Goal: Task Accomplishment & Management: Complete application form

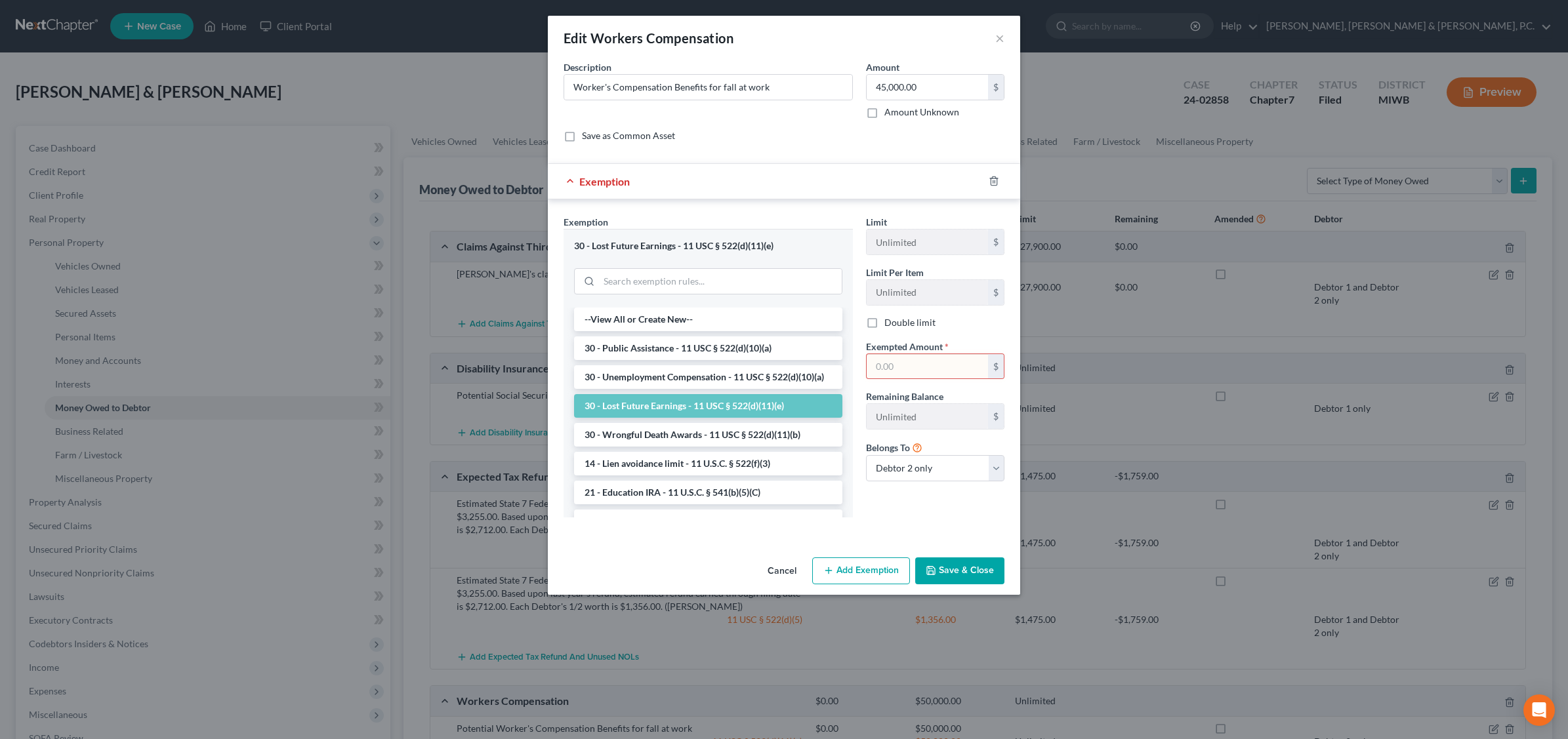
select select "1"
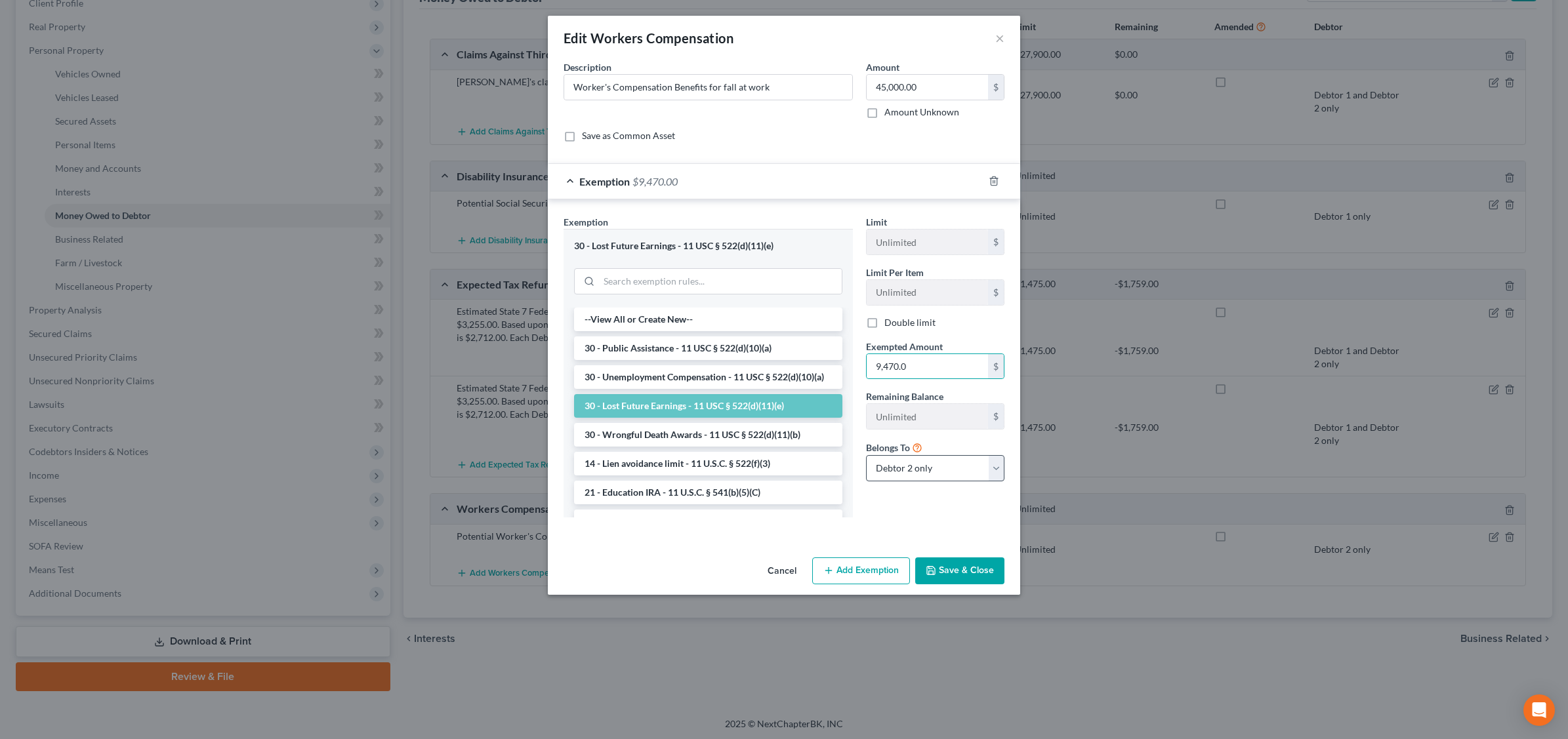
type input "9,470.0"
click at [994, 469] on select "Debtor 1 only Debtor 2 only Debtor 1 and Debtor 2 only" at bounding box center [934, 468] width 138 height 26
select select "0"
click at [866, 457] on select "Debtor 1 only Debtor 2 only Debtor 1 and Debtor 2 only" at bounding box center [934, 468] width 138 height 26
click at [863, 569] on button "Add Exemption" at bounding box center [861, 572] width 98 height 28
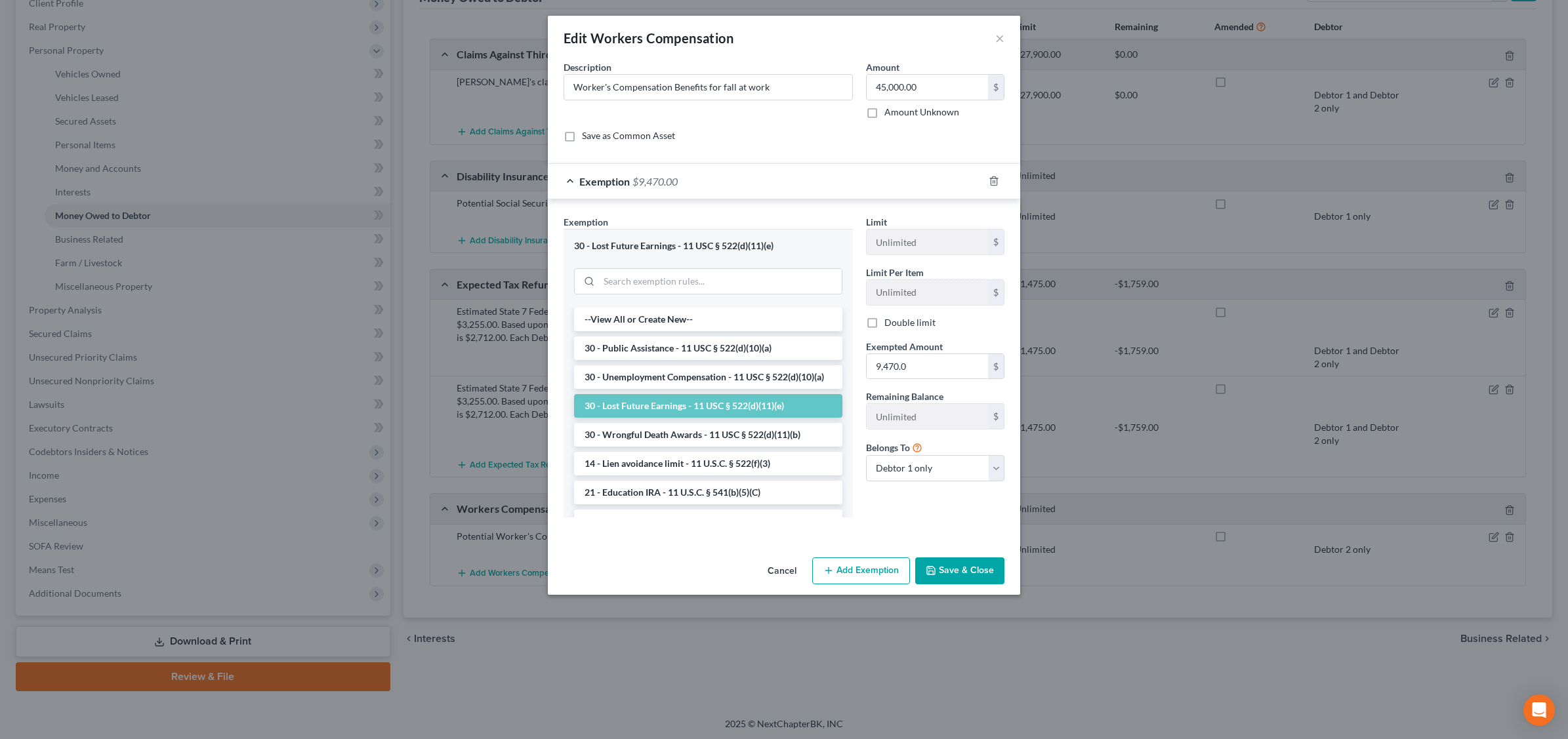
select select "2"
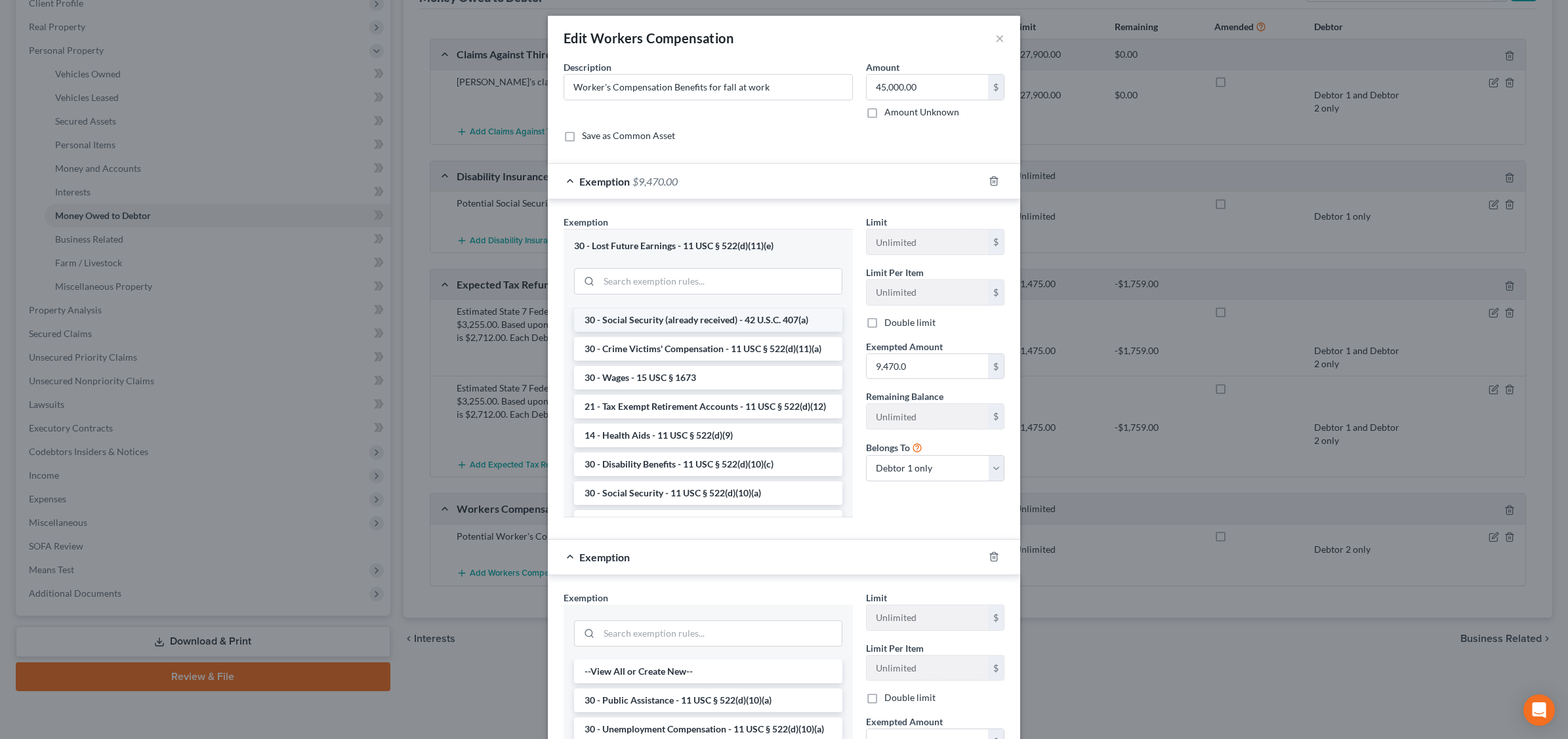
scroll to position [492, 0]
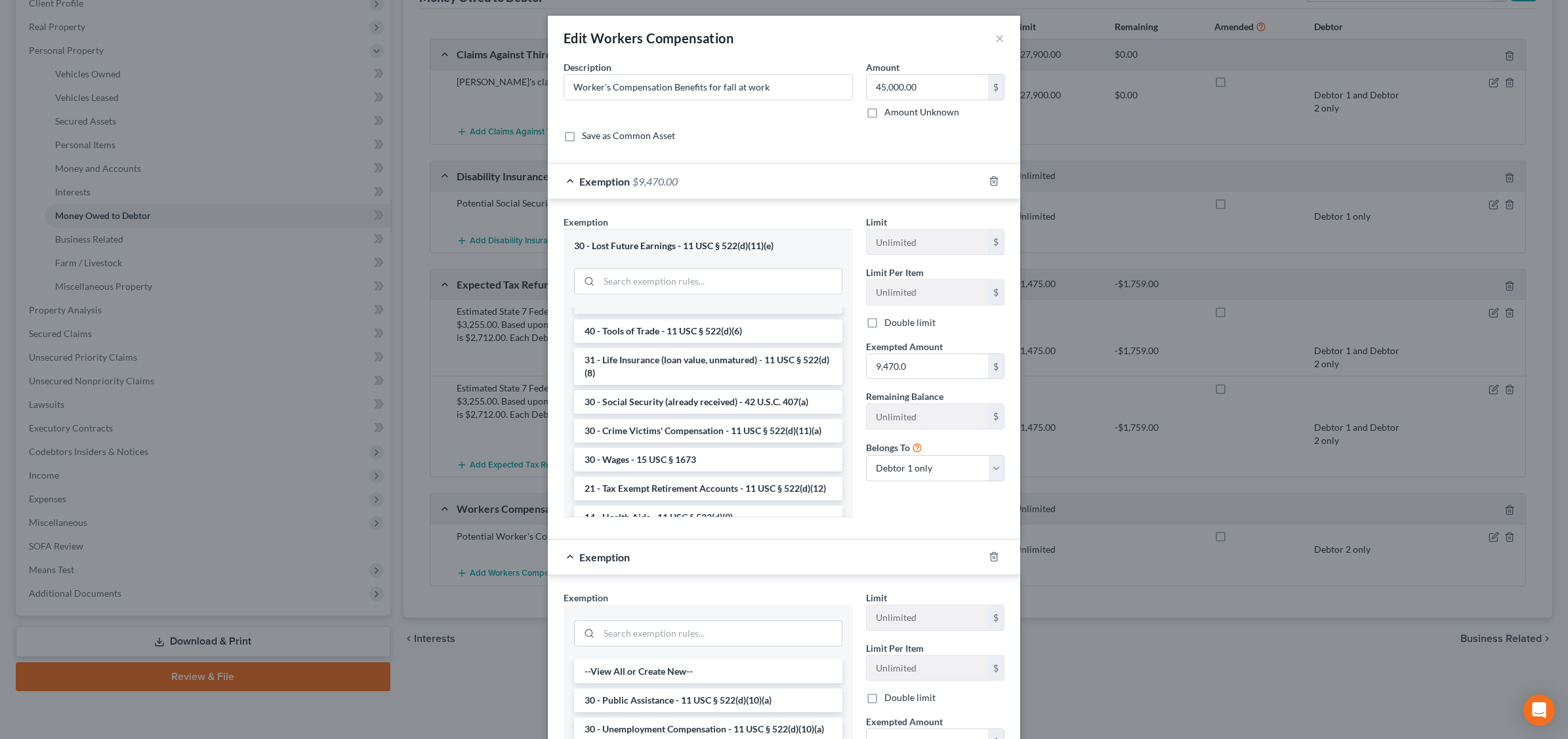
click at [695, 314] on li "14 - Wildcard Exemption - 11 USC § 522(d)(5)" at bounding box center [708, 302] width 268 height 24
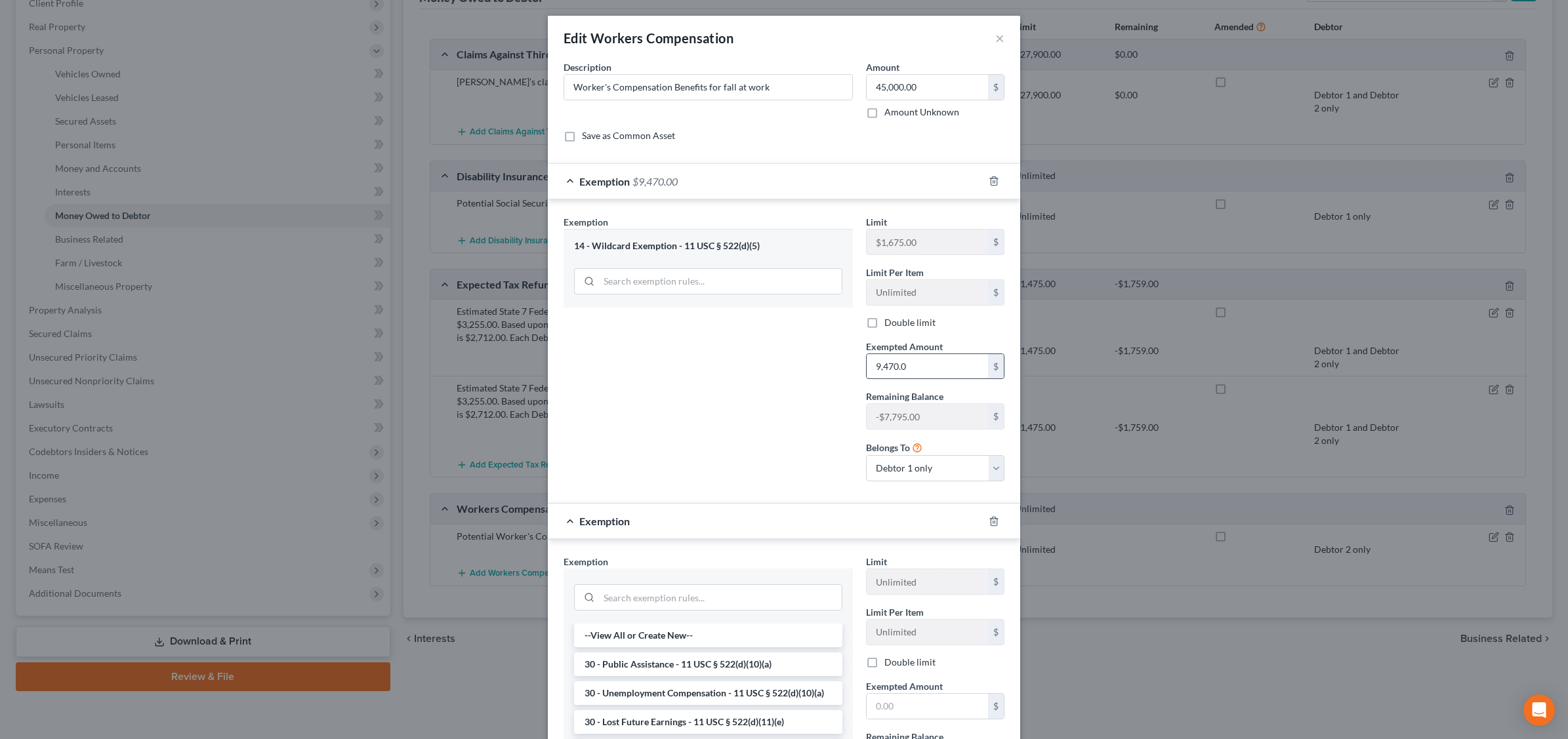
click at [918, 367] on input "9,470.0" at bounding box center [927, 367] width 122 height 25
click at [912, 382] on div "Limit $1,675.00 $ Limit Per Item Unlimited $ Double limit Exempted Amount * $ R…" at bounding box center [935, 354] width 151 height 276
click at [916, 371] on input "text" at bounding box center [927, 367] width 122 height 25
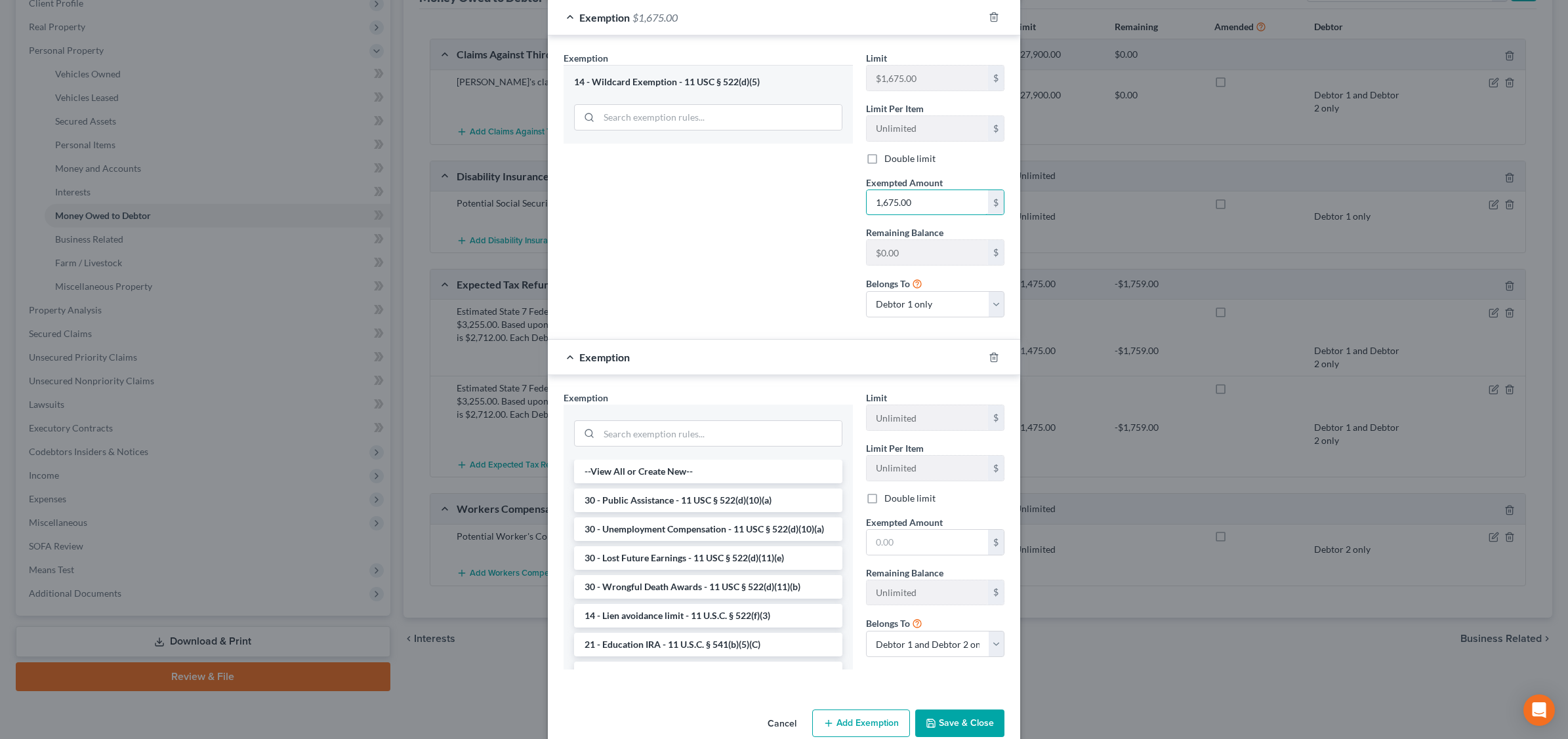
scroll to position [191, 0]
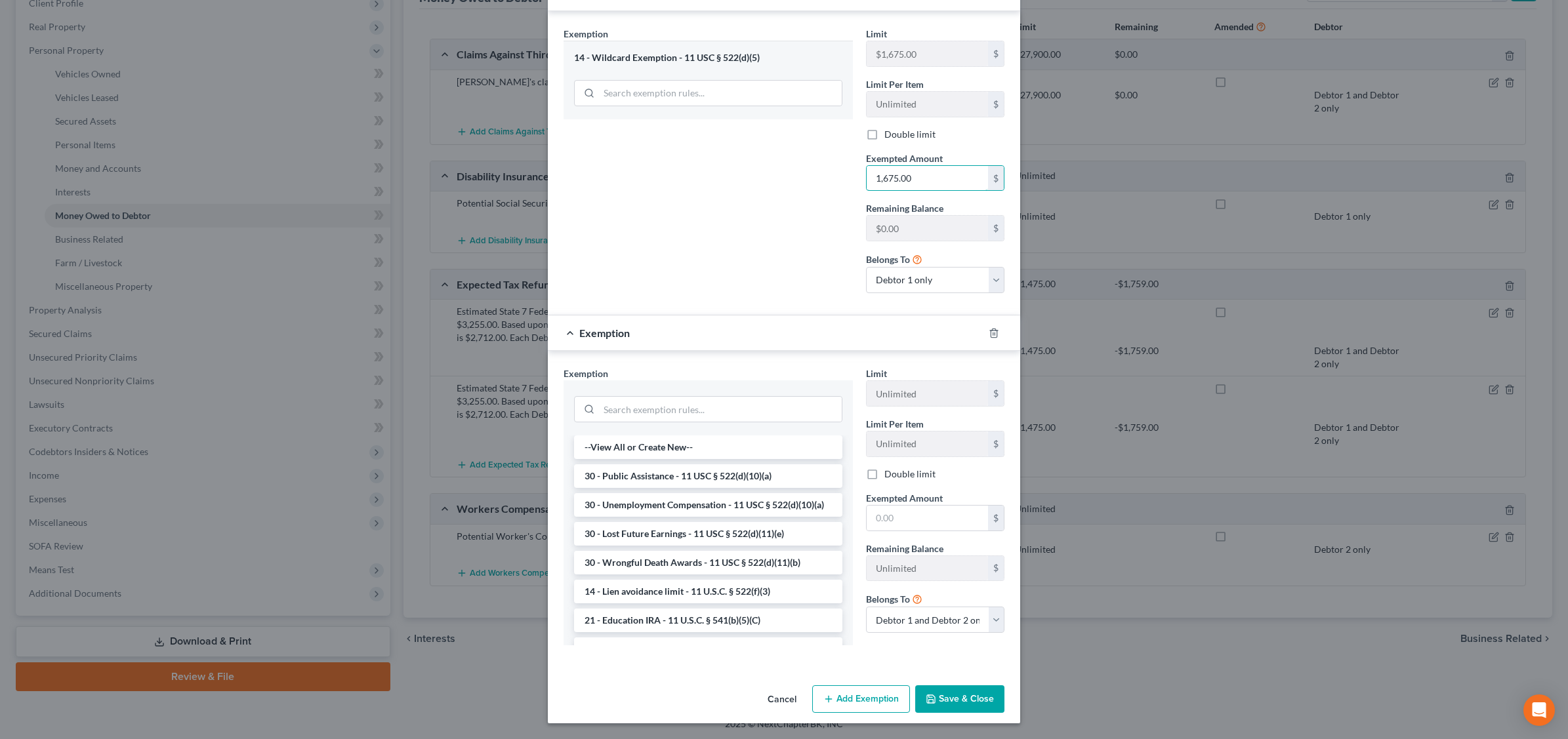
type input "1,675.00"
click at [846, 701] on button "Add Exemption" at bounding box center [861, 699] width 98 height 28
select select "2"
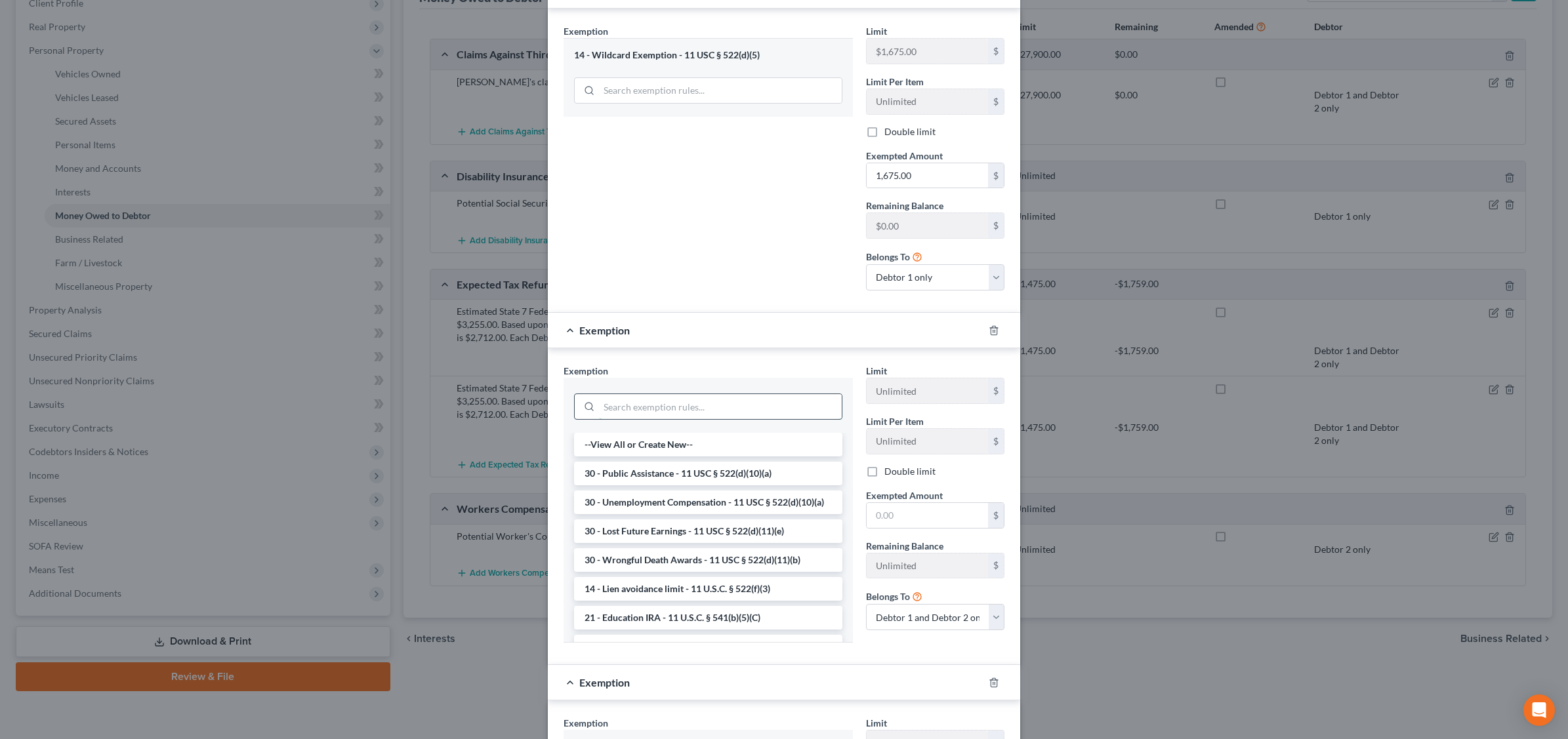
click at [709, 406] on input "search" at bounding box center [720, 406] width 242 height 25
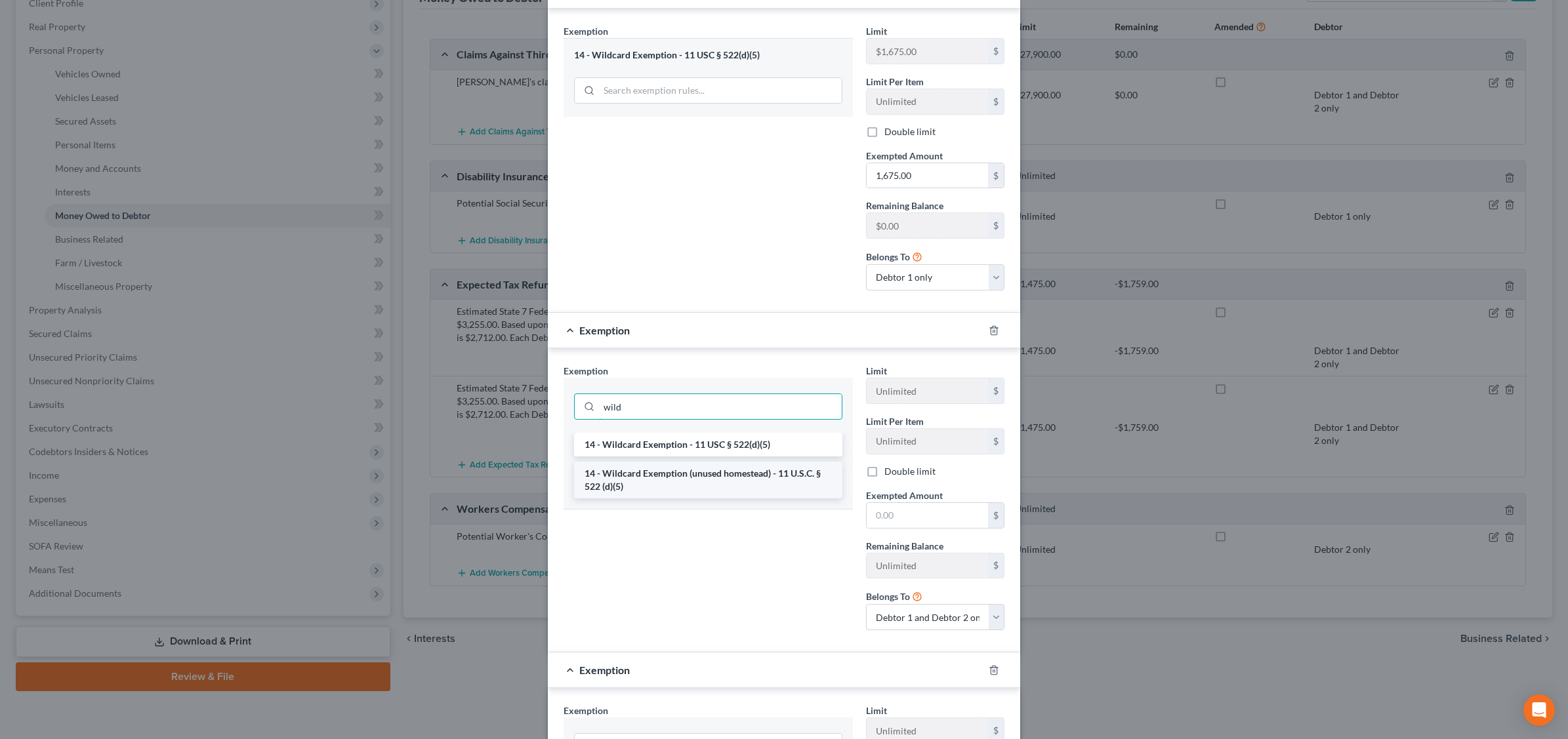
type input "wild"
click at [757, 476] on li "14 - Wildcard Exemption (unused homestead) - 11 U.S.C. § 522 (d)(5)" at bounding box center [708, 480] width 268 height 37
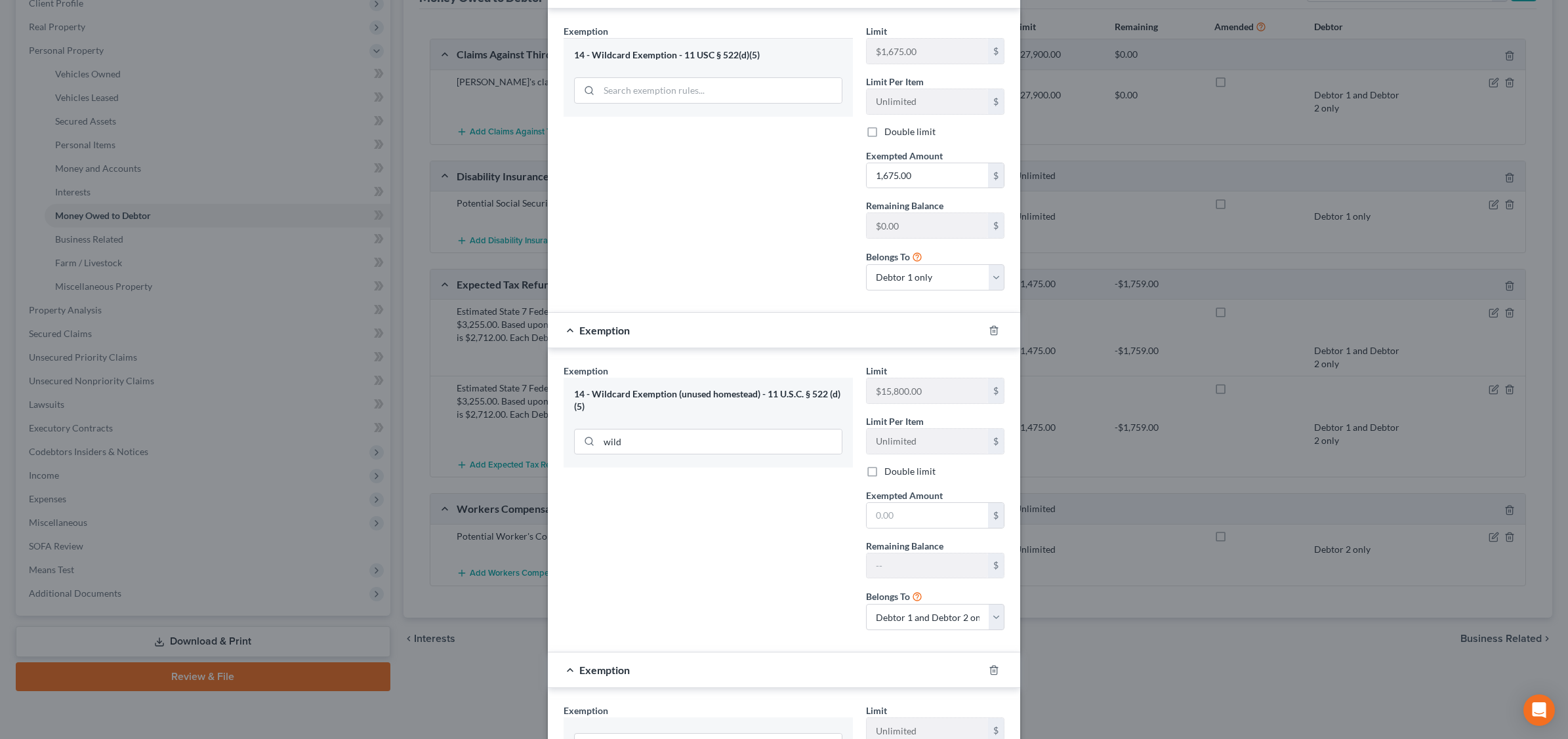
click at [668, 395] on div "14 - Wildcard Exemption (unused homestead) - 11 U.S.C. § 522 (d)(5)" at bounding box center [708, 400] width 268 height 24
click at [905, 512] on input "text" at bounding box center [927, 515] width 122 height 25
type input "15,800.00"
click at [991, 622] on select "Debtor 1 only Debtor 2 only Debtor 1 and Debtor 2 only" at bounding box center [934, 617] width 138 height 26
select select "0"
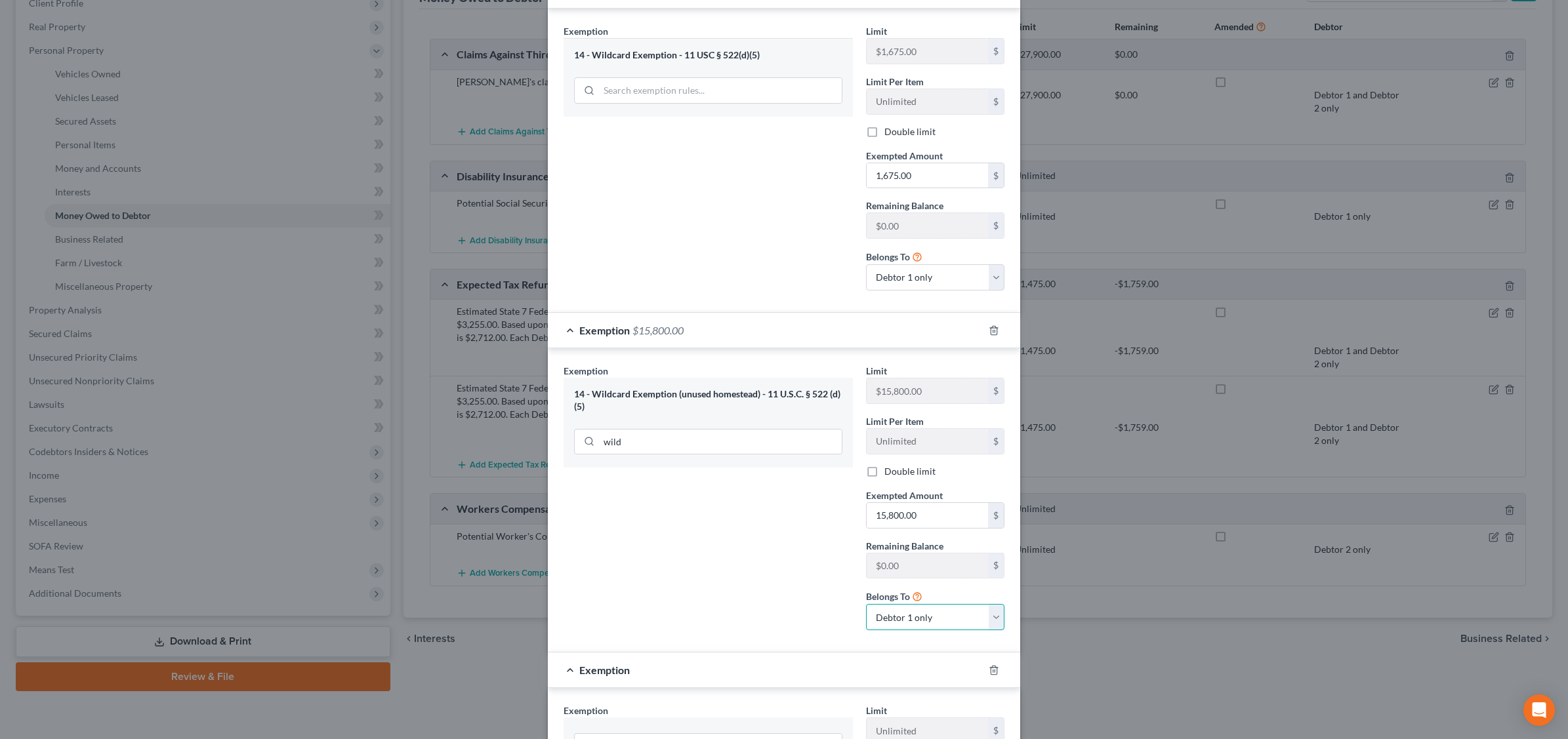
click at [866, 608] on select "Debtor 1 only Debtor 2 only Debtor 1 and Debtor 2 only" at bounding box center [934, 617] width 138 height 26
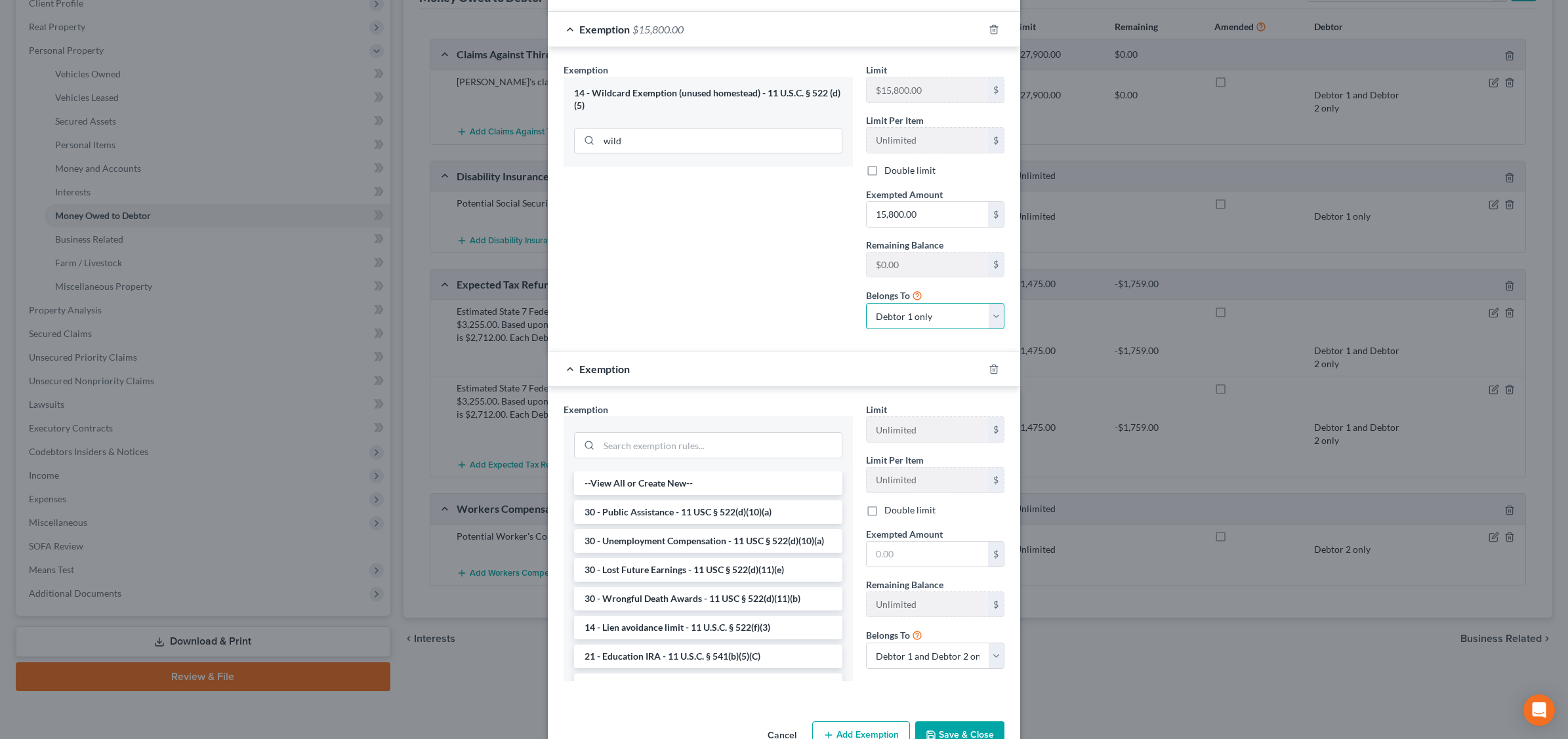
scroll to position [533, 0]
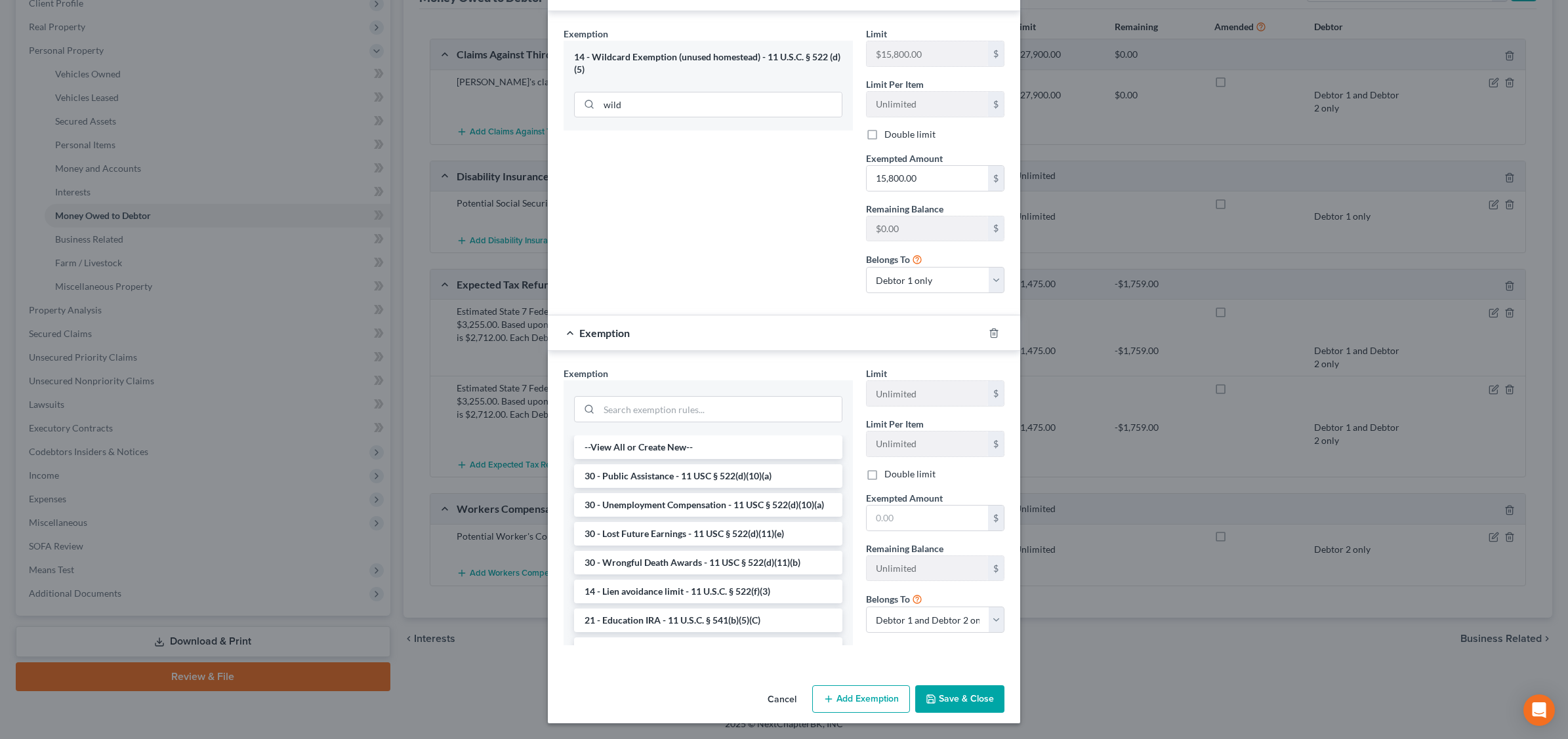
click at [953, 700] on button "Save & Close" at bounding box center [959, 699] width 89 height 28
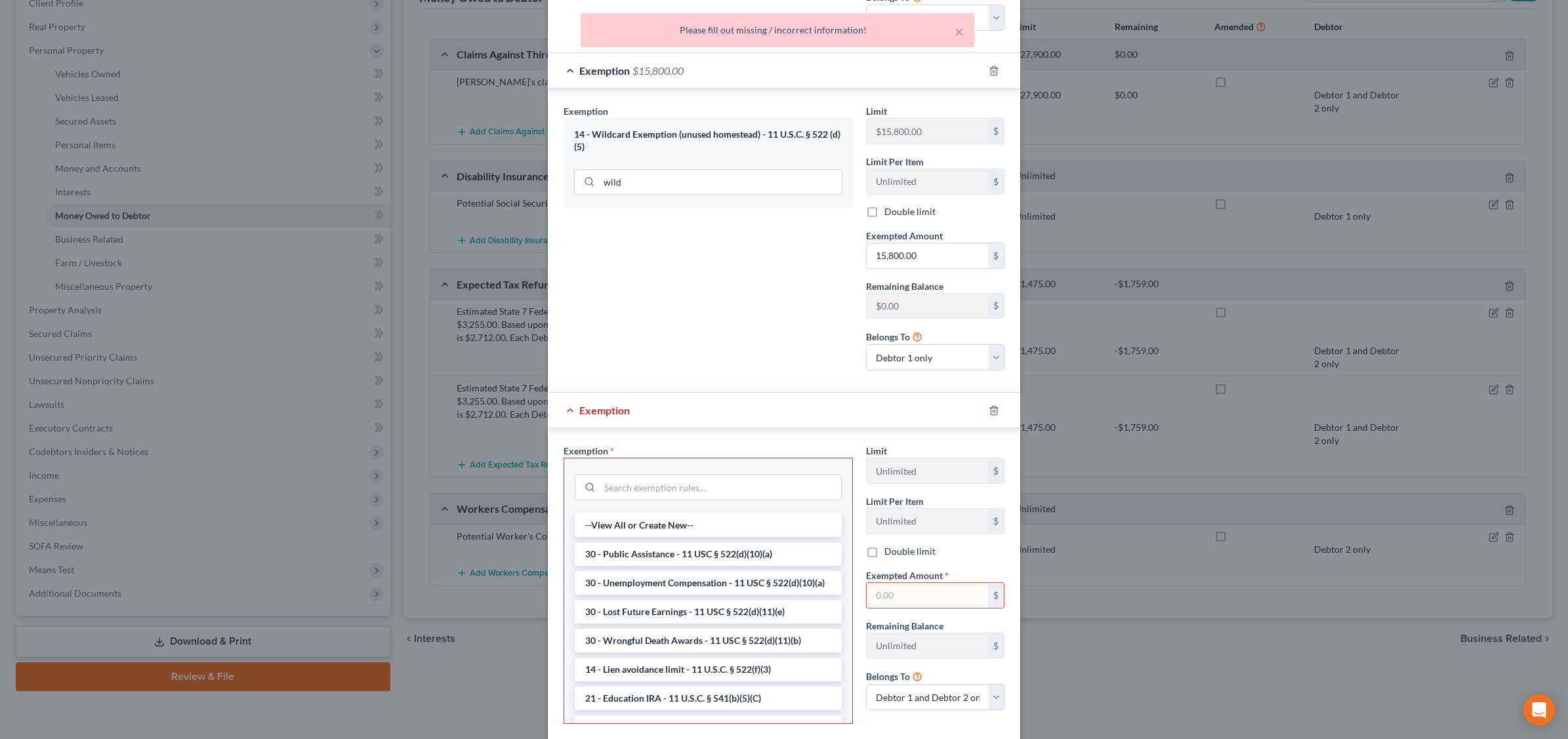
scroll to position [369, 0]
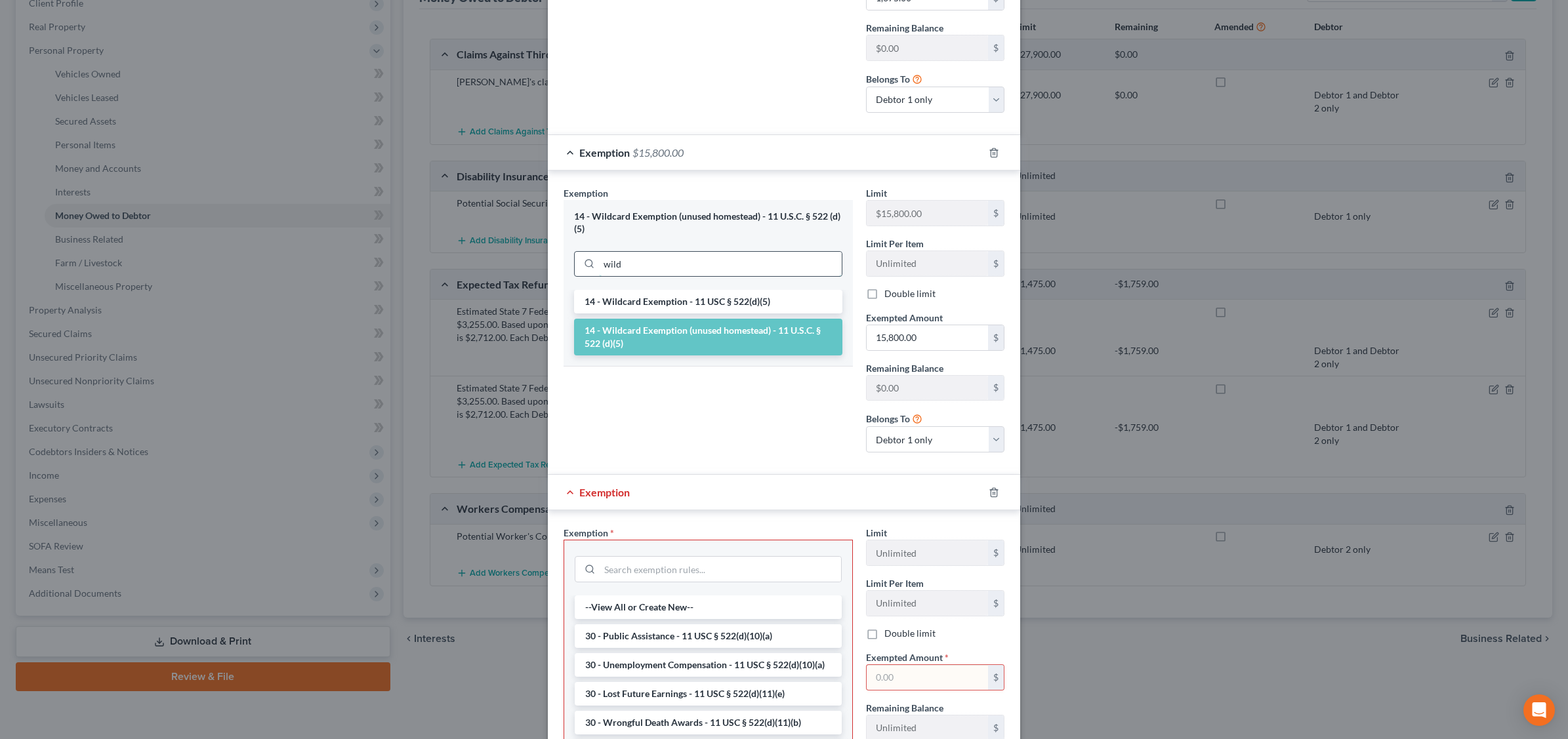
click at [657, 266] on input "wild" at bounding box center [720, 265] width 242 height 25
click at [681, 338] on li "14 - Wildcard Exemption (unused homestead) - 11 U.S.C. § 522 (d)(5)" at bounding box center [708, 337] width 268 height 37
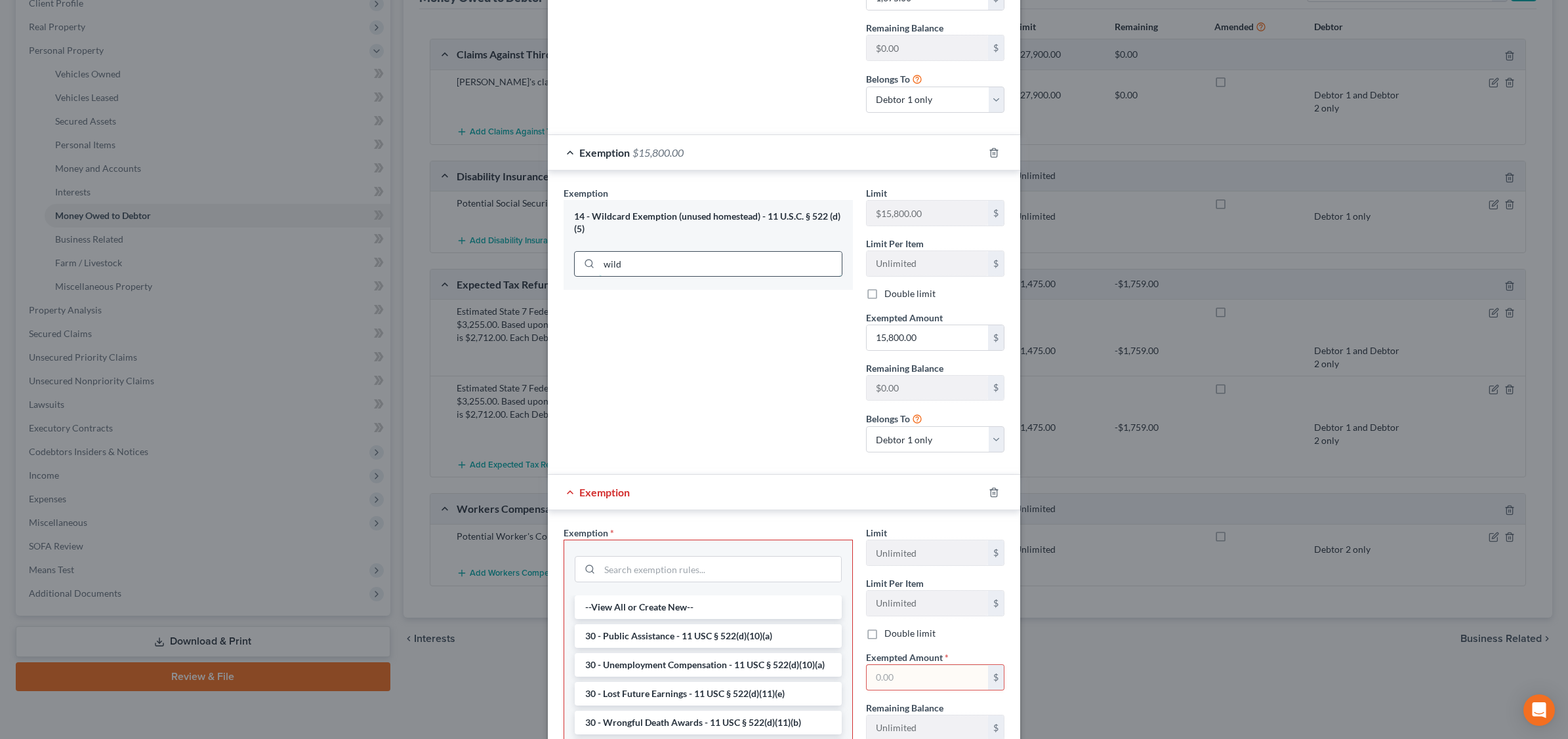
click at [670, 265] on input "wild" at bounding box center [720, 265] width 242 height 25
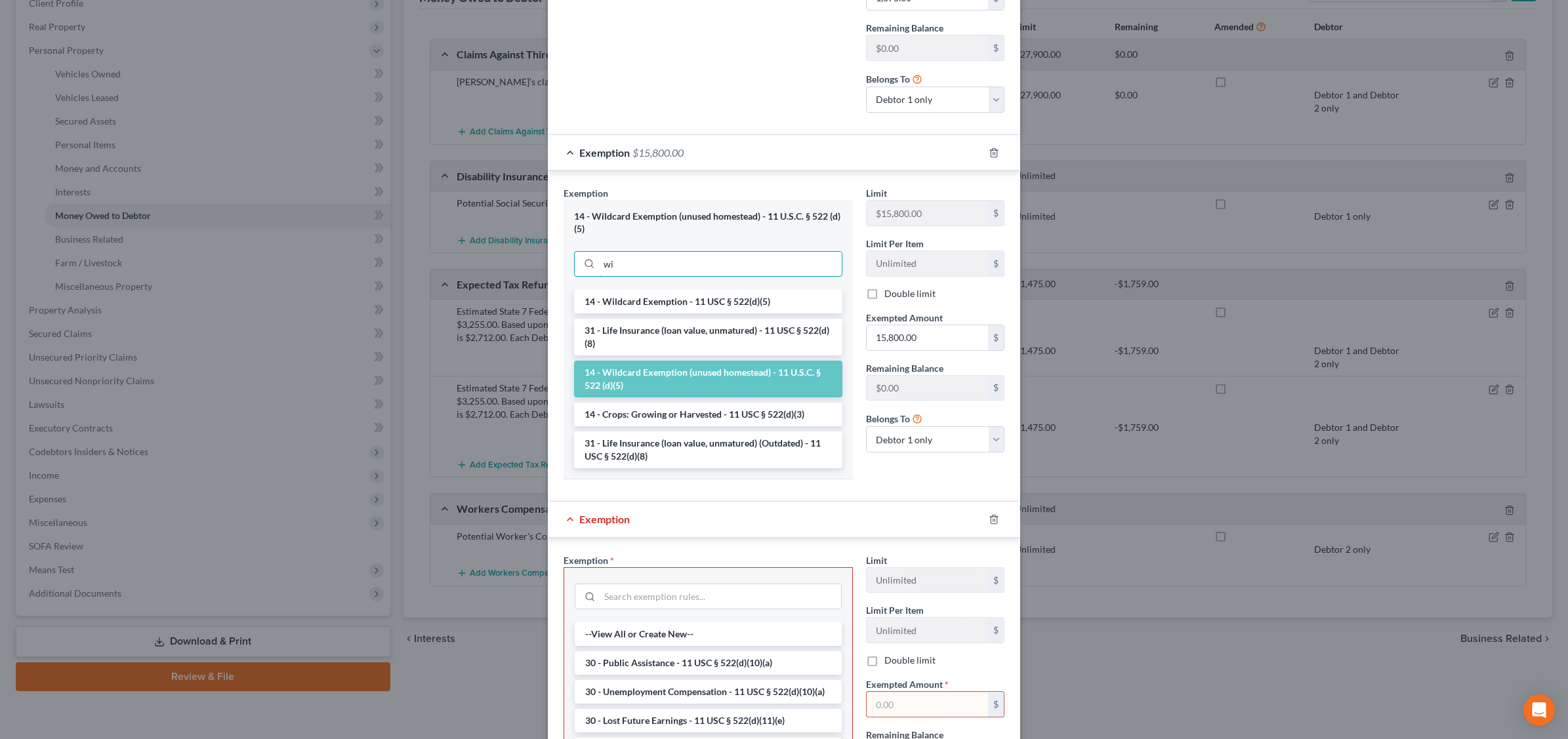
type input "w"
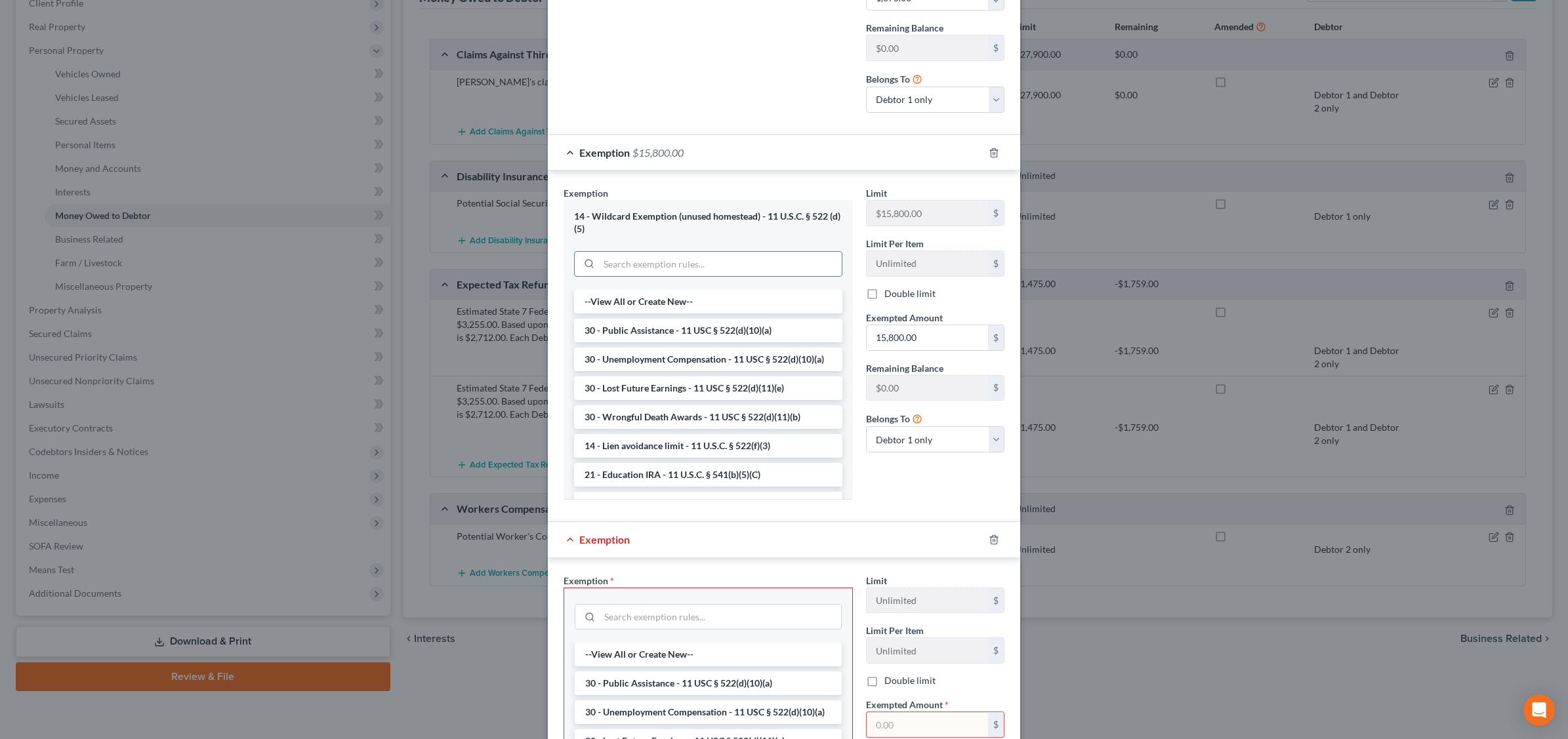
click at [791, 522] on div "Exemption Set must be selected for CA. Exemption * 14 - Wildcard Exemption (unu…" at bounding box center [784, 347] width 472 height 351
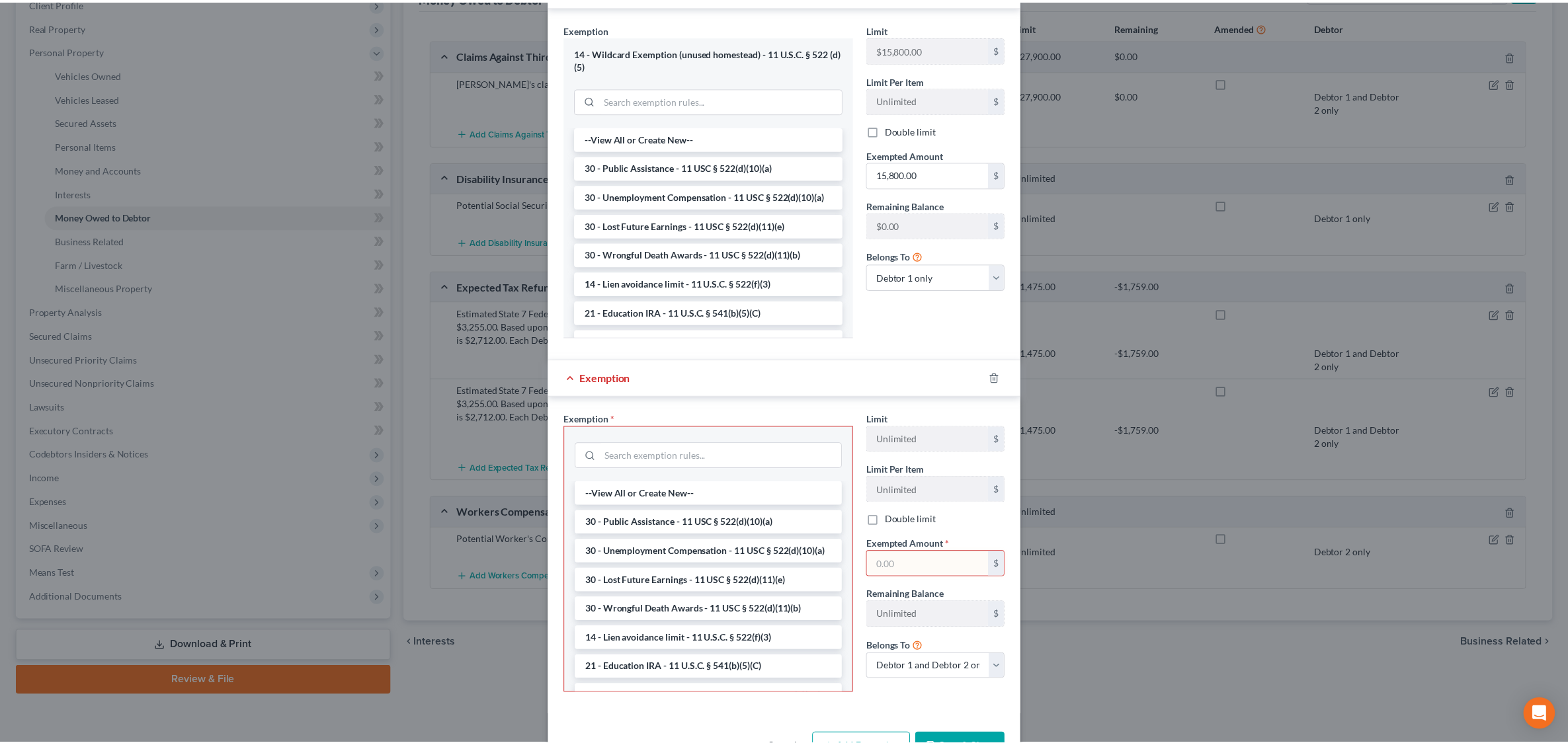
scroll to position [585, 0]
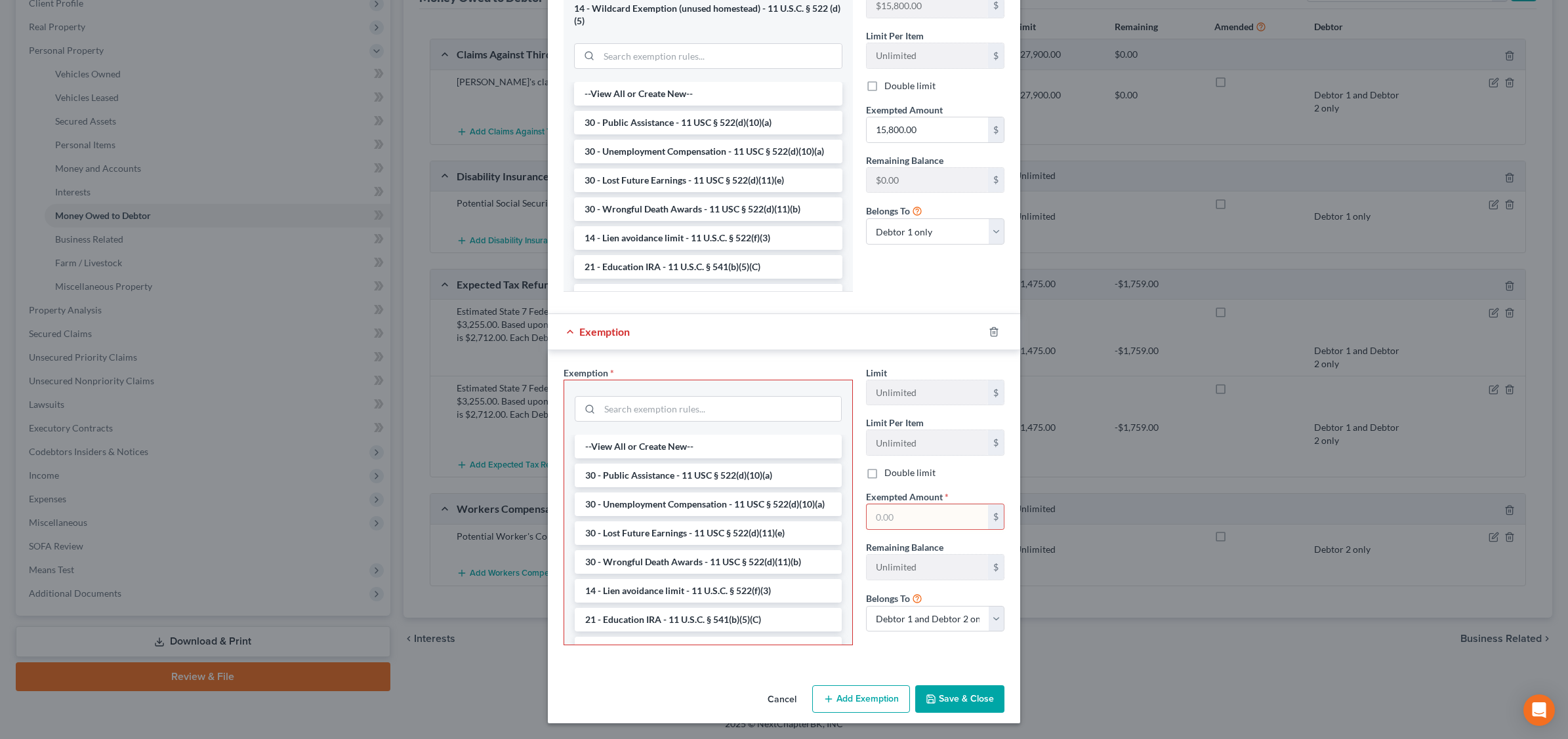
click at [777, 702] on button "Cancel" at bounding box center [782, 700] width 50 height 26
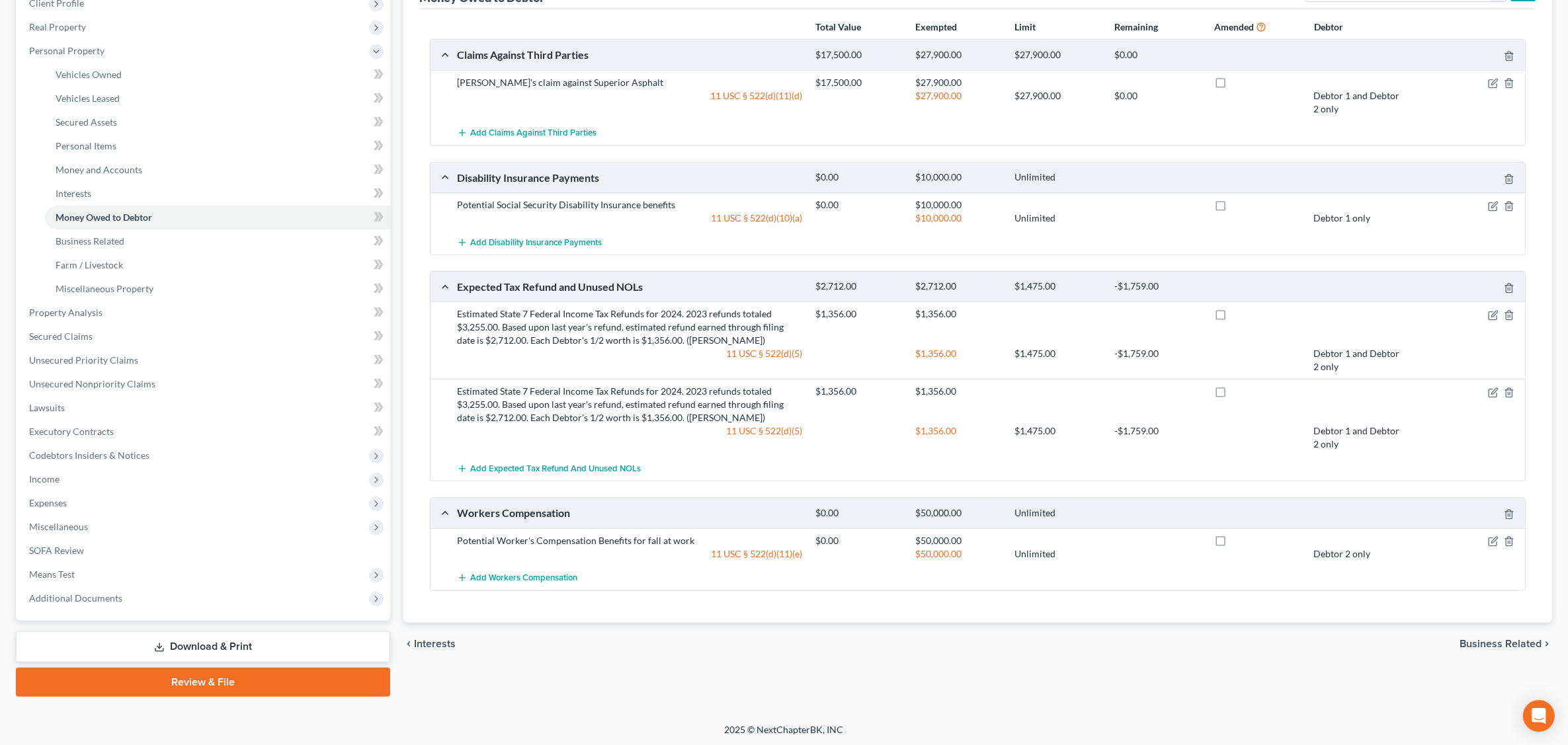
scroll to position [0, 0]
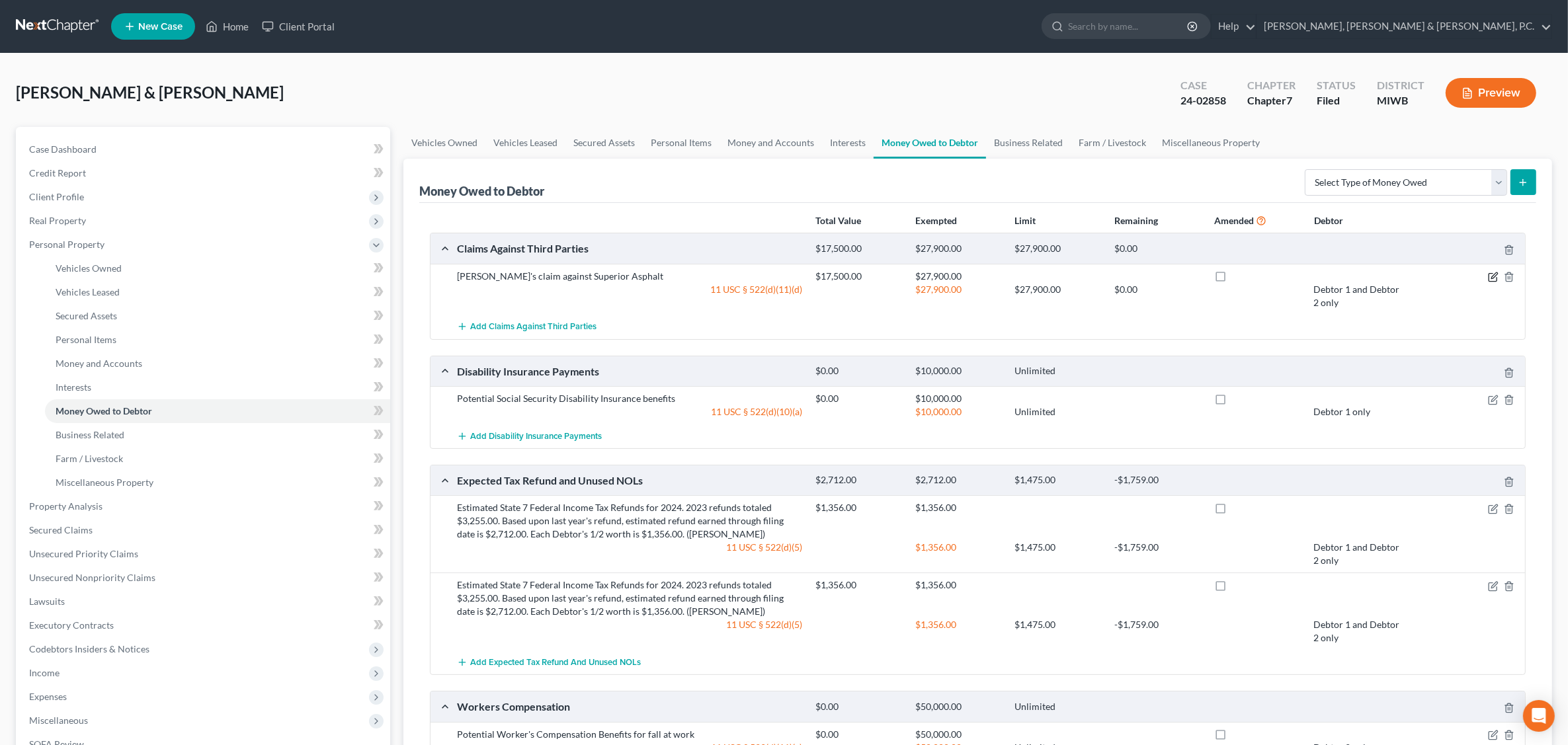
click at [1489, 276] on icon "button" at bounding box center [1493, 277] width 11 height 11
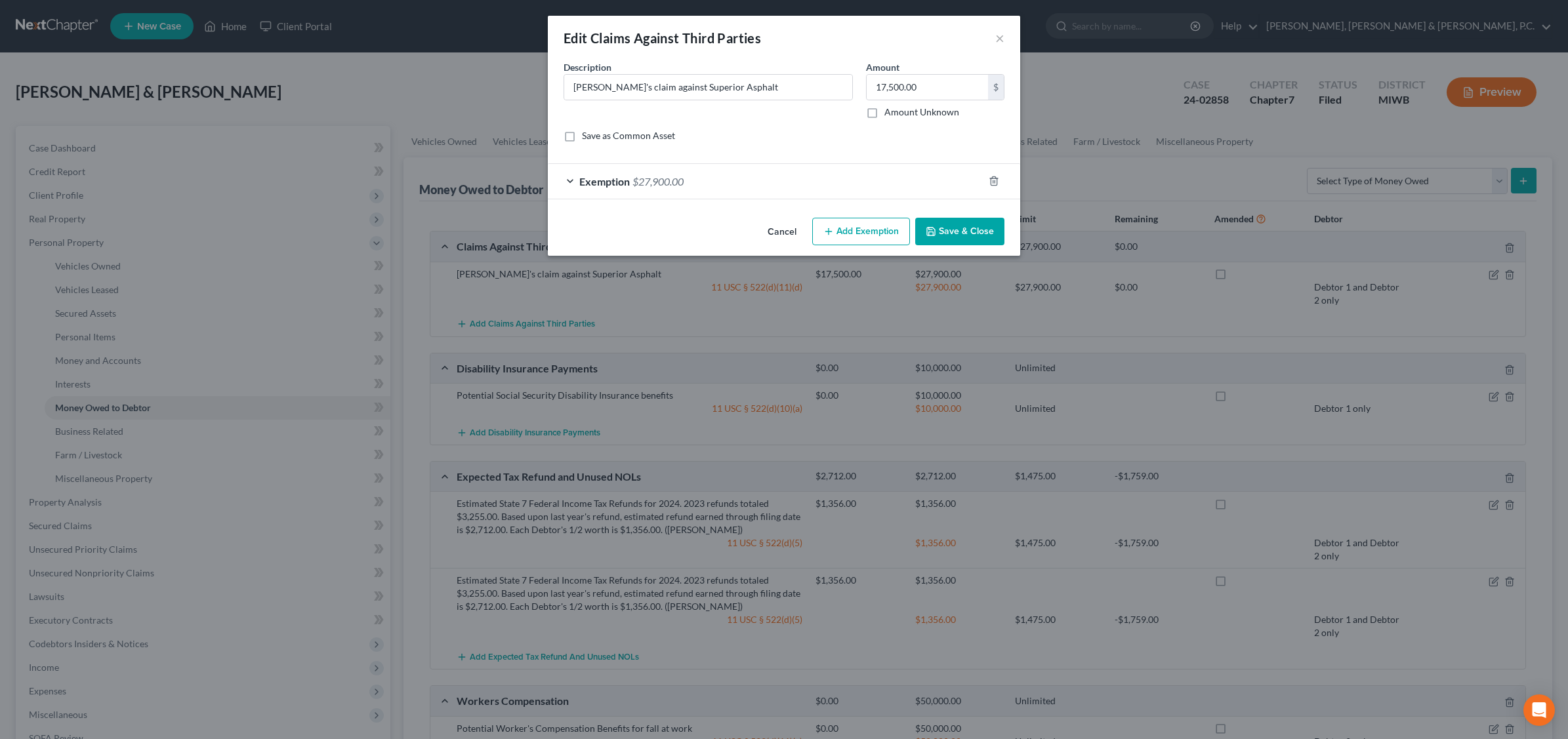
click at [665, 174] on div "Exemption $27,900.00" at bounding box center [765, 181] width 436 height 35
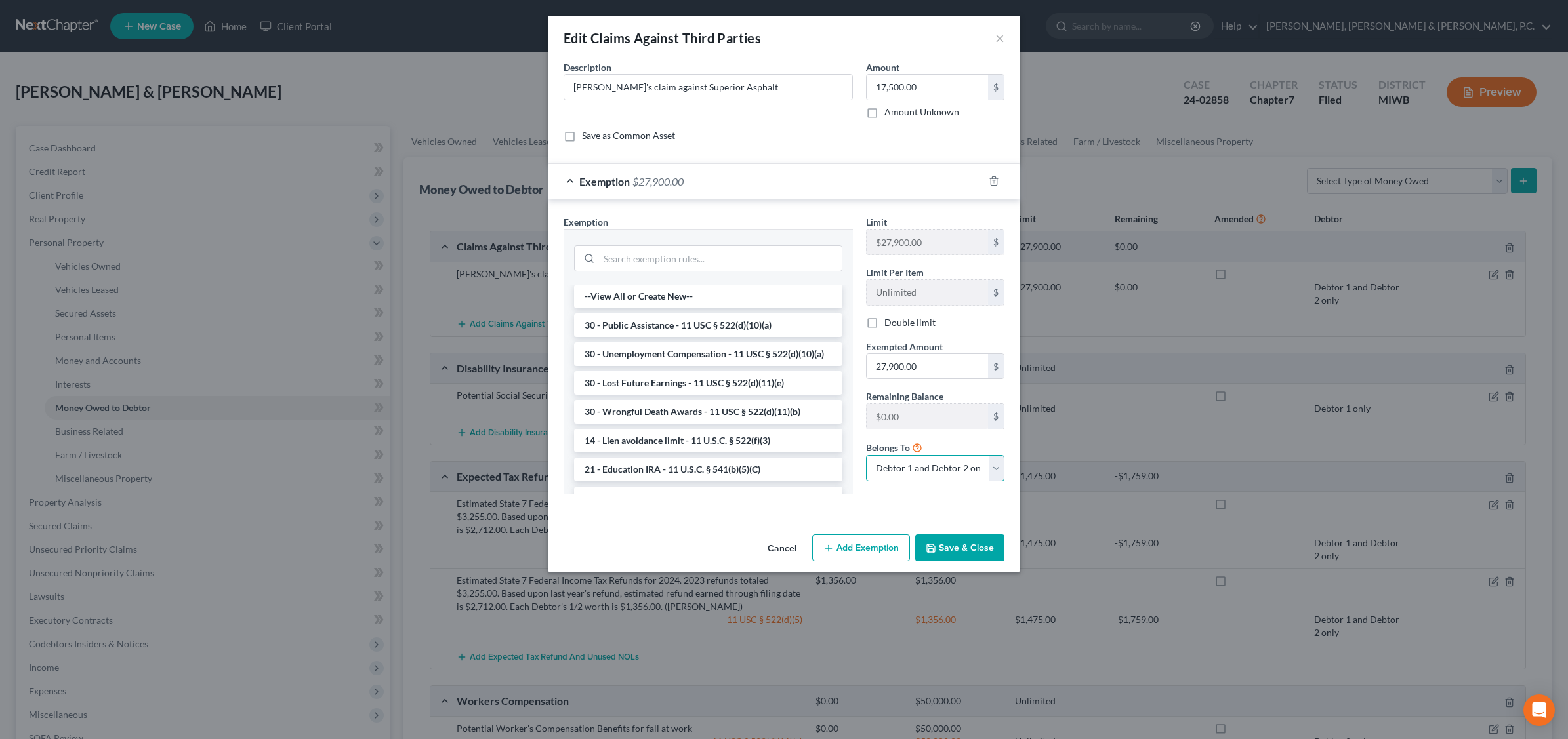
click at [997, 466] on select "Debtor 1 only Debtor 2 only Debtor 1 and Debtor 2 only" at bounding box center [934, 468] width 138 height 26
select select "1"
click at [866, 457] on select "Debtor 1 only Debtor 2 only Debtor 1 and Debtor 2 only" at bounding box center [934, 468] width 138 height 26
click at [719, 120] on div "Description * [PERSON_NAME]'s claim against Superior Asphalt Amount 17,500.00 $…" at bounding box center [784, 106] width 454 height 92
click at [925, 368] on input "27,900.00" at bounding box center [927, 367] width 122 height 25
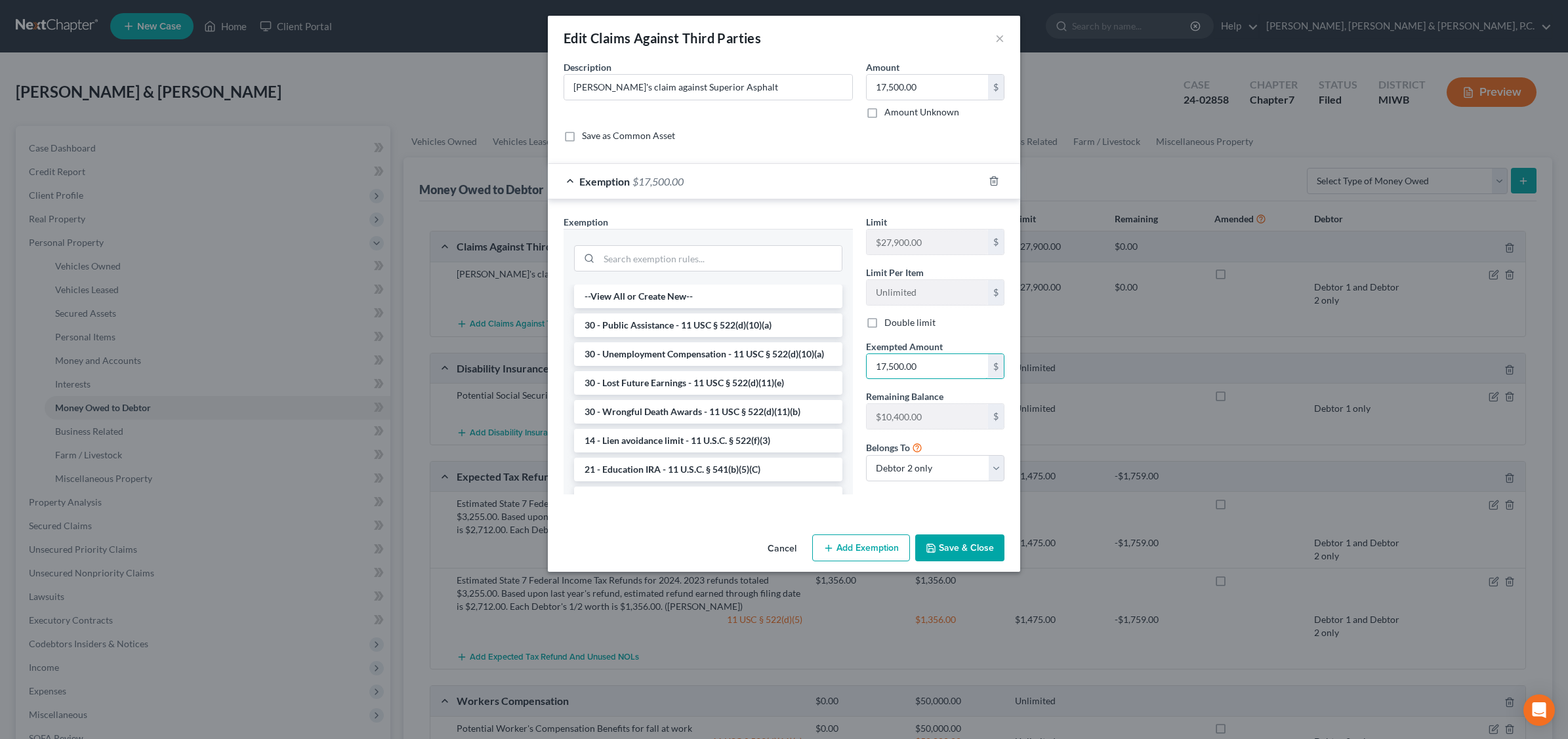
type input "17,500.00"
click at [987, 551] on button "Save & Close" at bounding box center [959, 549] width 89 height 28
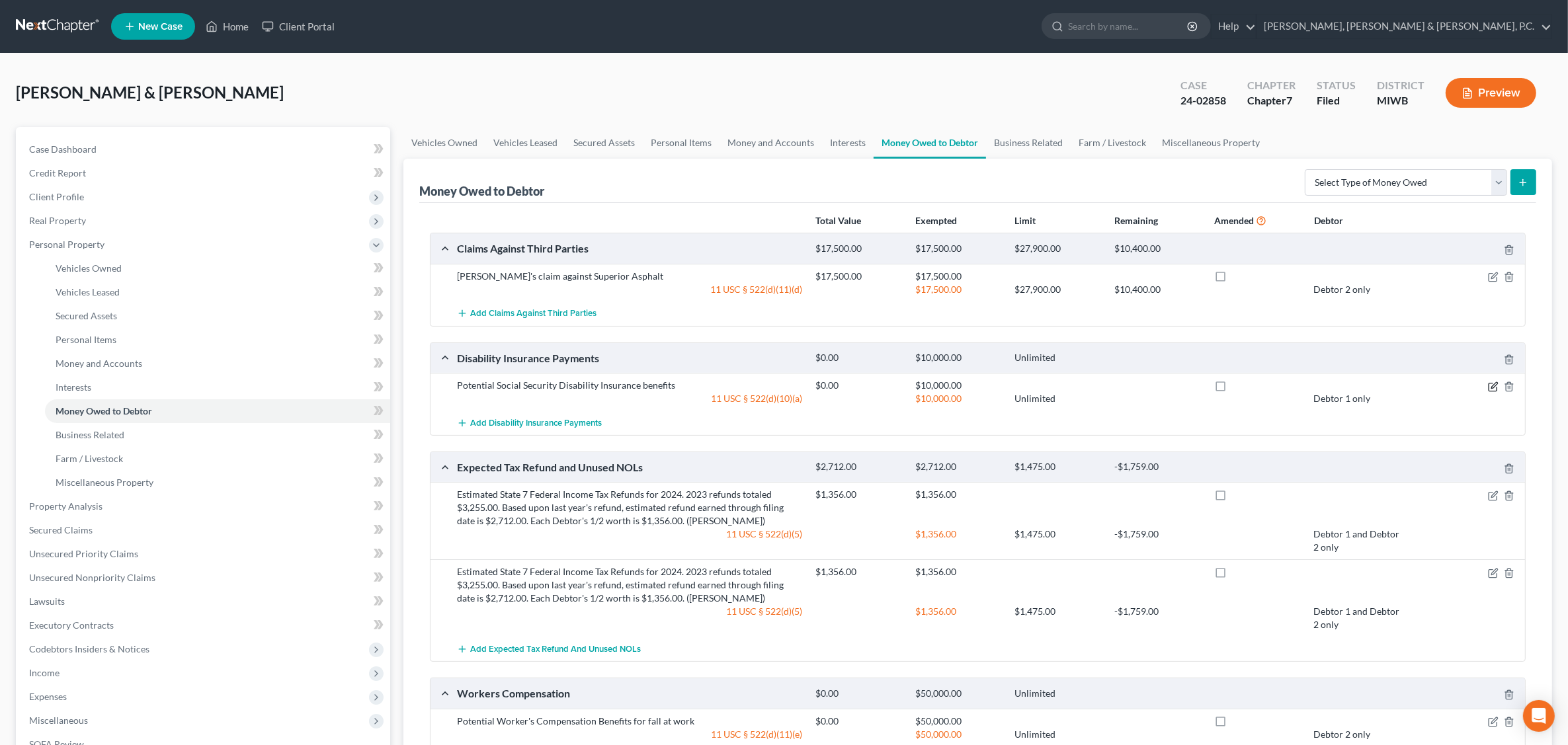
click at [1489, 390] on icon "button" at bounding box center [1493, 387] width 11 height 11
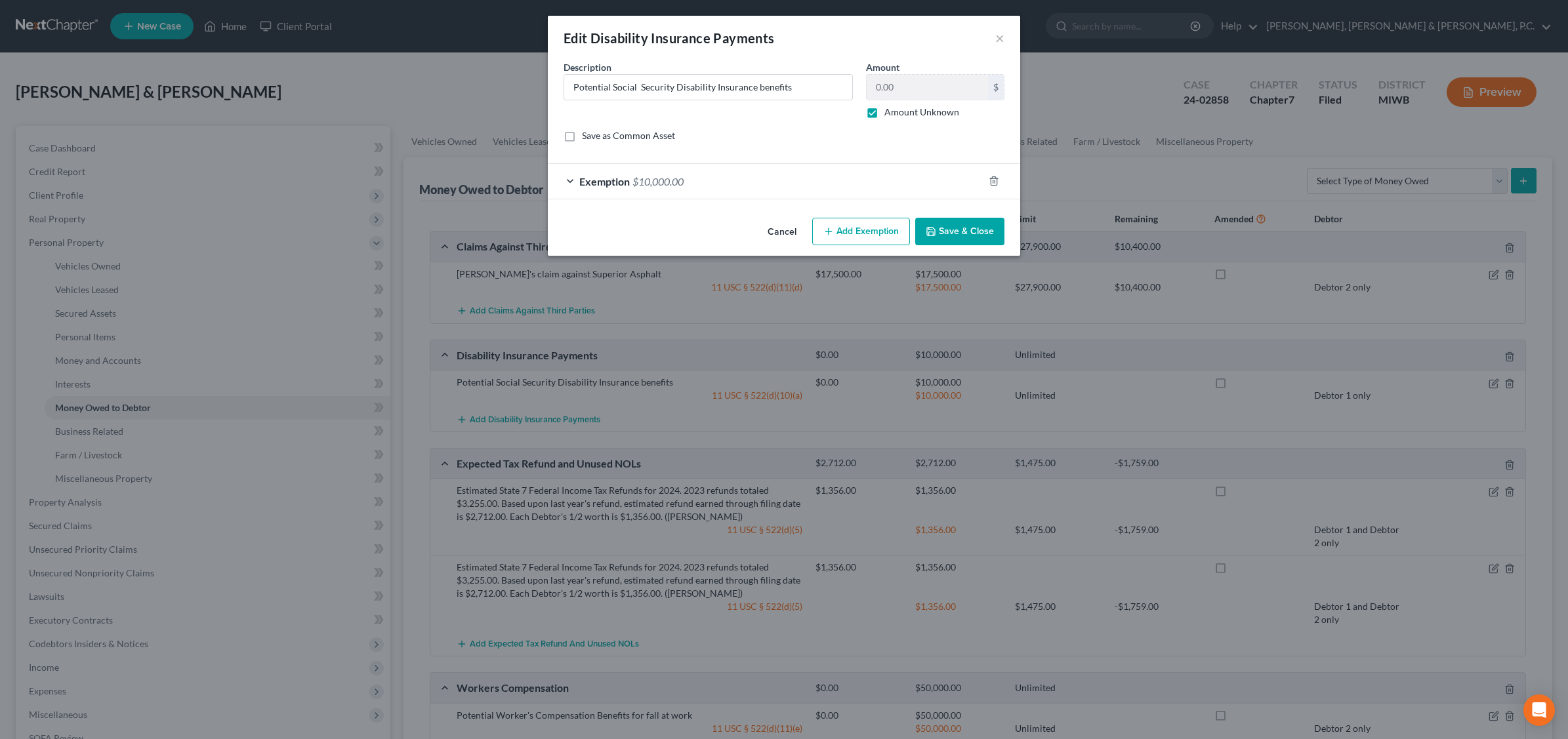
click at [712, 174] on div "Exemption $10,000.00" at bounding box center [765, 181] width 436 height 35
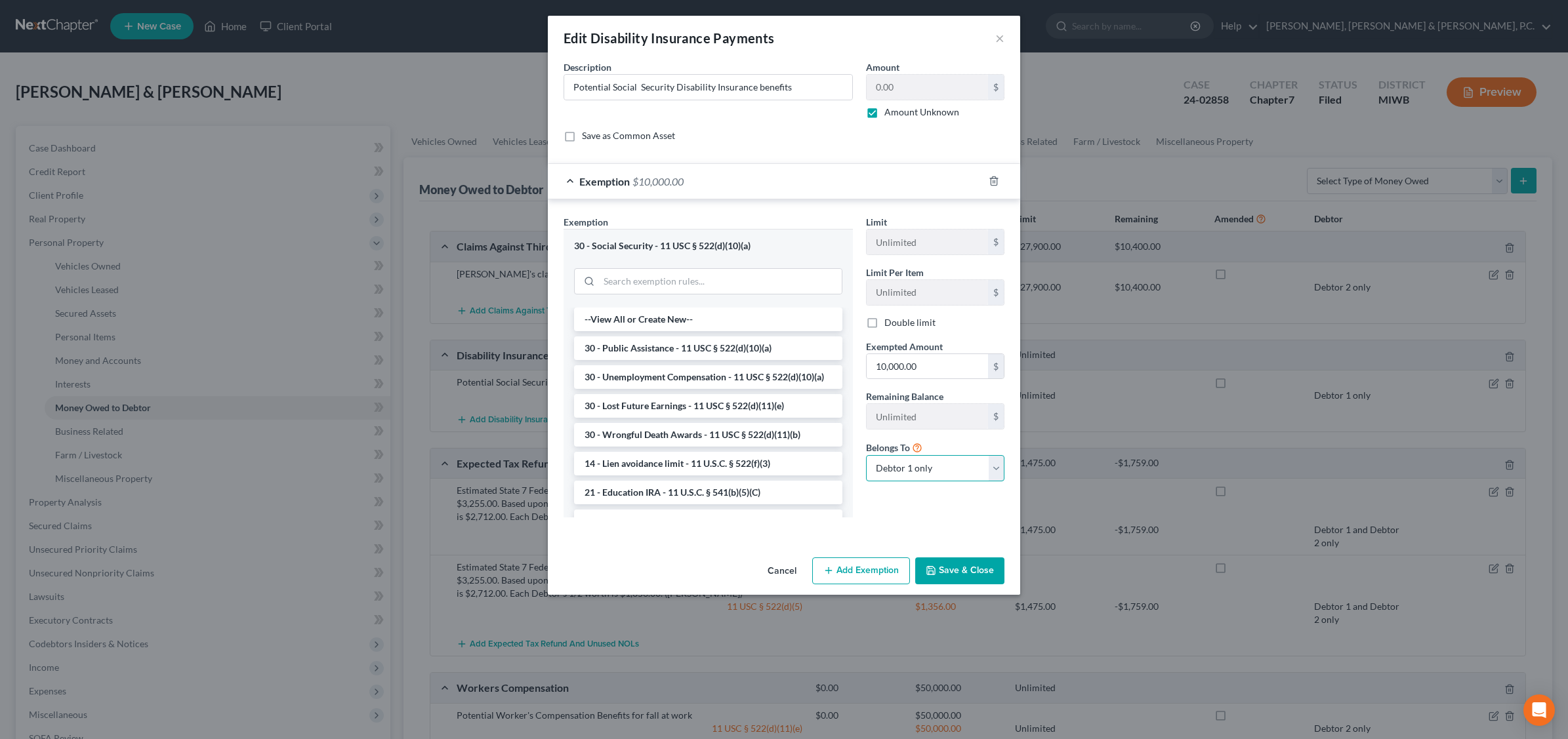
click at [993, 471] on select "Debtor 1 only Debtor 2 only Debtor 1 and Debtor 2 only" at bounding box center [934, 468] width 138 height 26
select select "1"
click at [866, 457] on select "Debtor 1 only Debtor 2 only Debtor 1 and Debtor 2 only" at bounding box center [934, 468] width 138 height 26
click at [963, 576] on button "Save & Close" at bounding box center [959, 572] width 89 height 28
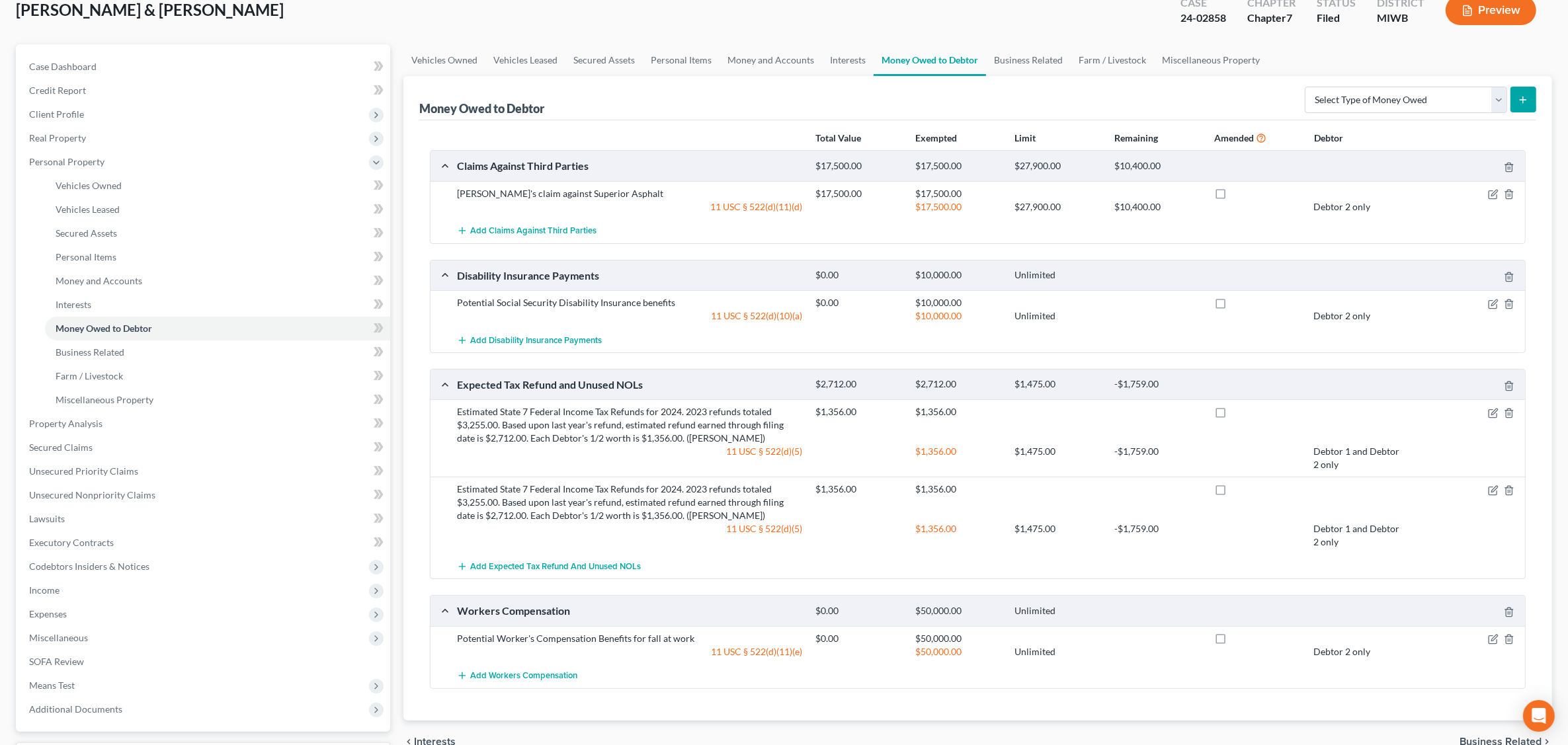
scroll to position [194, 0]
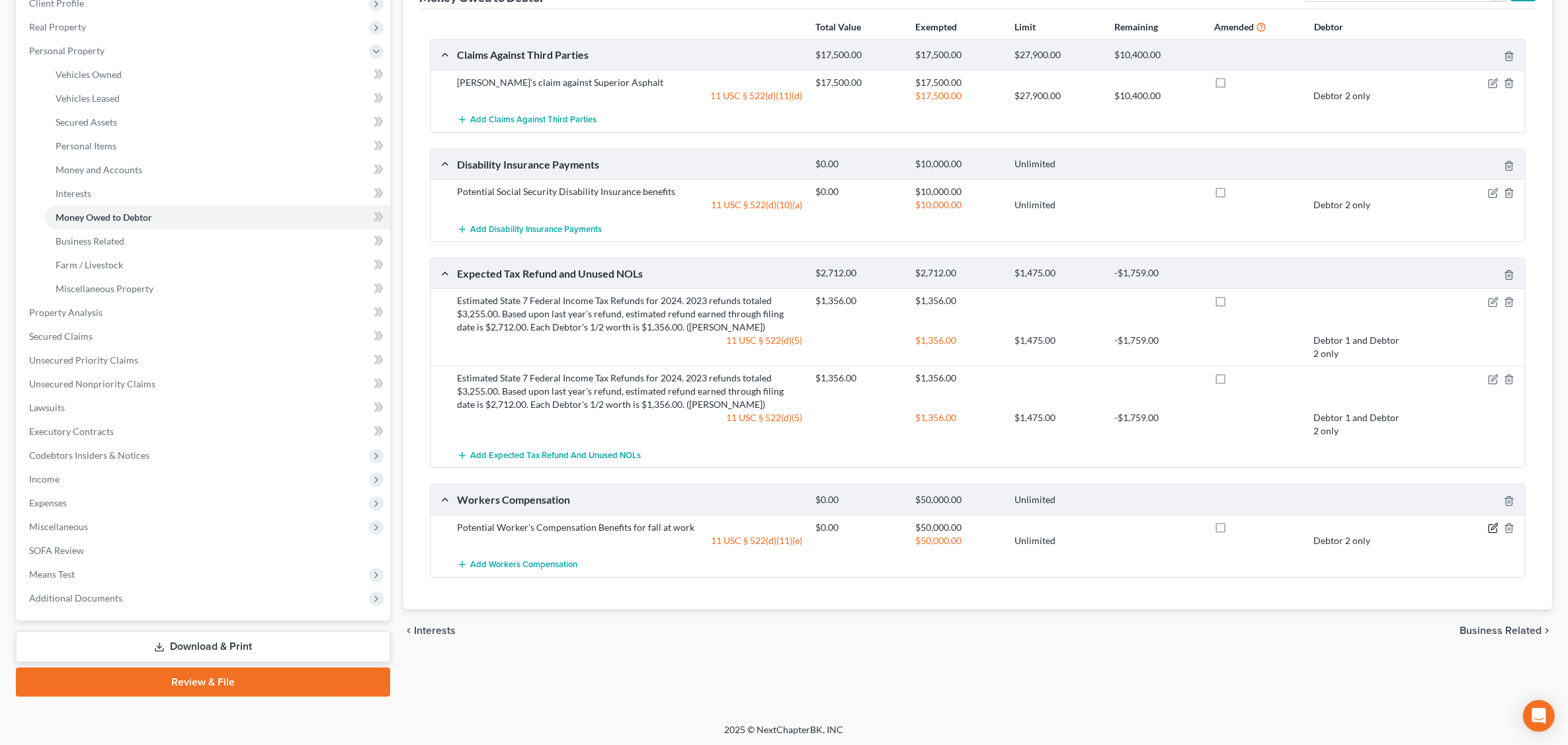
click at [1490, 531] on icon "button" at bounding box center [1493, 528] width 11 height 11
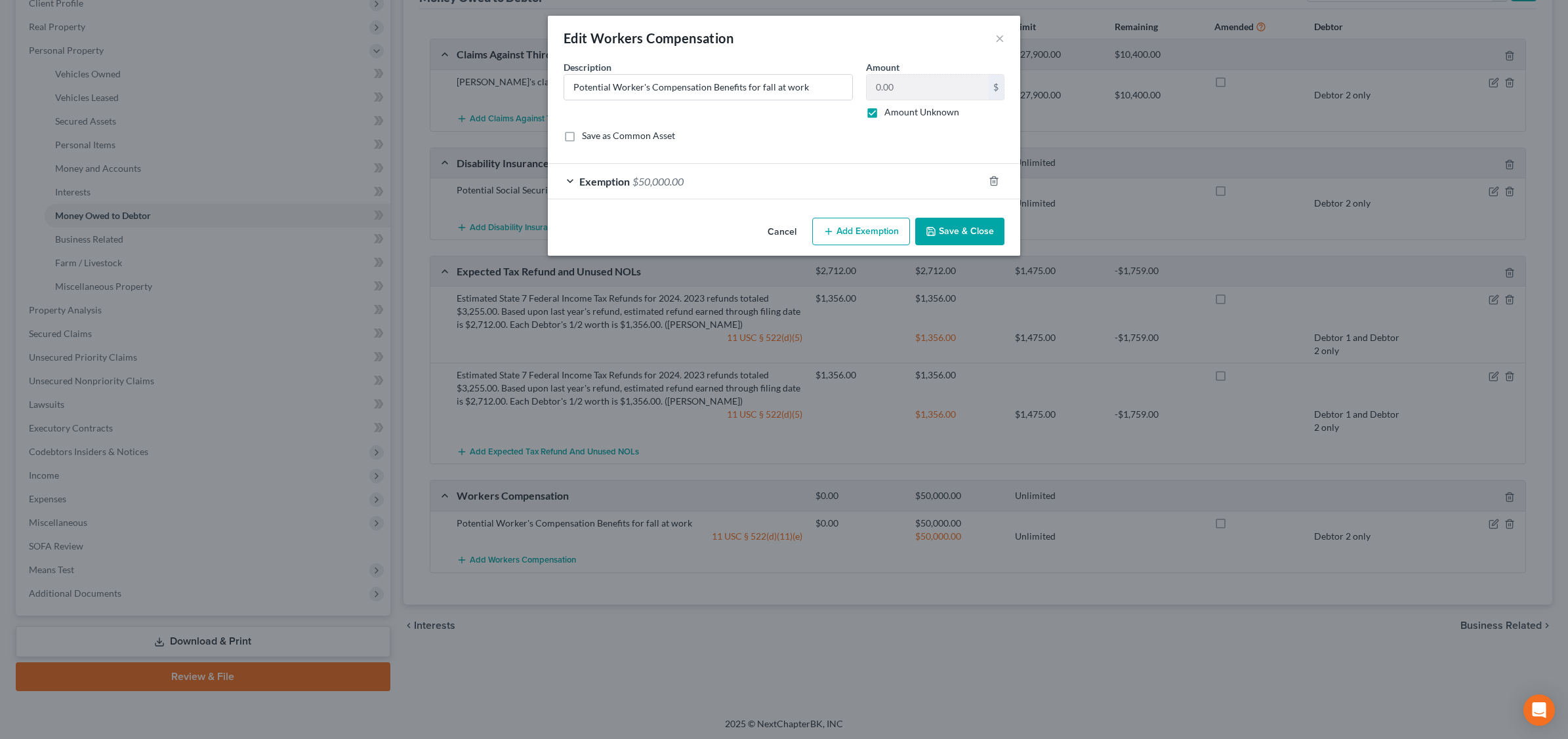
click at [670, 179] on span "$50,000.00" at bounding box center [658, 181] width 51 height 13
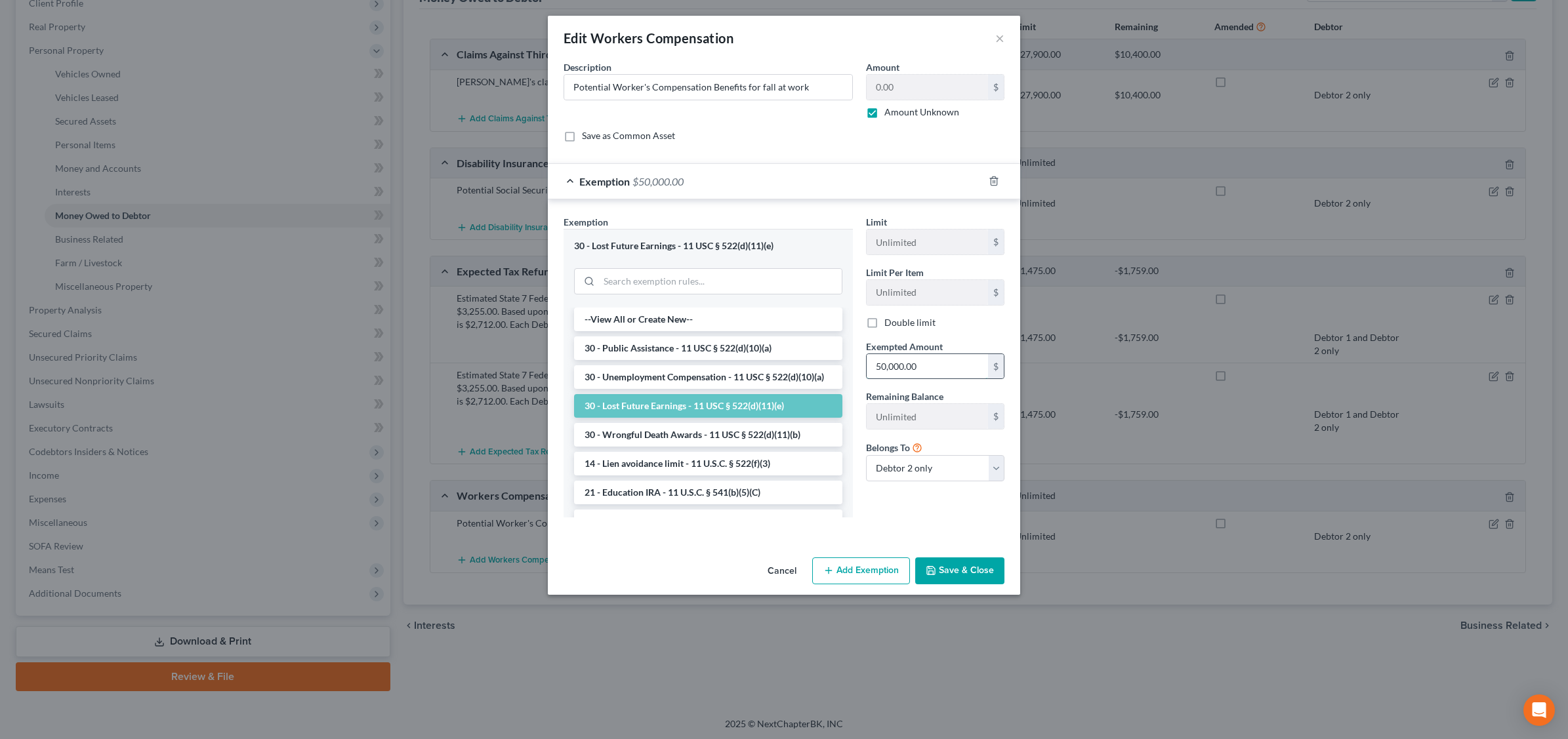
click at [932, 370] on input "50,000.00" at bounding box center [927, 367] width 122 height 25
type input "0"
type input "35,000."
click at [950, 572] on button "Save & Close" at bounding box center [959, 572] width 89 height 28
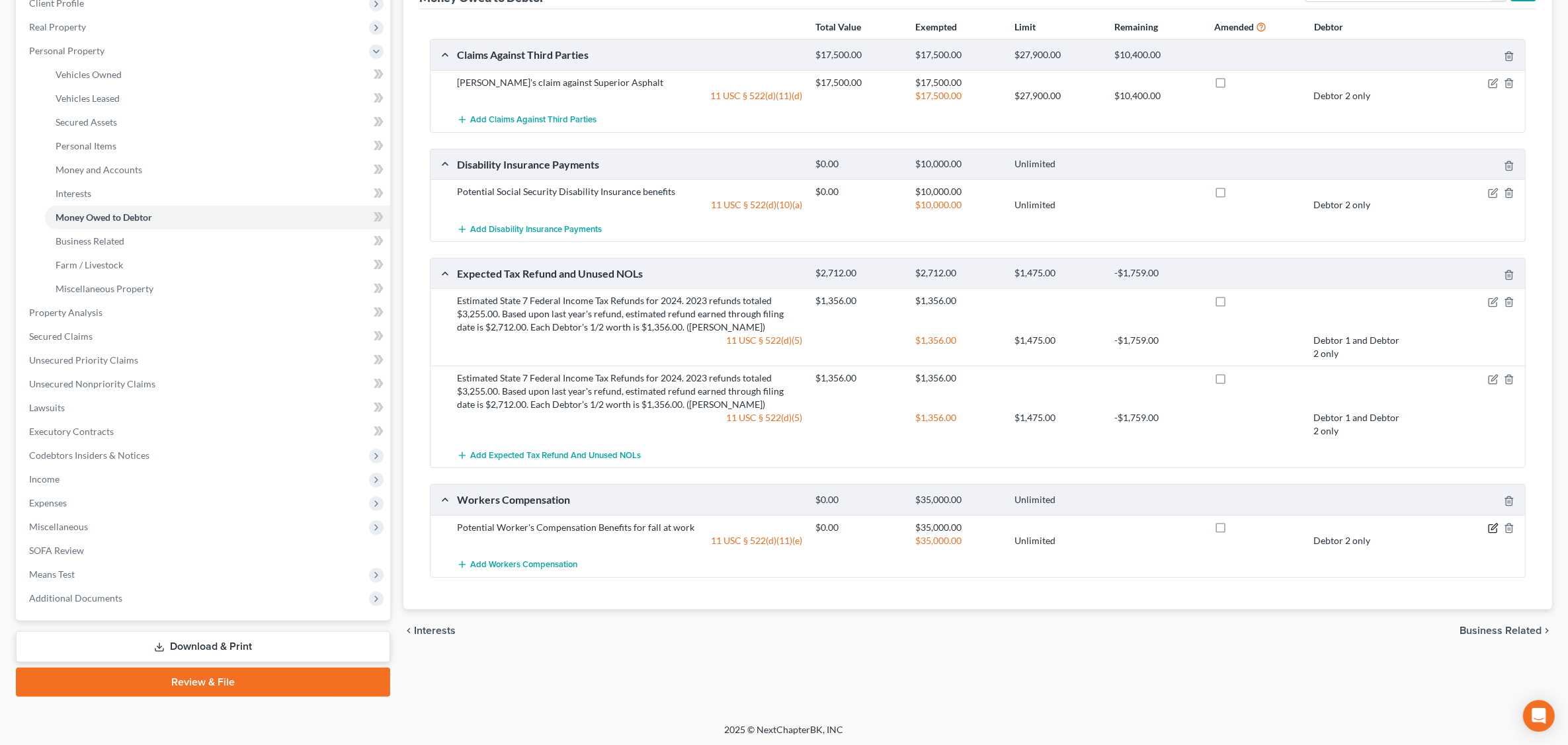
click at [1493, 528] on icon "button" at bounding box center [1494, 527] width 6 height 6
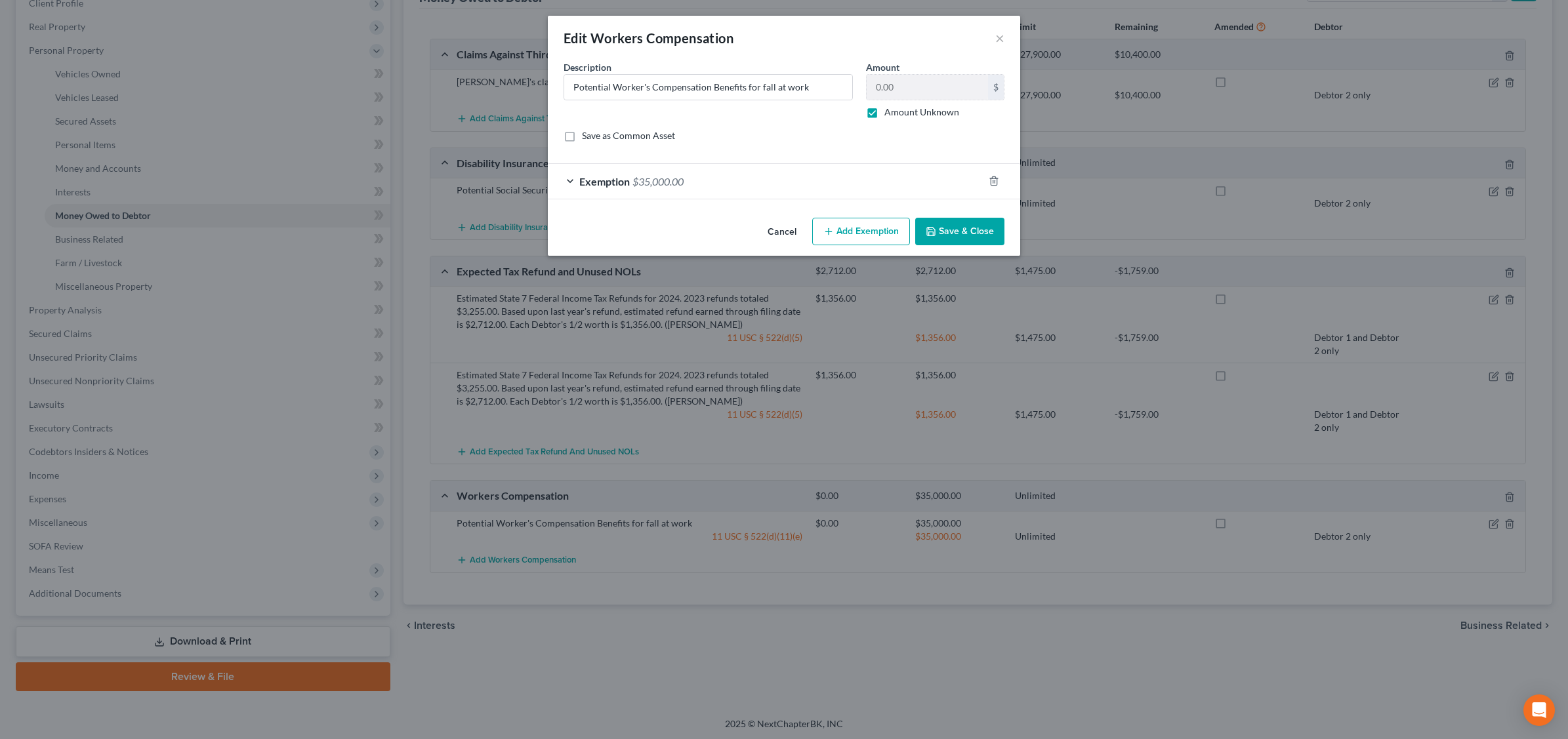
click at [745, 136] on div "Save as Common Asset" at bounding box center [784, 135] width 441 height 13
click at [884, 109] on label "Amount Unknown" at bounding box center [922, 112] width 75 height 13
click at [889, 109] on input "Amount Unknown" at bounding box center [893, 110] width 8 height 8
checkbox input "false"
click at [922, 85] on input "0.00" at bounding box center [927, 88] width 122 height 25
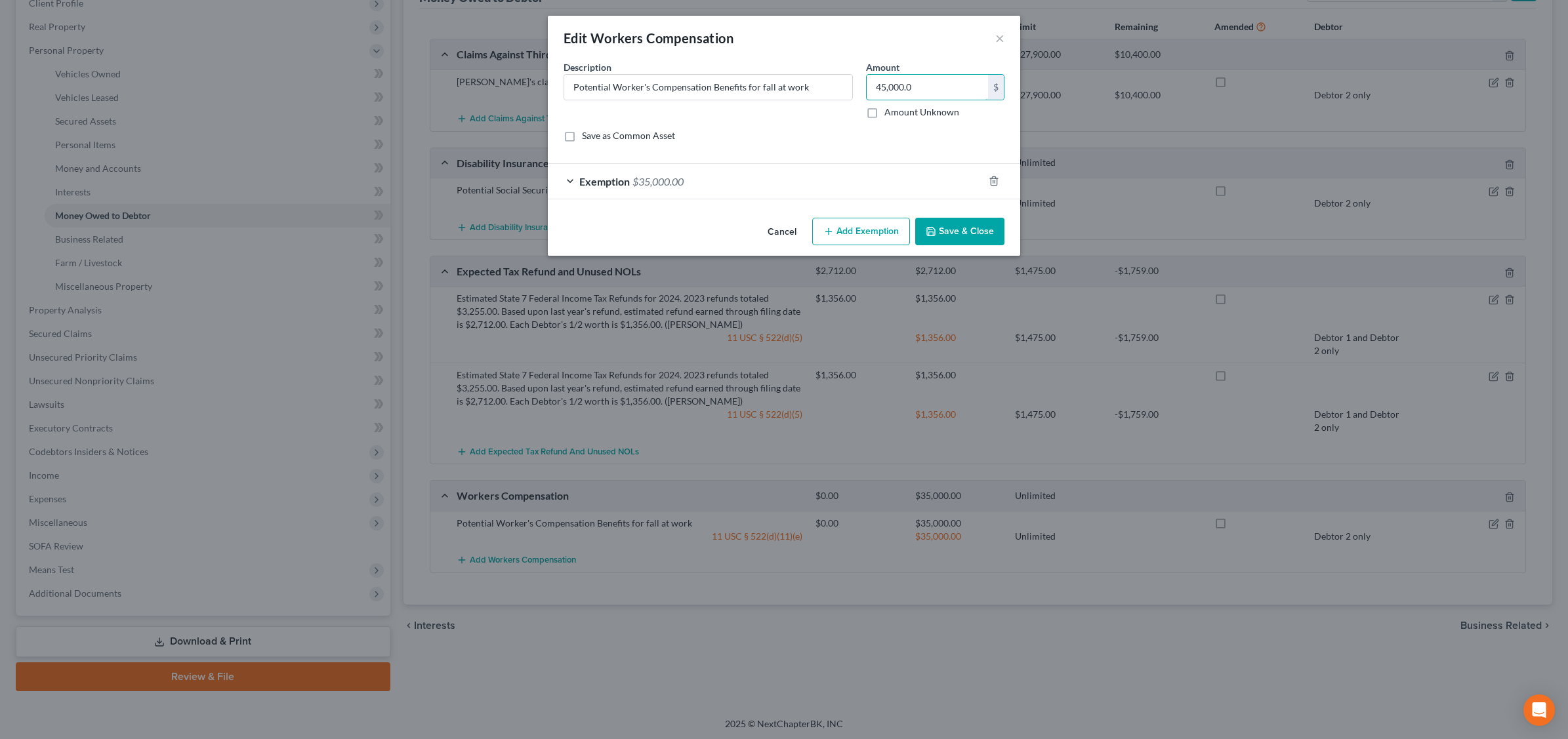
type input "45,000.0"
click at [973, 227] on button "Save & Close" at bounding box center [959, 231] width 89 height 28
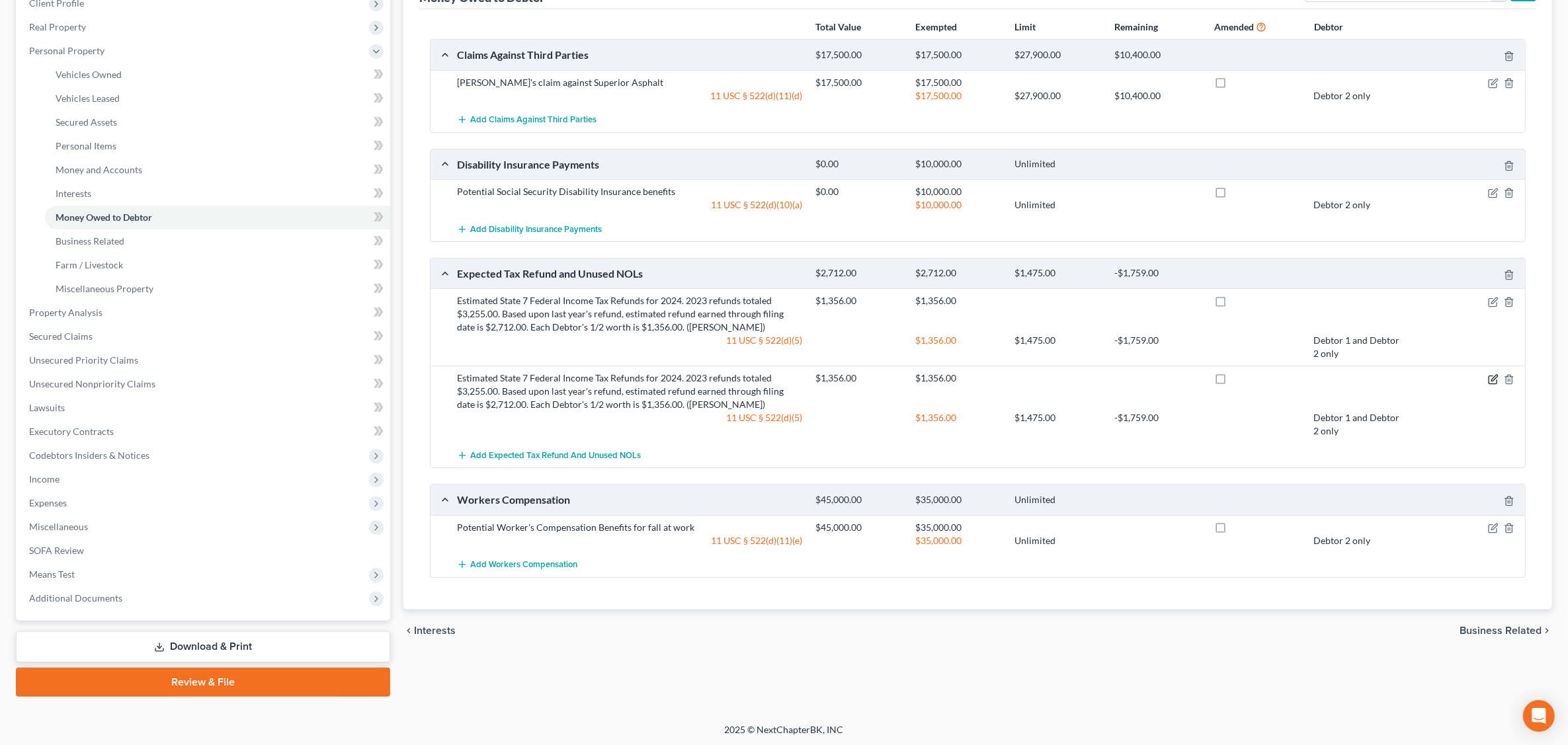
click at [1492, 379] on icon "button" at bounding box center [1494, 377] width 6 height 6
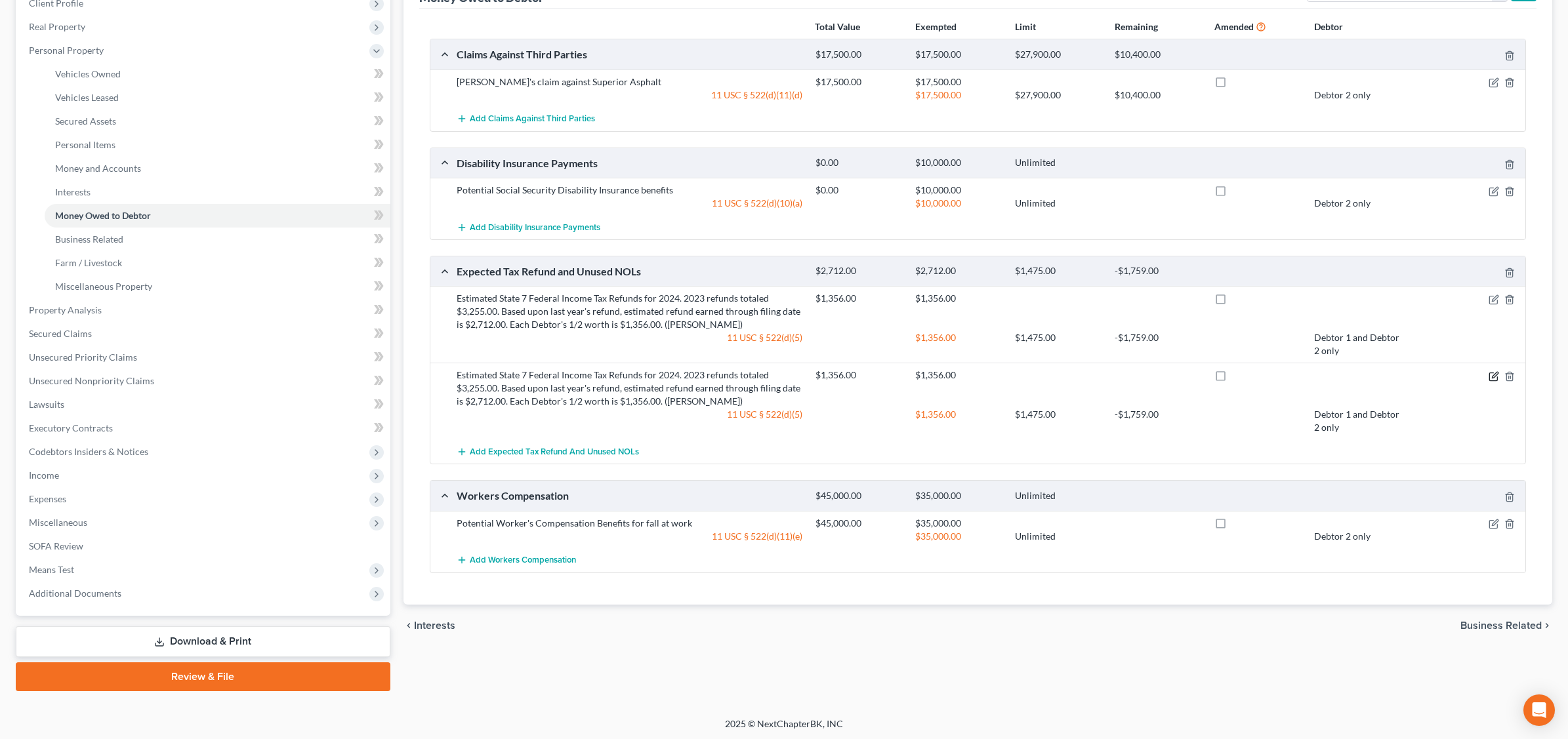
select select "0"
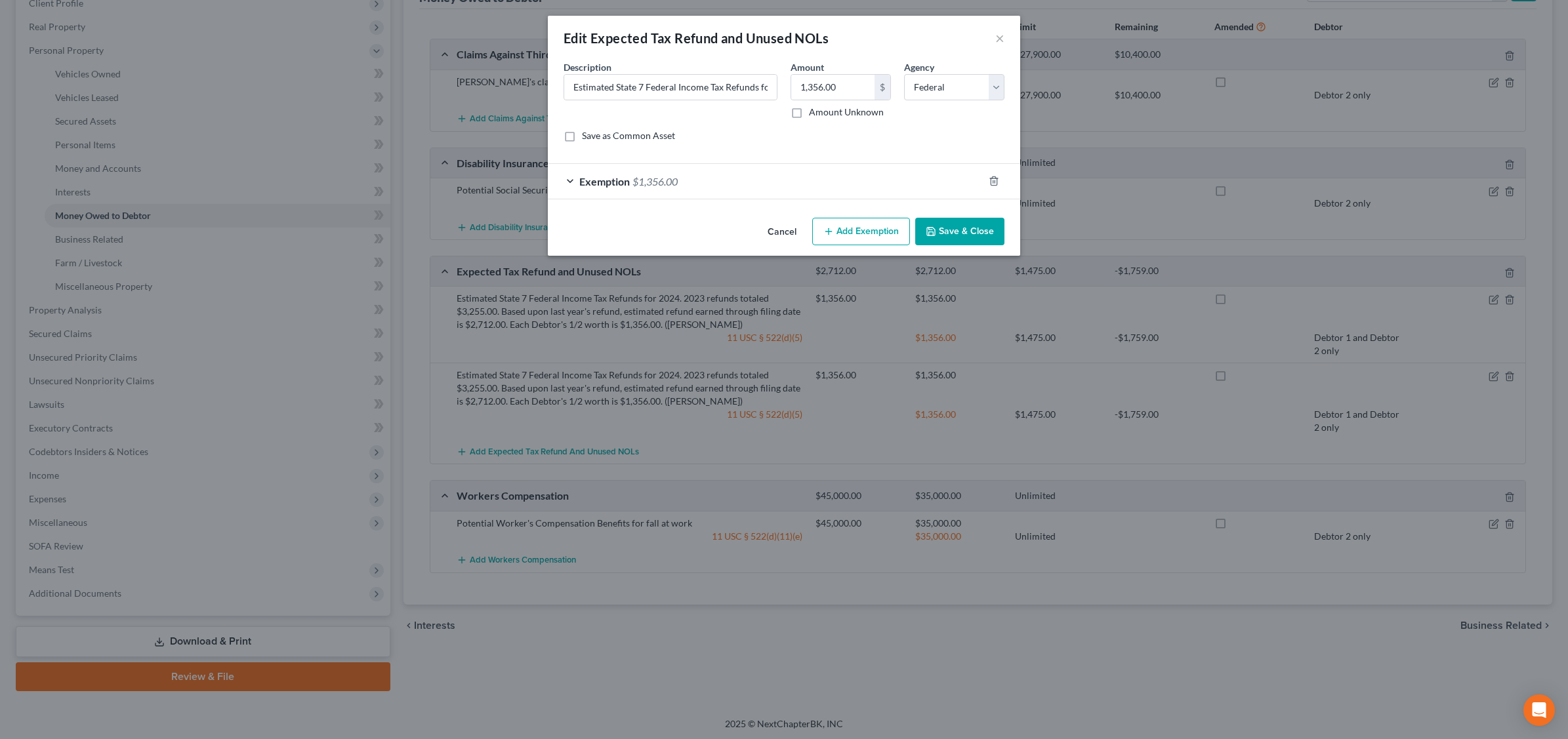
click at [870, 179] on div "Exemption $1,356.00" at bounding box center [765, 181] width 436 height 35
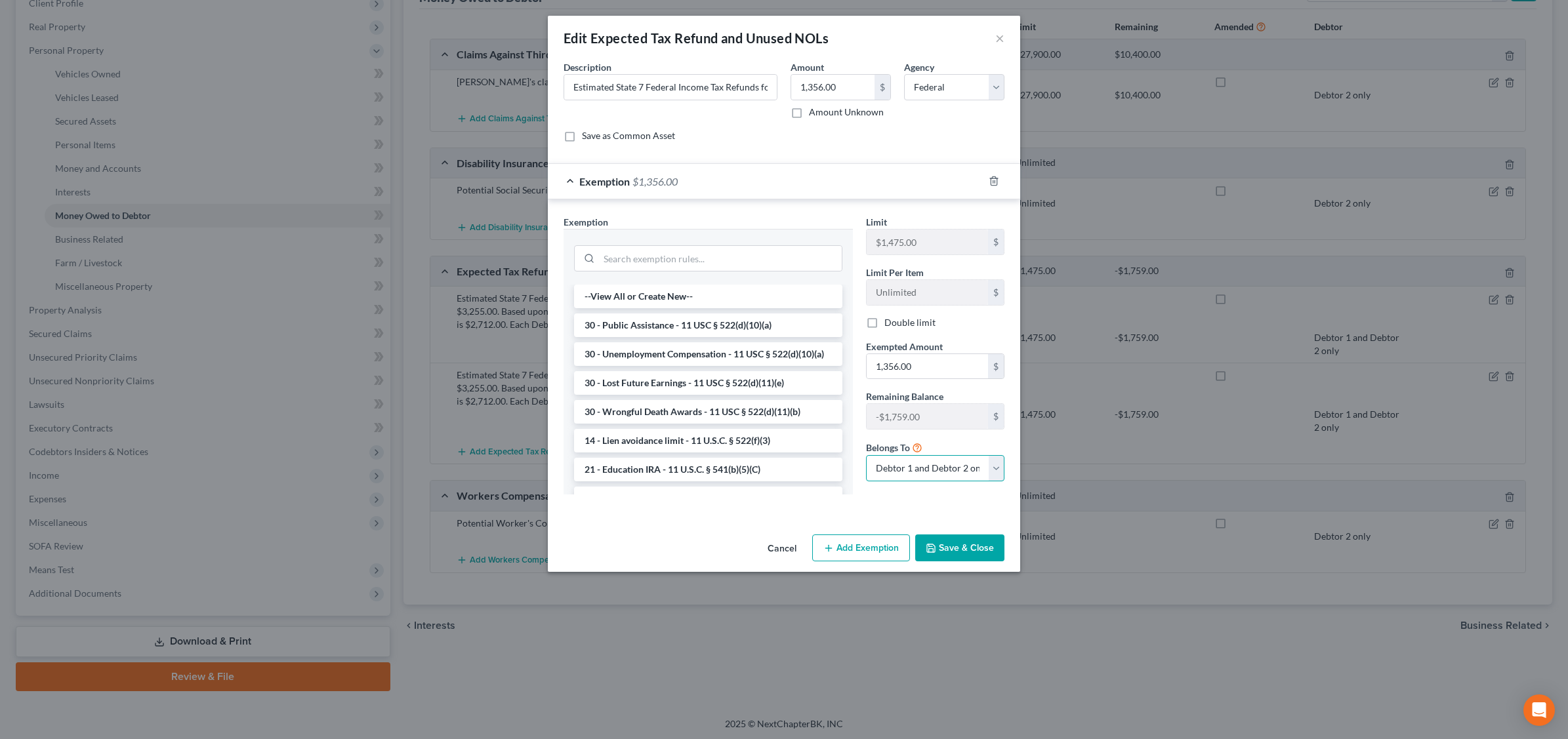
click at [994, 470] on select "Debtor 1 only Debtor 2 only Debtor 1 and Debtor 2 only" at bounding box center [934, 468] width 138 height 26
select select "1"
click at [866, 457] on select "Debtor 1 only Debtor 2 only Debtor 1 and Debtor 2 only" at bounding box center [934, 468] width 138 height 26
click at [950, 551] on button "Save & Close" at bounding box center [959, 549] width 89 height 28
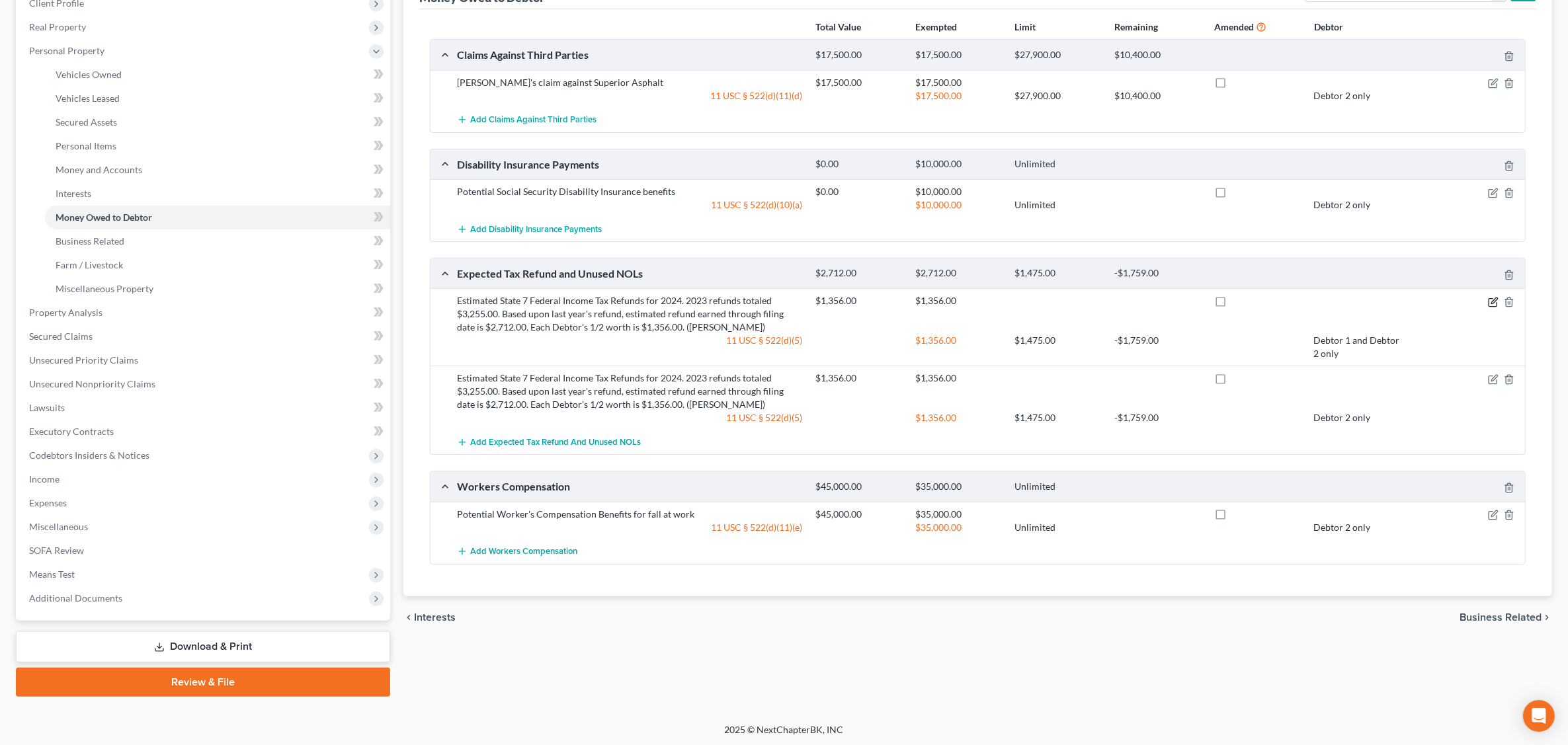
click at [1490, 304] on icon "button" at bounding box center [1493, 302] width 11 height 11
select select "0"
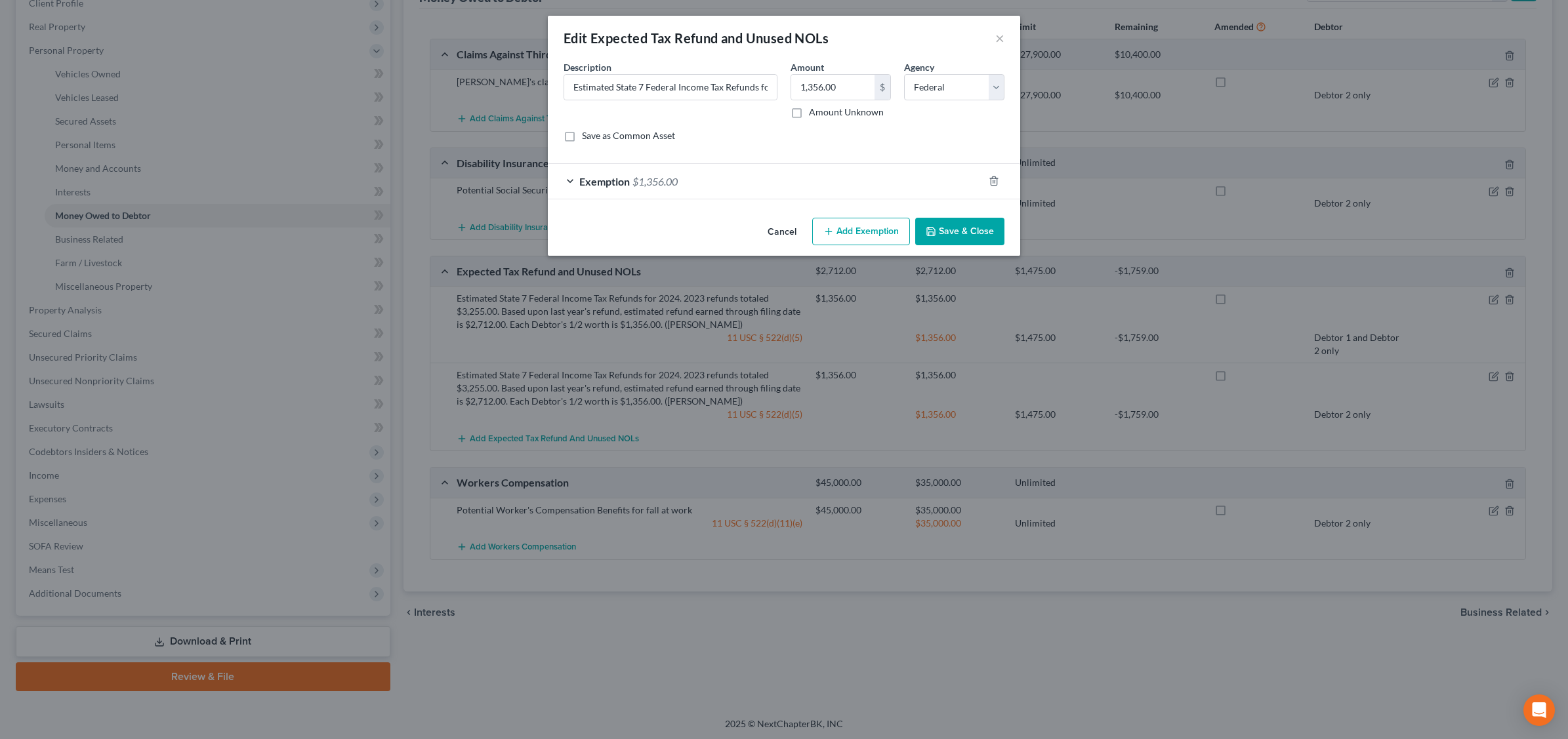
click at [827, 194] on div "Exemption $1,356.00" at bounding box center [765, 181] width 436 height 35
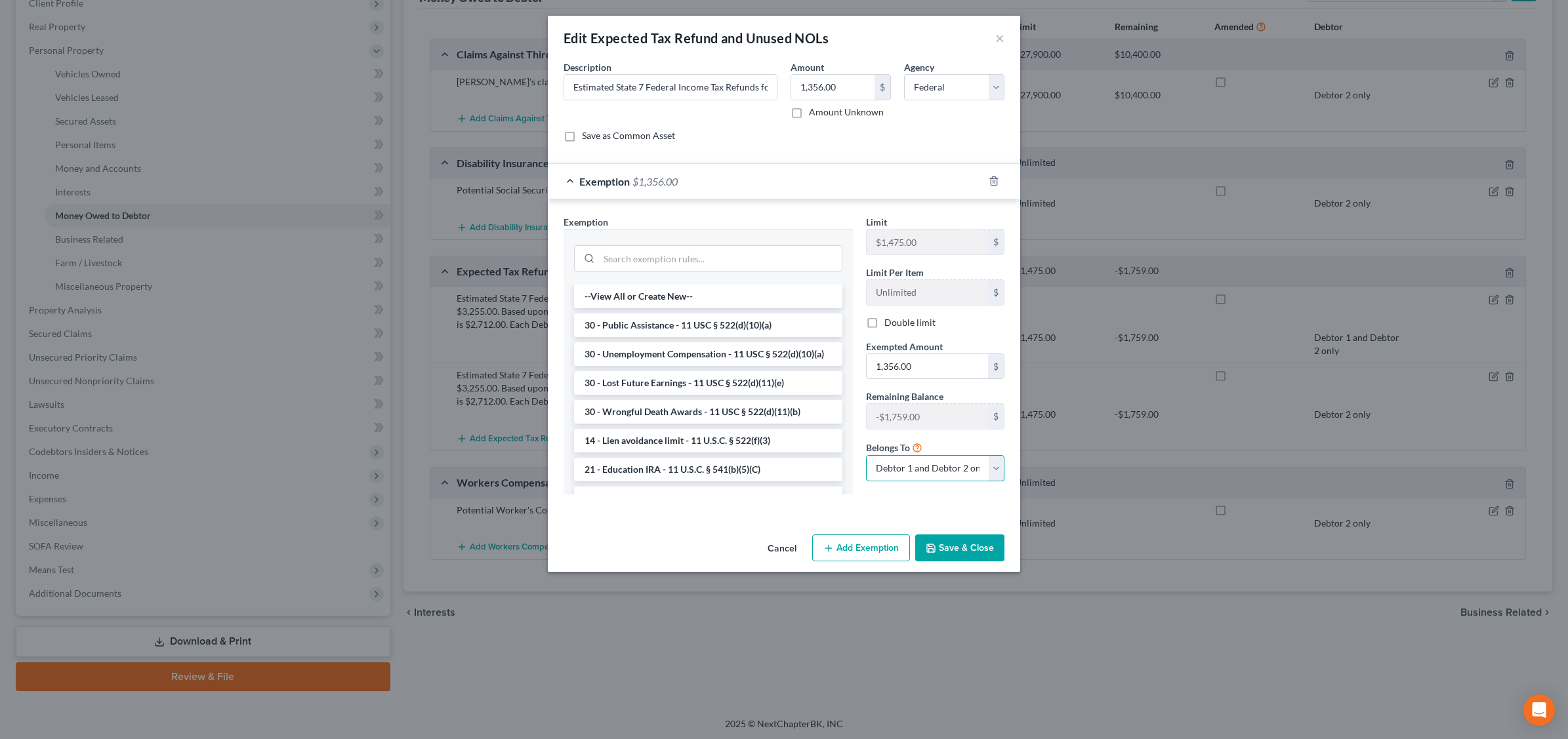
click at [996, 467] on select "Debtor 1 only Debtor 2 only Debtor 1 and Debtor 2 only" at bounding box center [934, 468] width 138 height 26
select select "0"
click at [866, 457] on select "Debtor 1 only Debtor 2 only Debtor 1 and Debtor 2 only" at bounding box center [934, 468] width 138 height 26
click at [958, 549] on button "Save & Close" at bounding box center [959, 549] width 89 height 28
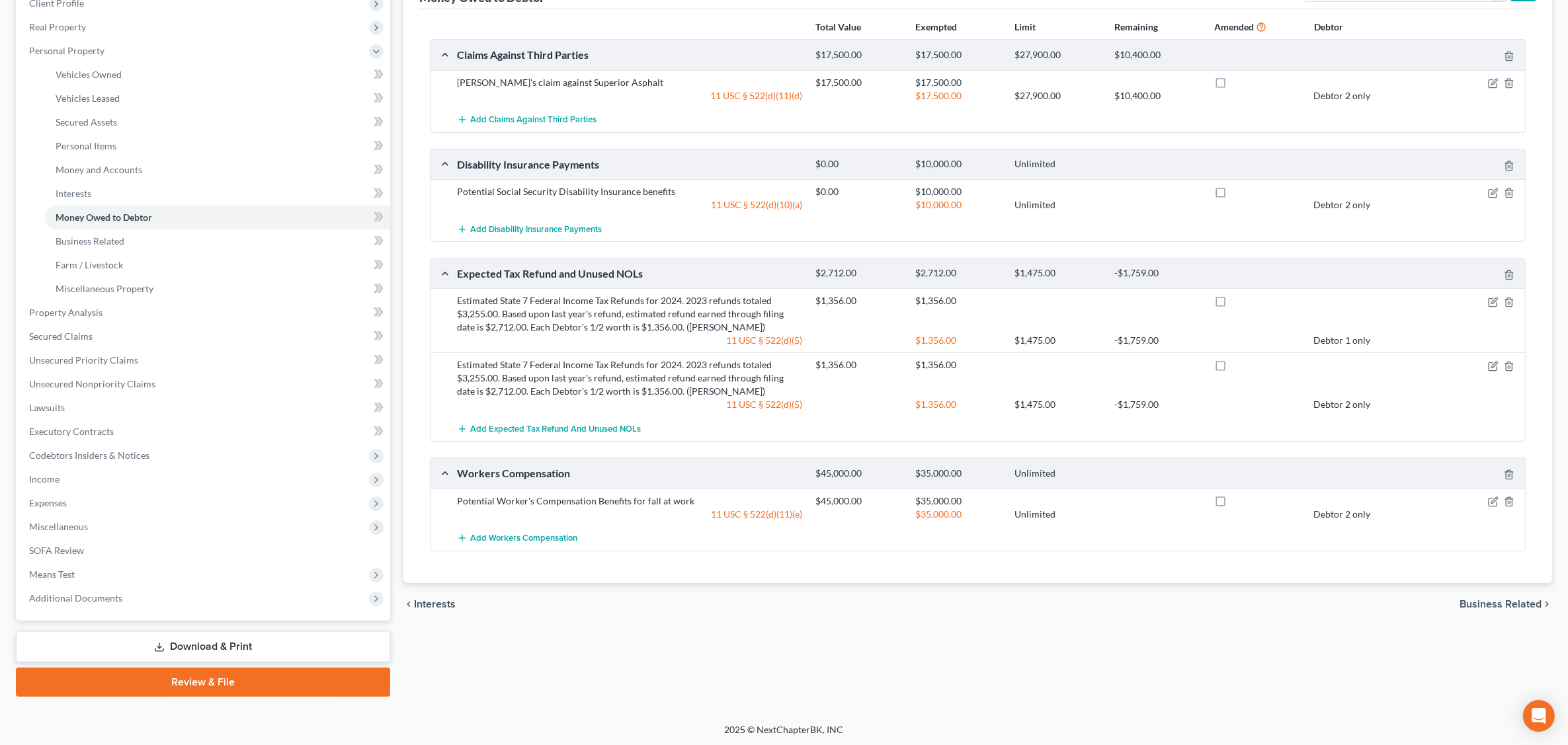
scroll to position [29, 0]
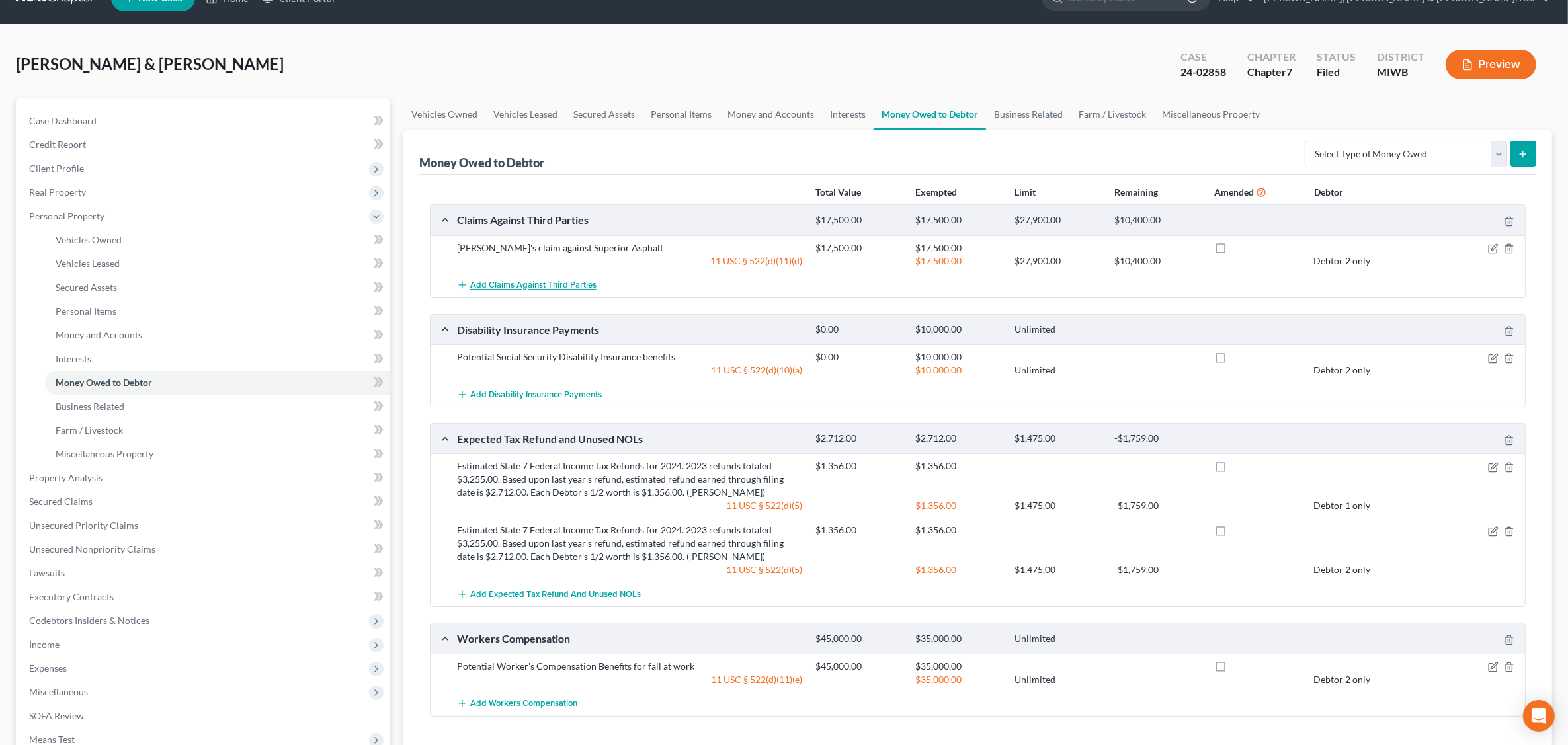
click at [554, 284] on span "Add Claims Against Third Parties" at bounding box center [533, 285] width 126 height 11
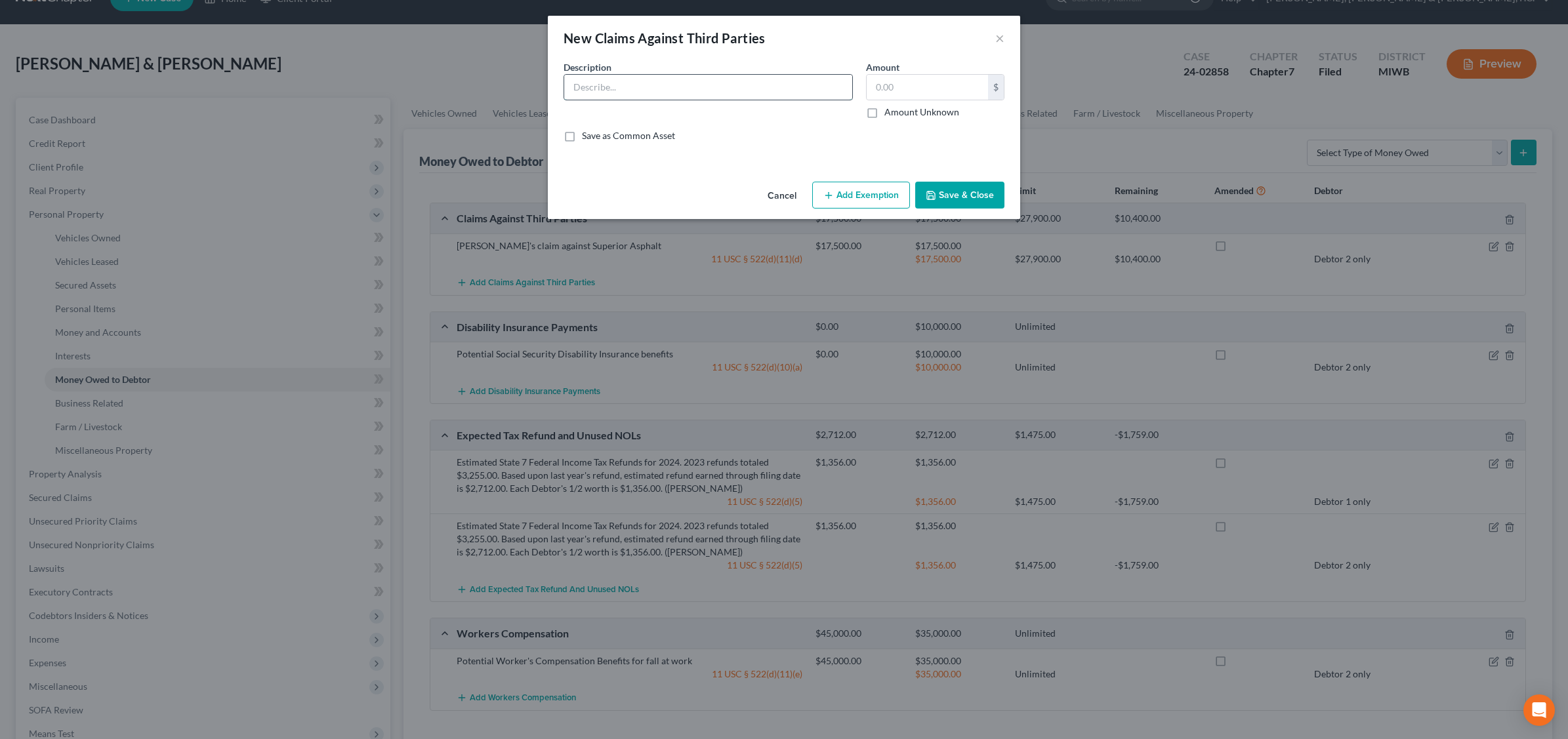
click at [617, 92] on input "text" at bounding box center [708, 88] width 288 height 25
type input "Claims regarding Depro-Prover"
click at [884, 113] on label "Amount Unknown" at bounding box center [922, 112] width 75 height 13
click at [889, 113] on input "Amount Unknown" at bounding box center [893, 110] width 8 height 8
checkbox input "true"
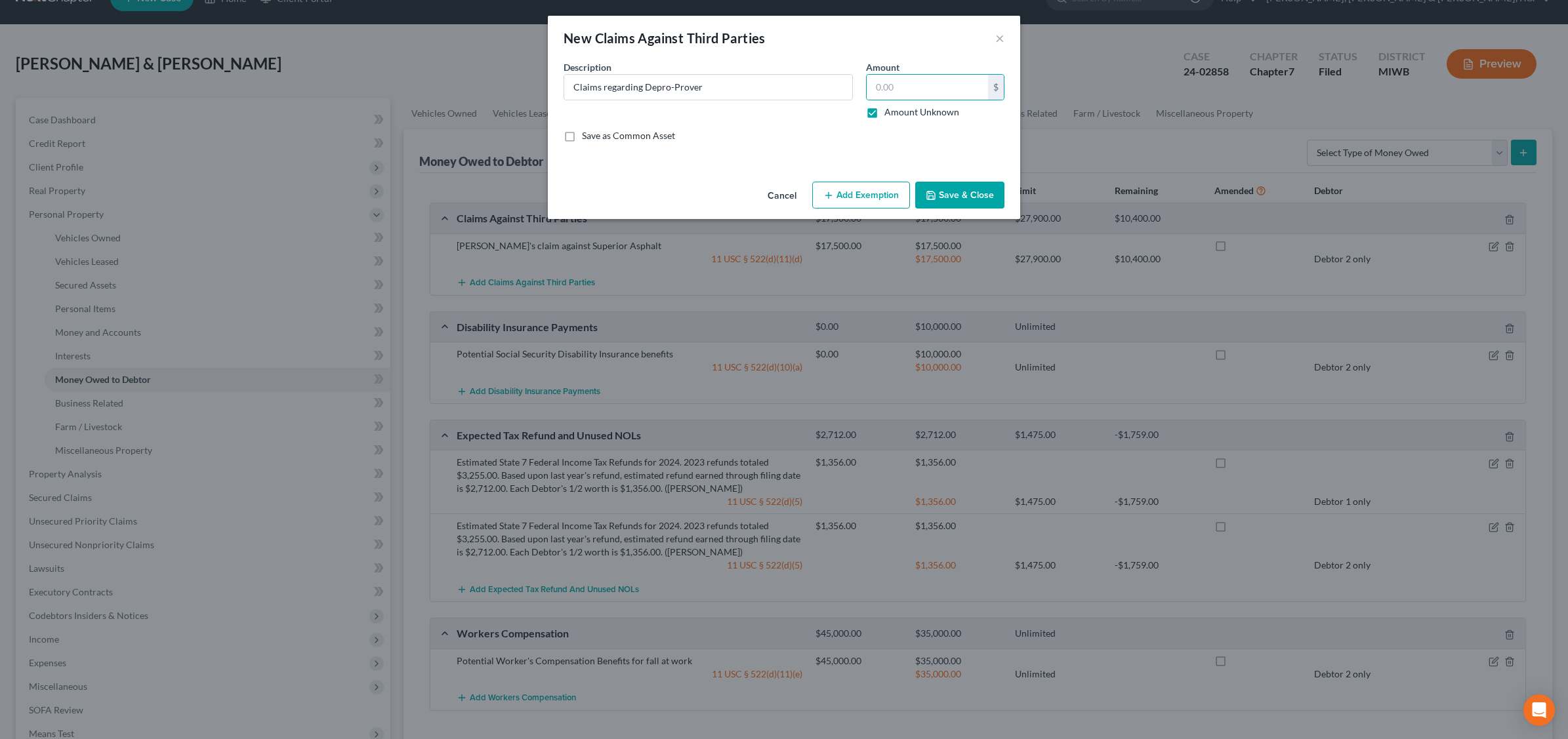
type input "0.00"
click at [841, 194] on button "Add Exemption" at bounding box center [861, 196] width 98 height 28
select select "2"
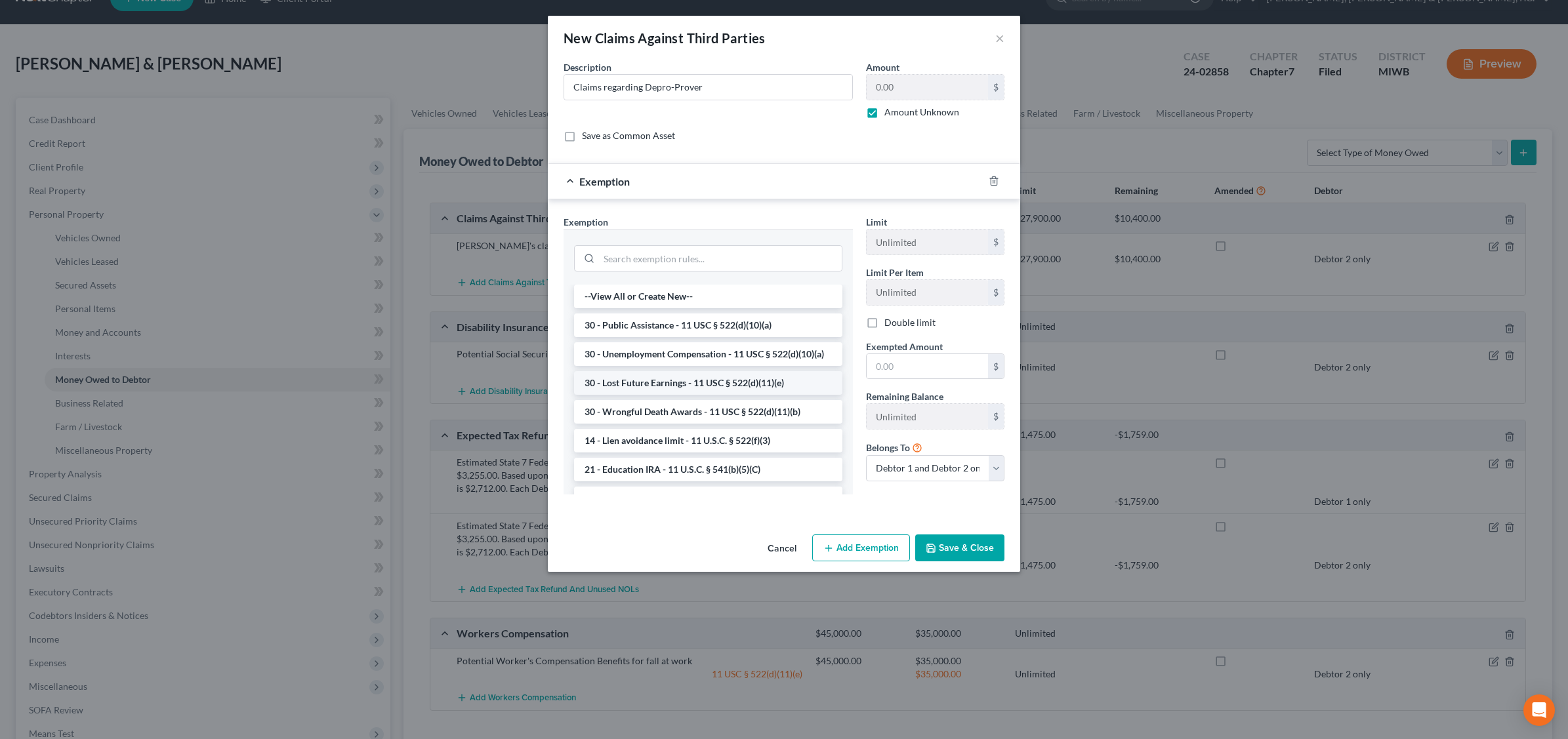
click at [707, 394] on li "30 - Lost Future Earnings - 11 USC § 522(d)(11)(e)" at bounding box center [708, 383] width 268 height 24
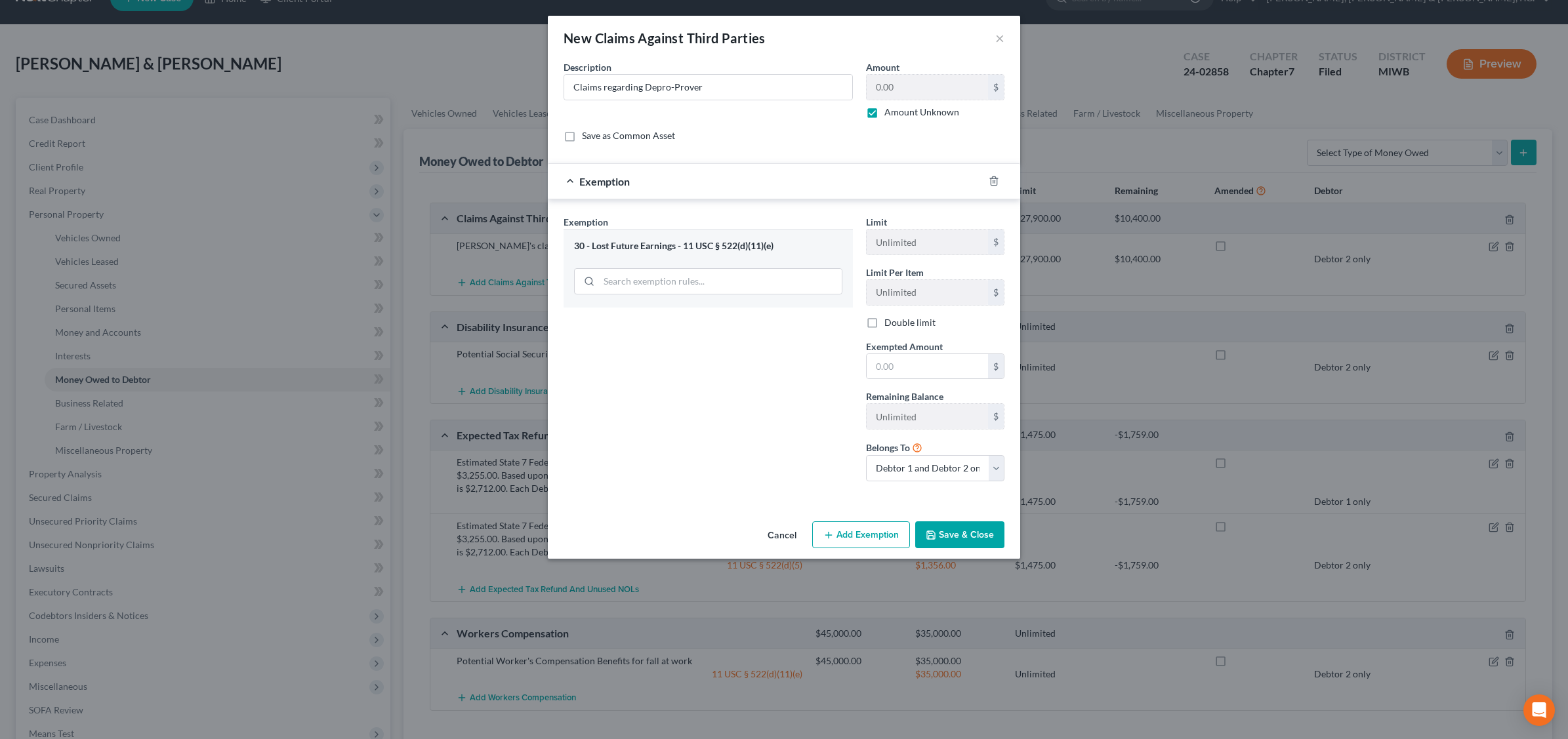
click at [952, 535] on button "Save & Close" at bounding box center [959, 535] width 89 height 28
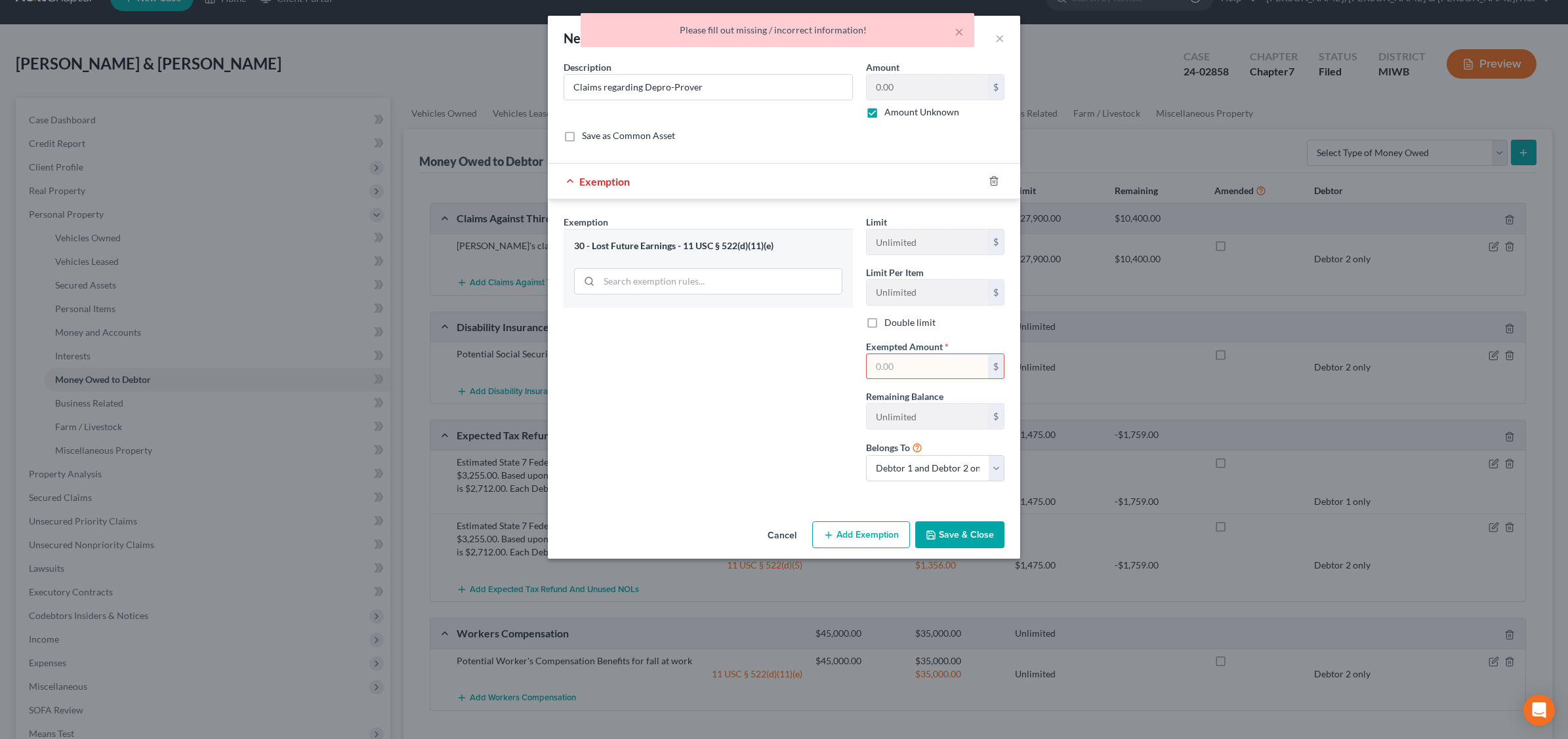
click at [691, 243] on div "30 - Lost Future Earnings - 11 USC § 522(d)(11)(e)" at bounding box center [708, 247] width 268 height 13
click at [917, 363] on input "text" at bounding box center [927, 367] width 122 height 25
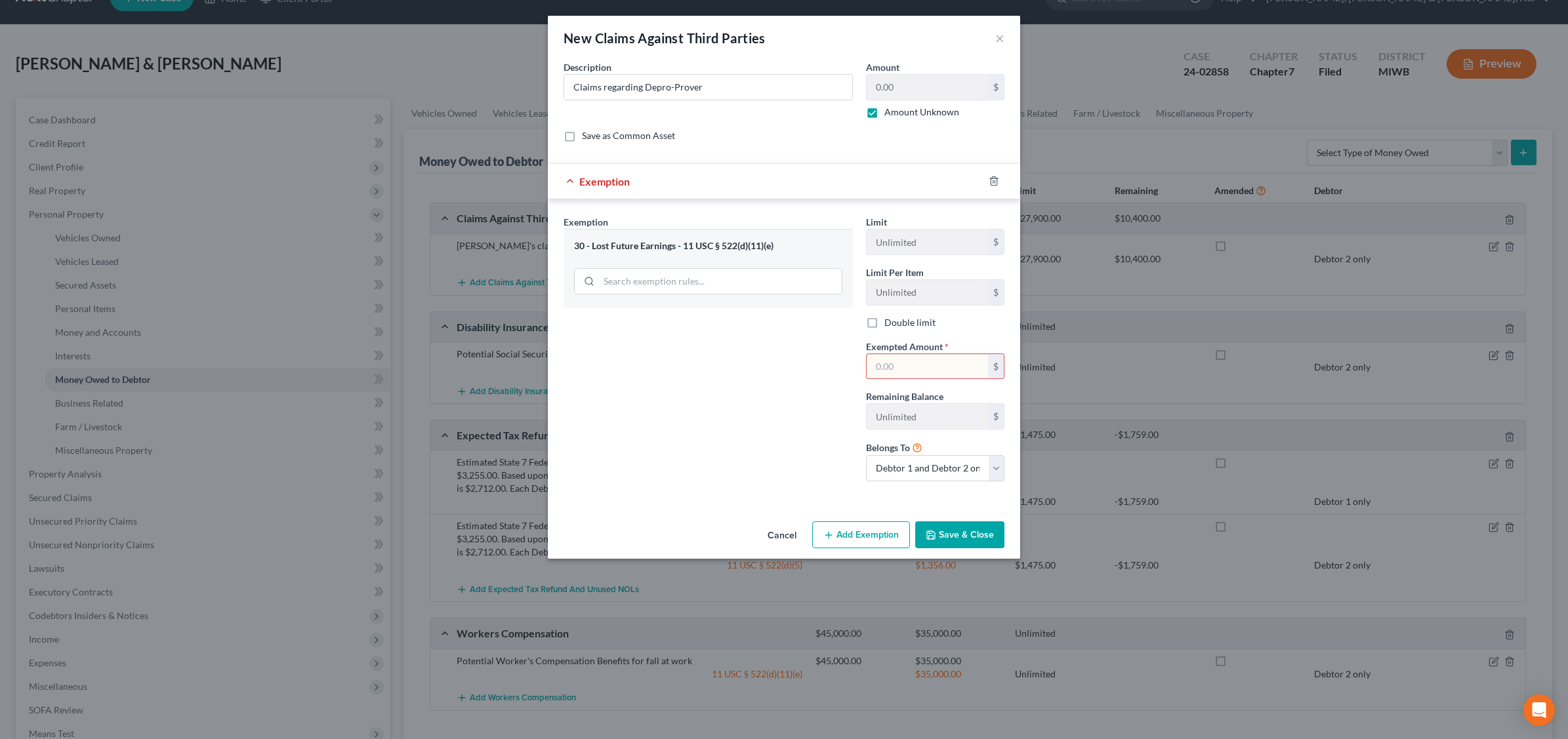
click at [894, 374] on input "text" at bounding box center [927, 367] width 122 height 25
click at [886, 370] on input "text" at bounding box center [927, 367] width 122 height 25
type input "50,000.0"
click at [969, 535] on button "Save & Close" at bounding box center [959, 535] width 89 height 28
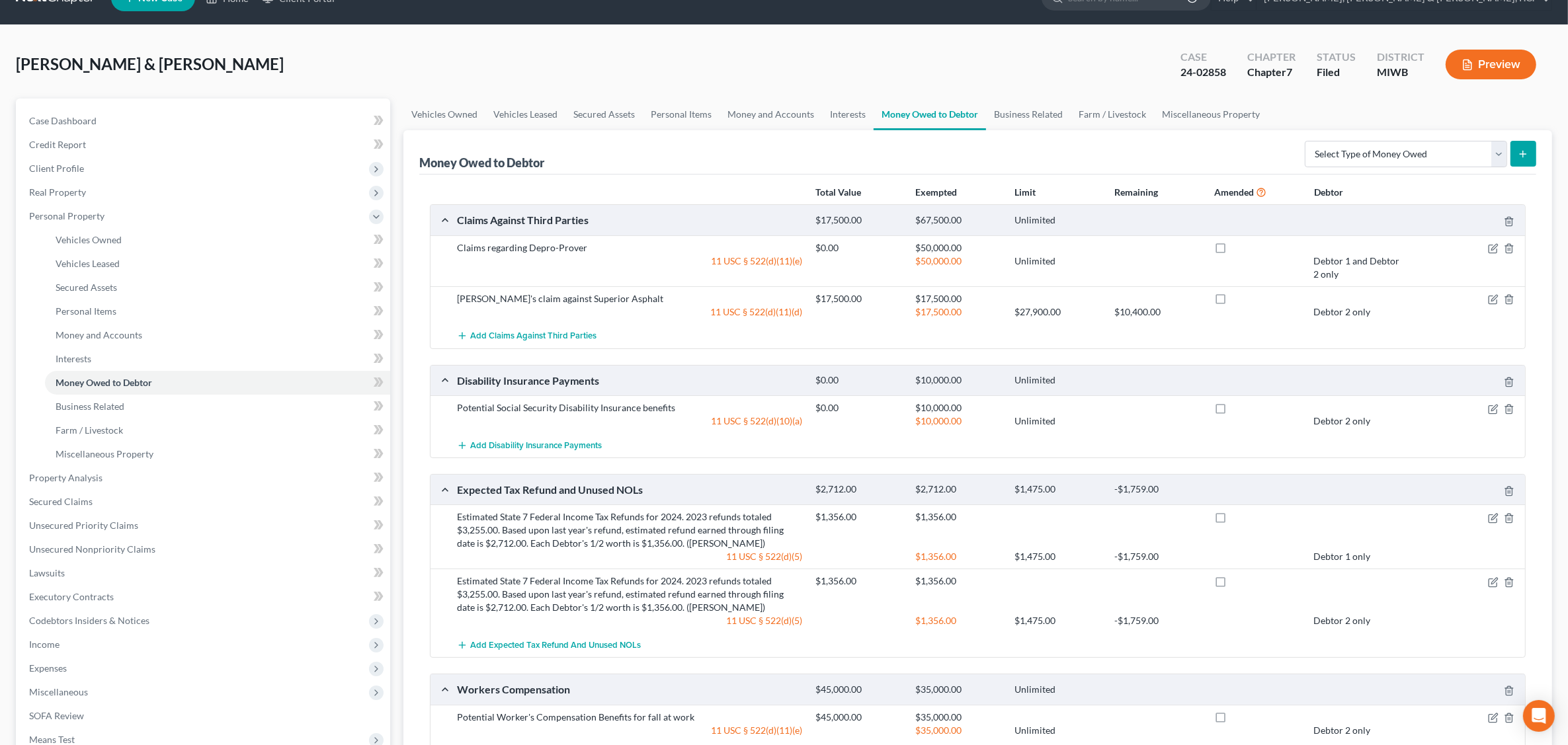
click at [712, 258] on div "11 USC § 522(d)(11)(e)" at bounding box center [630, 268] width 359 height 27
click at [1489, 252] on icon "button" at bounding box center [1493, 248] width 11 height 11
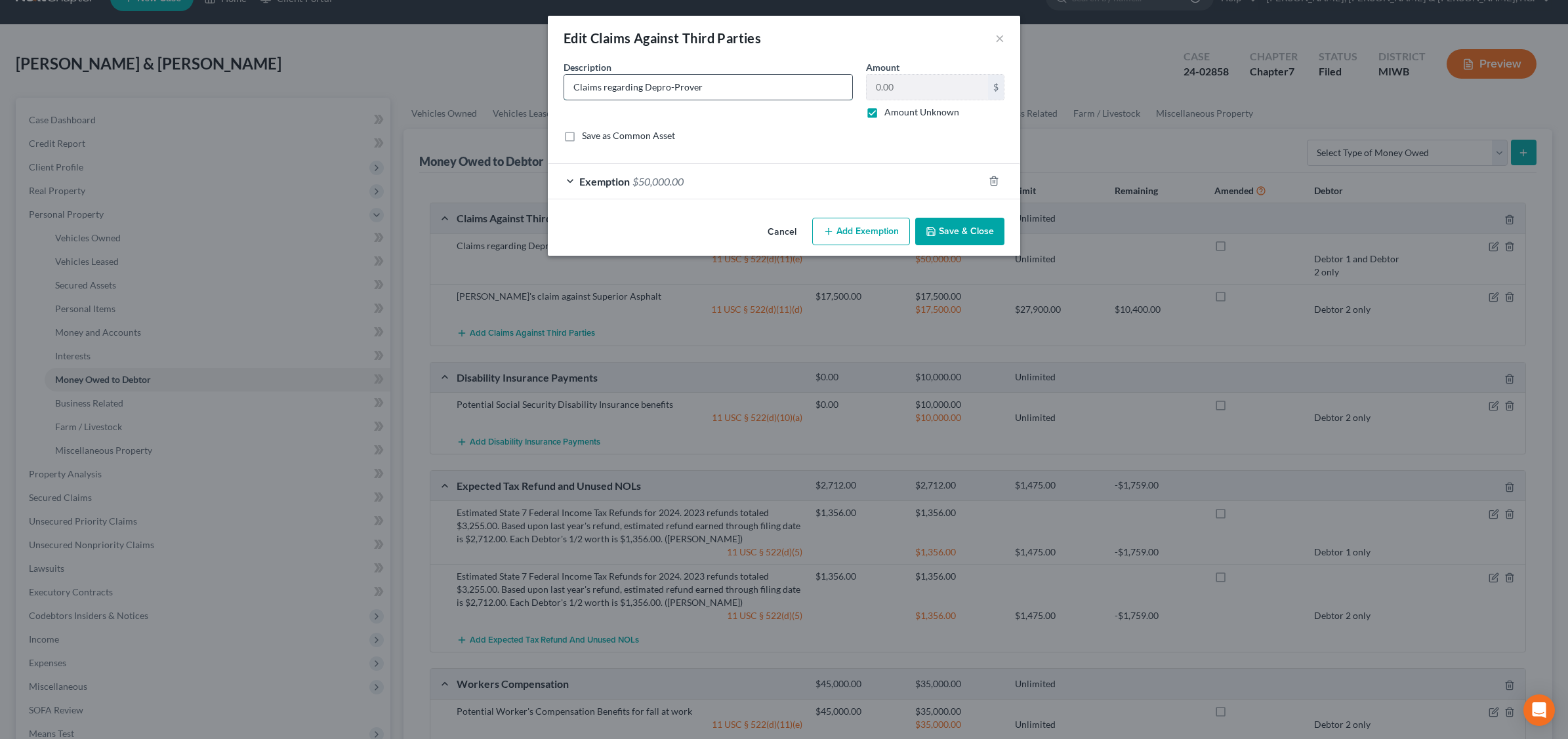
click at [702, 90] on input "Claims regarding Depro-Prover" at bounding box center [708, 88] width 288 height 25
type input "Claims regarding Depro-Prova"
click at [968, 234] on button "Save & Close" at bounding box center [959, 231] width 89 height 28
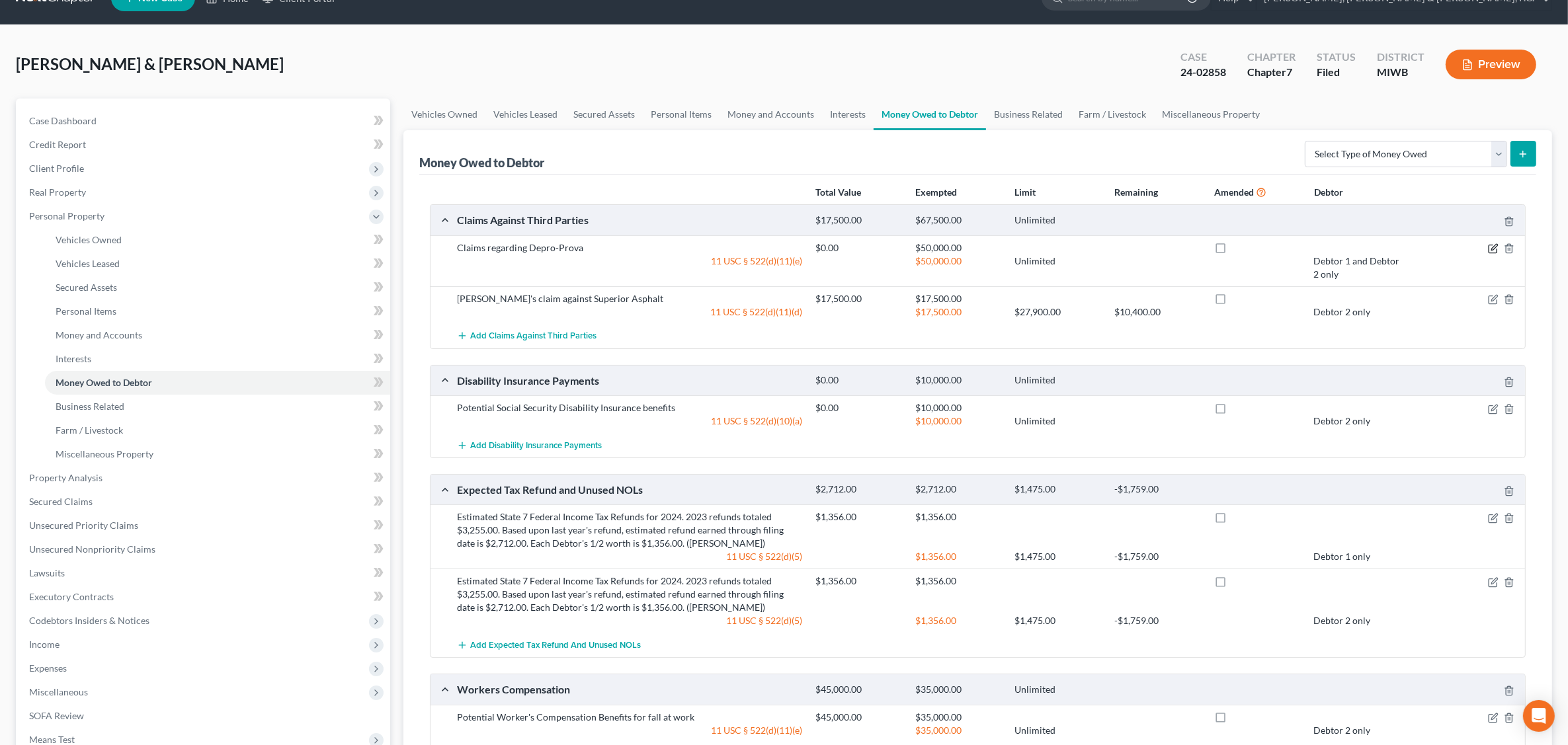
click at [1489, 246] on icon "button" at bounding box center [1493, 248] width 11 height 11
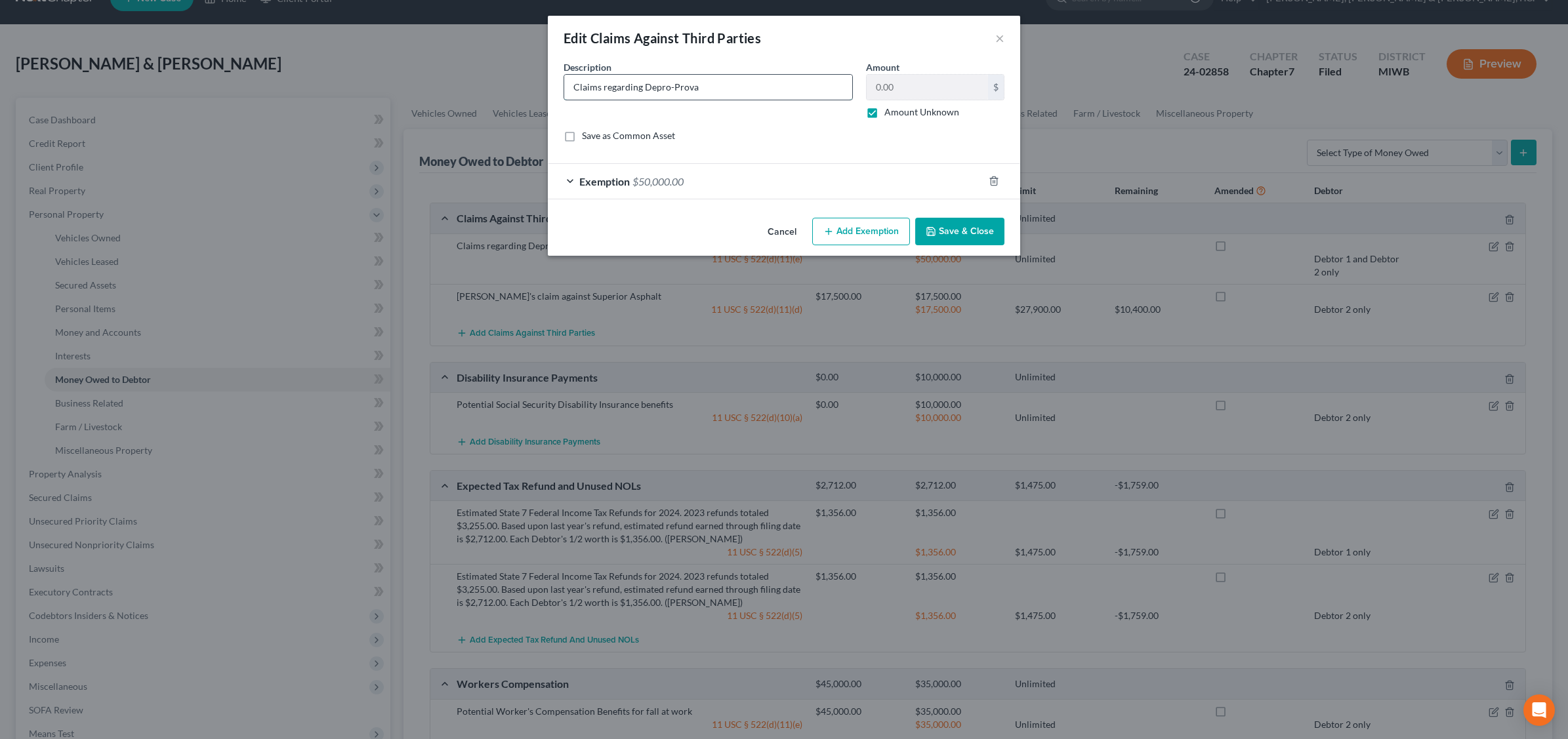
drag, startPoint x: 602, startPoint y: 87, endPoint x: 621, endPoint y: 79, distance: 20.6
click at [602, 85] on input "Claims regarding Depro-Prova" at bounding box center [708, 88] width 288 height 25
type input "Claims against Pfizer and possibly other parties regarding Depro-Prova"
click at [956, 238] on button "Save & Close" at bounding box center [959, 231] width 89 height 28
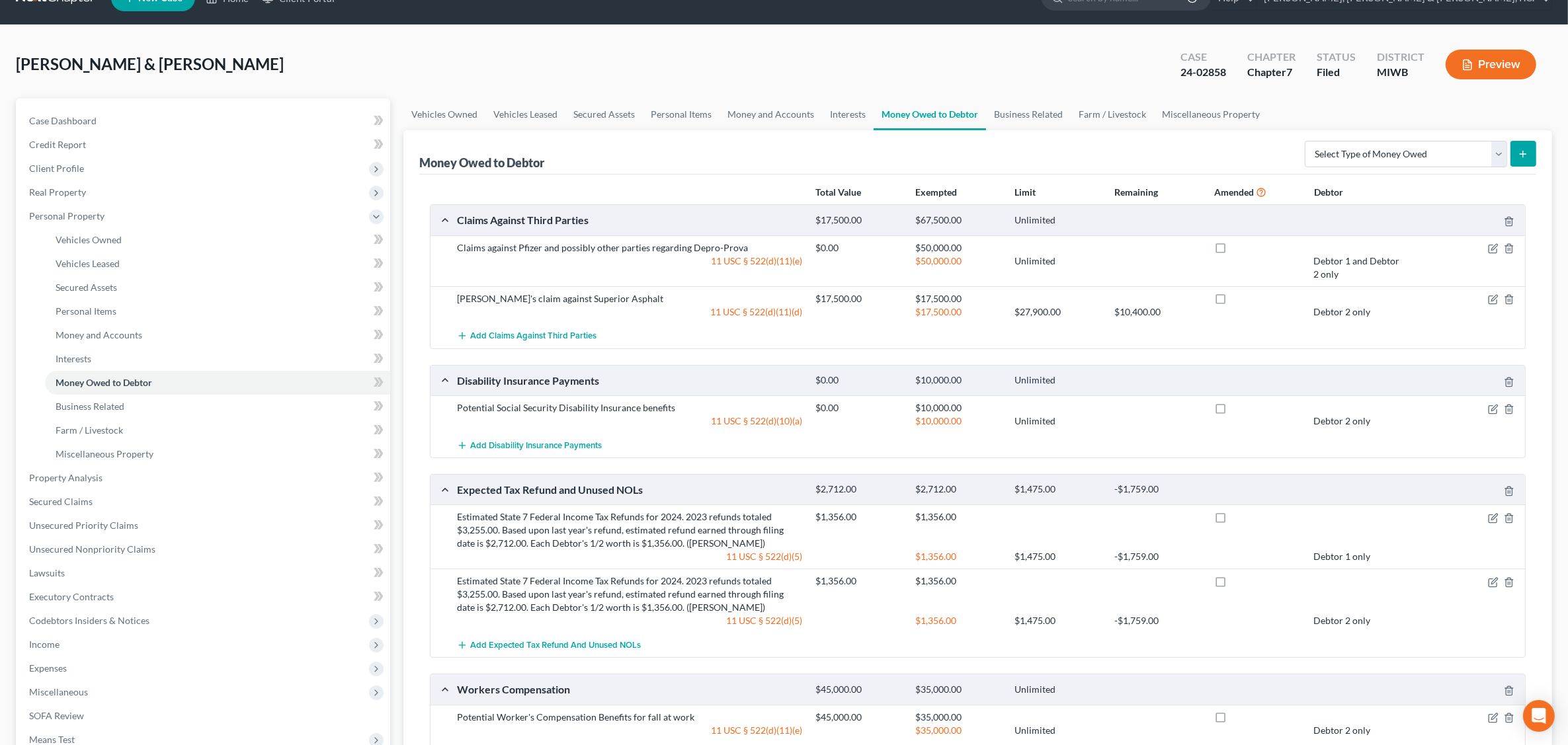
click at [1366, 266] on div "Debtor 1 and Debtor 2 only" at bounding box center [1357, 268] width 100 height 27
click at [1490, 248] on icon "button" at bounding box center [1493, 248] width 11 height 11
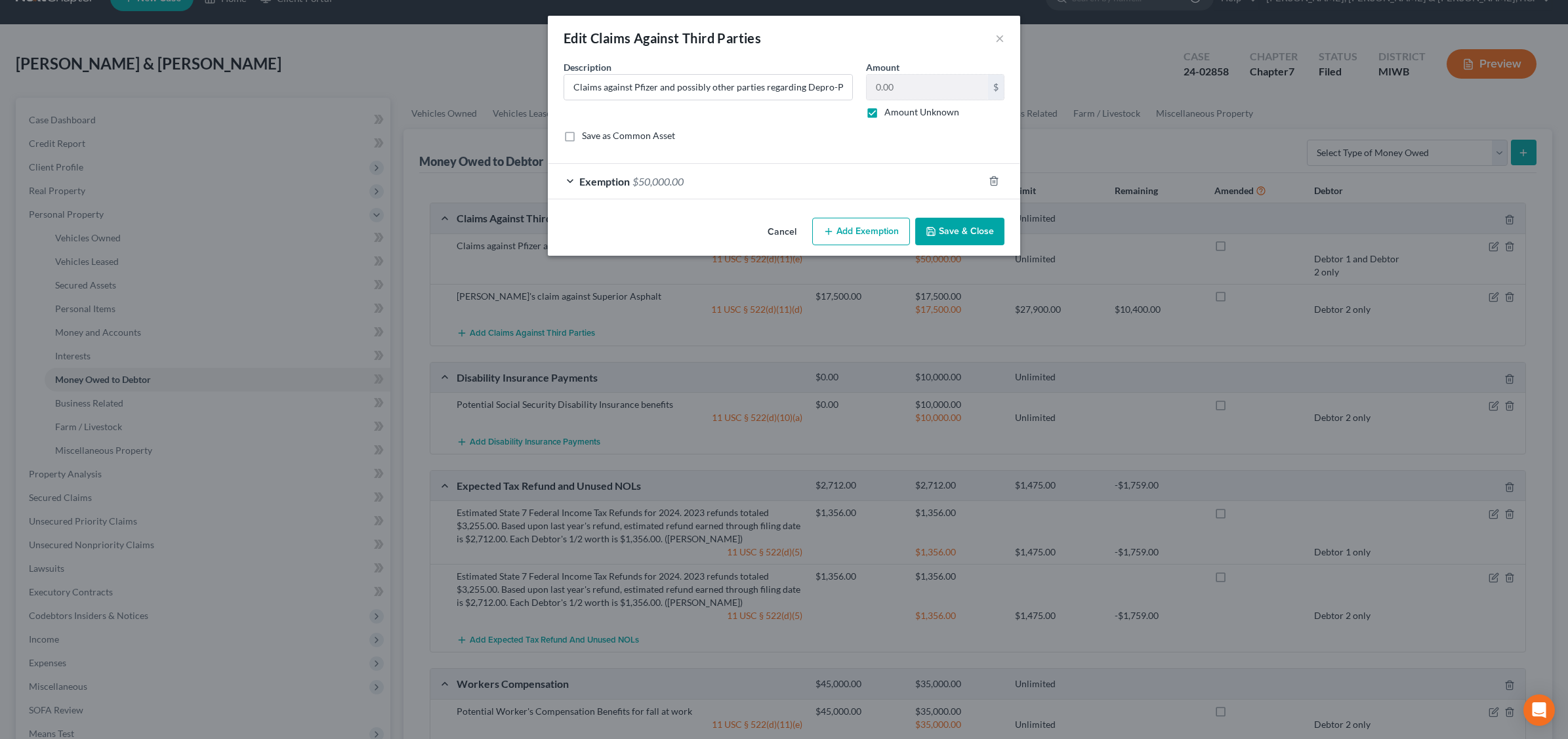
click at [650, 189] on div "Exemption $50,000.00" at bounding box center [765, 181] width 436 height 35
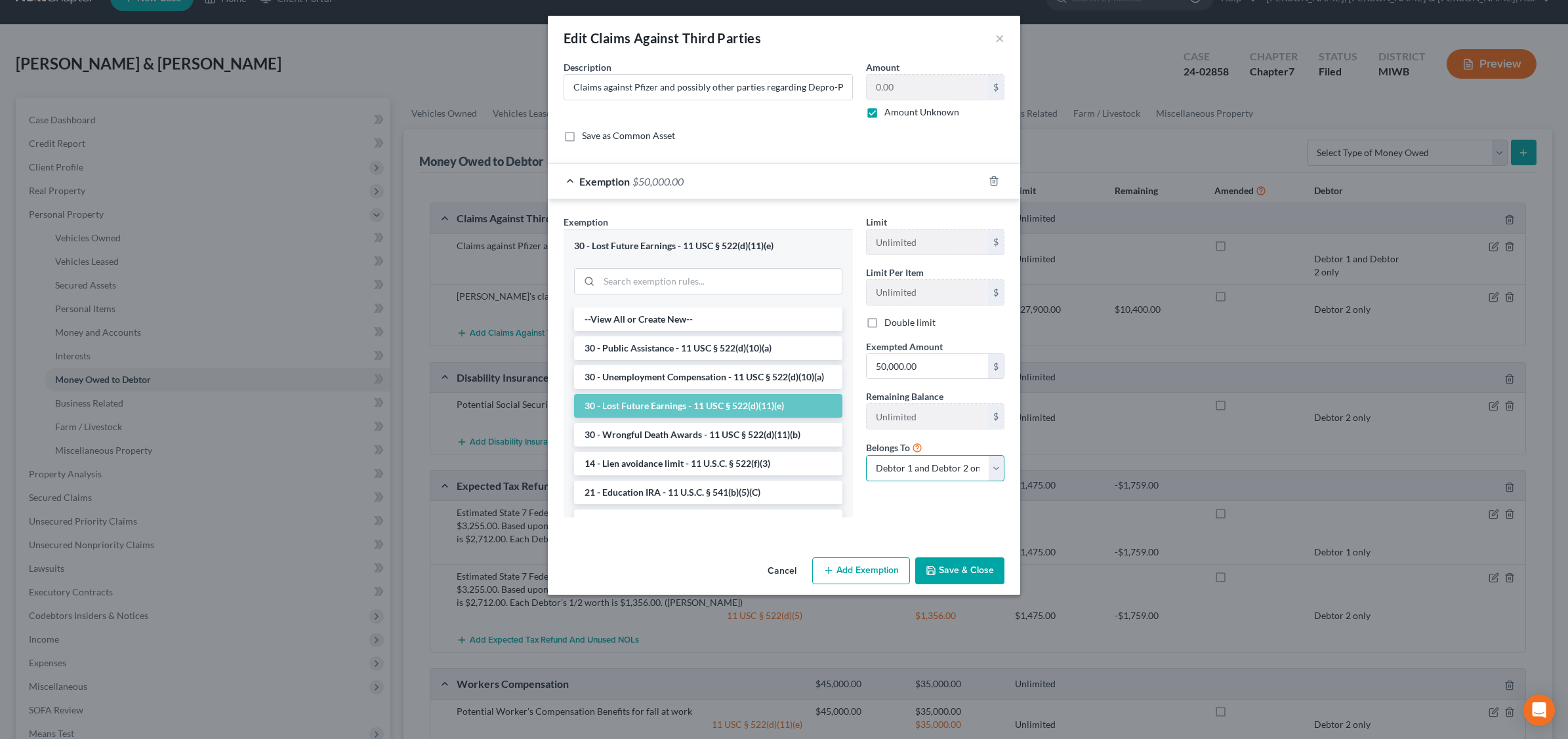
click at [994, 470] on select "Debtor 1 only Debtor 2 only Debtor 1 and Debtor 2 only" at bounding box center [934, 468] width 138 height 26
select select "1"
click at [866, 457] on select "Debtor 1 only Debtor 2 only Debtor 1 and Debtor 2 only" at bounding box center [934, 468] width 138 height 26
click at [975, 576] on button "Save & Close" at bounding box center [959, 572] width 89 height 28
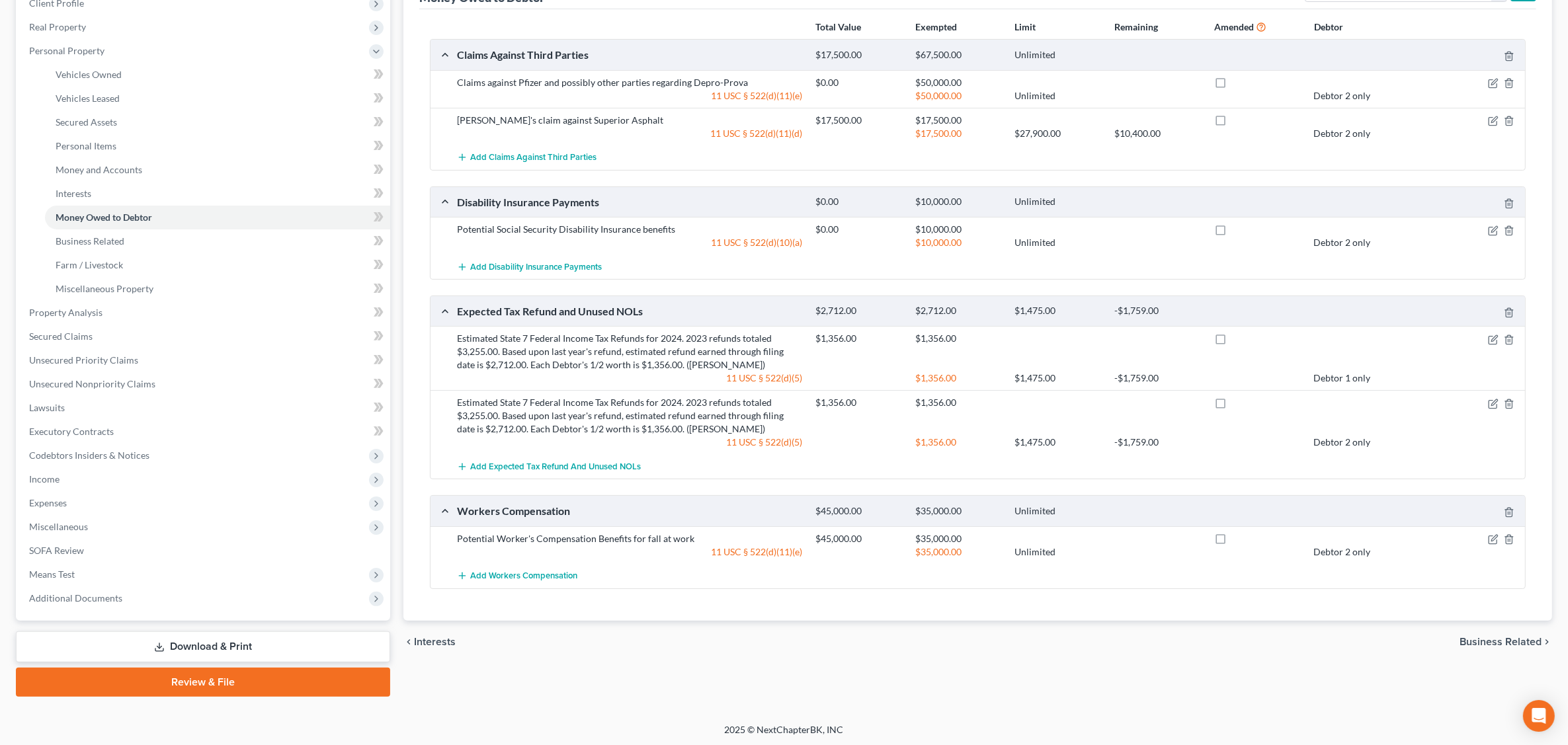
scroll to position [0, 0]
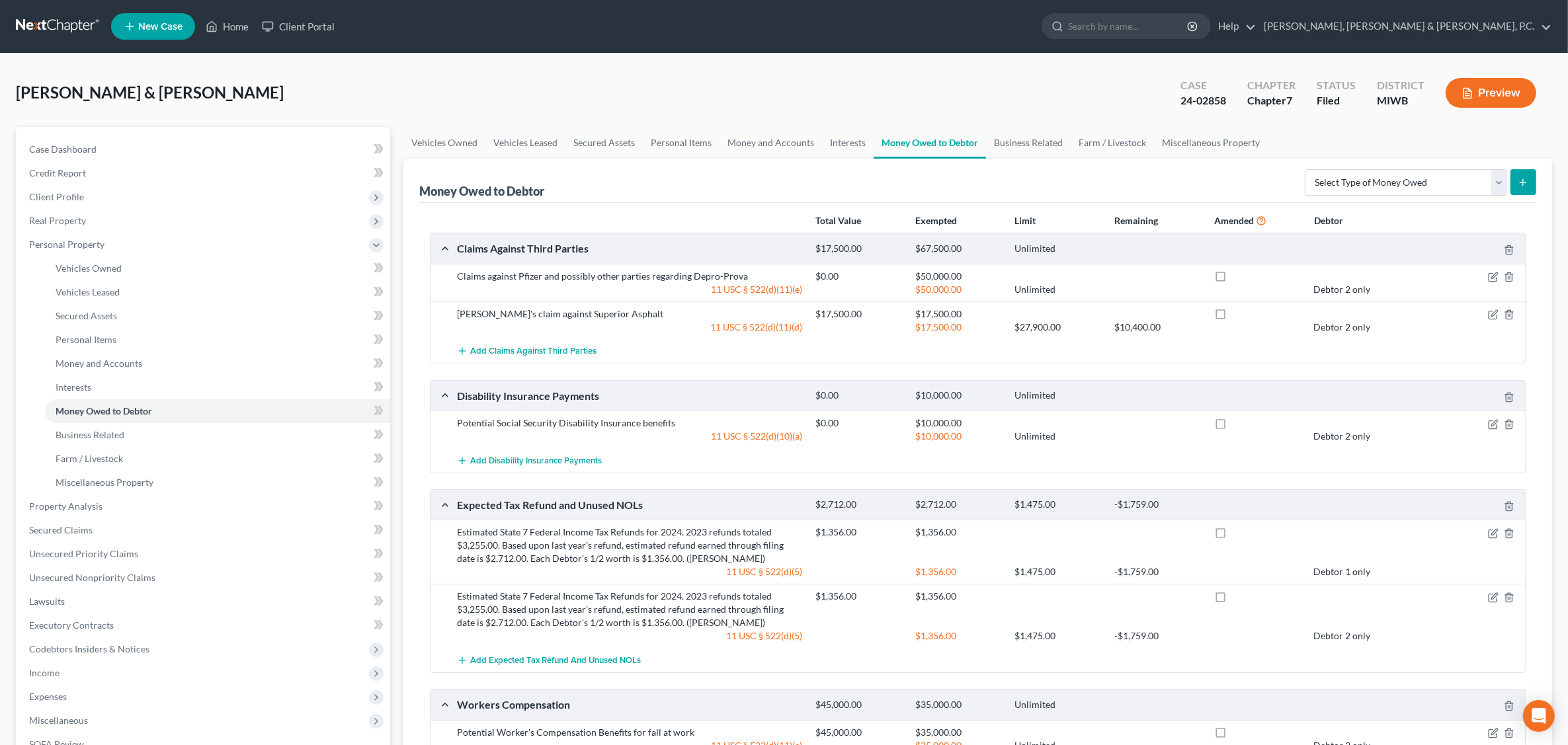
click at [1493, 95] on button "Preview" at bounding box center [1490, 92] width 90 height 29
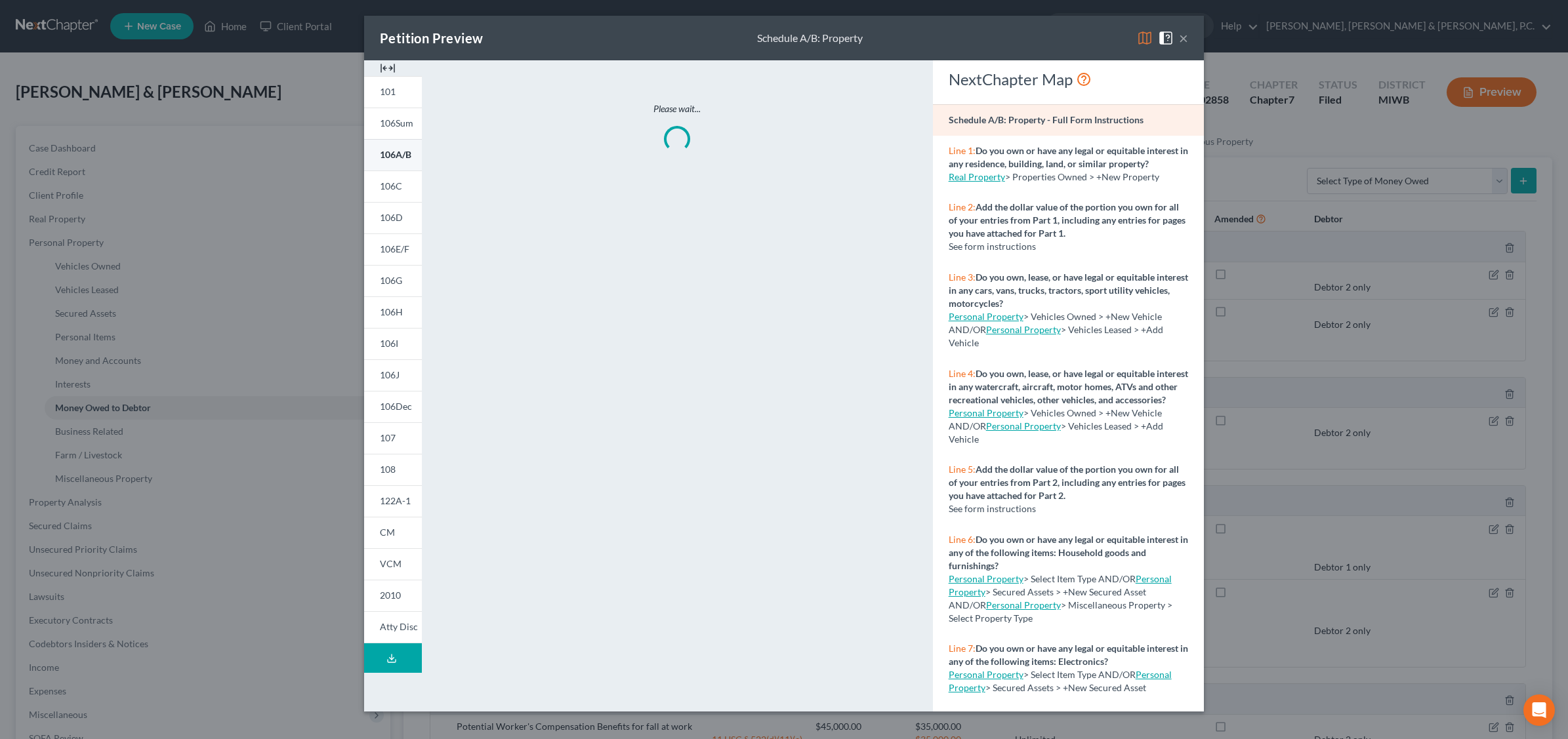
click at [394, 154] on span "106A/B" at bounding box center [395, 154] width 31 height 11
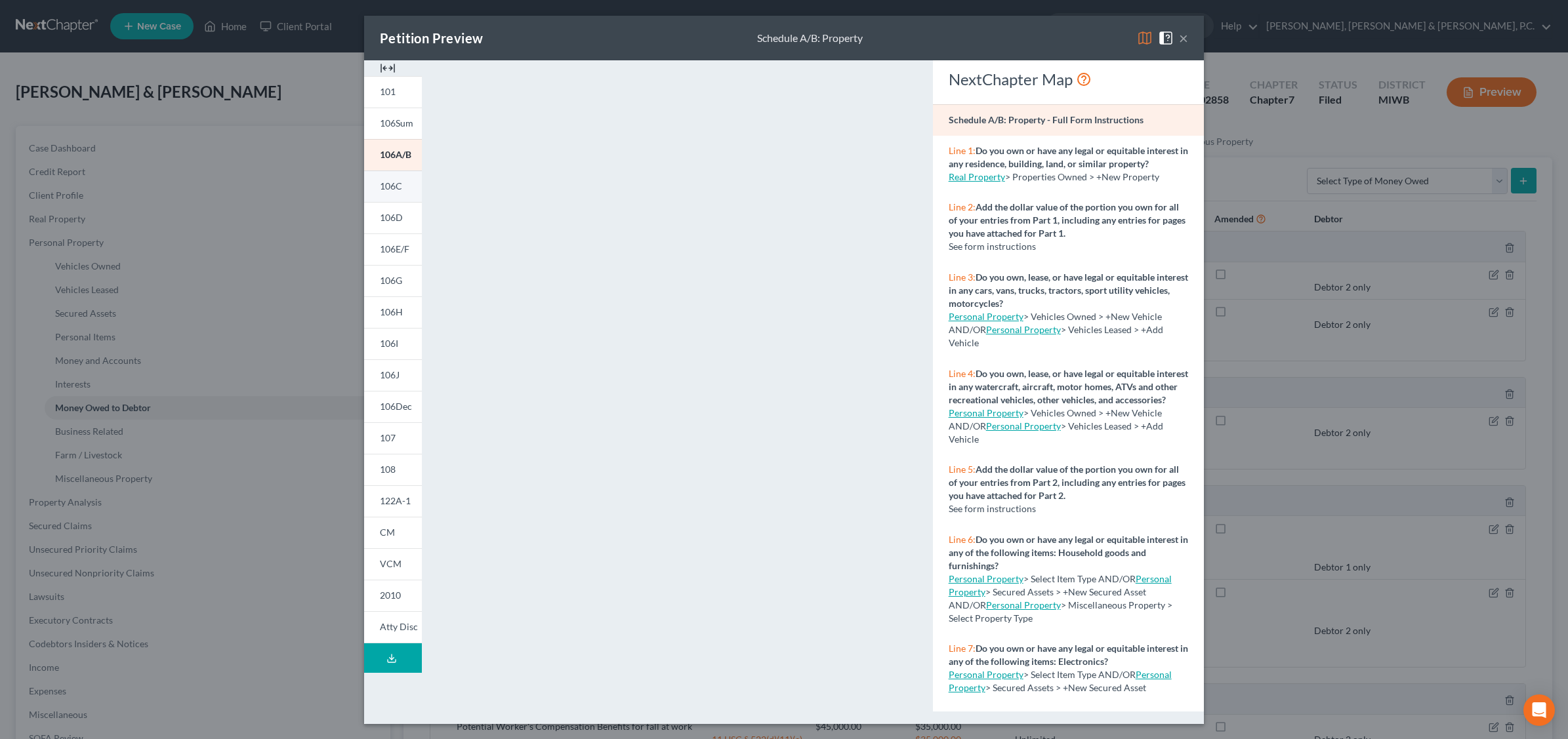
click at [393, 179] on link "106C" at bounding box center [393, 186] width 58 height 31
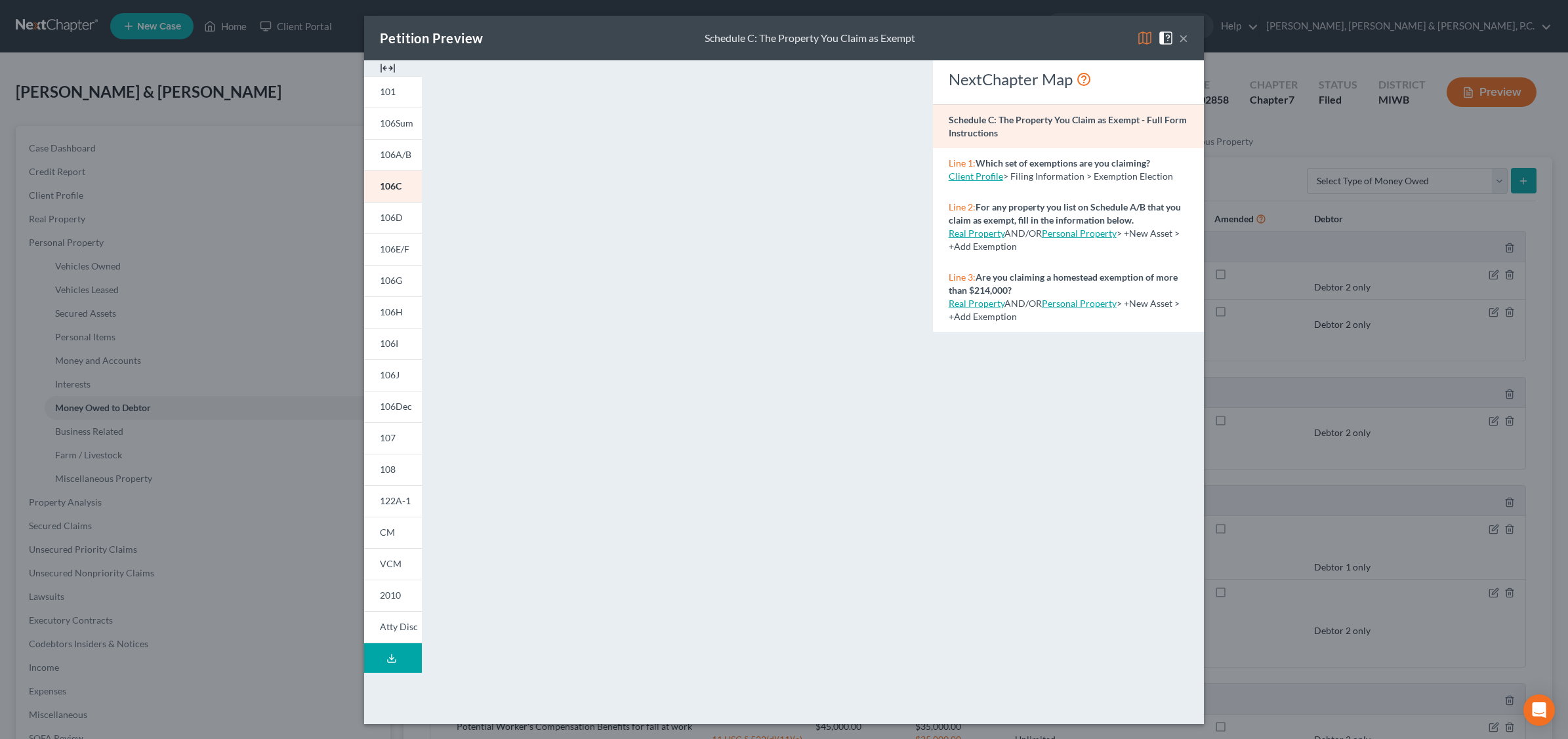
click at [1185, 40] on button "×" at bounding box center [1183, 38] width 9 height 16
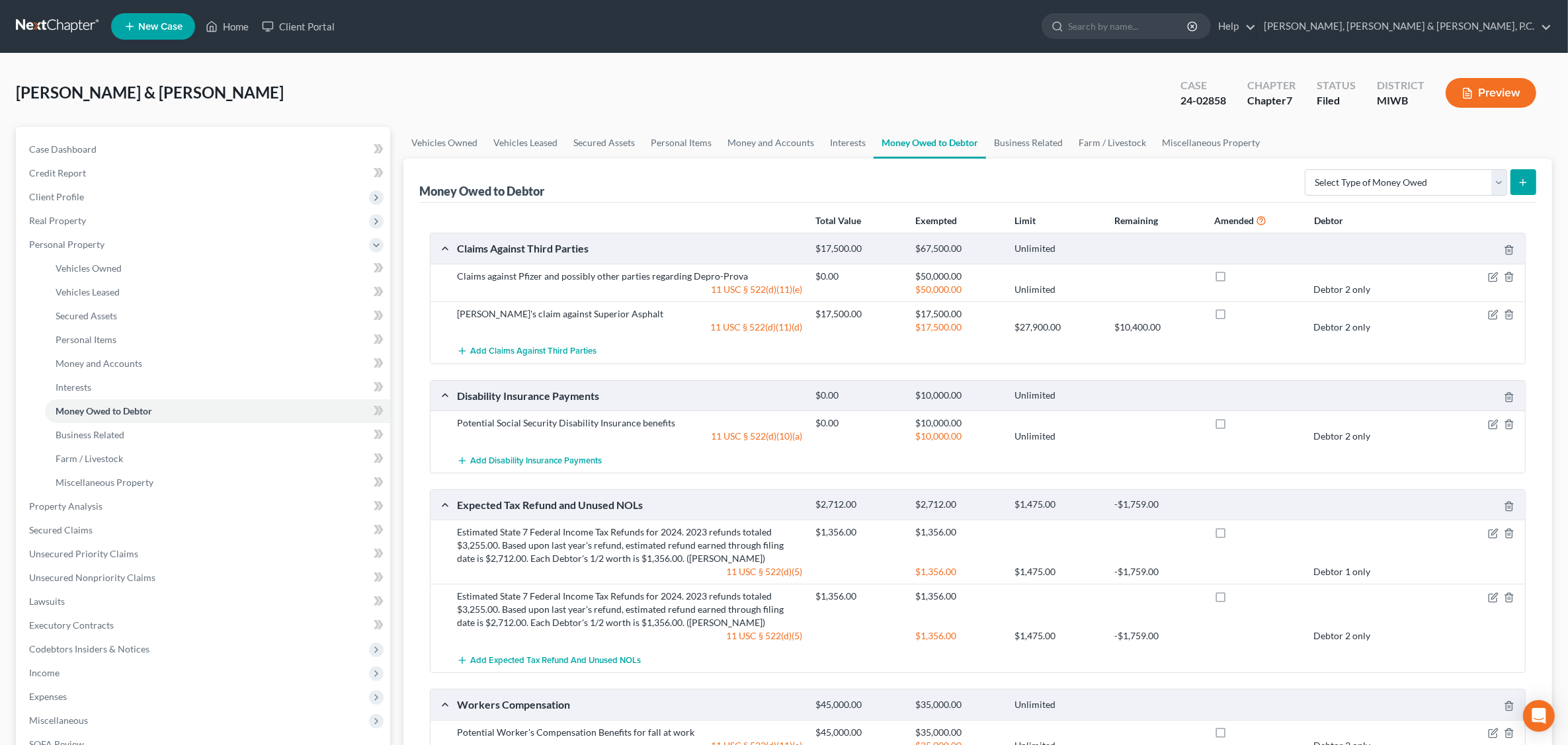
click at [713, 350] on div "Add Claims Against Third Parties" at bounding box center [988, 351] width 1076 height 25
click at [764, 146] on link "Money and Accounts" at bounding box center [770, 142] width 102 height 32
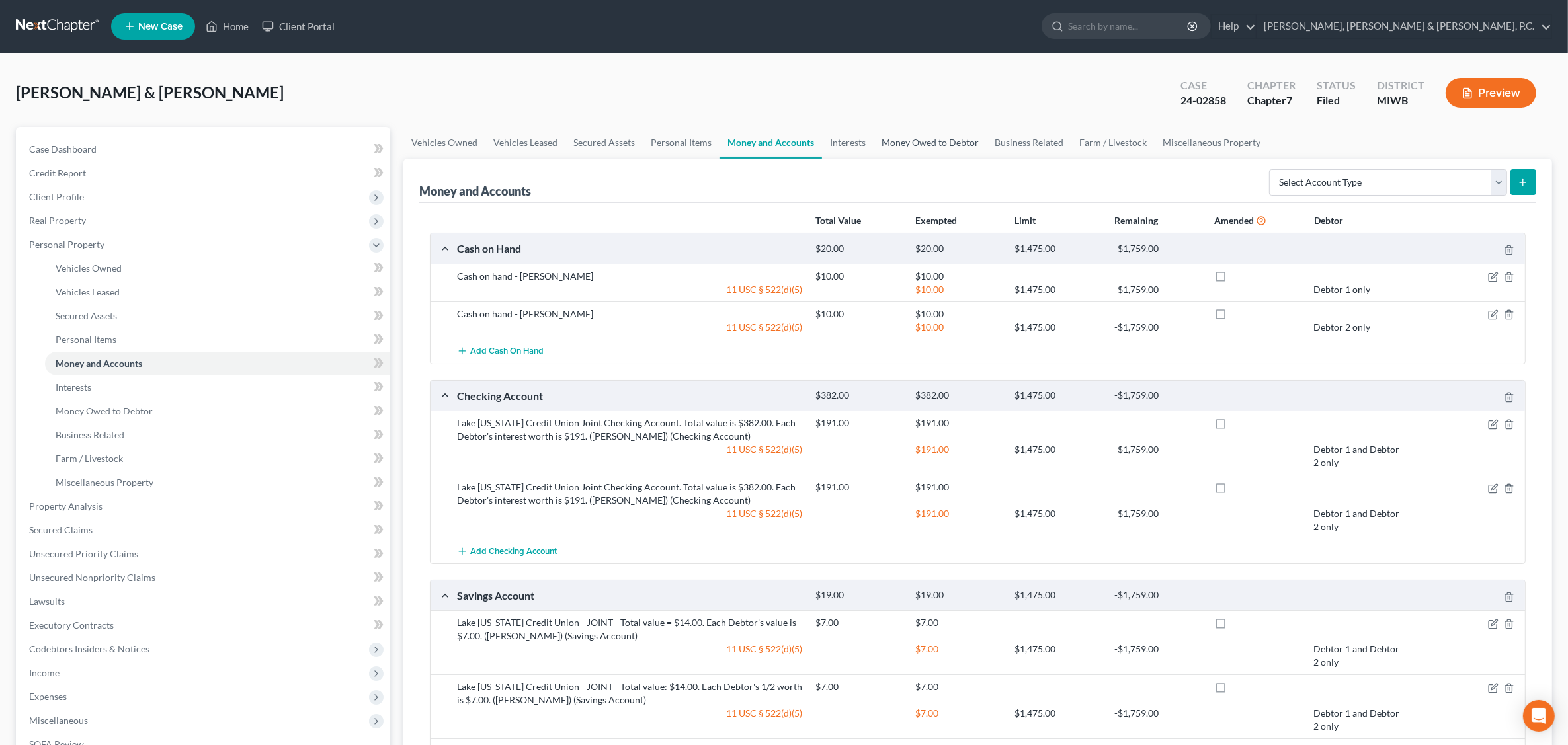
click at [928, 146] on link "Money Owed to Debtor" at bounding box center [929, 142] width 113 height 32
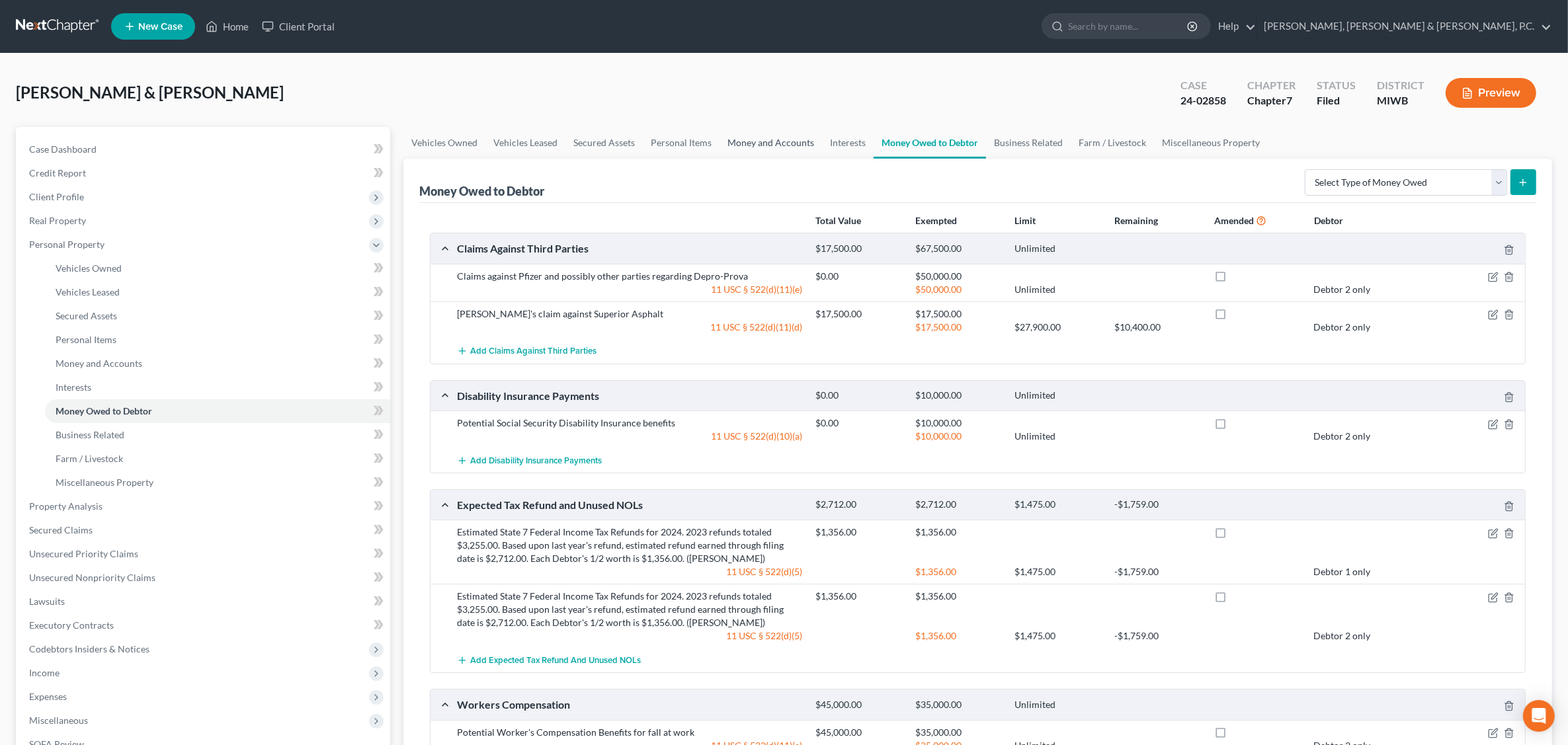
click at [762, 144] on link "Money and Accounts" at bounding box center [770, 142] width 102 height 32
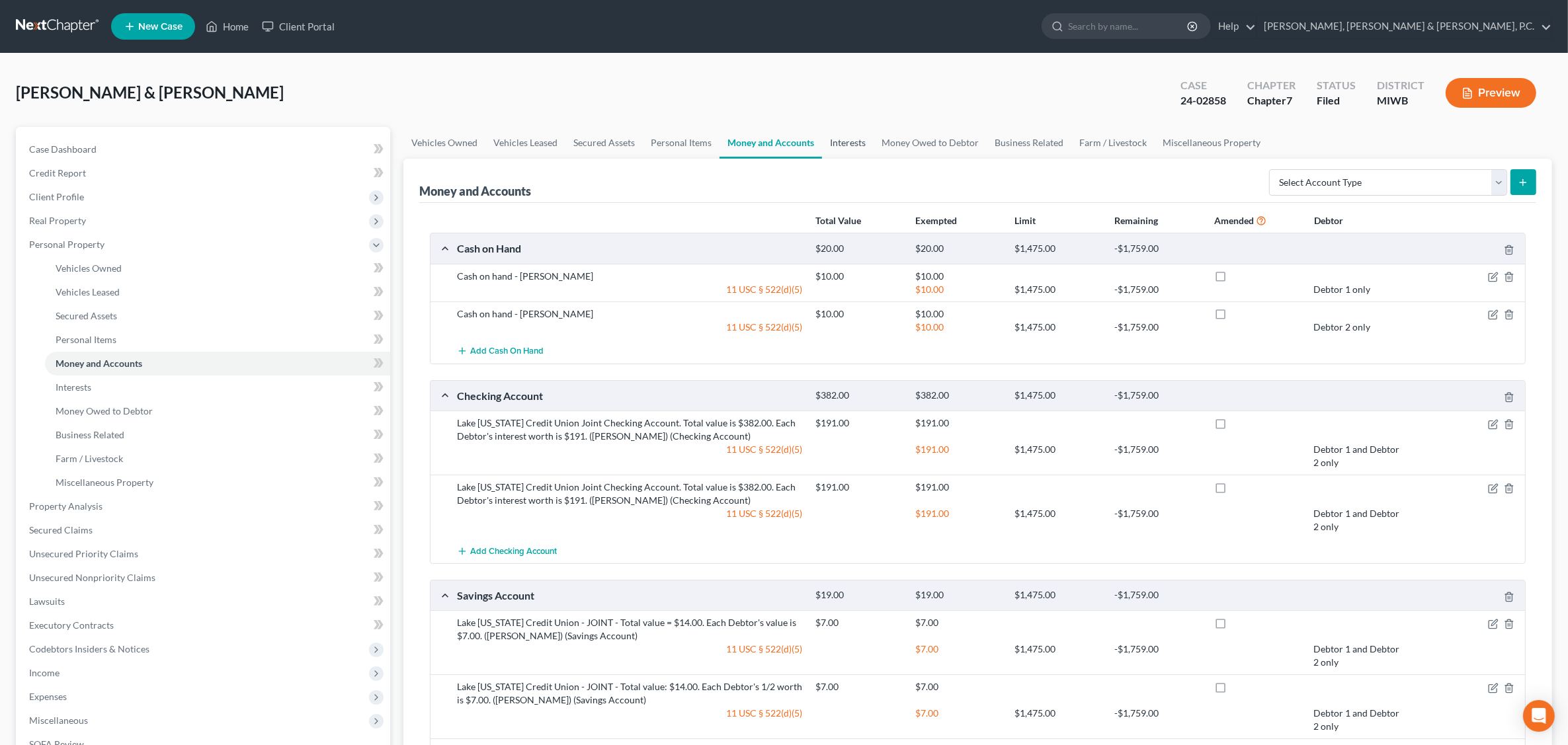
click at [842, 144] on link "Interests" at bounding box center [848, 142] width 52 height 32
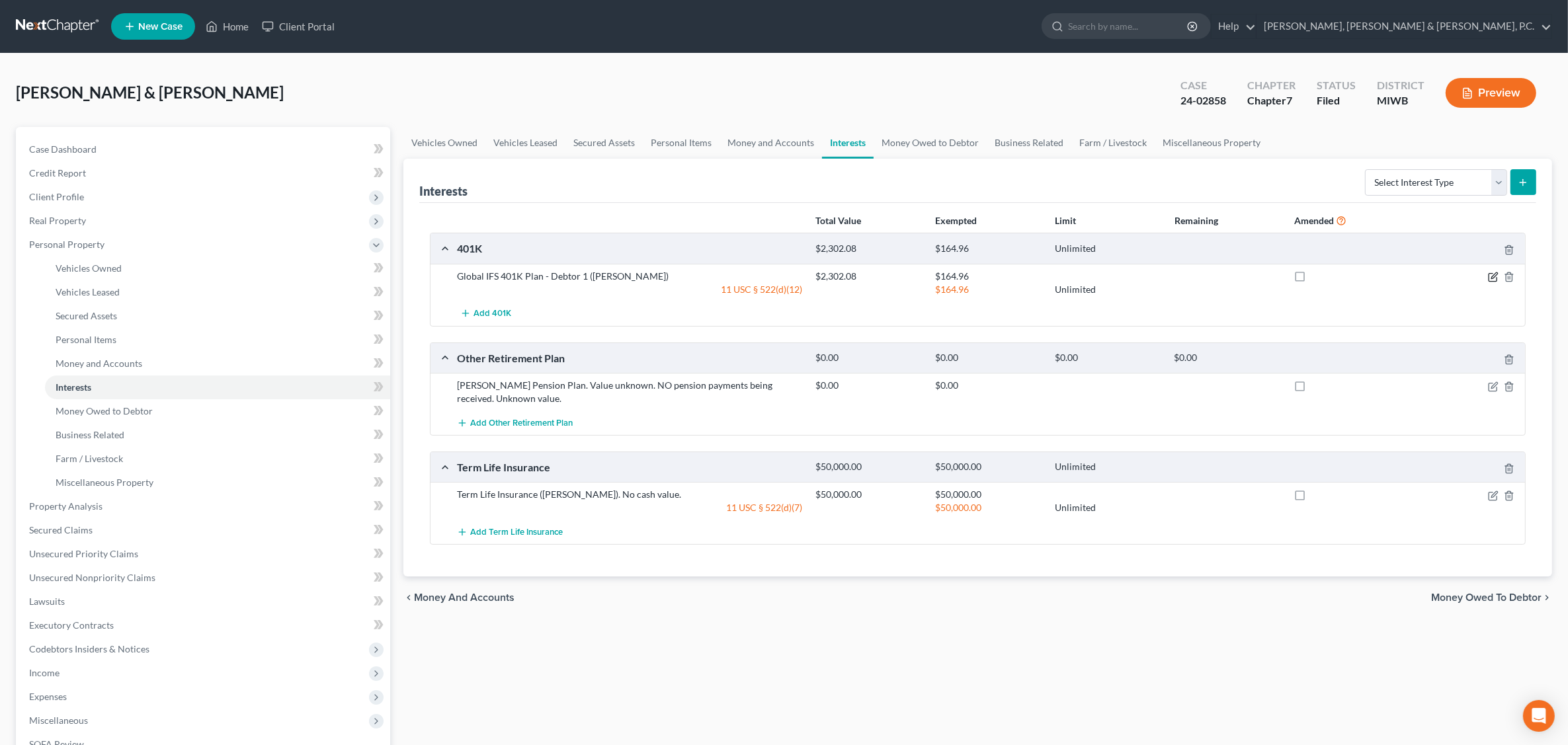
click at [1491, 277] on icon "button" at bounding box center [1493, 277] width 11 height 11
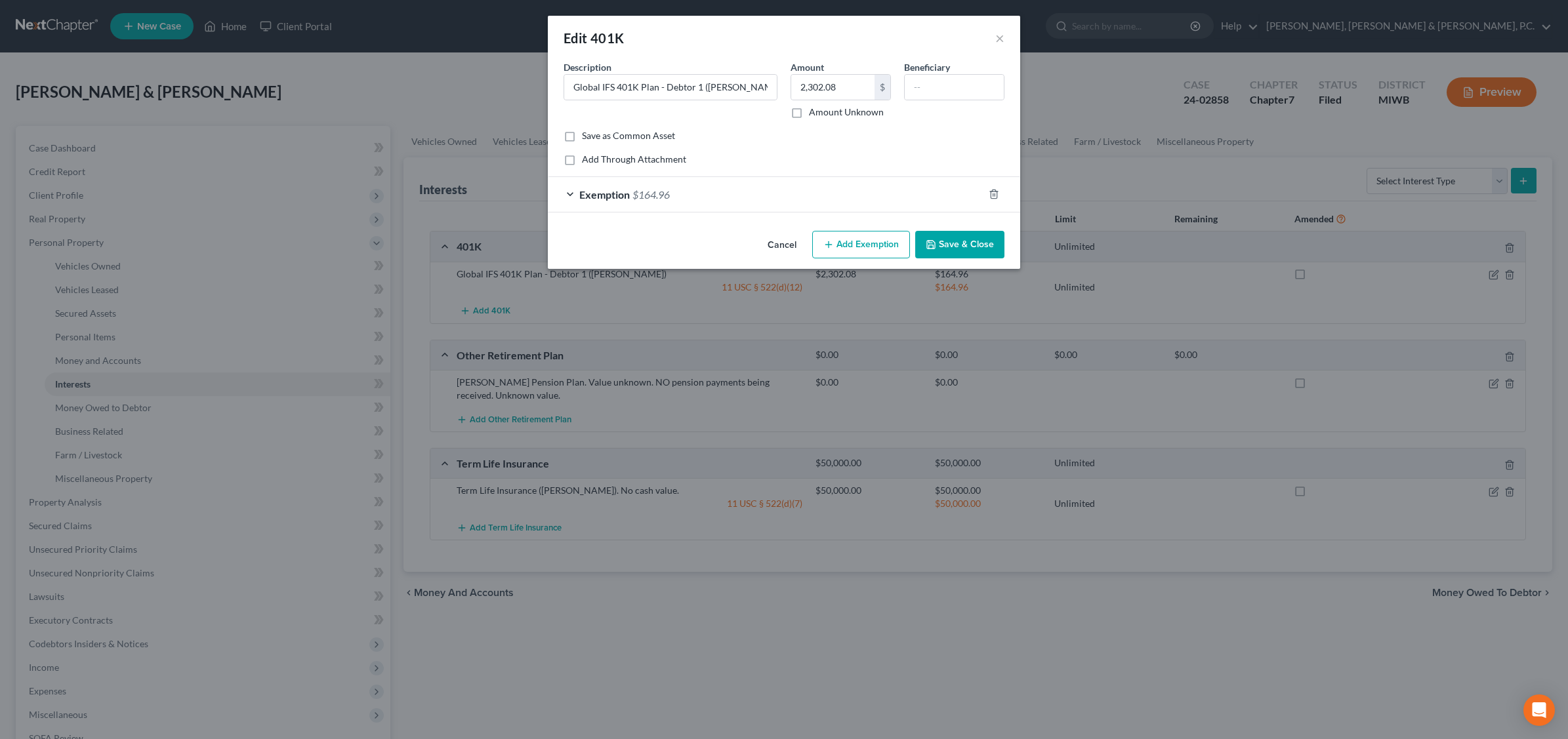
click at [672, 192] on div "Exemption $164.96" at bounding box center [765, 194] width 436 height 35
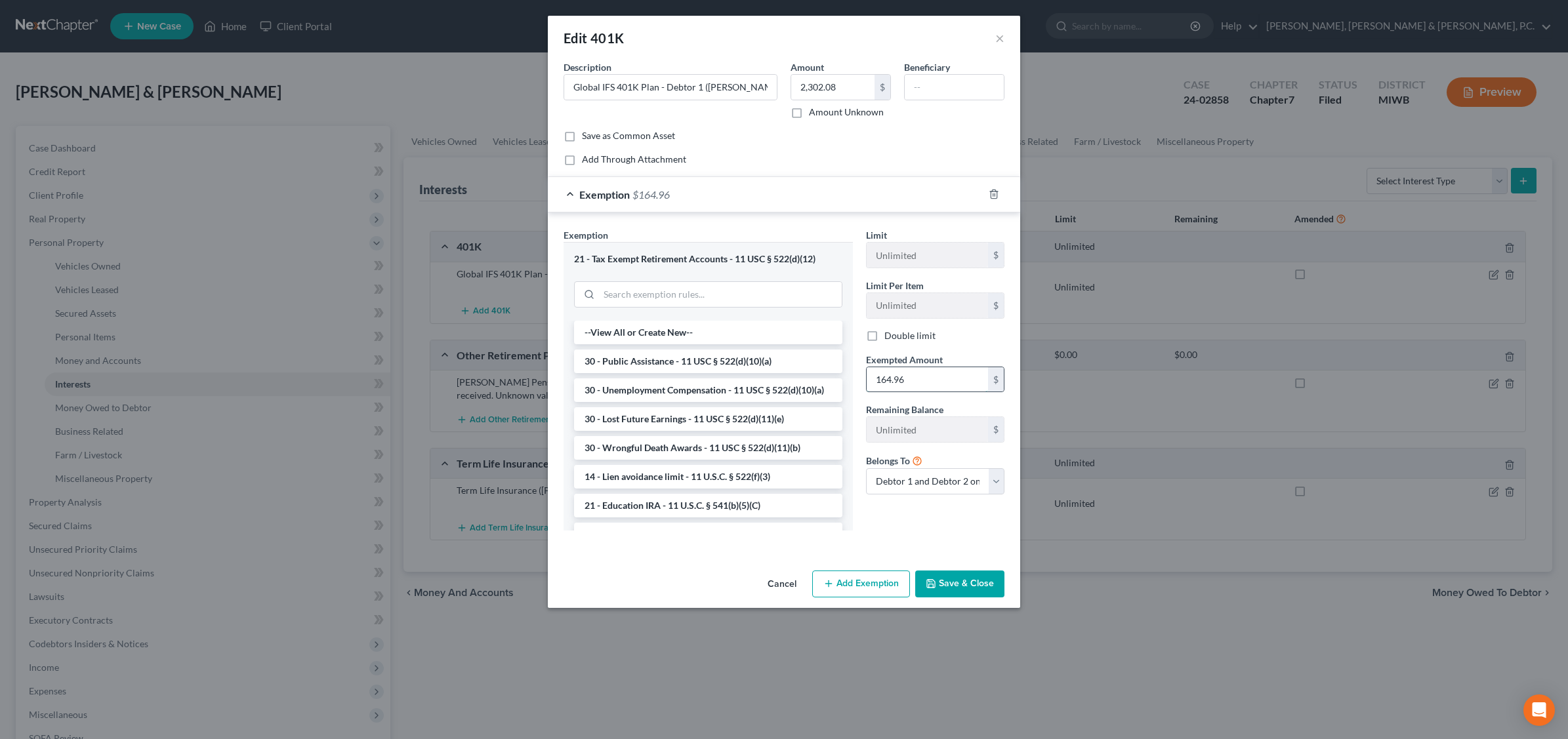
click at [923, 385] on input "164.96" at bounding box center [927, 380] width 122 height 25
type input "2,302.08"
click at [994, 484] on select "Debtor 1 only Debtor 2 only Debtor 1 and Debtor 2 only" at bounding box center [934, 481] width 138 height 26
select select "0"
click at [866, 470] on select "Debtor 1 only Debtor 2 only Debtor 1 and Debtor 2 only" at bounding box center [934, 481] width 138 height 26
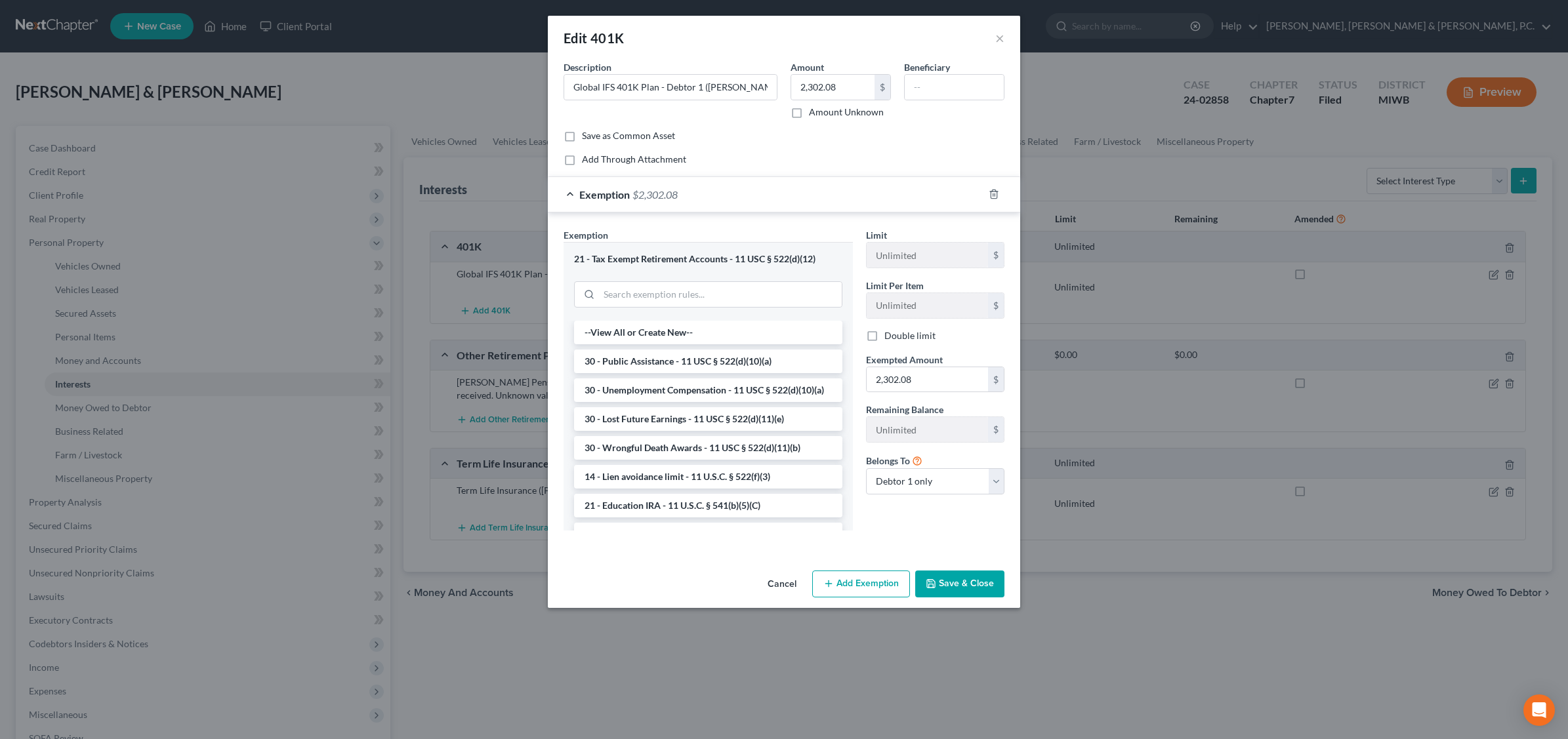
click at [955, 581] on button "Save & Close" at bounding box center [959, 584] width 89 height 28
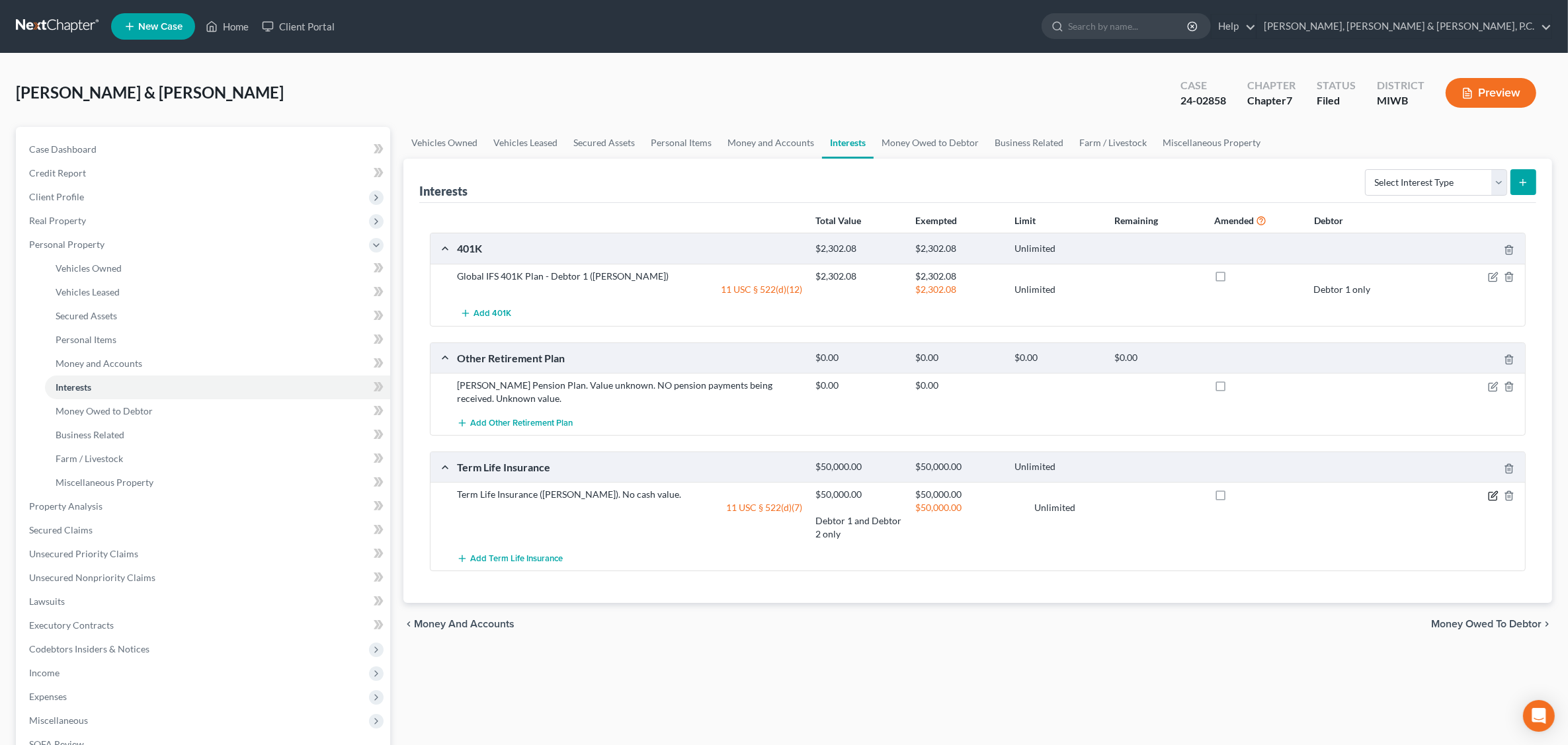
click at [1490, 497] on icon "button" at bounding box center [1493, 496] width 11 height 11
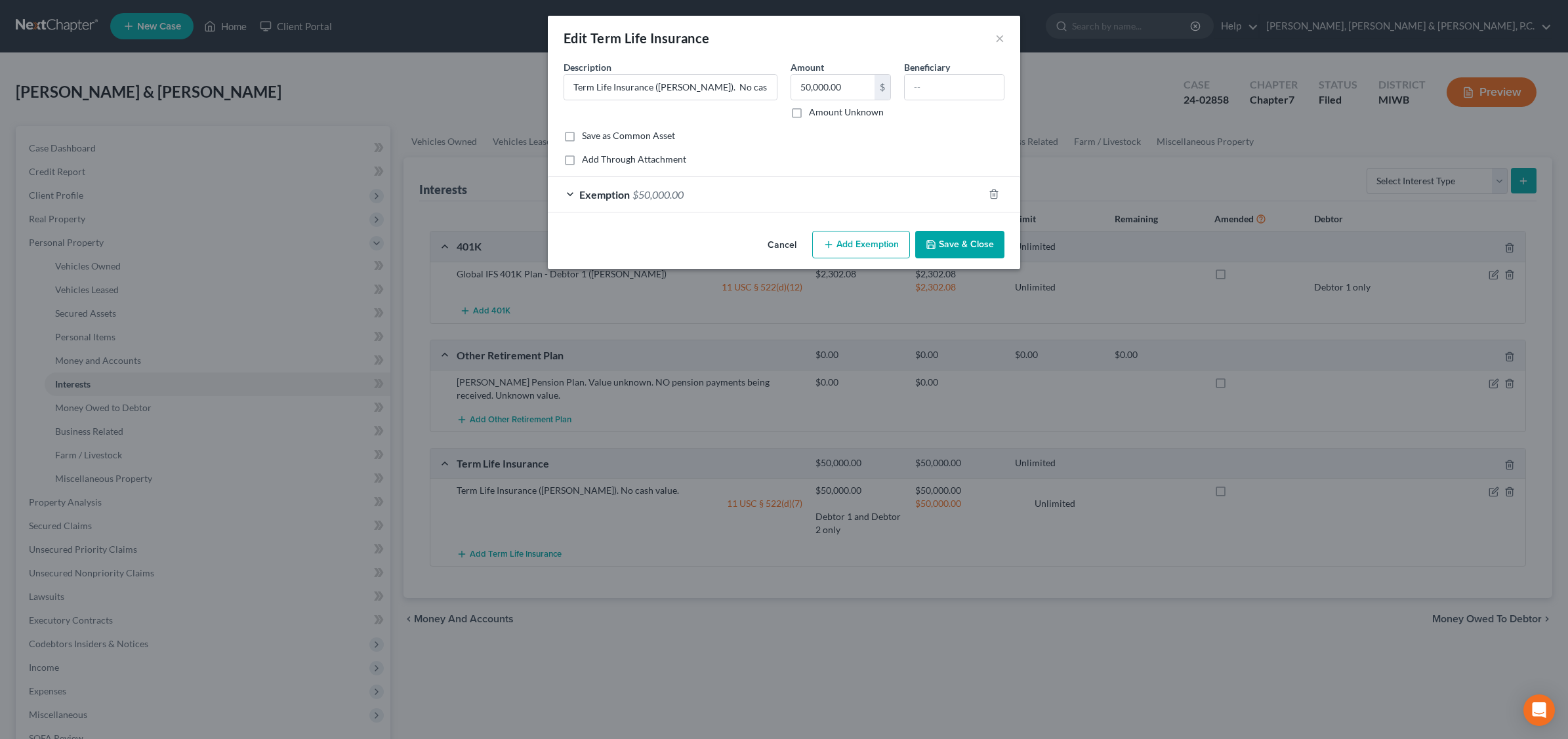
click at [743, 188] on div "Exemption $50,000.00" at bounding box center [765, 194] width 436 height 35
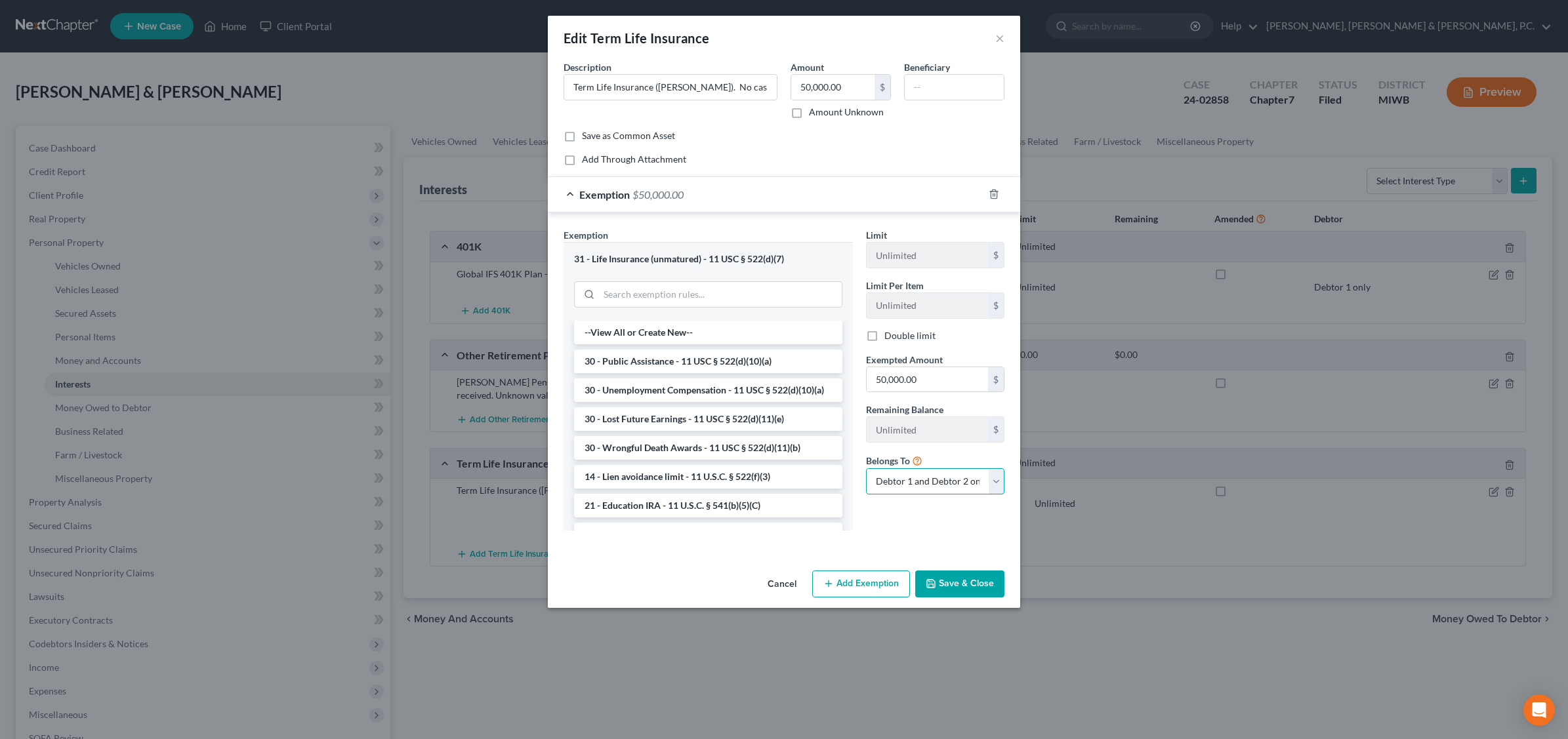
click at [992, 482] on select "Debtor 1 only Debtor 2 only Debtor 1 and Debtor 2 only" at bounding box center [934, 481] width 138 height 26
select select "0"
click at [866, 470] on select "Debtor 1 only Debtor 2 only Debtor 1 and Debtor 2 only" at bounding box center [934, 481] width 138 height 26
click at [959, 581] on button "Save & Close" at bounding box center [959, 584] width 89 height 28
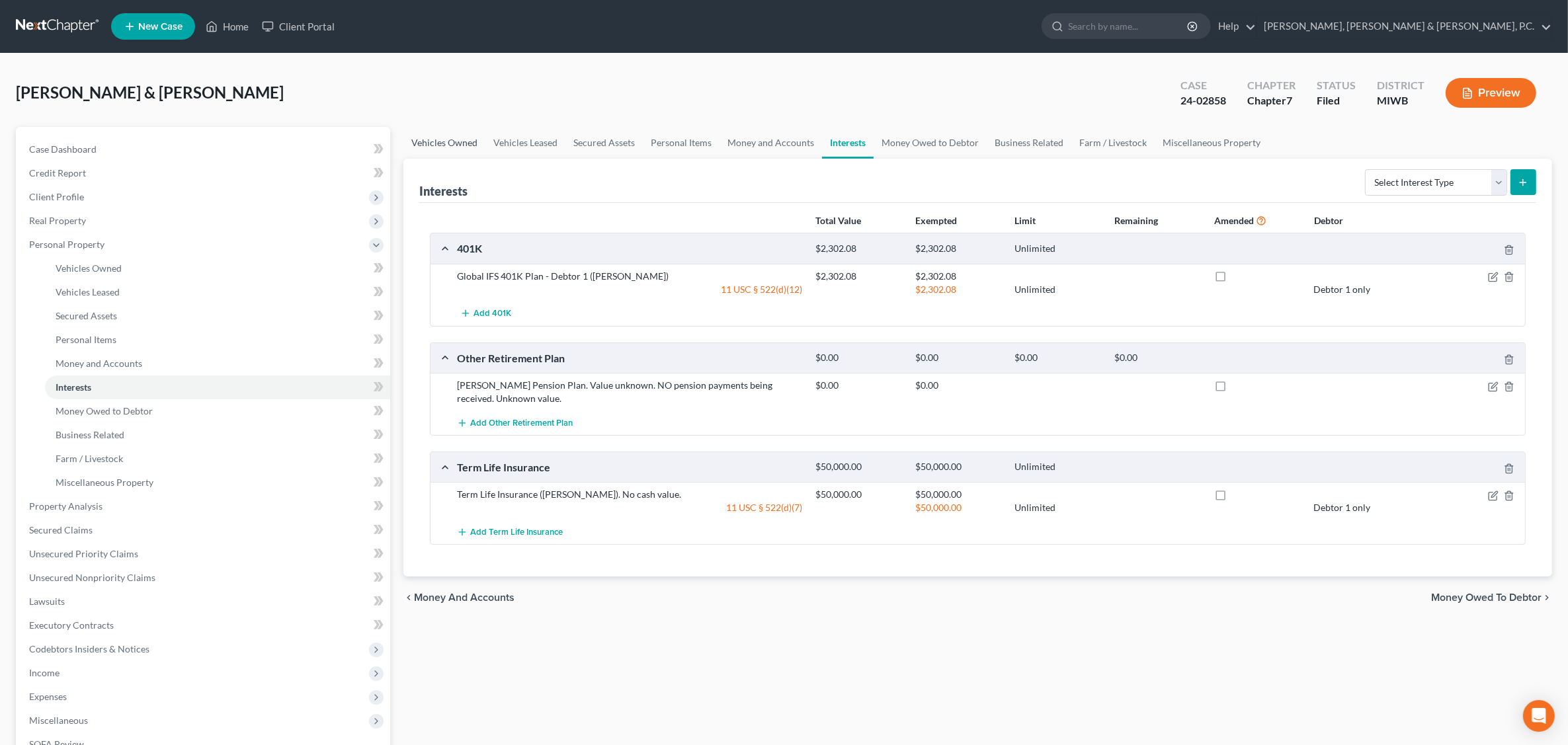
click at [444, 148] on link "Vehicles Owned" at bounding box center [444, 142] width 82 height 32
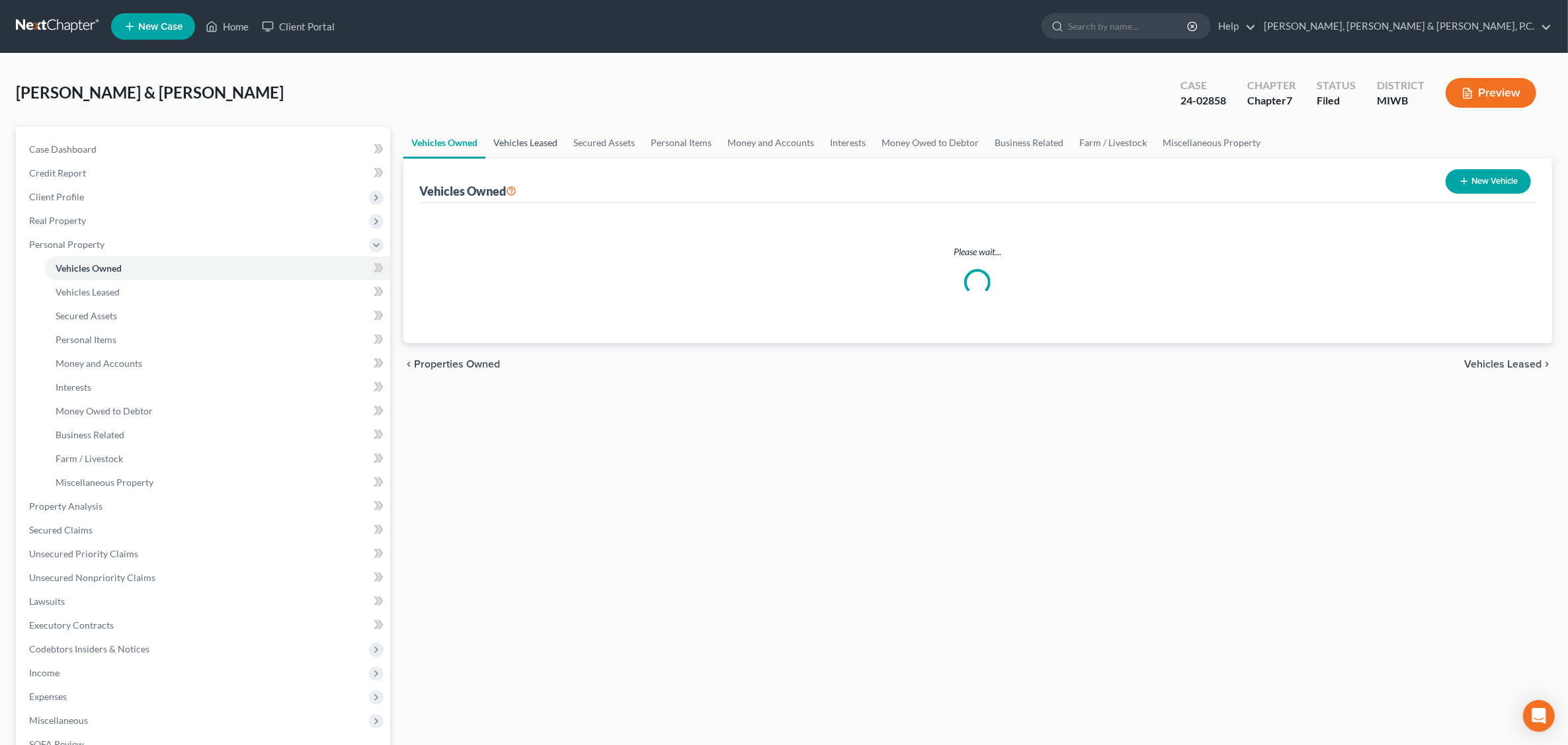
click at [524, 137] on link "Vehicles Leased" at bounding box center [525, 142] width 80 height 32
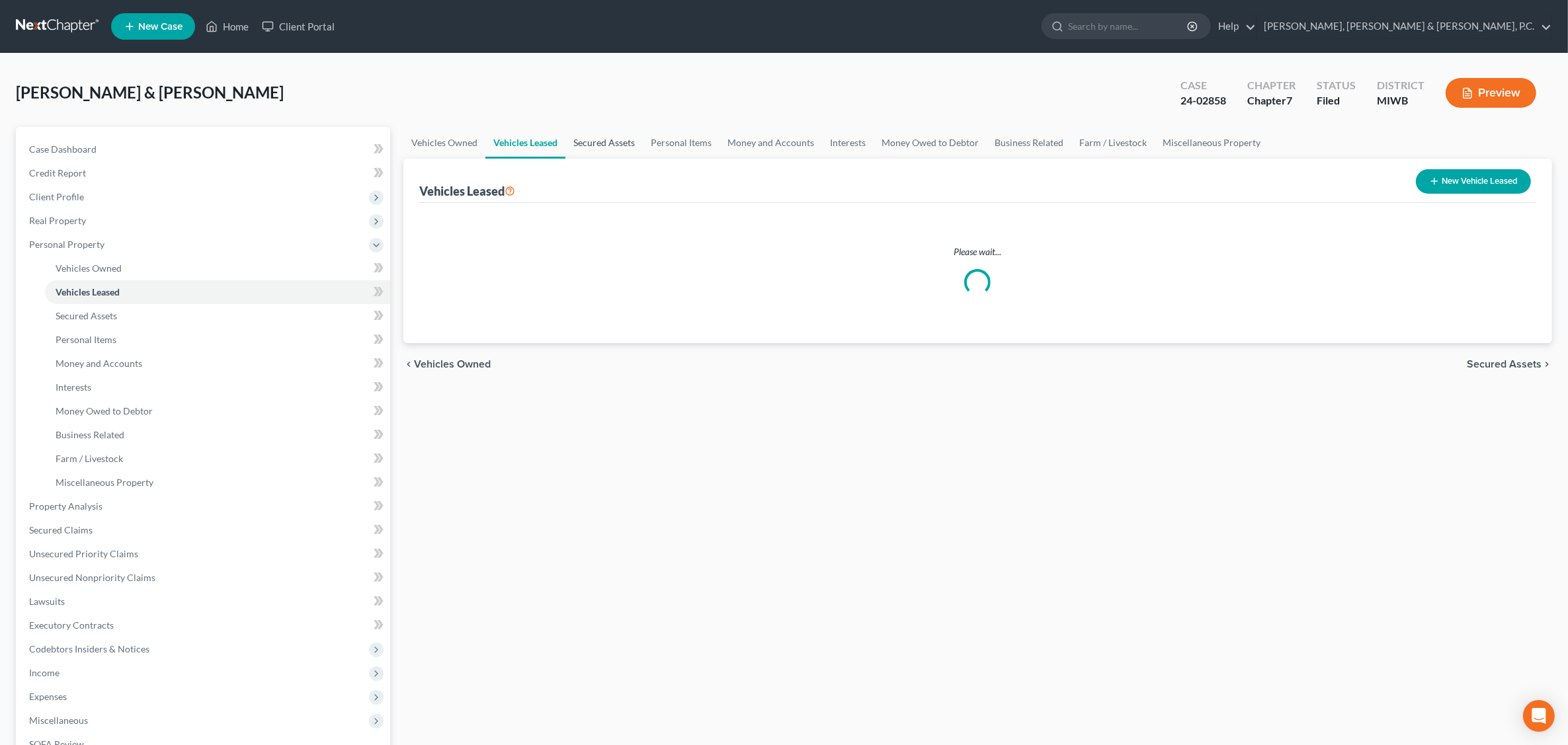
click at [603, 139] on link "Secured Assets" at bounding box center [604, 142] width 77 height 32
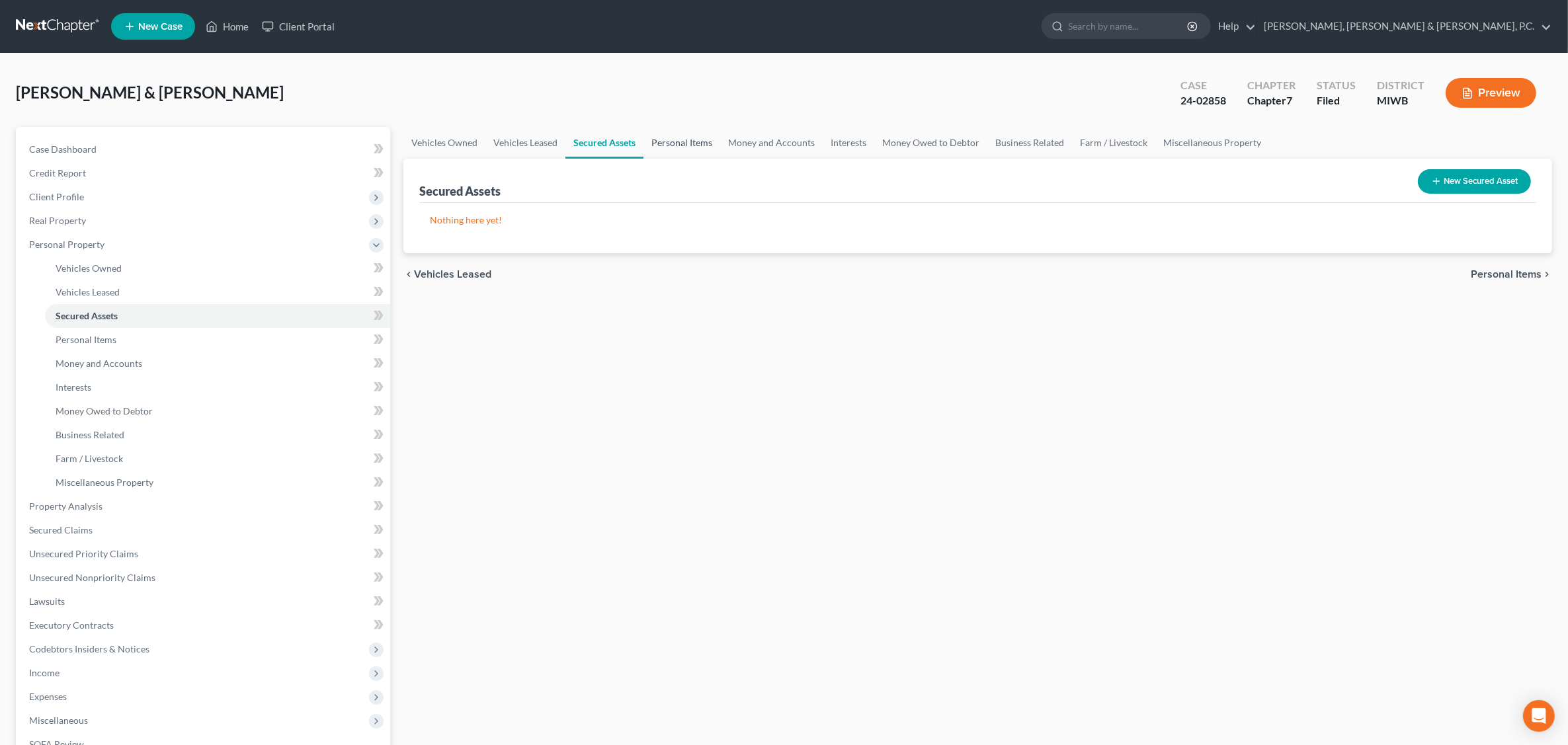
click at [690, 137] on link "Personal Items" at bounding box center [682, 142] width 77 height 32
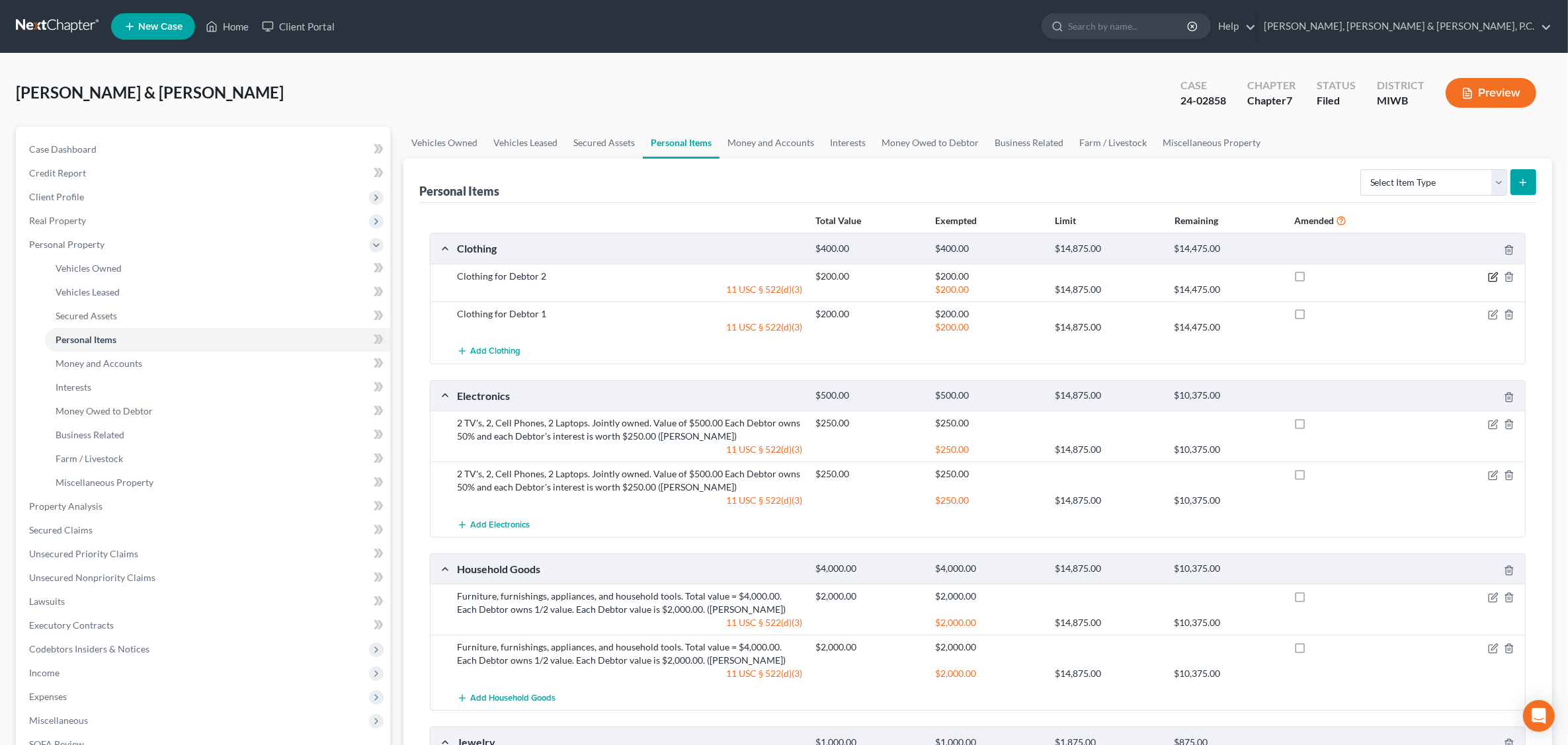
click at [1492, 279] on icon "button" at bounding box center [1493, 277] width 11 height 11
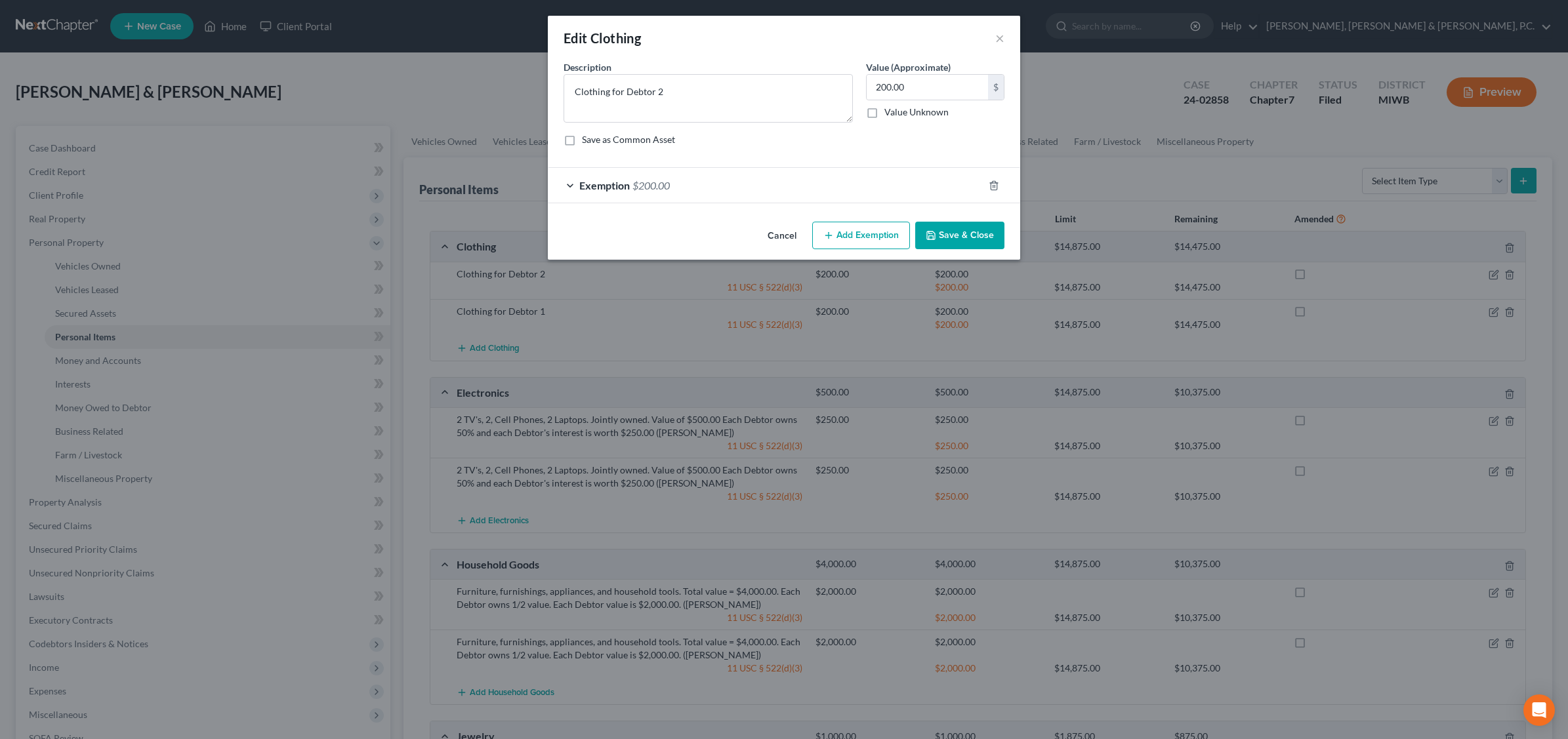
click at [739, 185] on div "Exemption $200.00" at bounding box center [765, 185] width 436 height 35
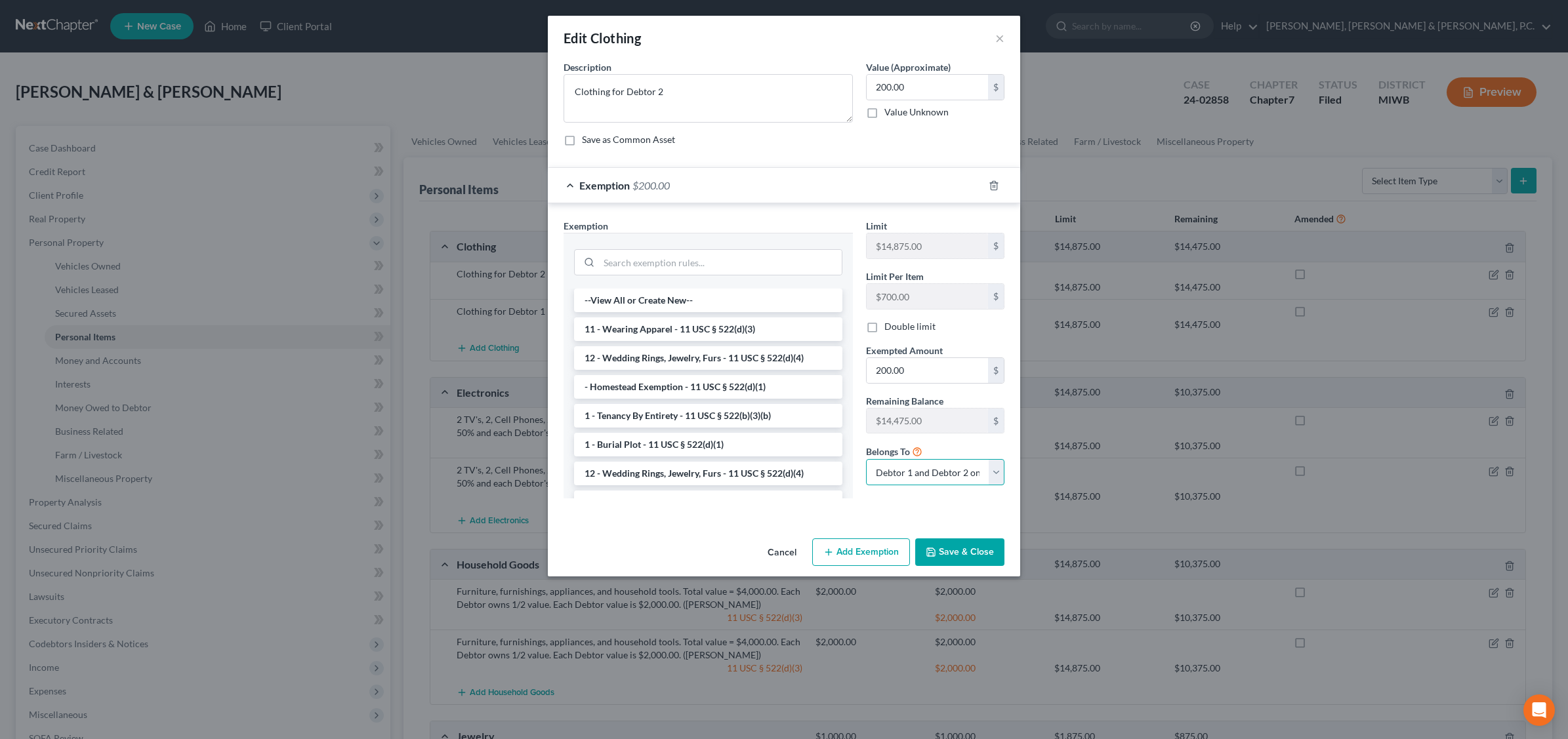
click at [995, 472] on select "Debtor 1 only Debtor 2 only Debtor 1 and Debtor 2 only" at bounding box center [934, 472] width 138 height 26
select select "0"
click at [866, 461] on select "Debtor 1 only Debtor 2 only Debtor 1 and Debtor 2 only" at bounding box center [934, 472] width 138 height 26
click at [966, 553] on button "Save & Close" at bounding box center [959, 552] width 89 height 28
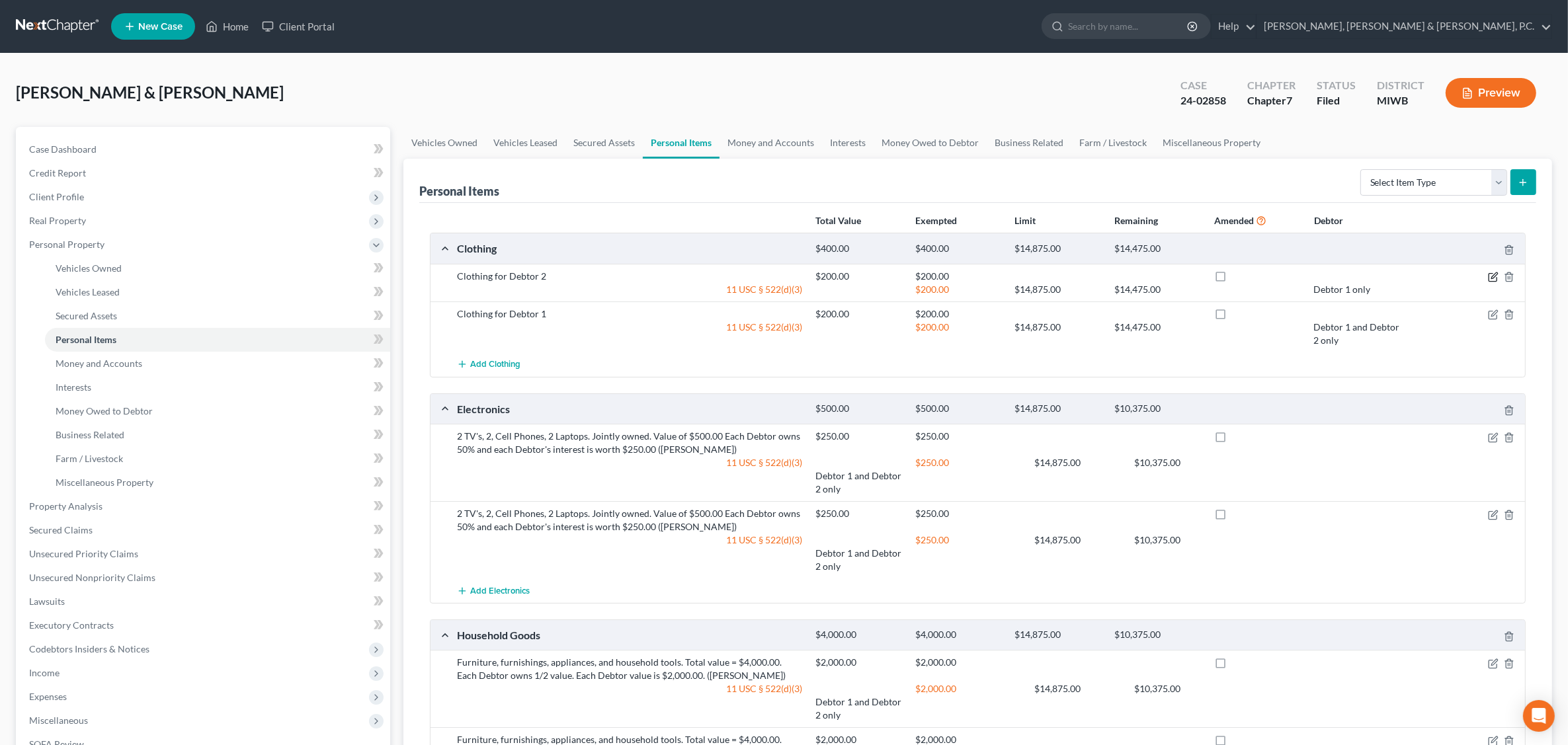
click at [1492, 274] on icon "button" at bounding box center [1492, 277] width 8 height 8
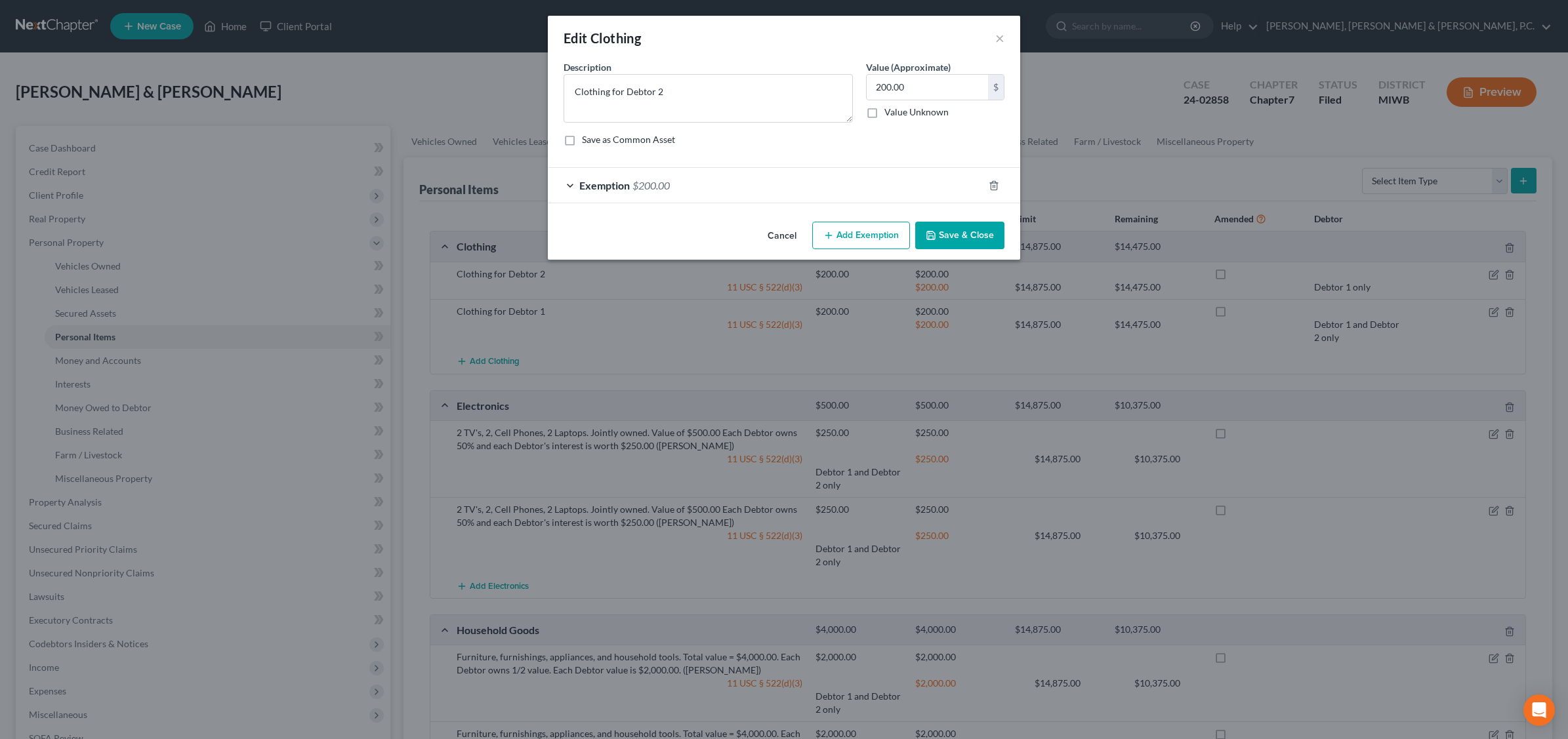
click at [836, 181] on div "Exemption $200.00" at bounding box center [765, 185] width 436 height 35
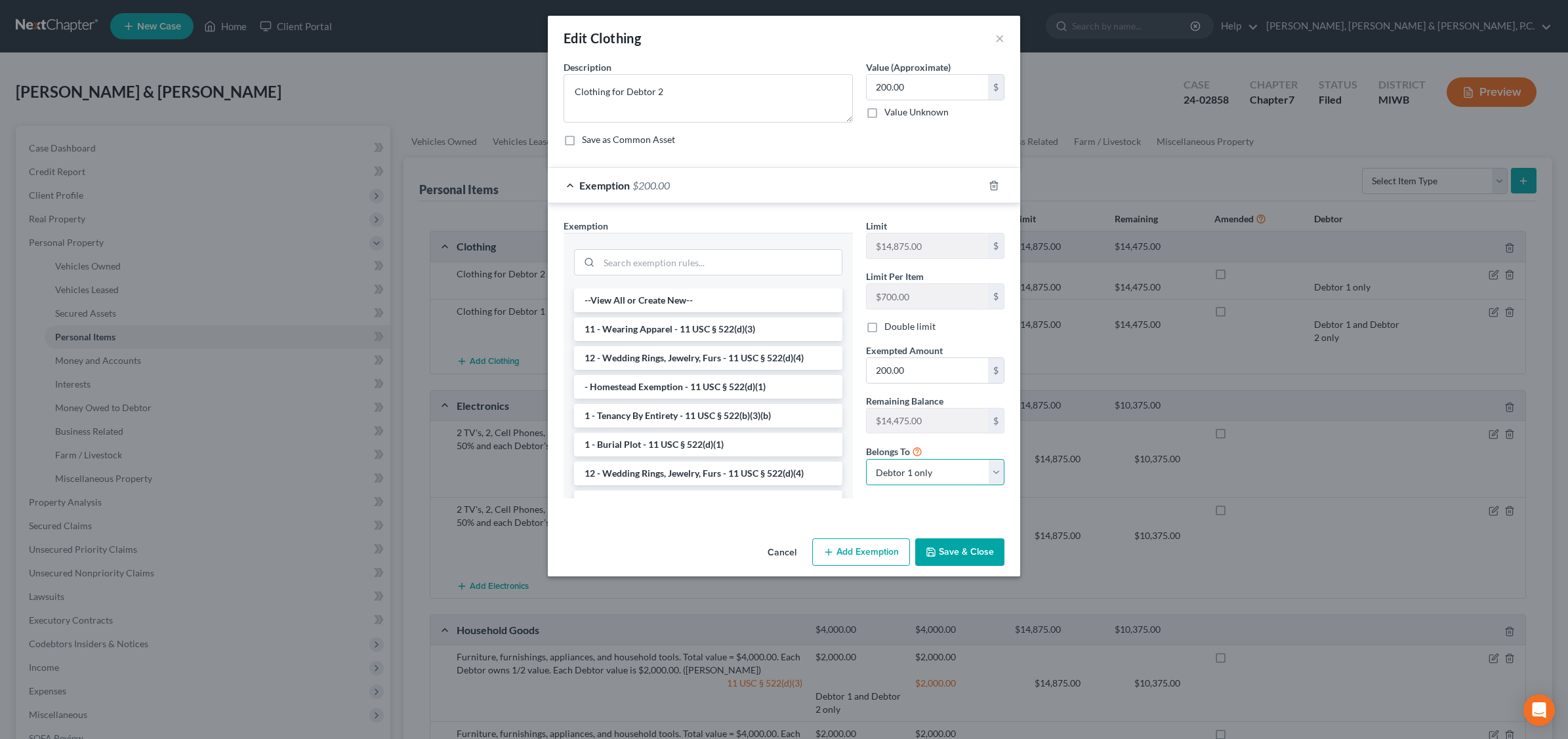
click at [995, 476] on select "Debtor 1 only Debtor 2 only Debtor 1 and Debtor 2 only" at bounding box center [934, 472] width 138 height 26
select select "1"
click at [866, 461] on select "Debtor 1 only Debtor 2 only Debtor 1 and Debtor 2 only" at bounding box center [934, 472] width 138 height 26
click at [959, 549] on button "Save & Close" at bounding box center [959, 552] width 89 height 28
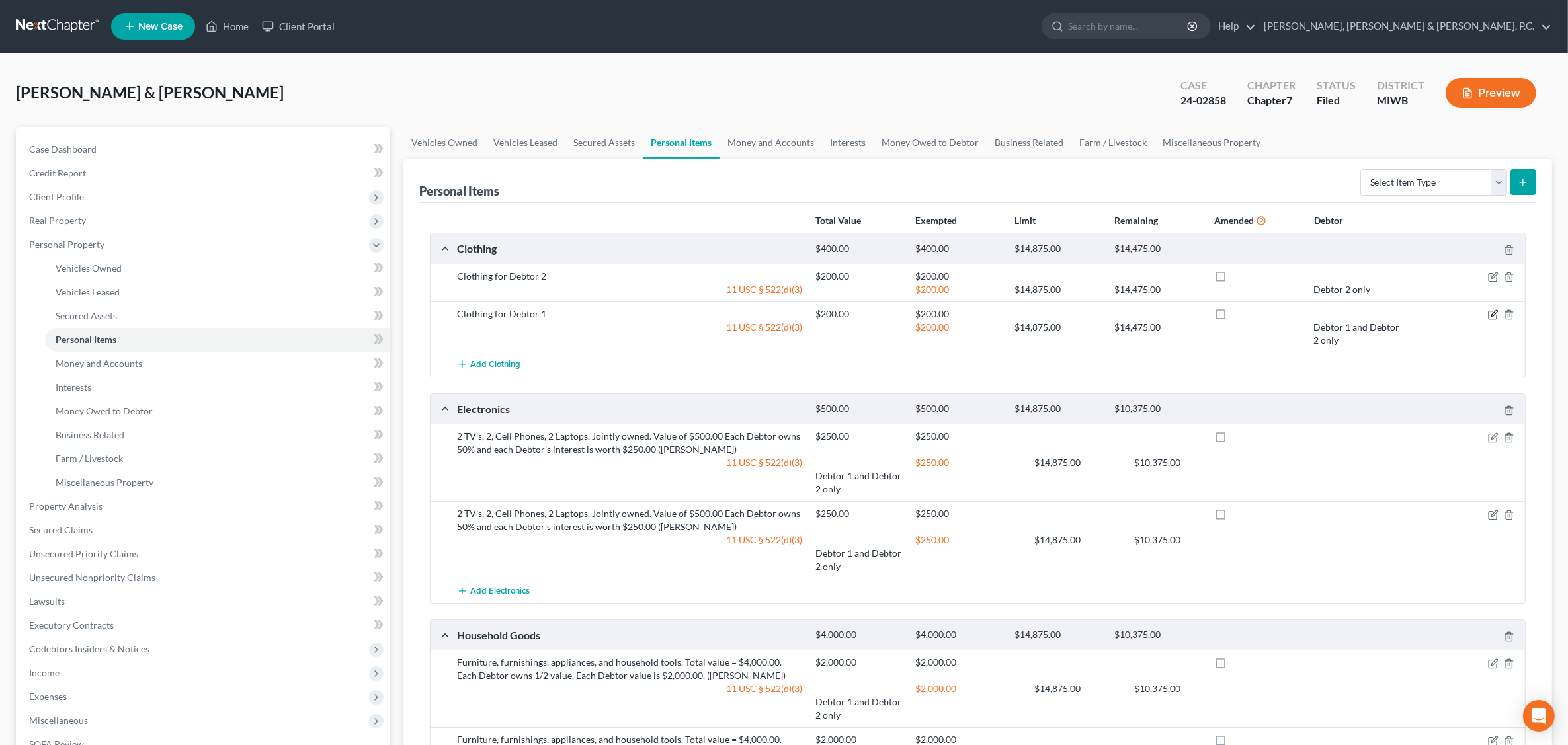
click at [1492, 312] on icon "button" at bounding box center [1493, 314] width 11 height 11
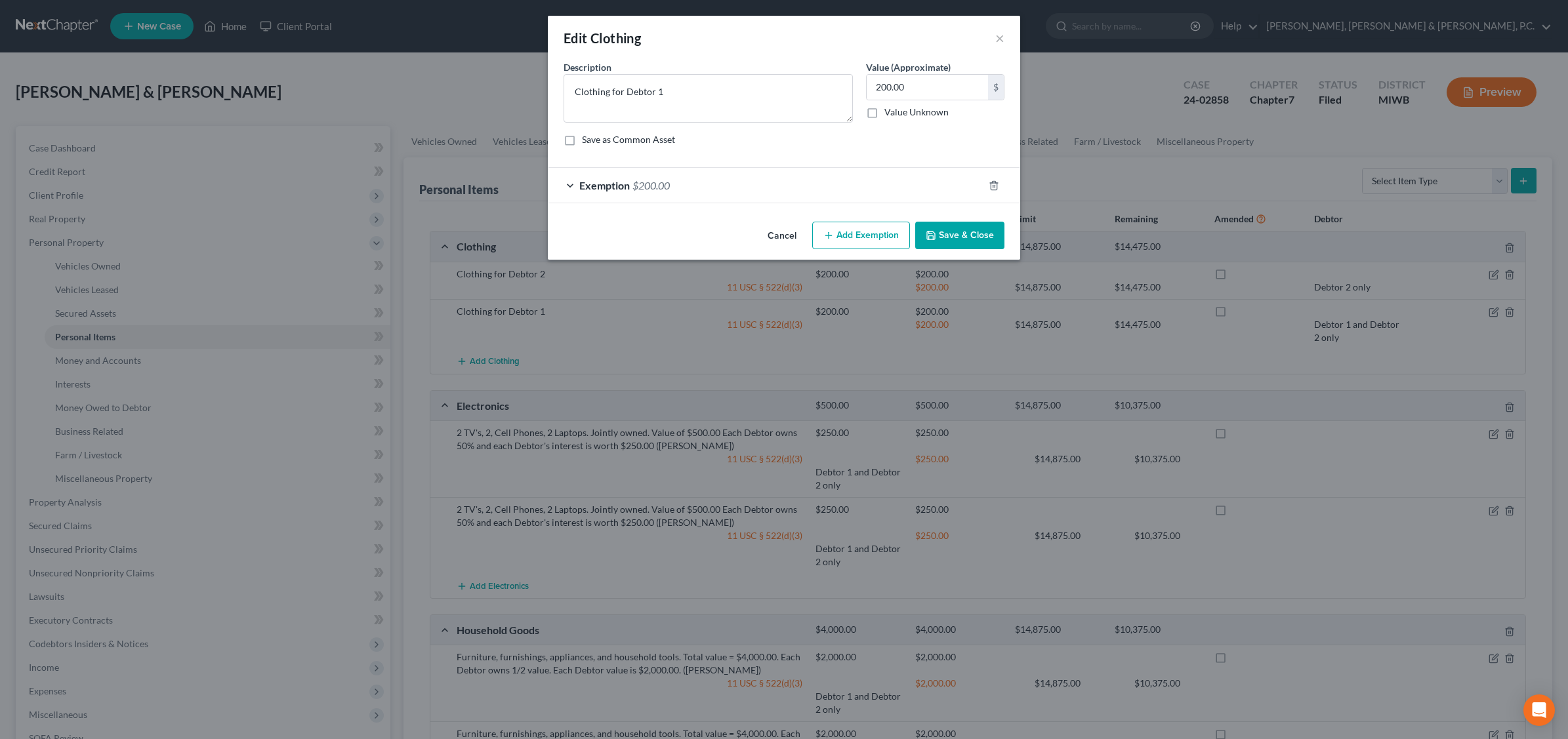
click at [669, 184] on span "$200.00" at bounding box center [651, 185] width 38 height 13
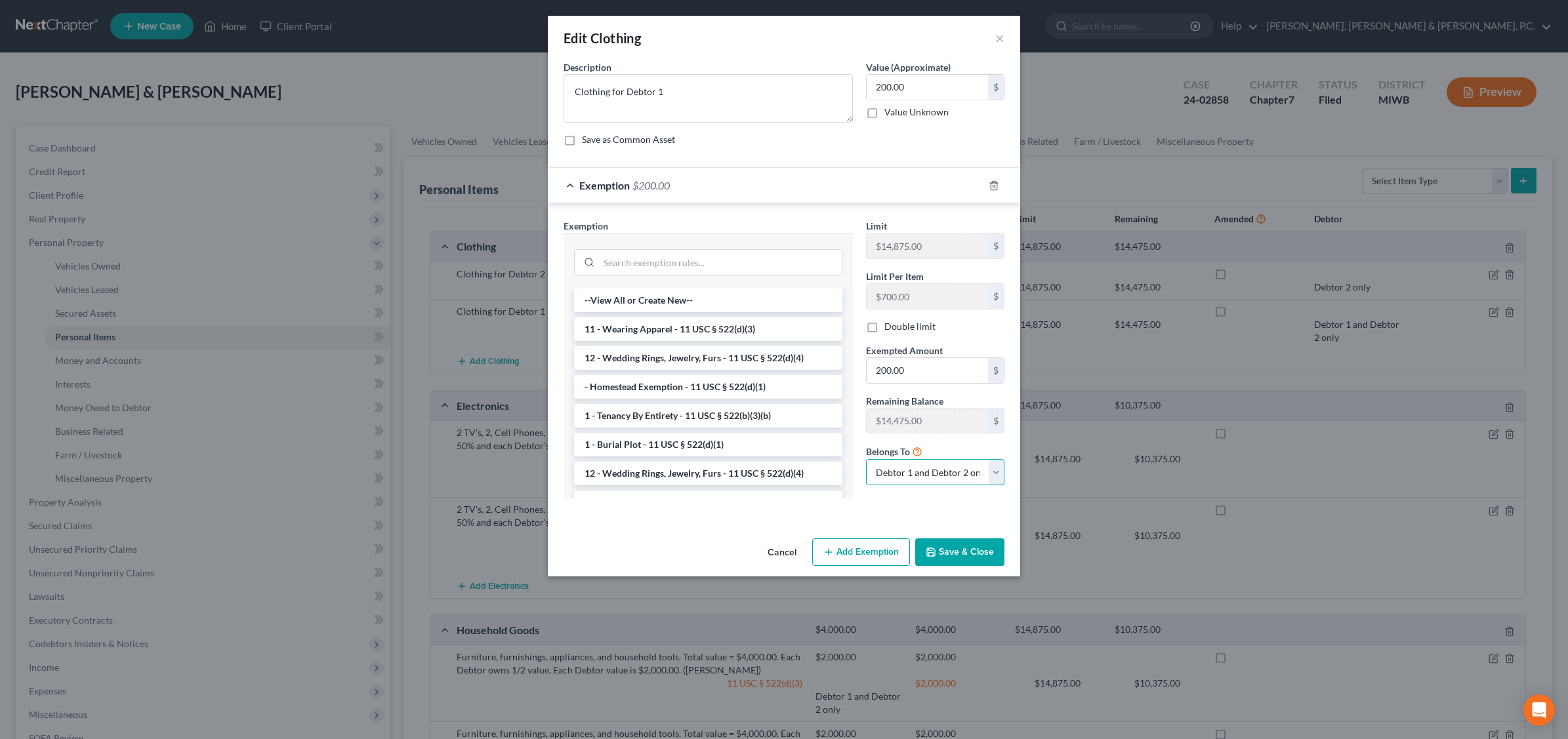
click at [989, 476] on select "Debtor 1 only Debtor 2 only Debtor 1 and Debtor 2 only" at bounding box center [934, 472] width 138 height 26
select select "1"
click at [866, 461] on select "Debtor 1 only Debtor 2 only Debtor 1 and Debtor 2 only" at bounding box center [934, 472] width 138 height 26
click at [952, 551] on button "Save & Close" at bounding box center [959, 552] width 89 height 28
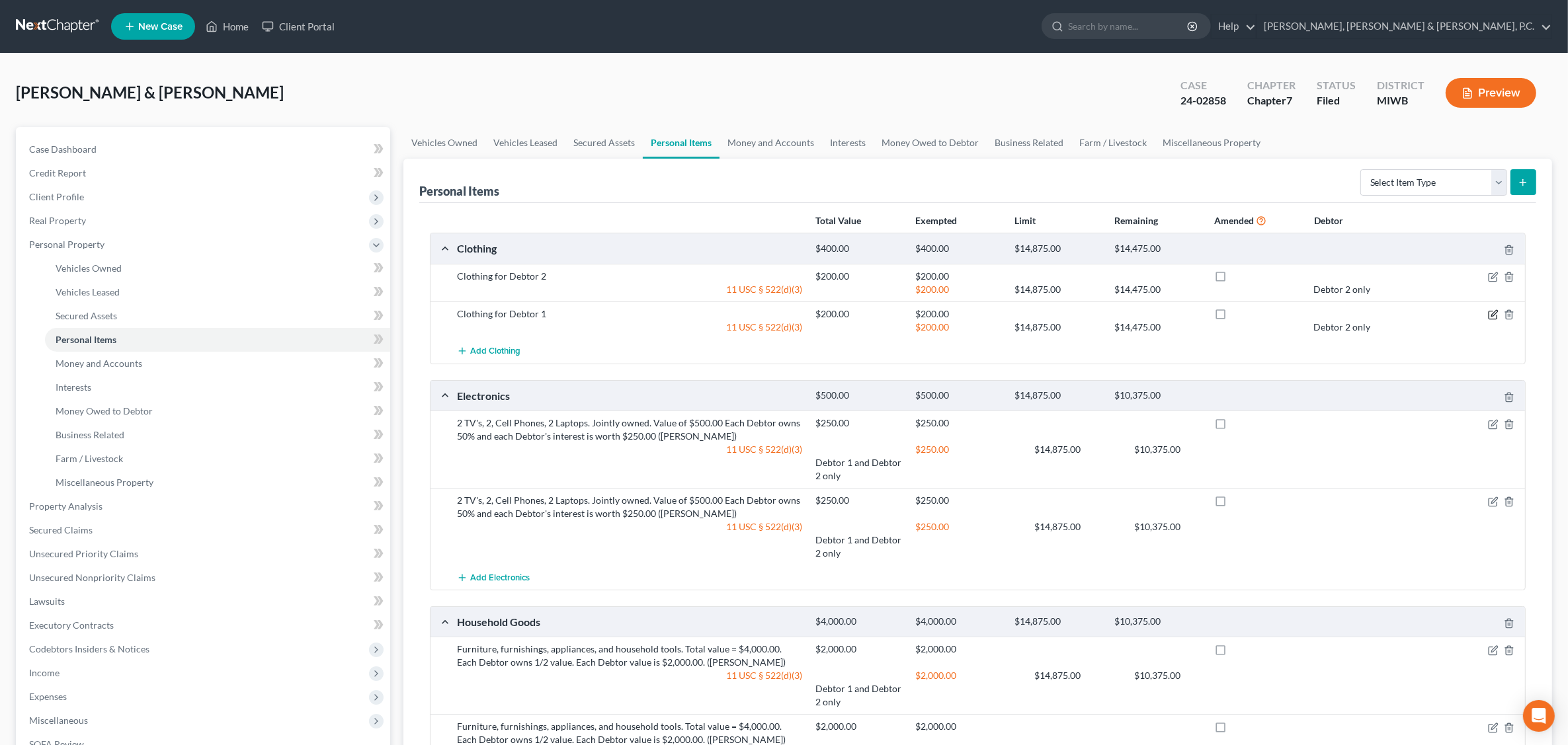
click at [1493, 314] on icon "button" at bounding box center [1493, 314] width 11 height 11
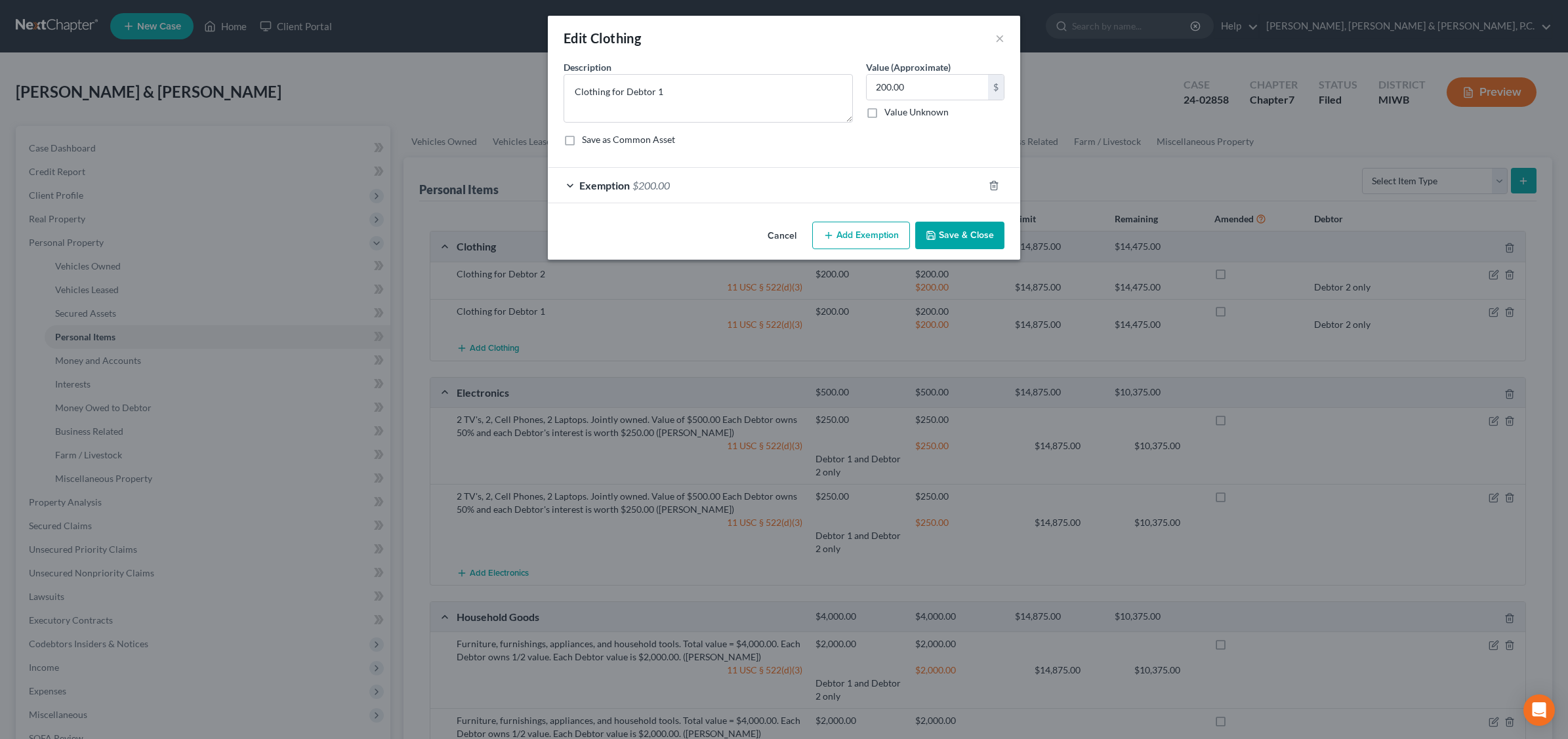
click at [752, 192] on div "Exemption $200.00" at bounding box center [765, 185] width 436 height 35
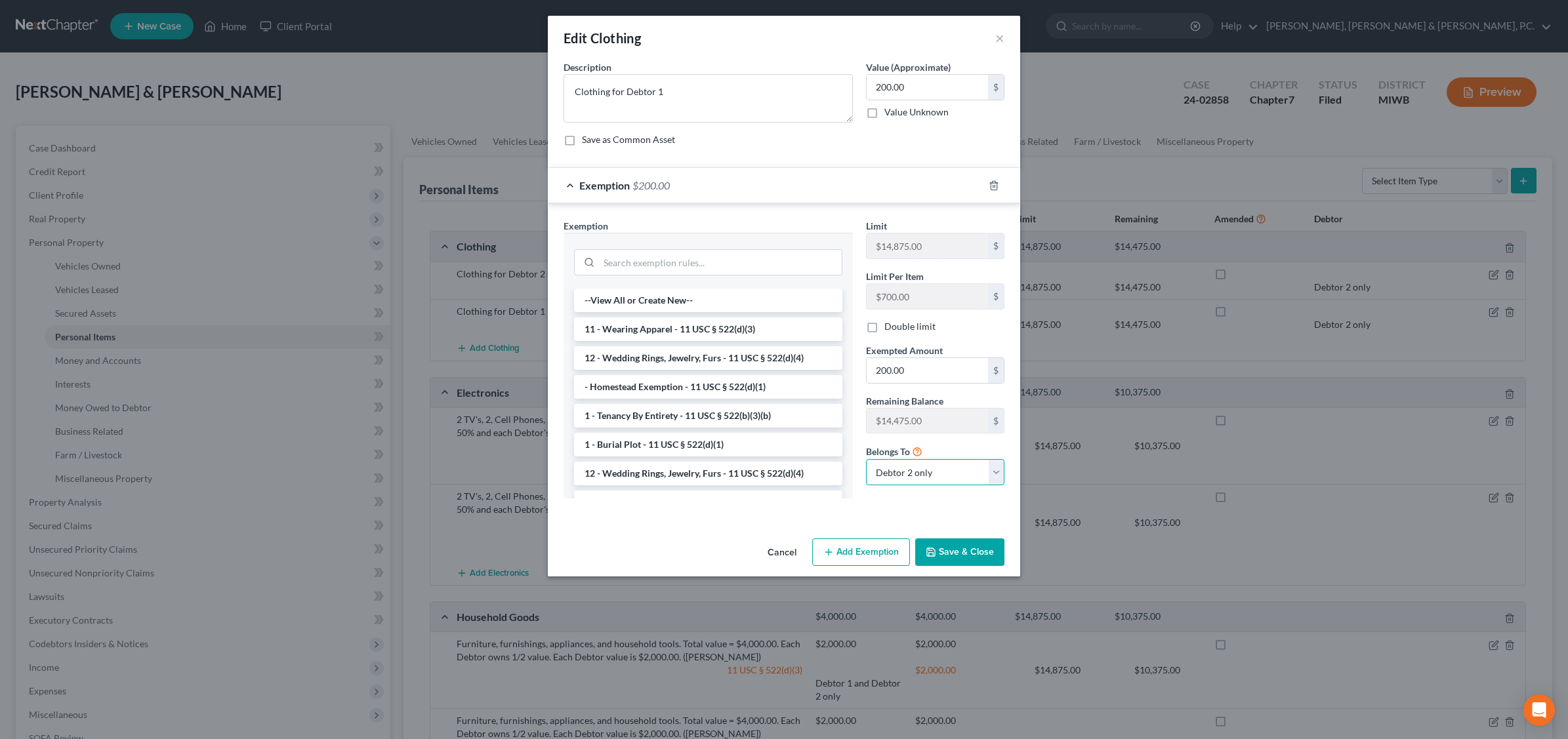
click at [993, 471] on select "Debtor 1 only Debtor 2 only Debtor 1 and Debtor 2 only" at bounding box center [934, 472] width 138 height 26
select select "0"
click at [866, 461] on select "Debtor 1 only Debtor 2 only Debtor 1 and Debtor 2 only" at bounding box center [934, 472] width 138 height 26
click at [962, 561] on button "Save & Close" at bounding box center [959, 552] width 89 height 28
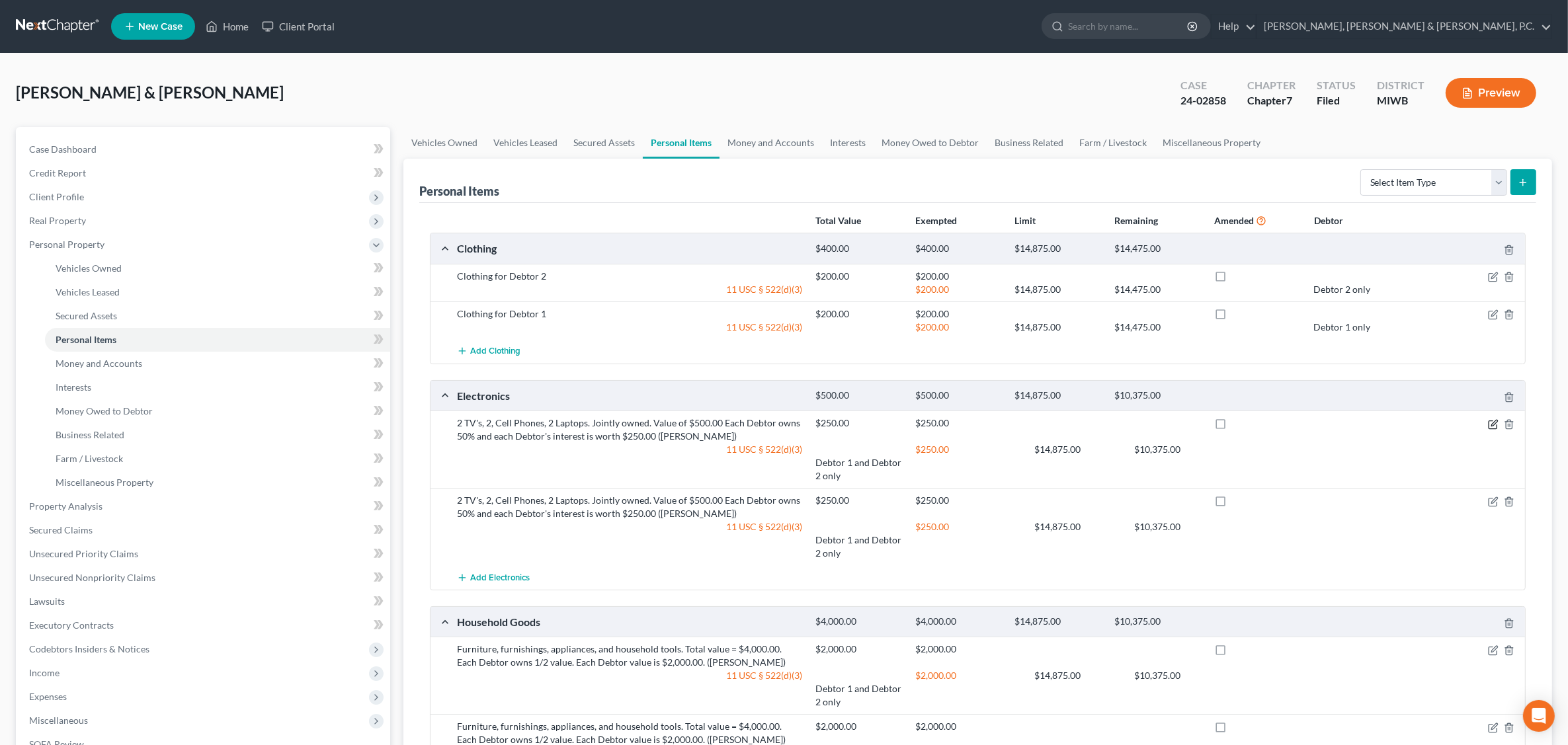
click at [1492, 429] on icon "button" at bounding box center [1492, 424] width 8 height 8
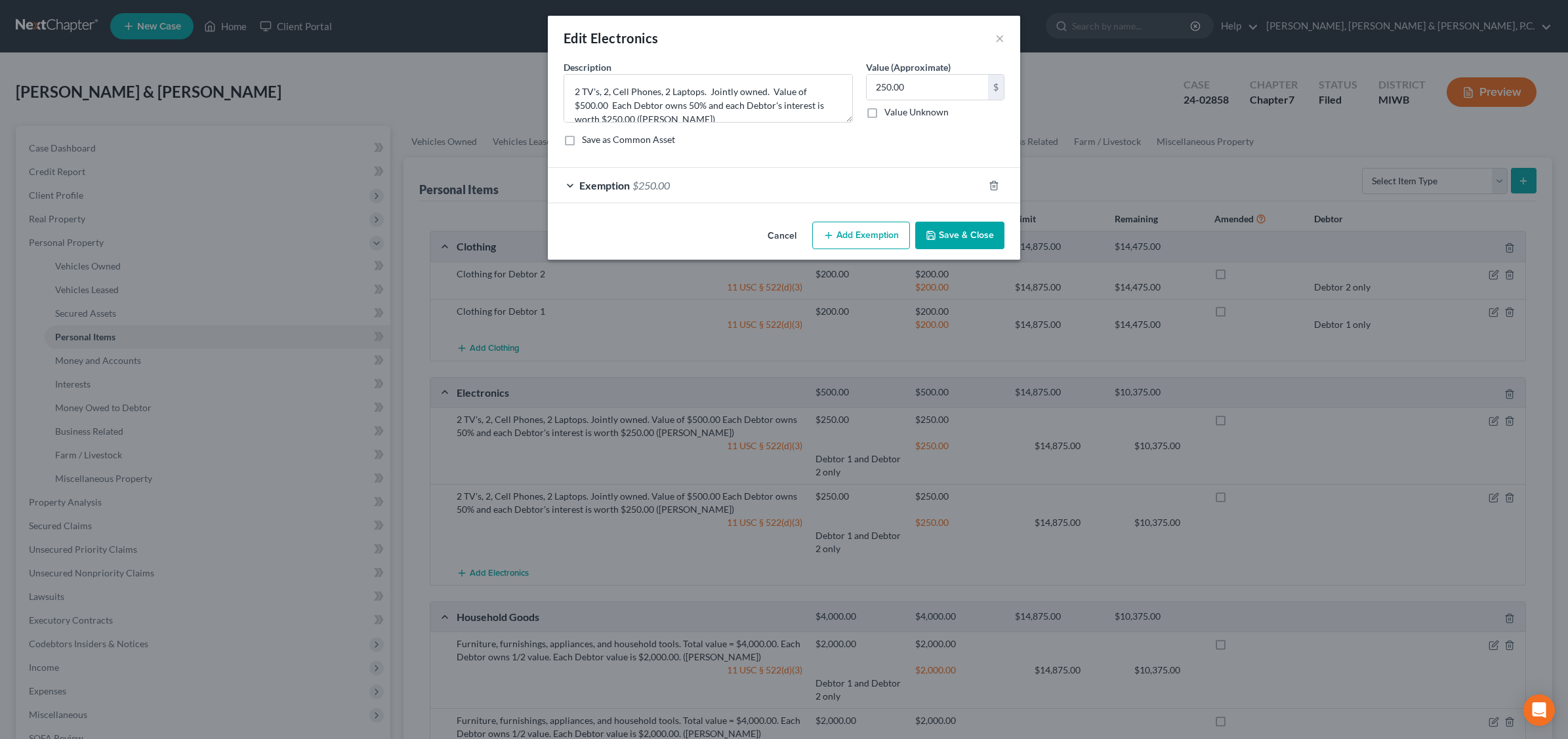
click at [939, 184] on div "Exemption $250.00" at bounding box center [765, 185] width 436 height 35
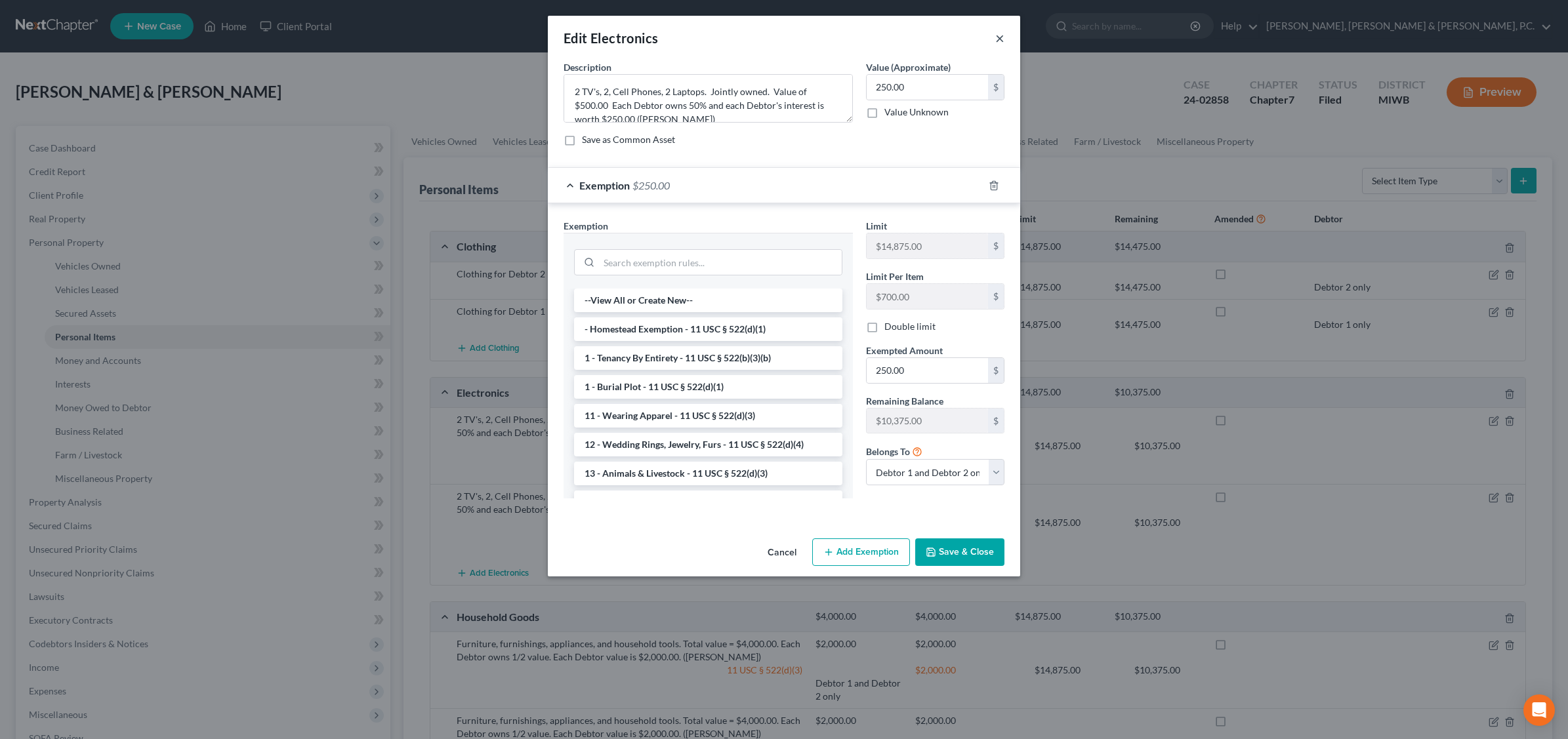
click at [997, 40] on button "×" at bounding box center [999, 38] width 9 height 16
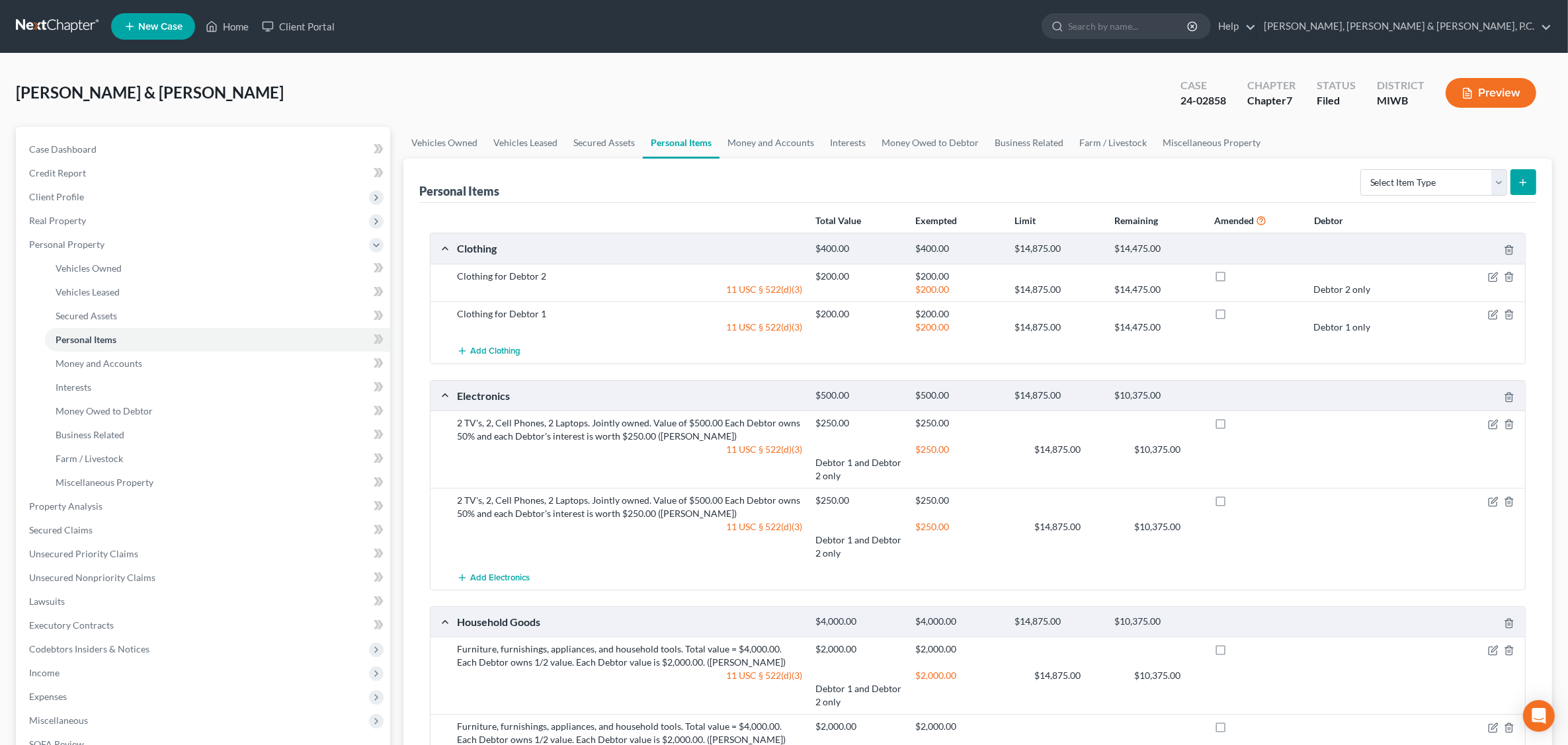
click at [995, 463] on div "$250.00 $14,875.00 $10,375.00 Debtor 1 and Debtor 2 only" at bounding box center [1108, 463] width 598 height 40
click at [1489, 421] on icon "button" at bounding box center [1493, 424] width 11 height 11
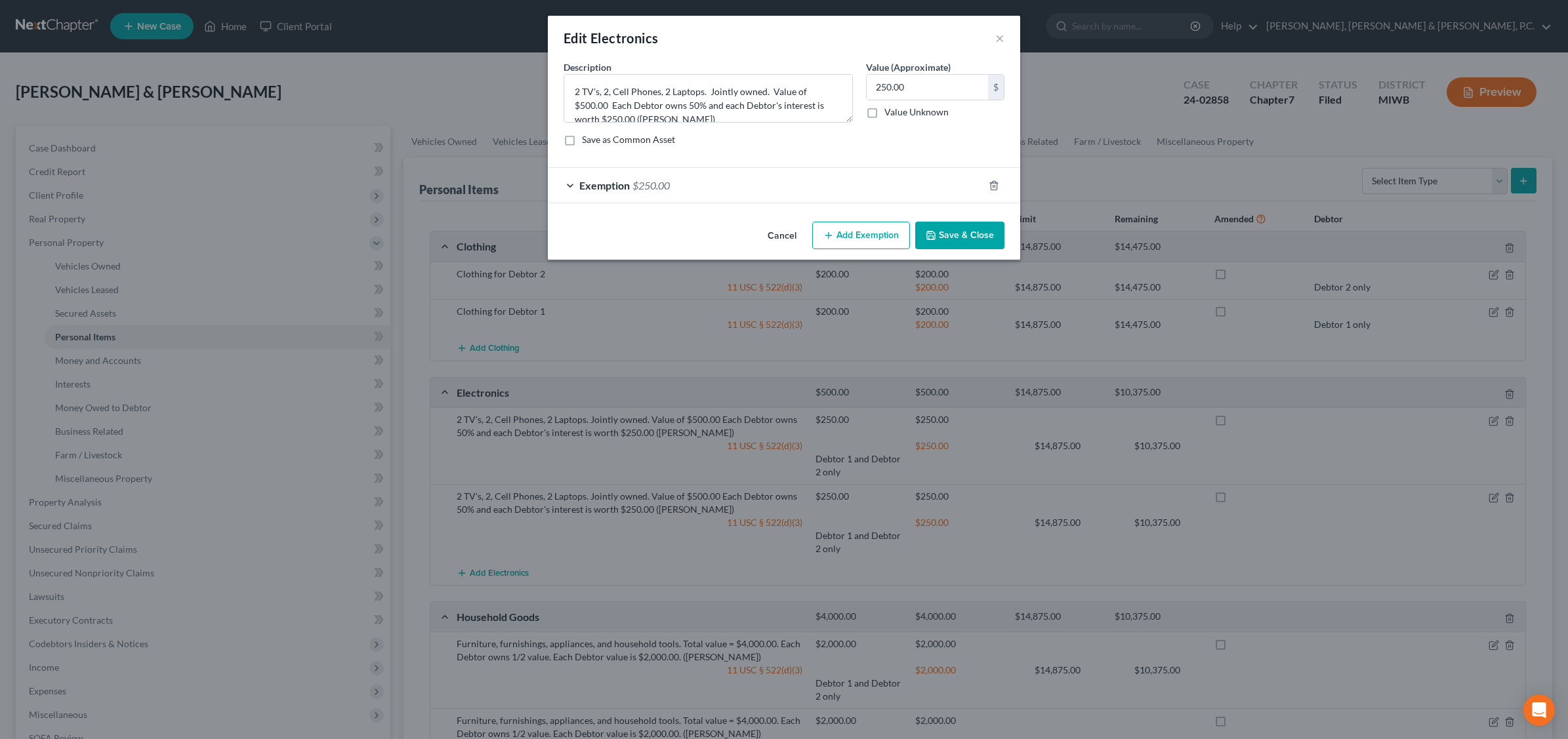
click at [915, 181] on div "Exemption $250.00" at bounding box center [765, 185] width 436 height 35
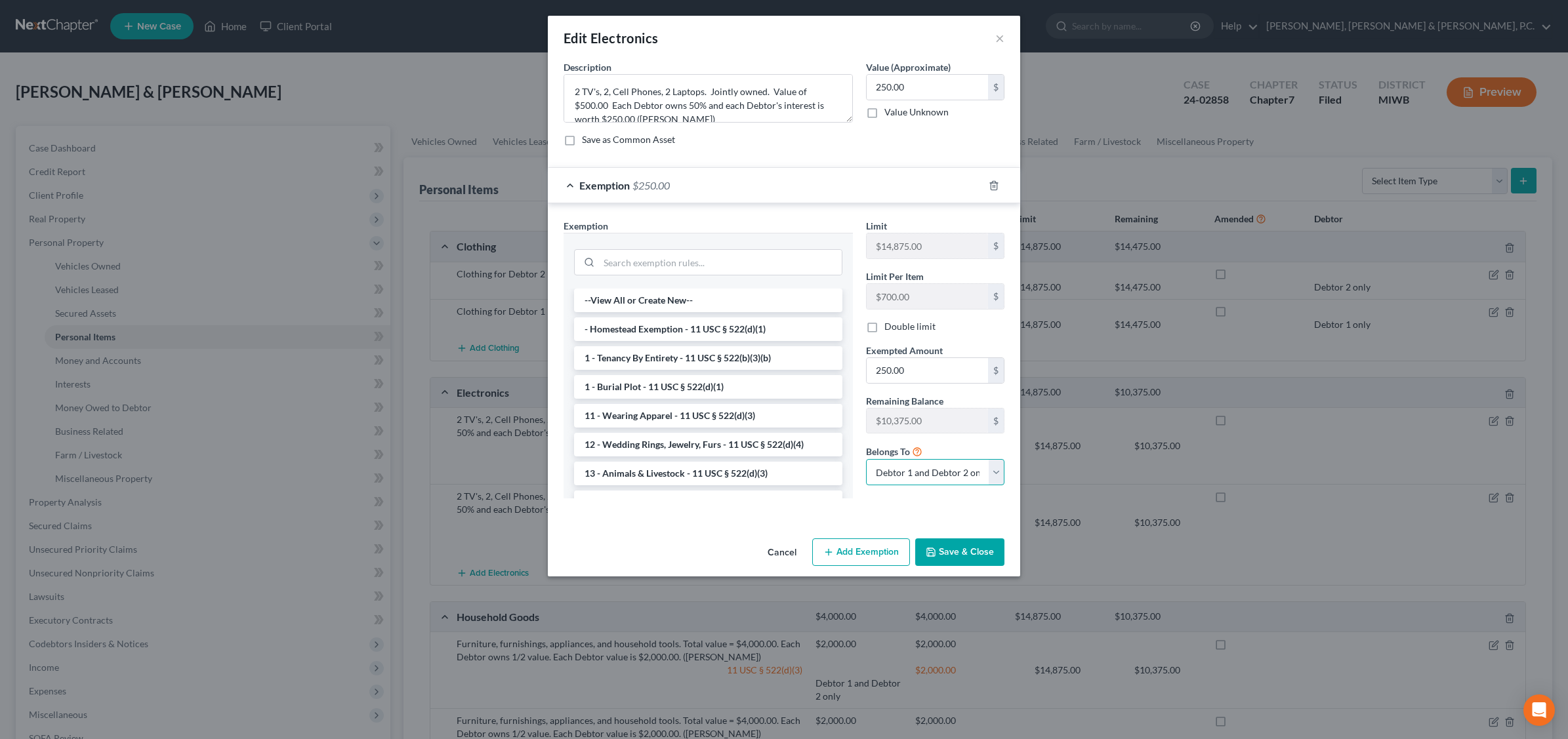
click at [995, 471] on select "Debtor 1 only Debtor 2 only Debtor 1 and Debtor 2 only" at bounding box center [934, 472] width 138 height 26
select select "0"
click at [866, 461] on select "Debtor 1 only Debtor 2 only Debtor 1 and Debtor 2 only" at bounding box center [934, 472] width 138 height 26
click at [964, 558] on button "Save & Close" at bounding box center [959, 552] width 89 height 28
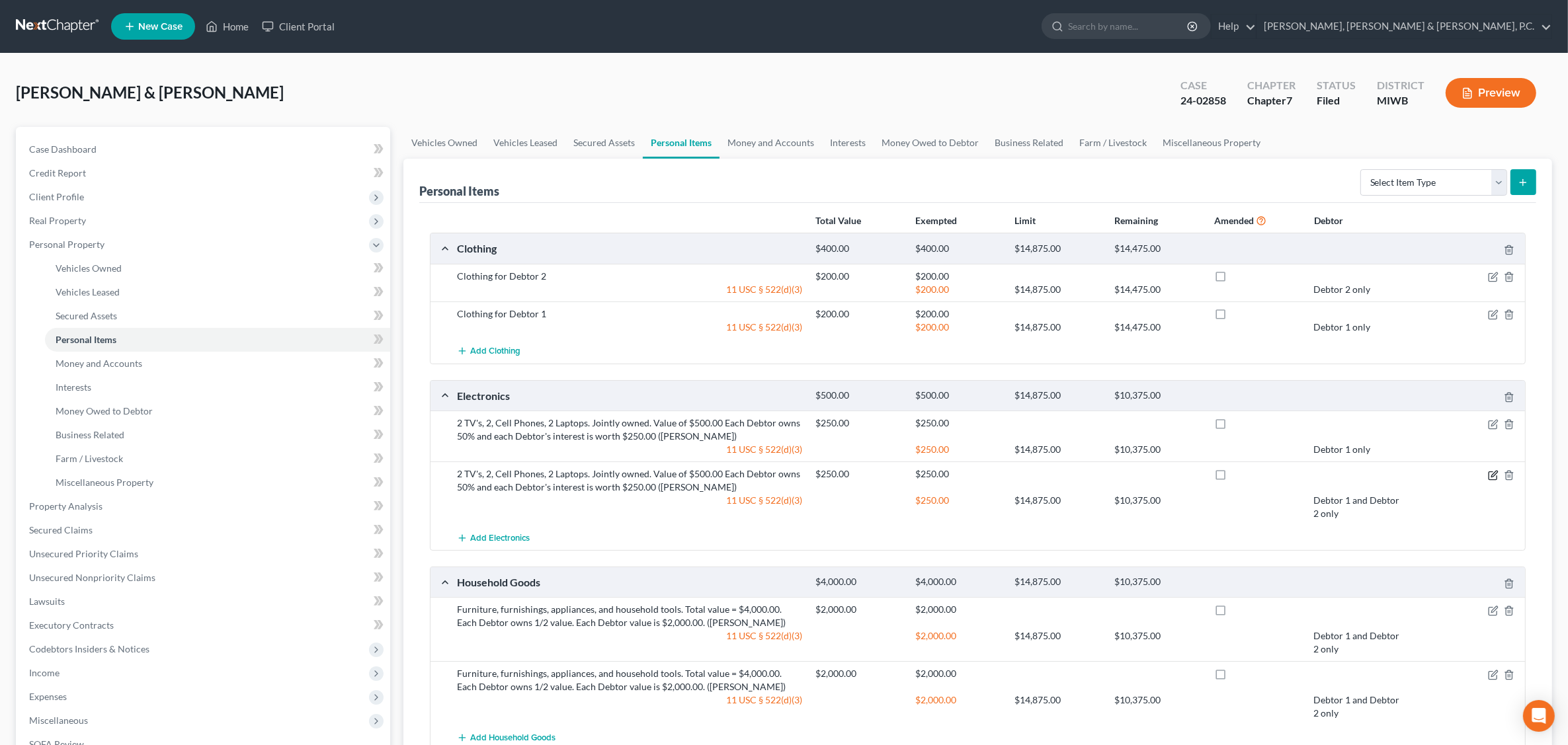
click at [1488, 474] on icon "button" at bounding box center [1492, 475] width 8 height 8
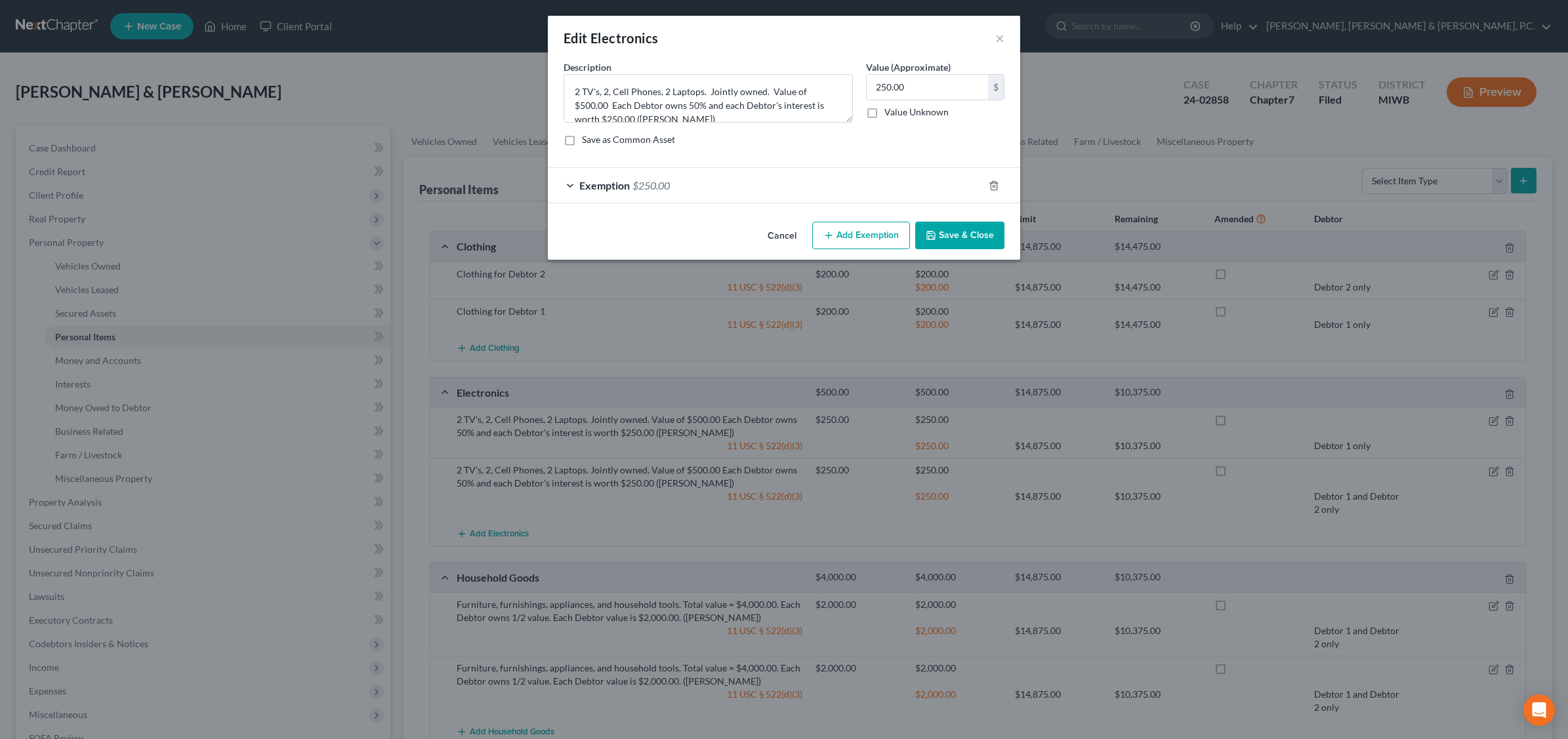
click at [959, 185] on div "Exemption $250.00" at bounding box center [765, 185] width 436 height 35
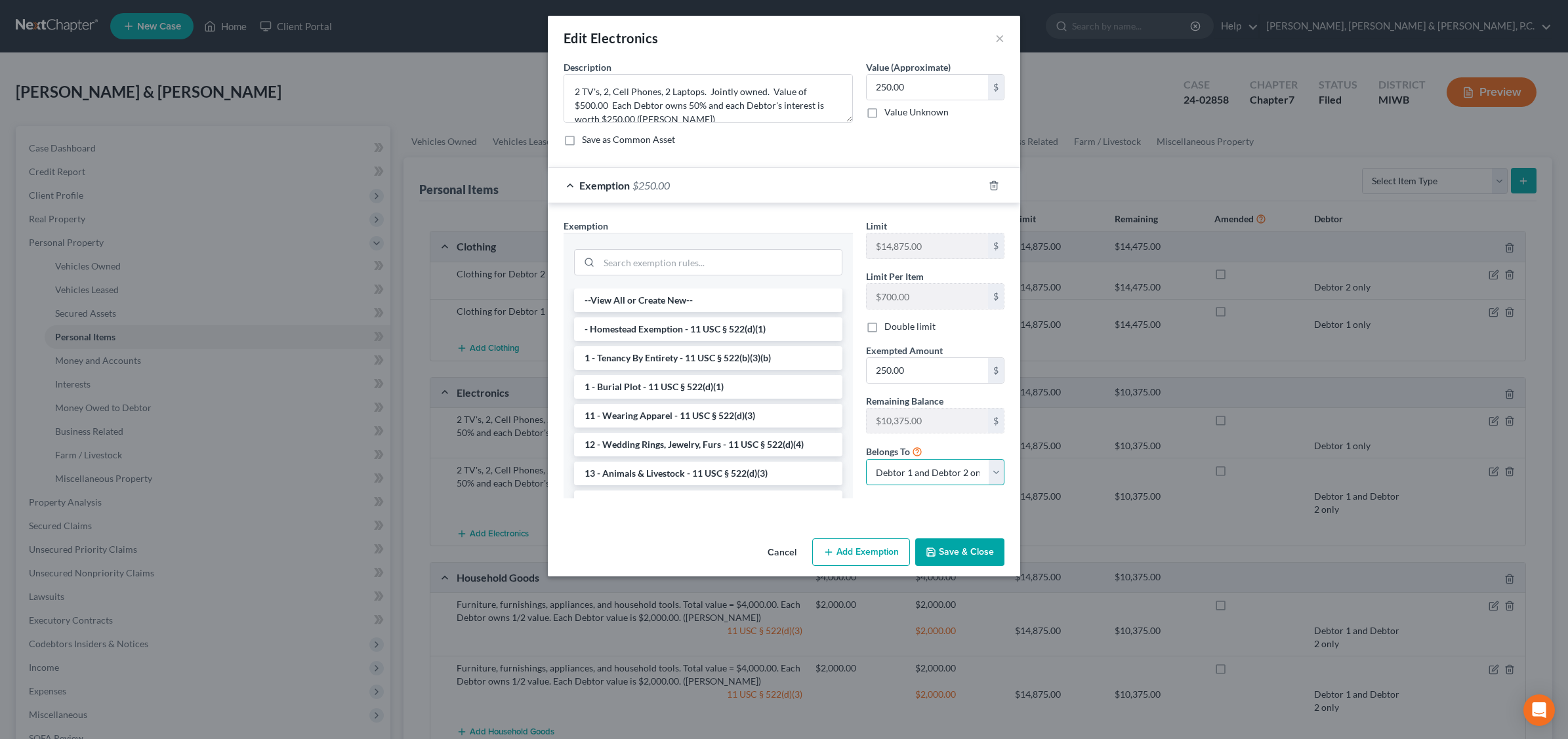
click at [959, 477] on select "Debtor 1 only Debtor 2 only Debtor 1 and Debtor 2 only" at bounding box center [934, 472] width 138 height 26
select select "1"
click at [866, 461] on select "Debtor 1 only Debtor 2 only Debtor 1 and Debtor 2 only" at bounding box center [934, 472] width 138 height 26
click at [962, 548] on button "Save & Close" at bounding box center [959, 552] width 89 height 28
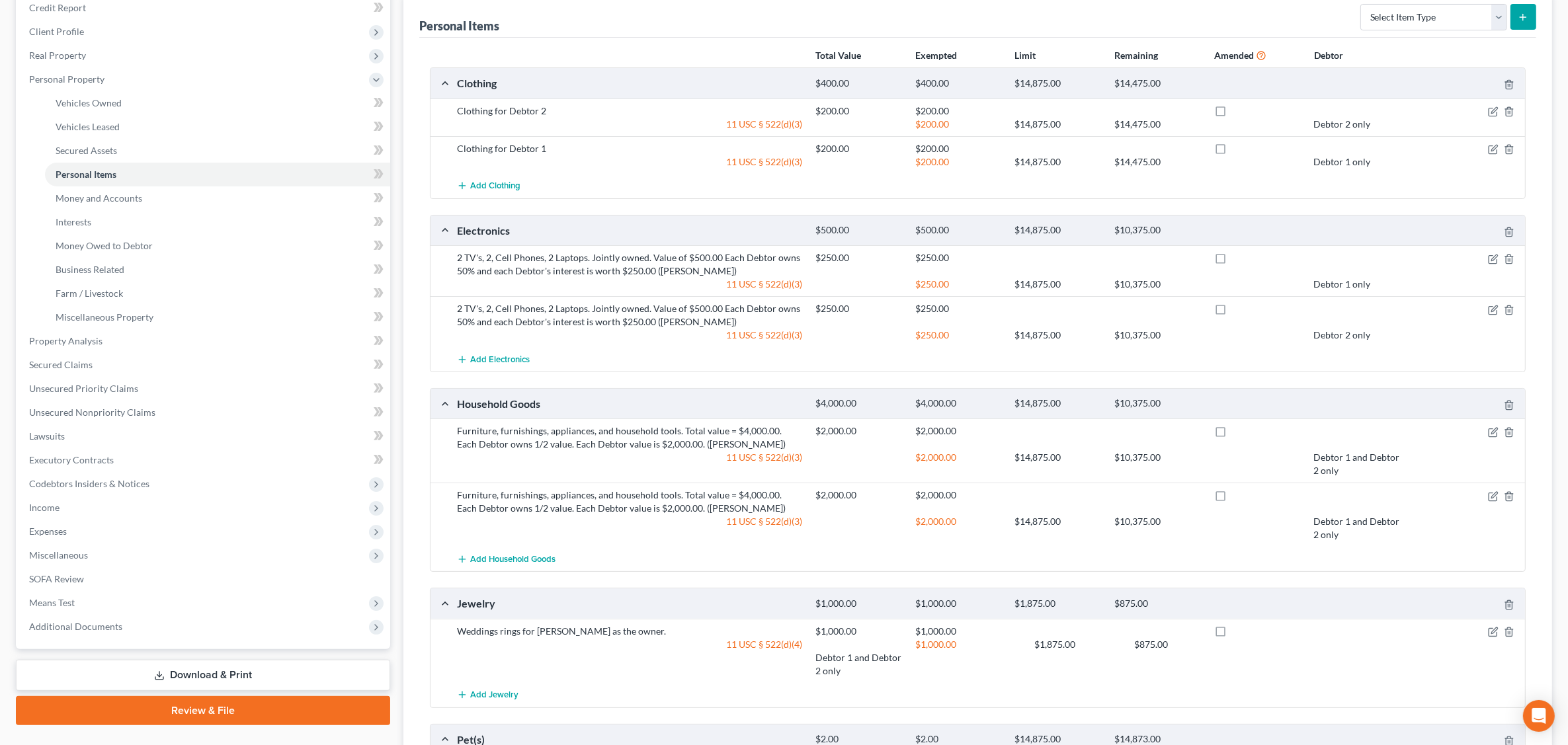
scroll to position [330, 0]
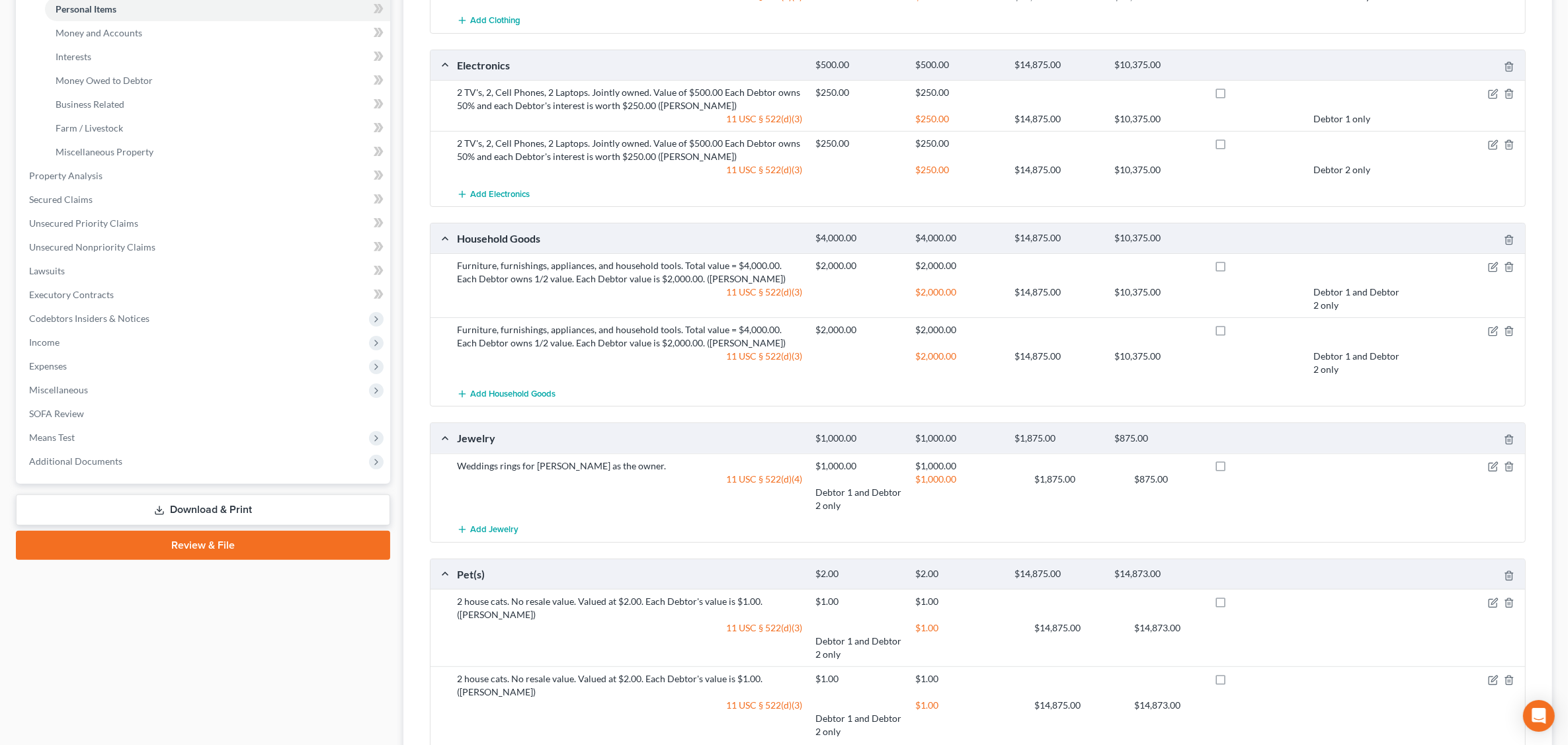
click at [1071, 291] on div "$14,875.00" at bounding box center [1057, 299] width 100 height 27
click at [1494, 267] on icon "button" at bounding box center [1494, 265] width 6 height 6
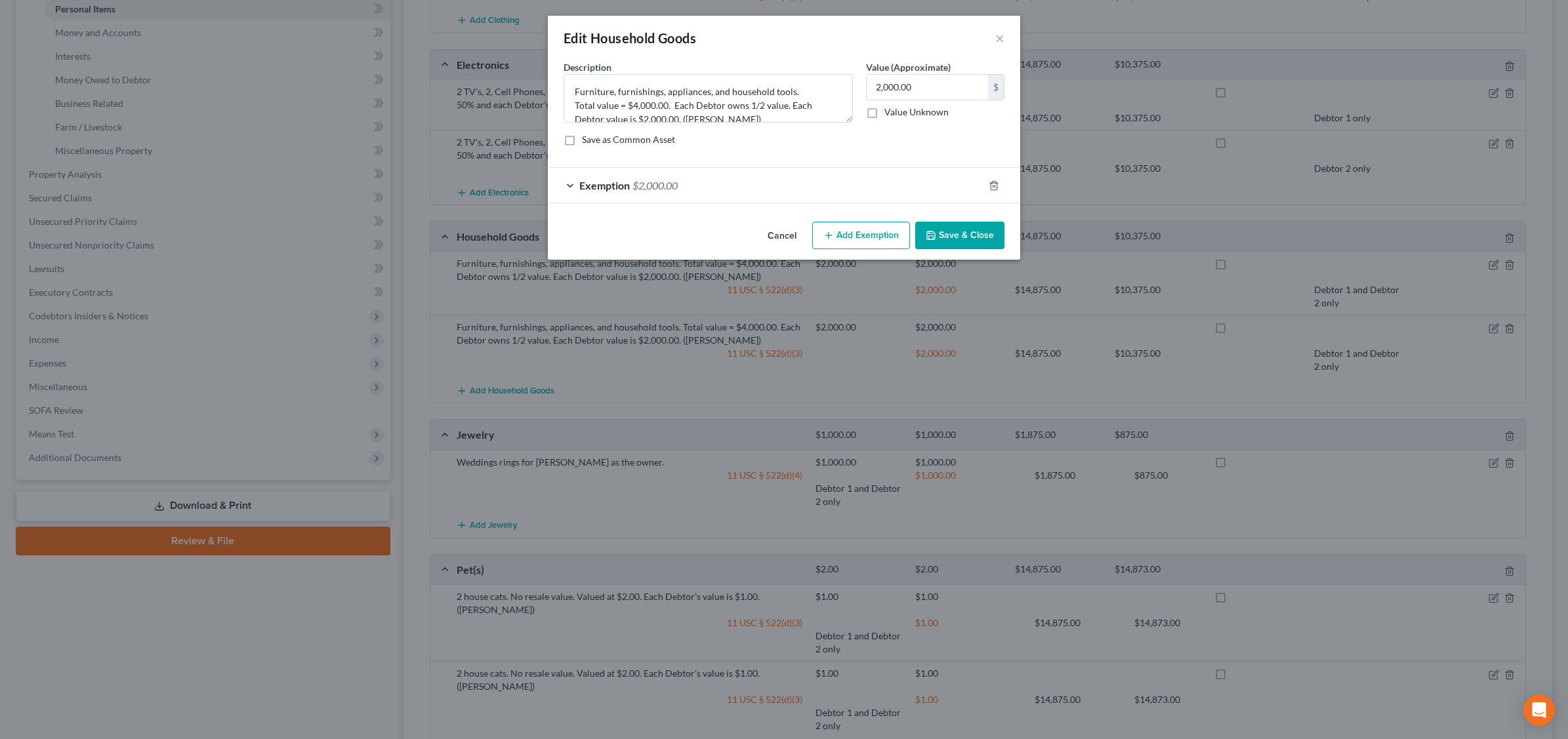
click at [889, 198] on div "Exemption $2,000.00" at bounding box center [765, 185] width 436 height 35
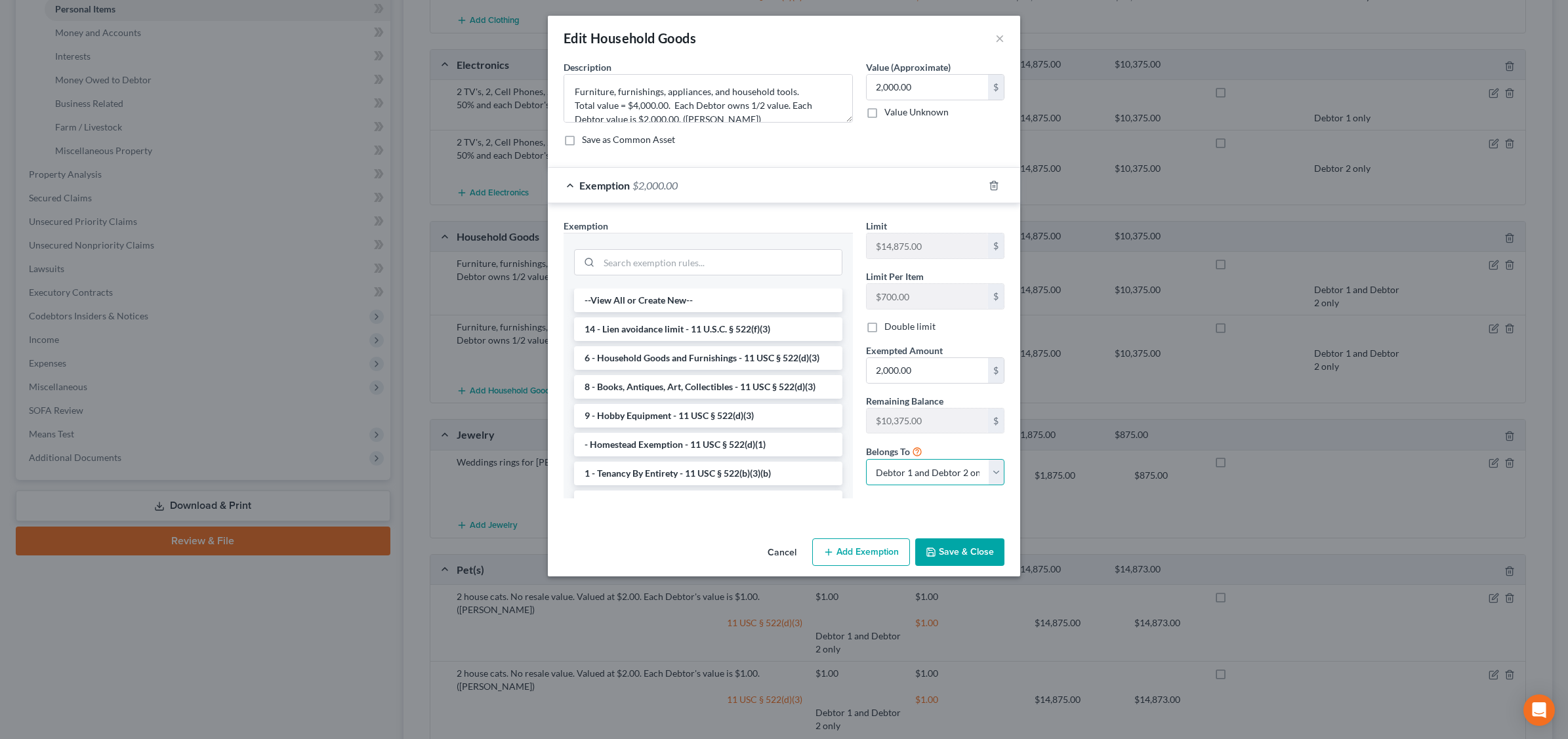
click at [994, 473] on select "Debtor 1 only Debtor 2 only Debtor 1 and Debtor 2 only" at bounding box center [934, 472] width 138 height 26
select select "1"
click at [866, 461] on select "Debtor 1 only Debtor 2 only Debtor 1 and Debtor 2 only" at bounding box center [934, 472] width 138 height 26
click at [955, 552] on button "Save & Close" at bounding box center [959, 552] width 89 height 28
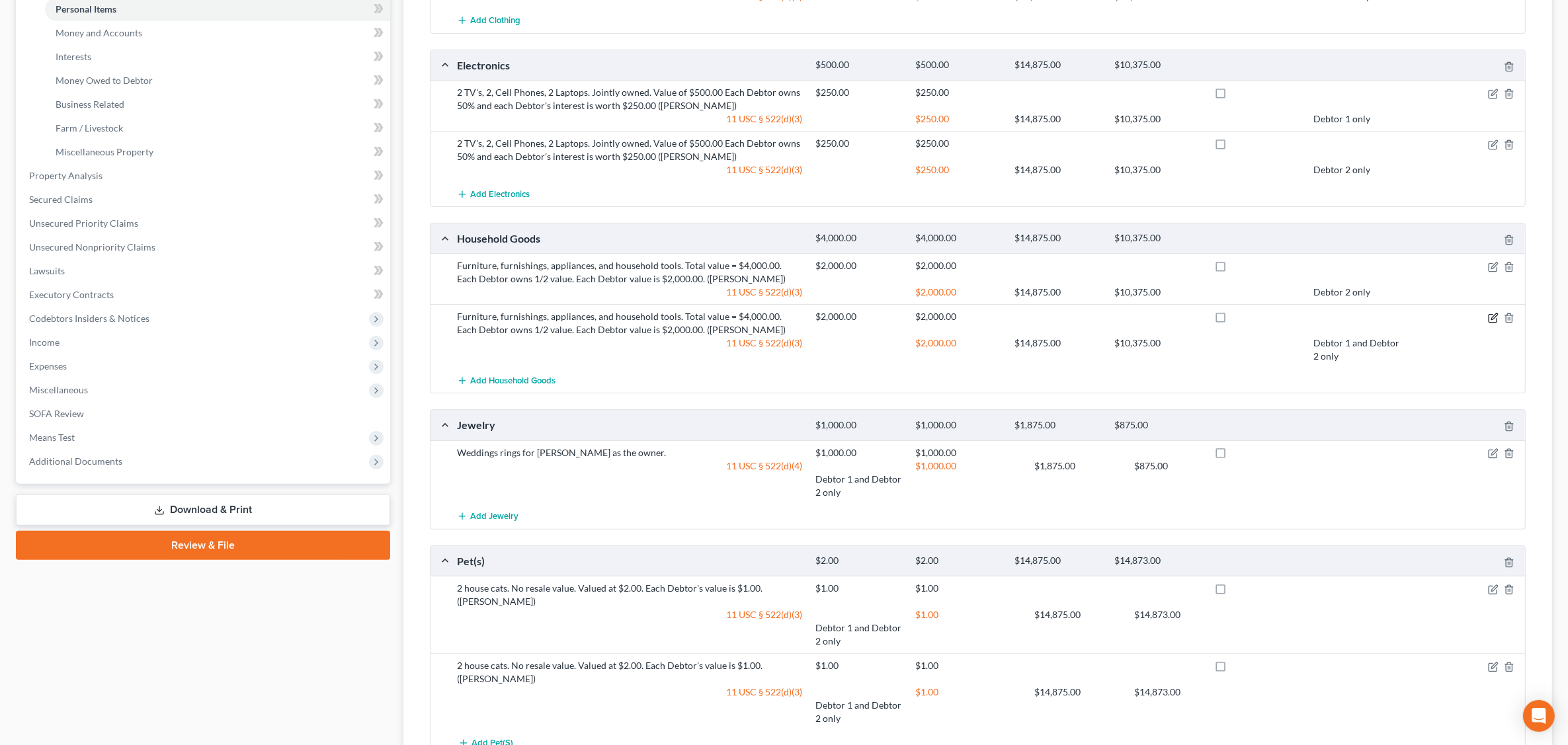
click at [1492, 316] on icon "button" at bounding box center [1493, 318] width 11 height 11
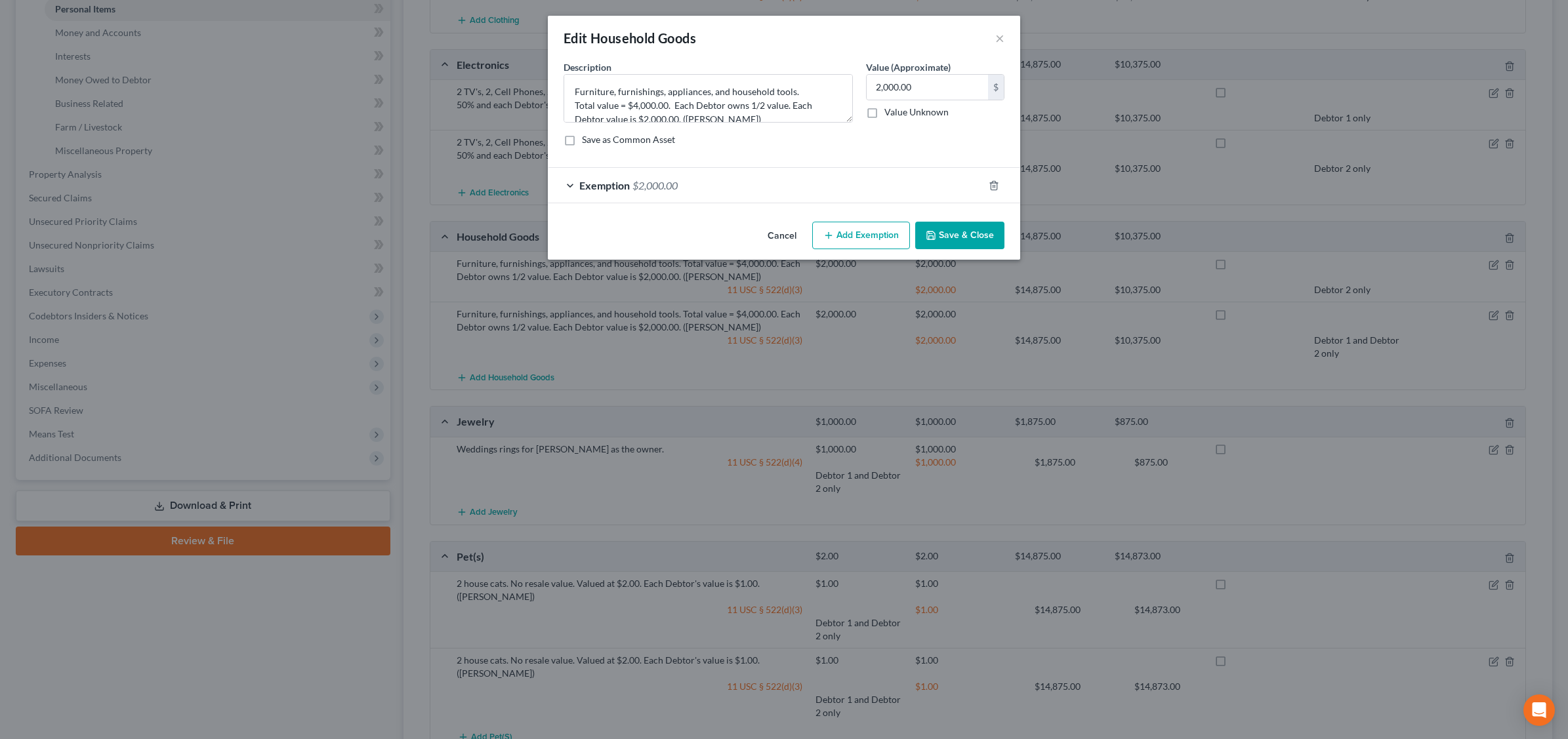
click at [932, 183] on div "Exemption $2,000.00" at bounding box center [765, 185] width 436 height 35
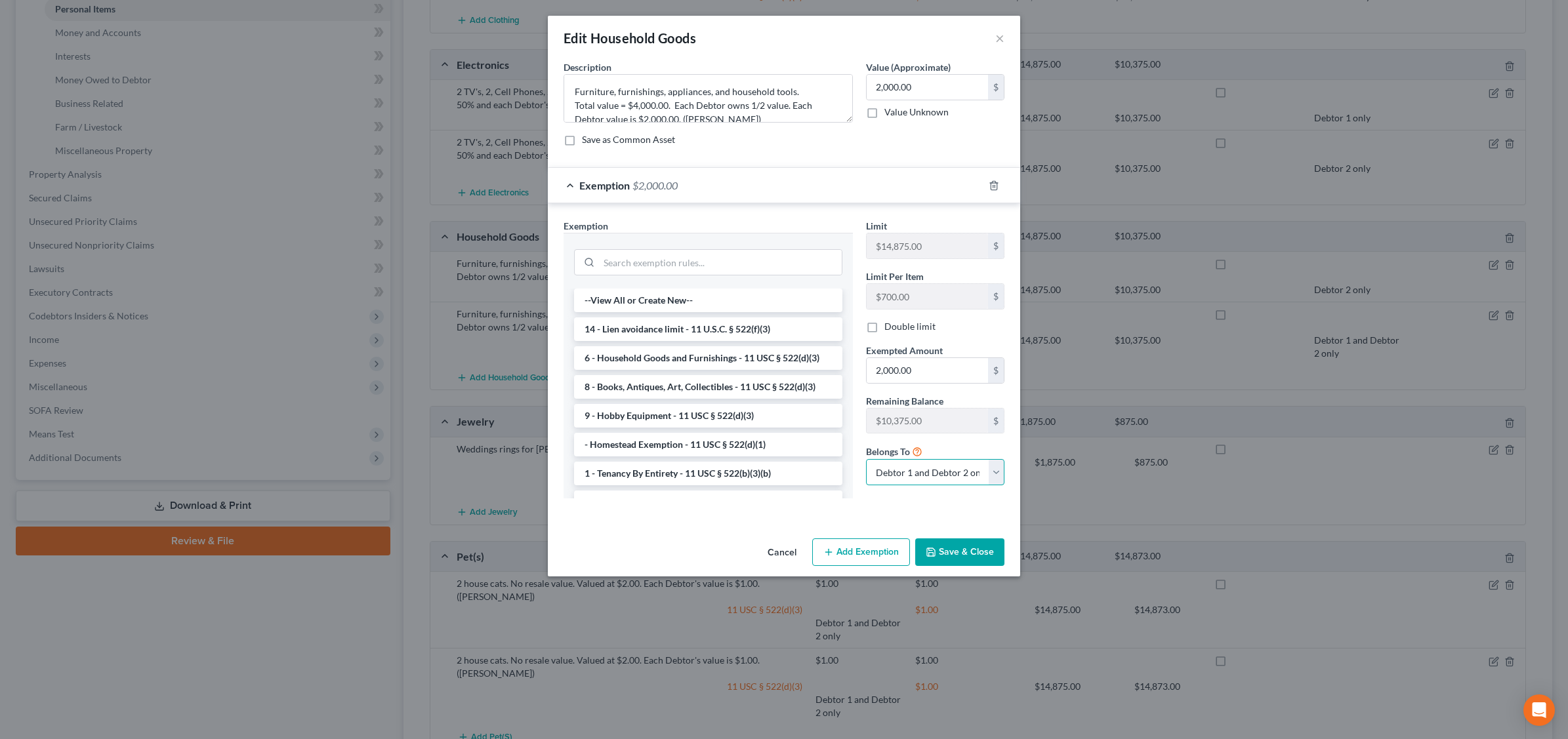
click at [938, 469] on select "Debtor 1 only Debtor 2 only Debtor 1 and Debtor 2 only" at bounding box center [934, 472] width 138 height 26
select select "0"
click at [866, 461] on select "Debtor 1 only Debtor 2 only Debtor 1 and Debtor 2 only" at bounding box center [934, 472] width 138 height 26
click at [959, 554] on button "Save & Close" at bounding box center [959, 552] width 89 height 28
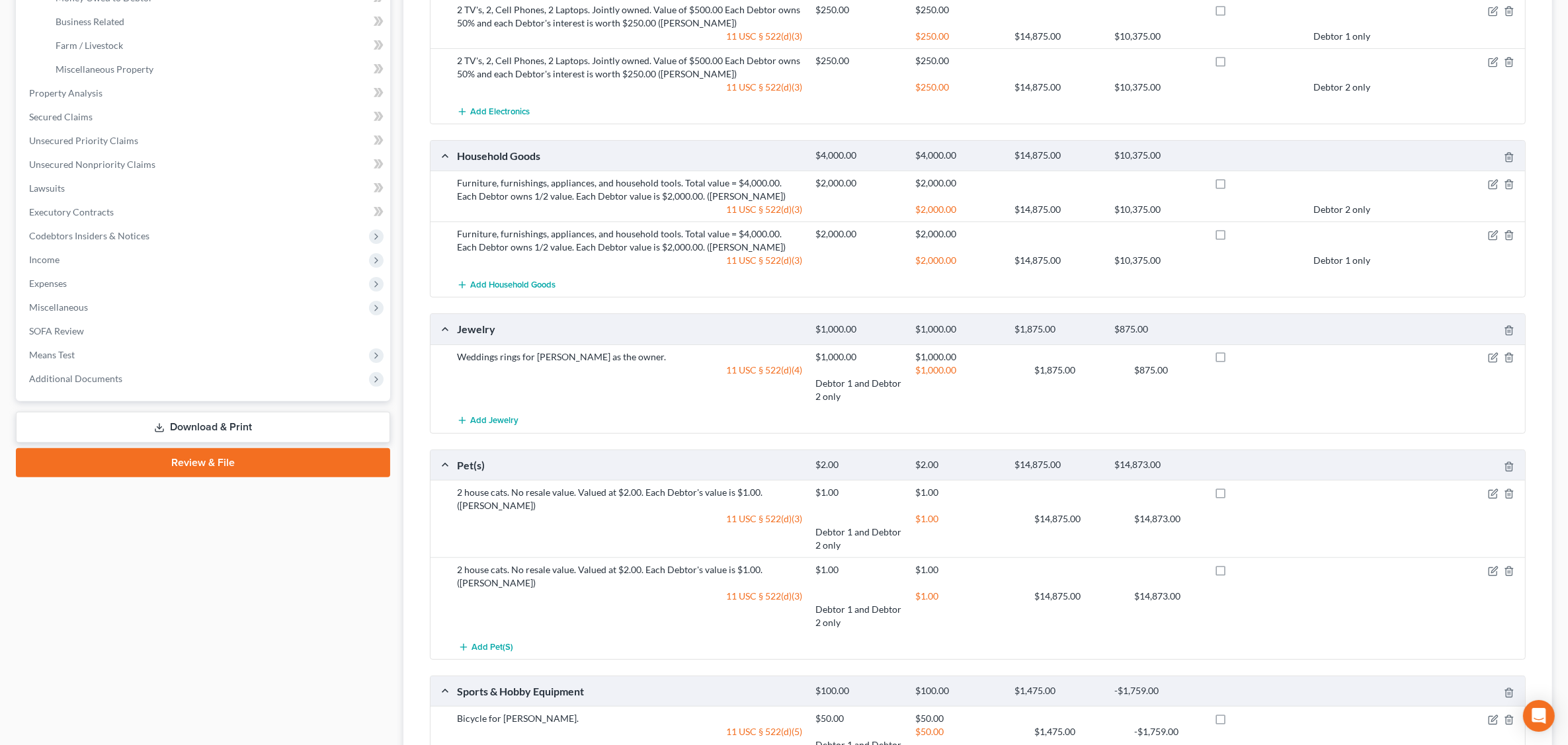
scroll to position [496, 0]
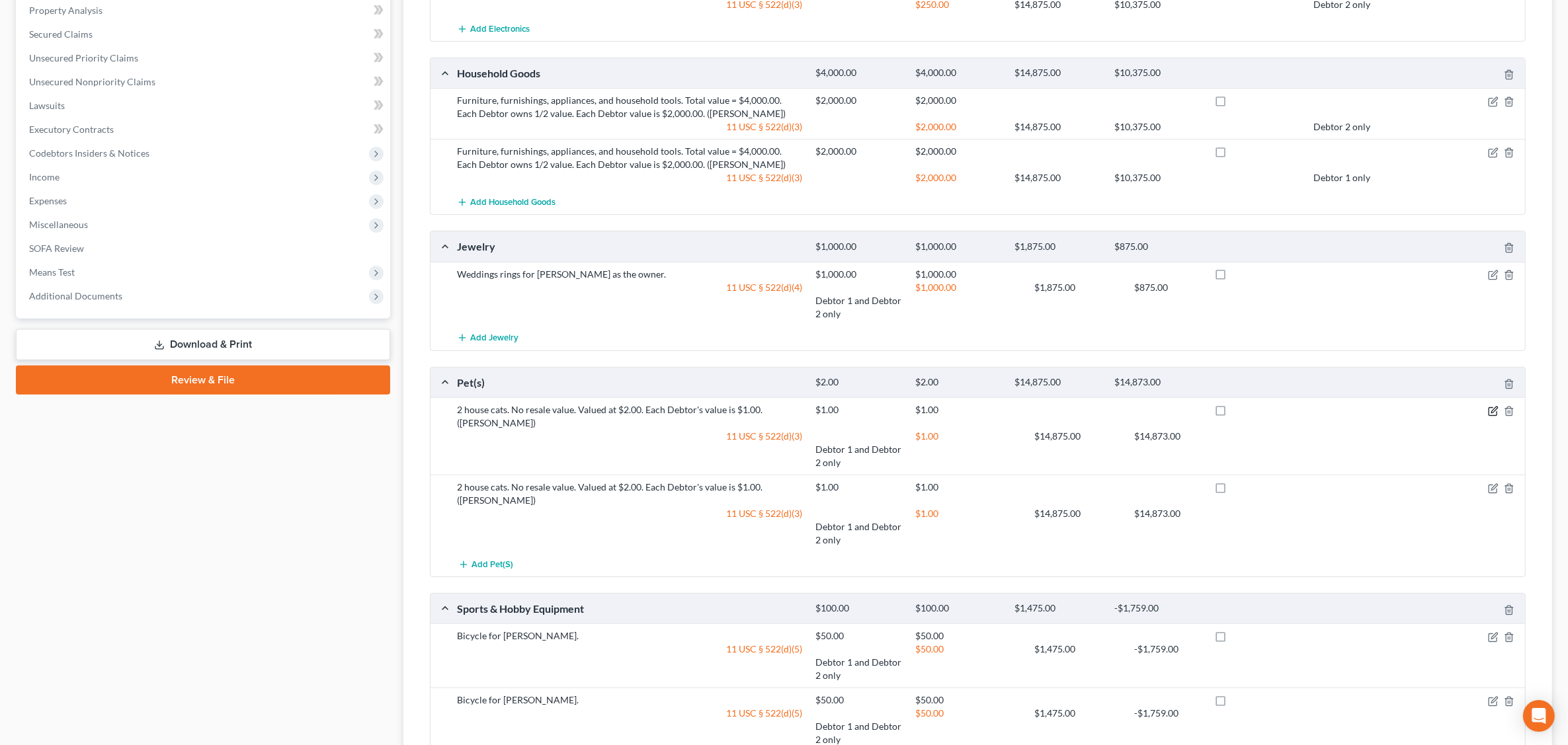
click at [1489, 413] on icon "button" at bounding box center [1493, 411] width 11 height 11
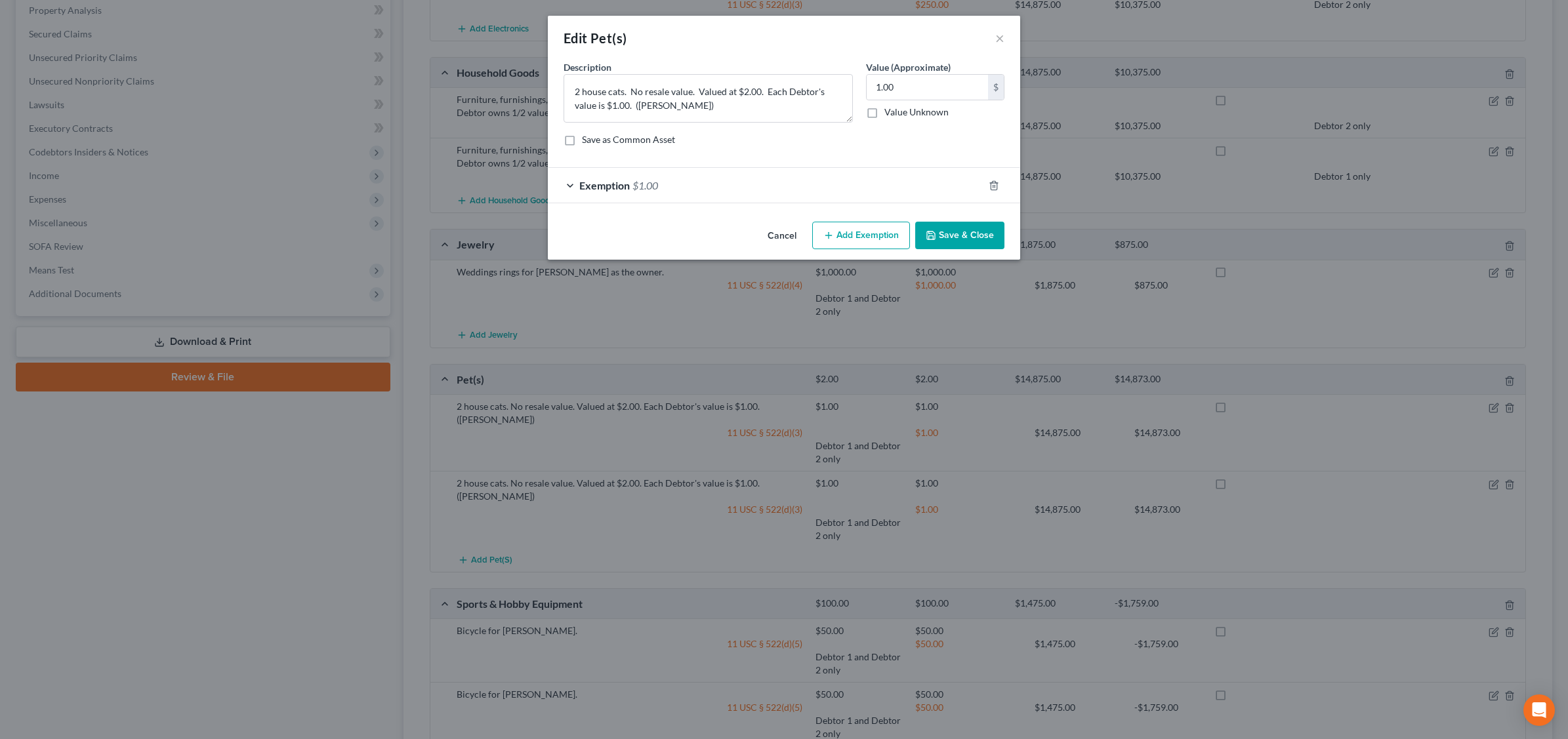
click at [923, 184] on div "Exemption $1.00" at bounding box center [765, 185] width 436 height 35
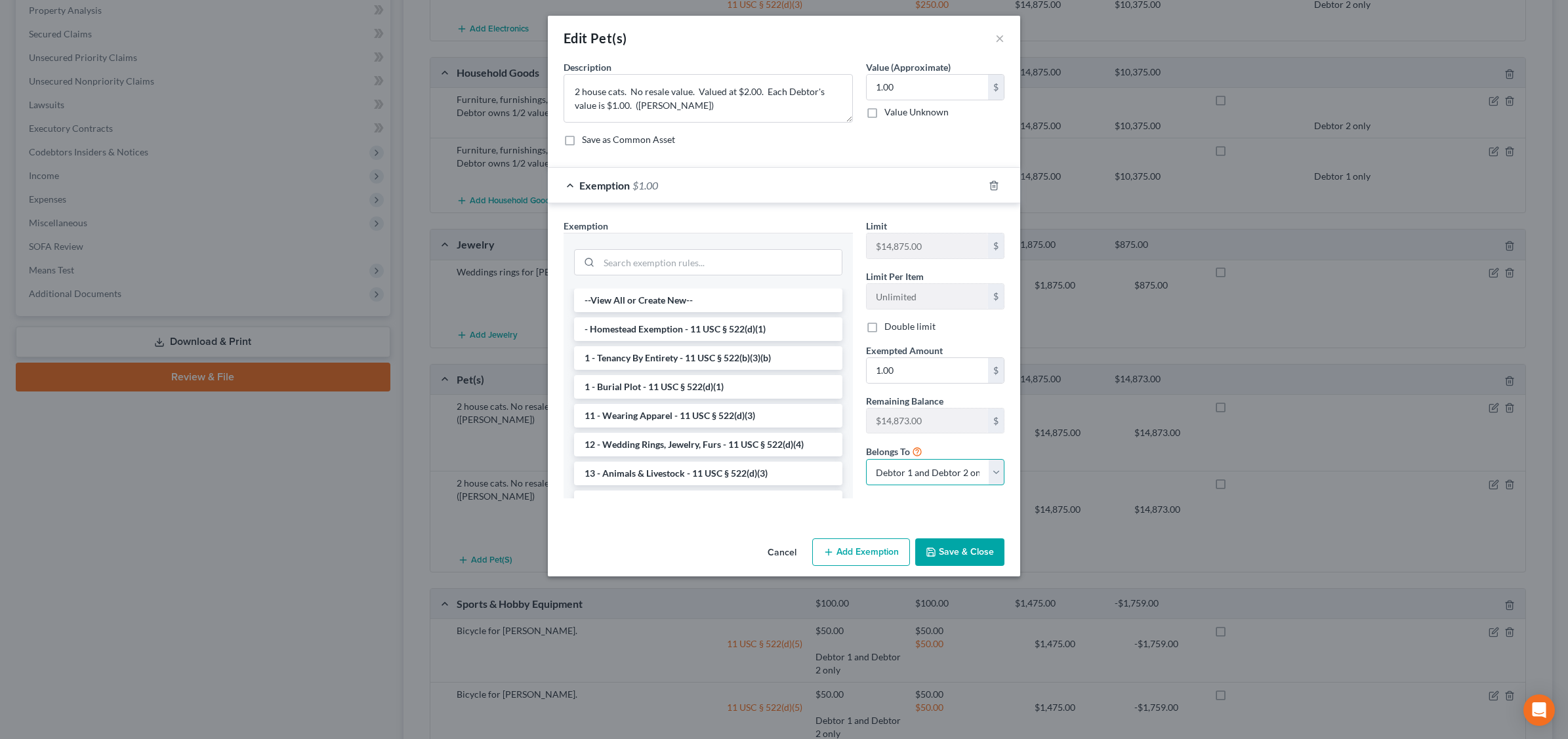
click at [996, 477] on select "Debtor 1 only Debtor 2 only Debtor 1 and Debtor 2 only" at bounding box center [934, 472] width 138 height 26
select select "1"
click at [866, 461] on select "Debtor 1 only Debtor 2 only Debtor 1 and Debtor 2 only" at bounding box center [934, 472] width 138 height 26
click at [965, 551] on button "Save & Close" at bounding box center [959, 552] width 89 height 28
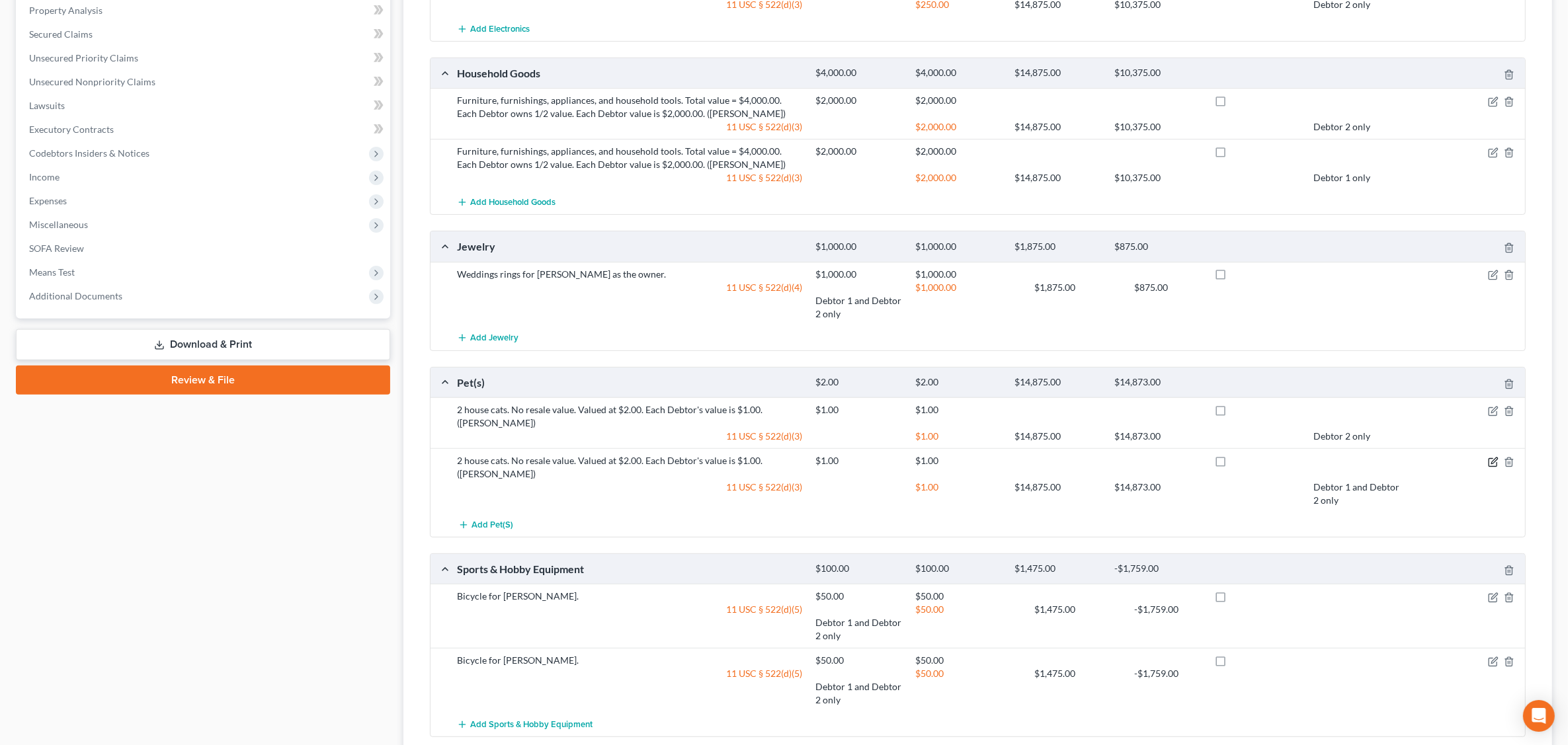
click at [1490, 457] on icon "button" at bounding box center [1493, 461] width 11 height 11
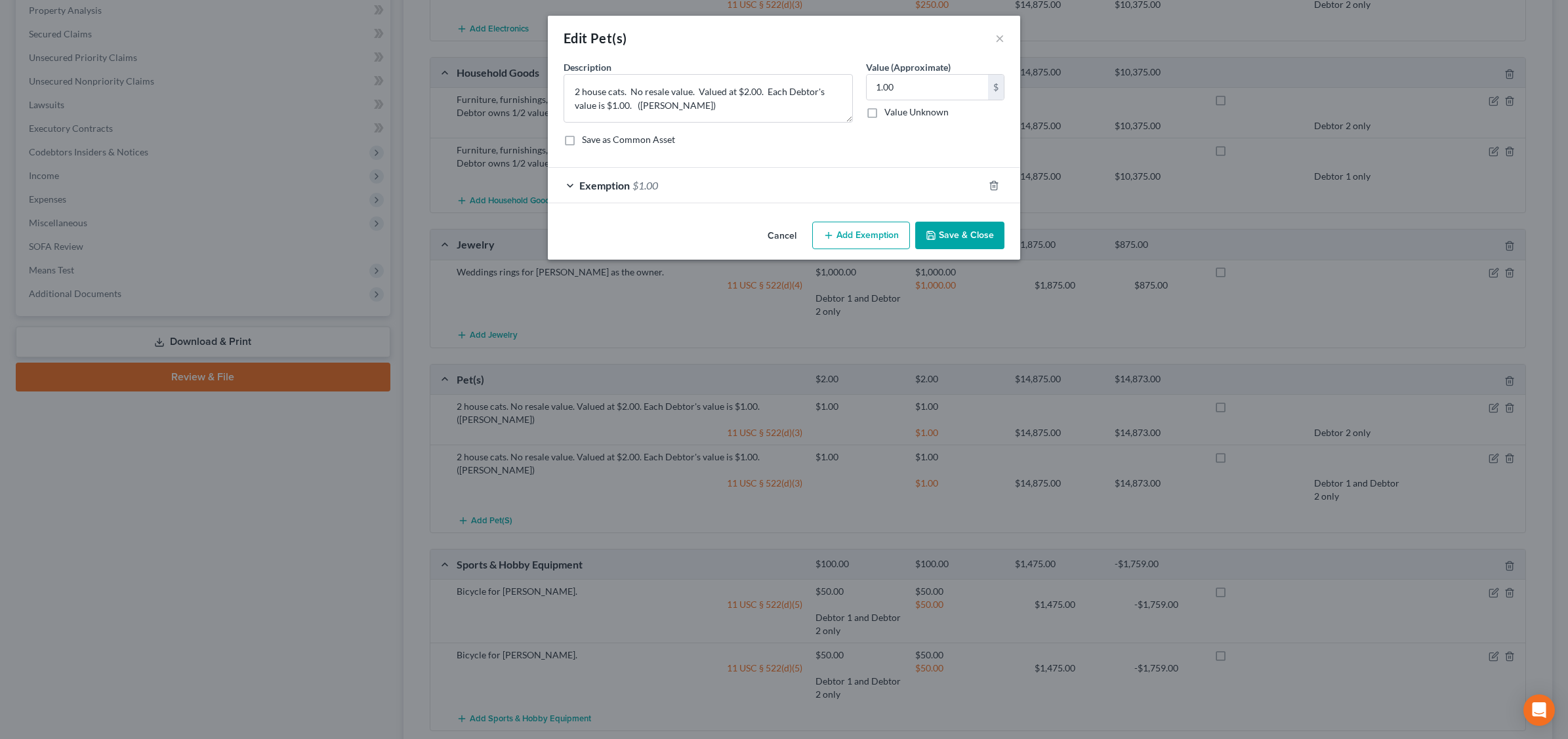
click at [925, 181] on div "Exemption $1.00" at bounding box center [765, 185] width 436 height 35
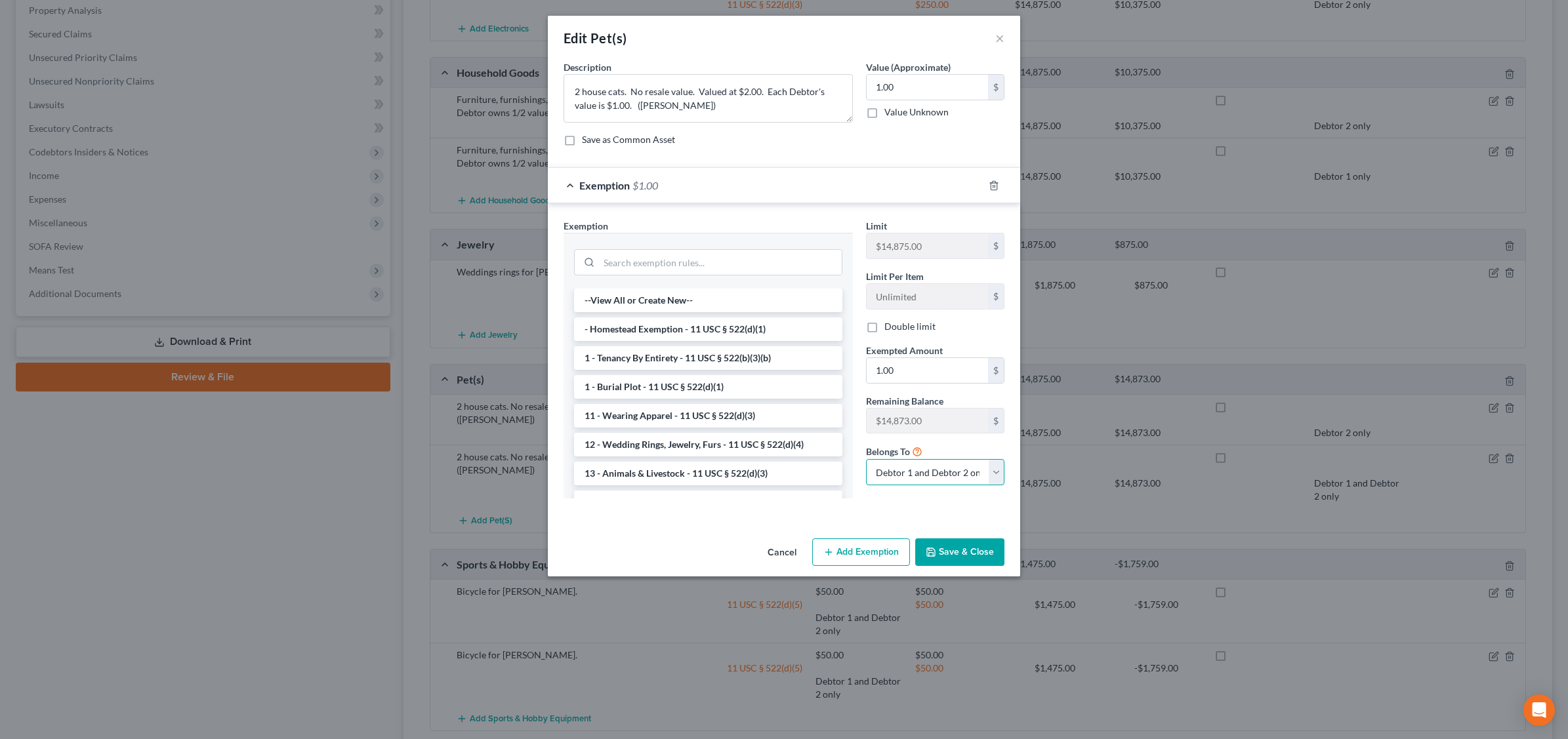
click at [946, 473] on select "Debtor 1 only Debtor 2 only Debtor 1 and Debtor 2 only" at bounding box center [934, 472] width 138 height 26
select select "0"
click at [866, 461] on select "Debtor 1 only Debtor 2 only Debtor 1 and Debtor 2 only" at bounding box center [934, 472] width 138 height 26
click at [974, 551] on button "Save & Close" at bounding box center [959, 552] width 89 height 28
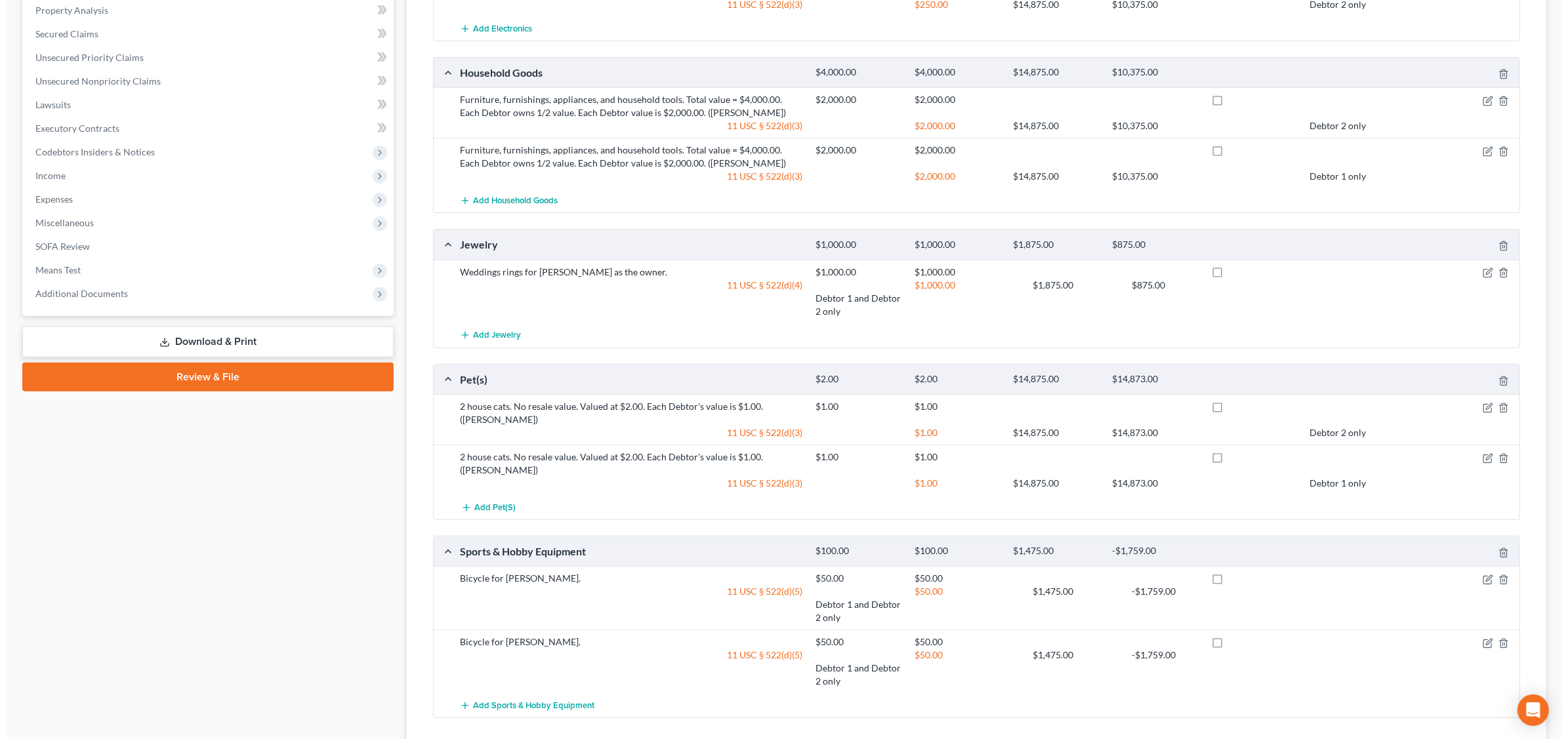
scroll to position [570, 0]
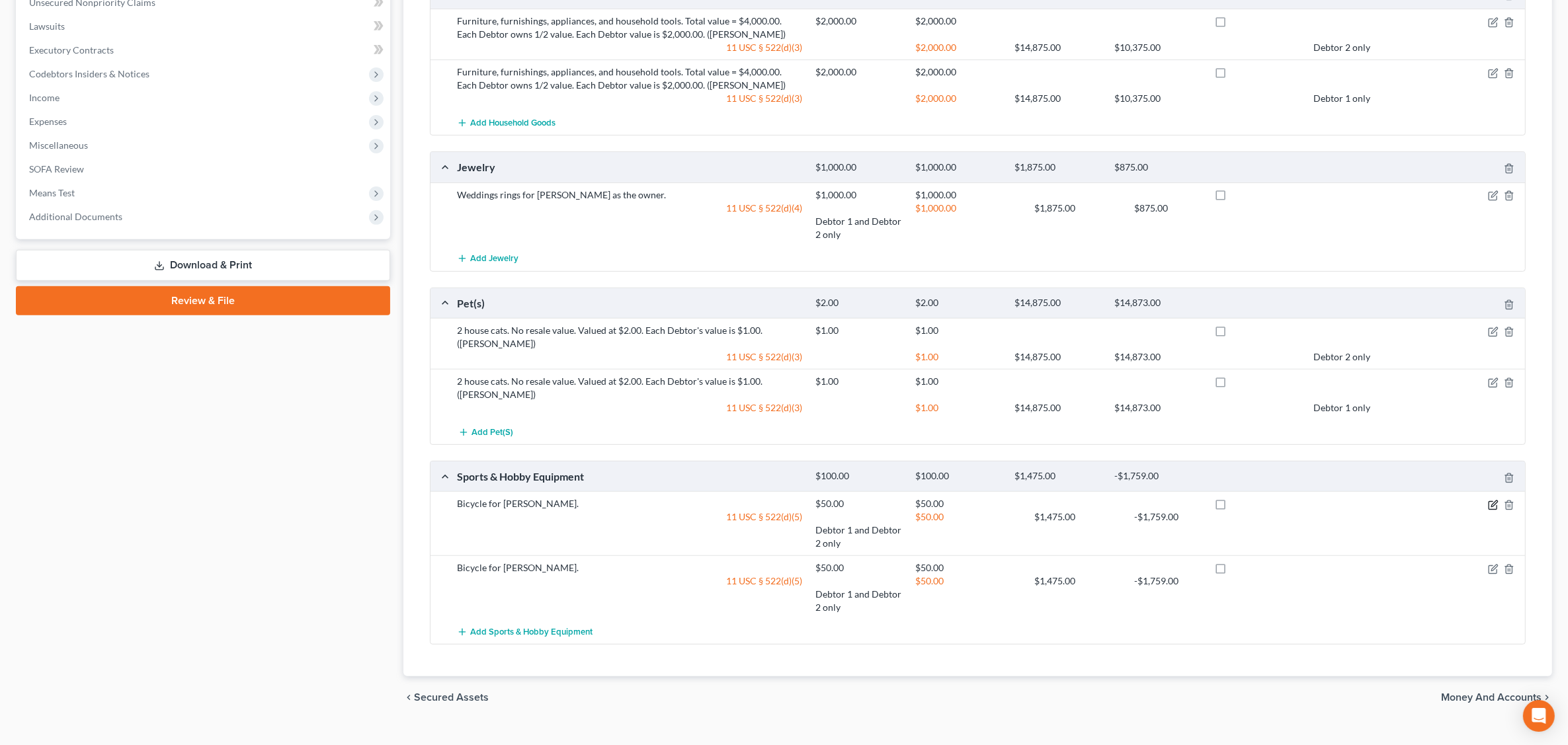
click at [1488, 500] on icon "button" at bounding box center [1493, 505] width 11 height 11
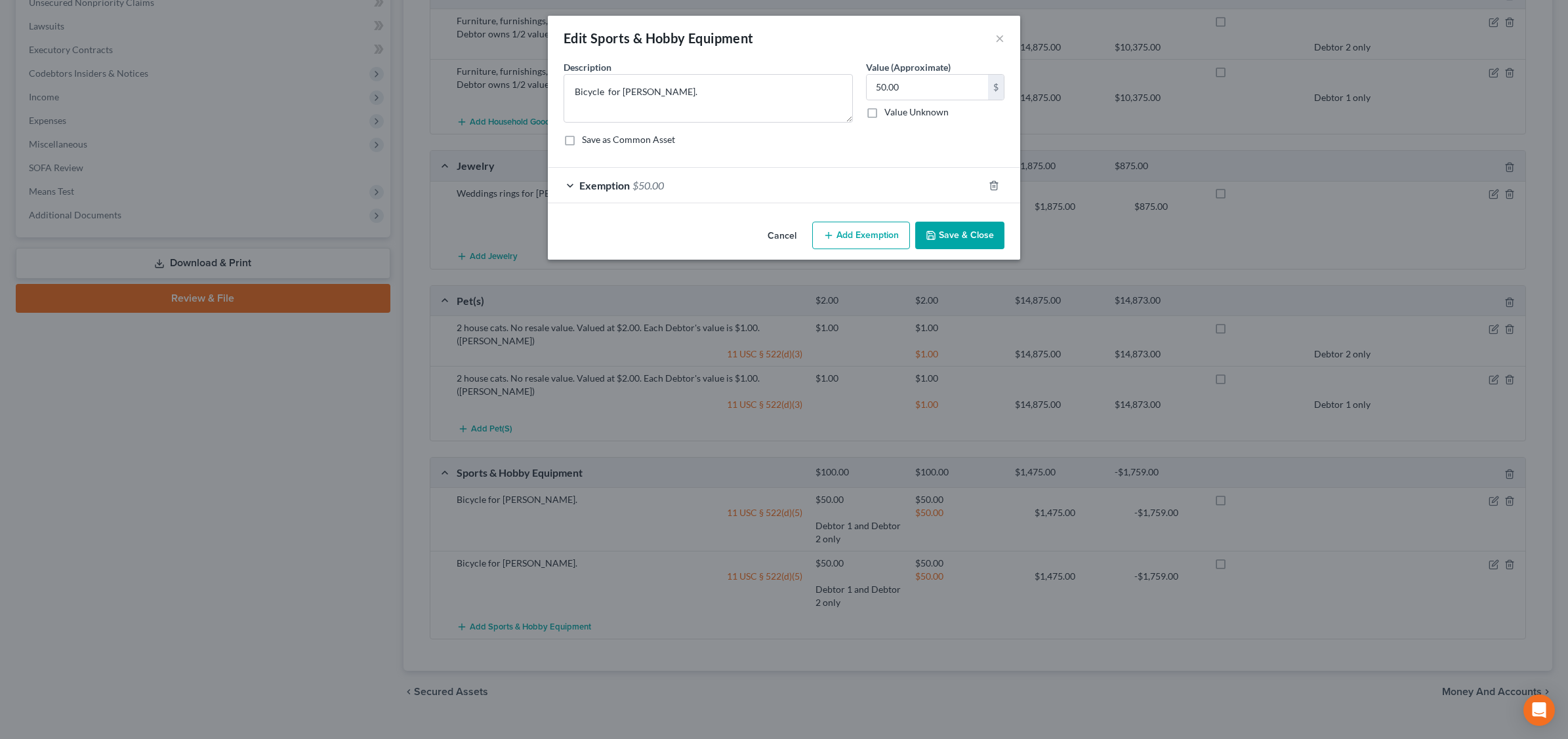
click at [830, 194] on div "Exemption $50.00" at bounding box center [765, 185] width 436 height 35
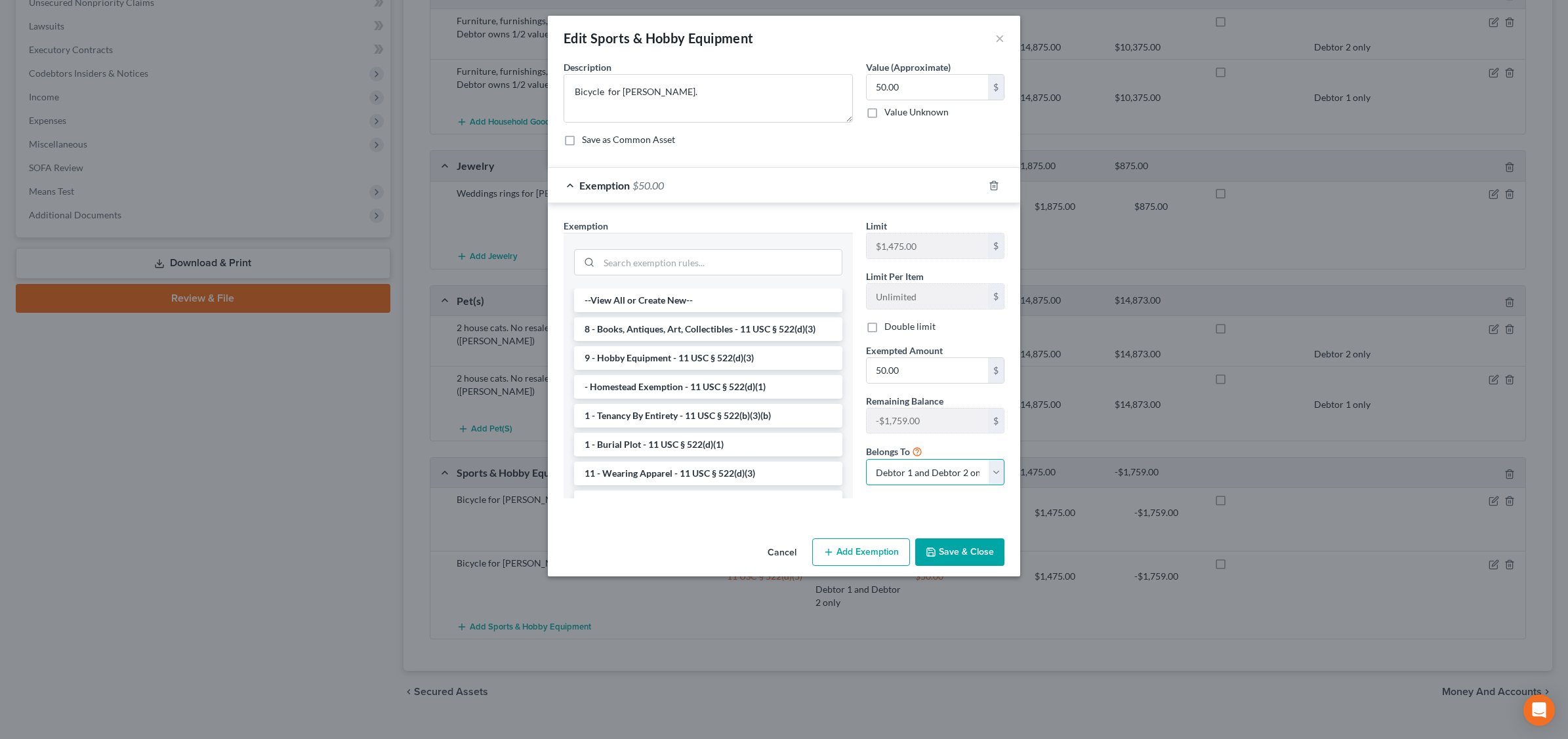
click at [995, 473] on select "Debtor 1 only Debtor 2 only Debtor 1 and Debtor 2 only" at bounding box center [934, 472] width 138 height 26
select select "0"
click at [866, 461] on select "Debtor 1 only Debtor 2 only Debtor 1 and Debtor 2 only" at bounding box center [934, 472] width 138 height 26
click at [959, 552] on button "Save & Close" at bounding box center [959, 552] width 89 height 28
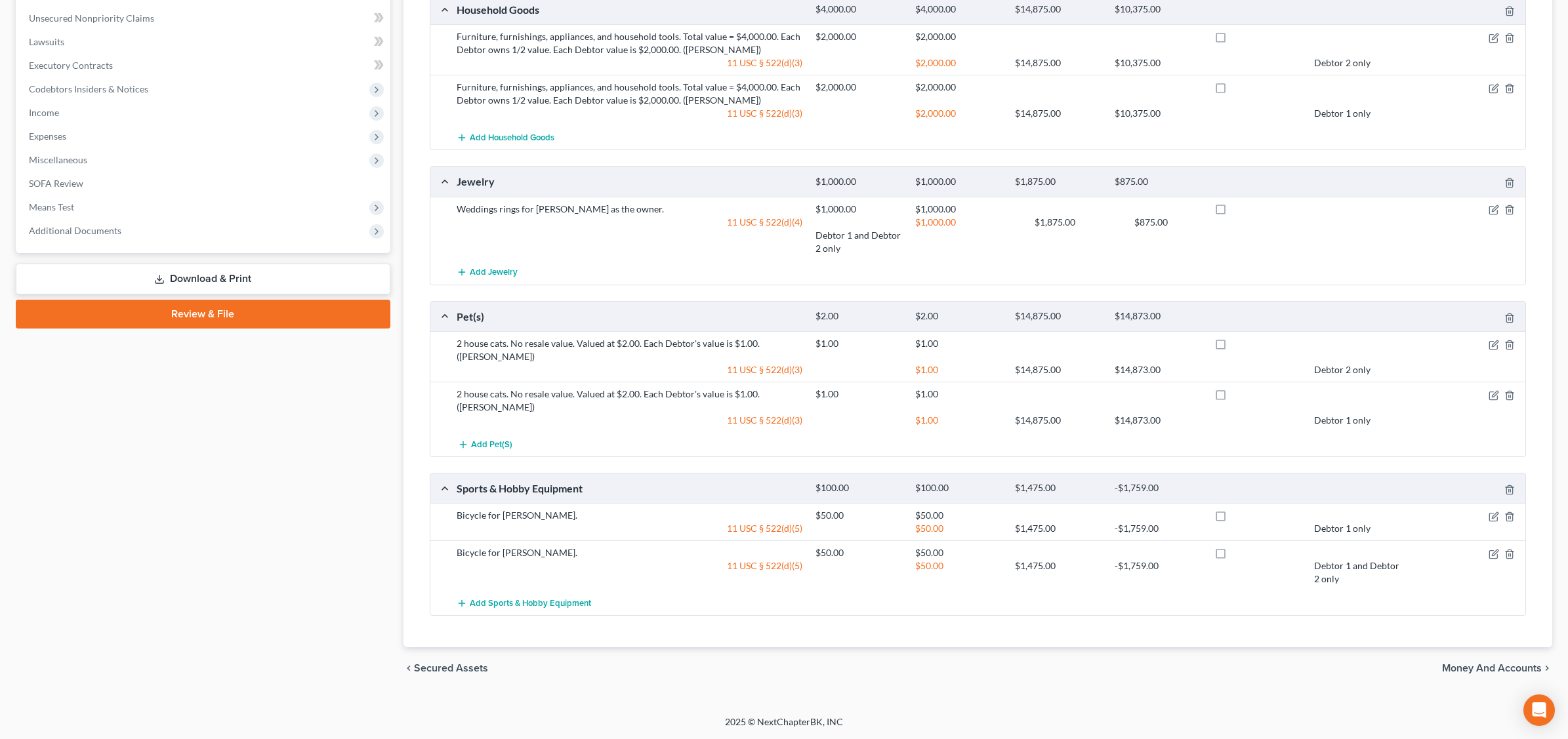
scroll to position [531, 0]
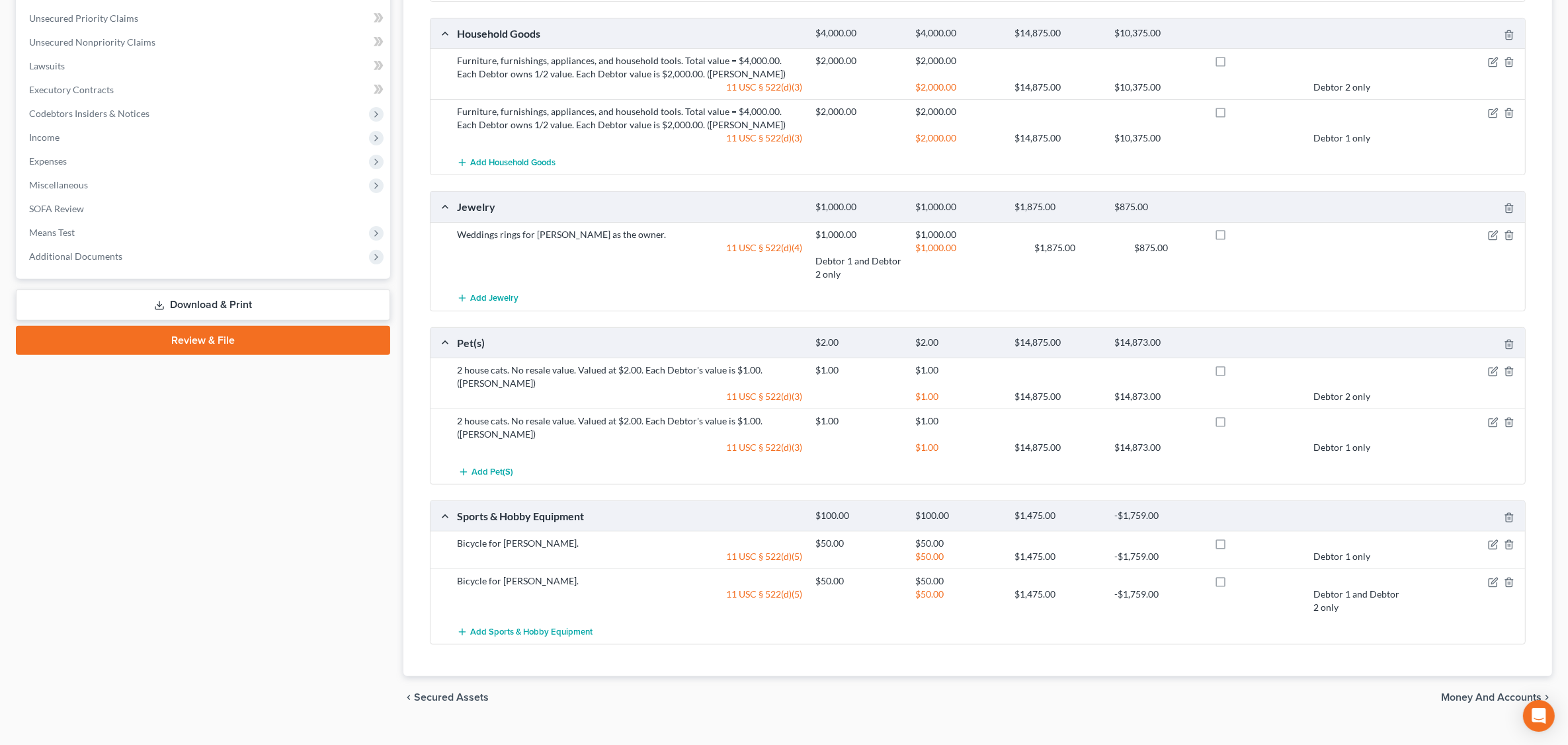
click at [1380, 587] on div "Debtor 1 and Debtor 2 only" at bounding box center [1357, 601] width 100 height 27
click at [1492, 577] on icon "button" at bounding box center [1493, 582] width 11 height 11
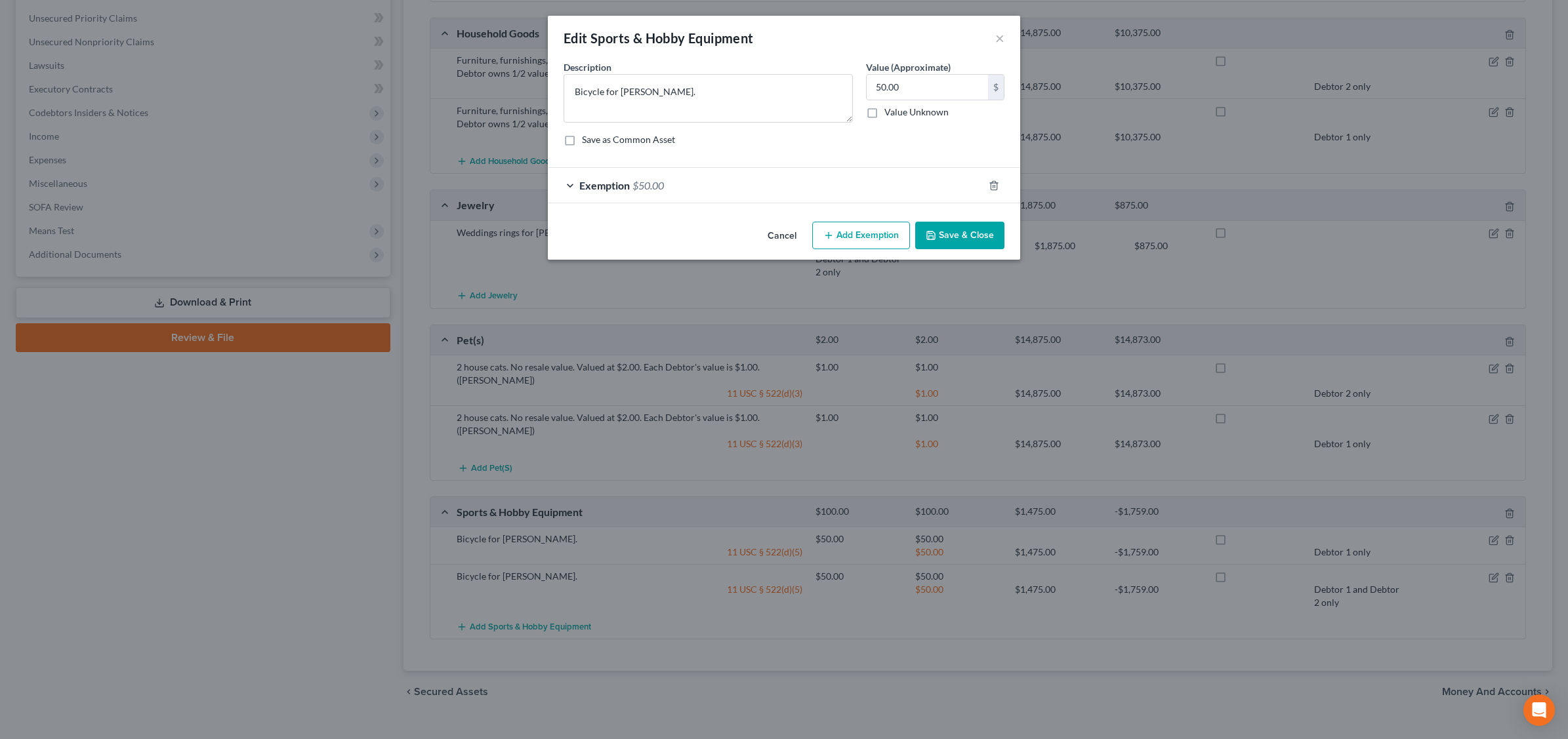
click at [835, 189] on div "Exemption $50.00" at bounding box center [765, 185] width 436 height 35
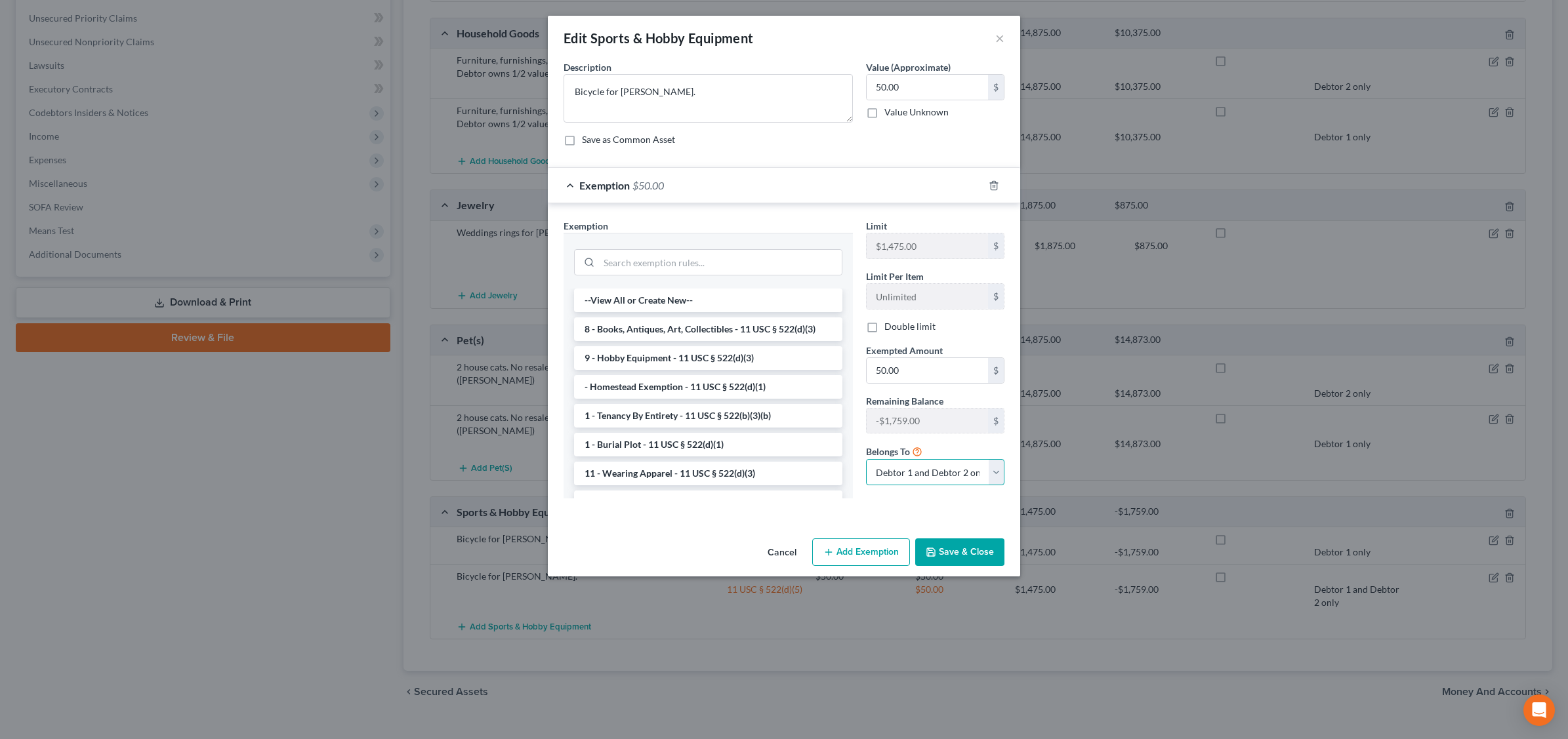
click at [998, 472] on select "Debtor 1 only Debtor 2 only Debtor 1 and Debtor 2 only" at bounding box center [934, 472] width 138 height 26
select select "1"
click at [866, 461] on select "Debtor 1 only Debtor 2 only Debtor 1 and Debtor 2 only" at bounding box center [934, 472] width 138 height 26
click at [959, 548] on button "Save & Close" at bounding box center [959, 552] width 89 height 28
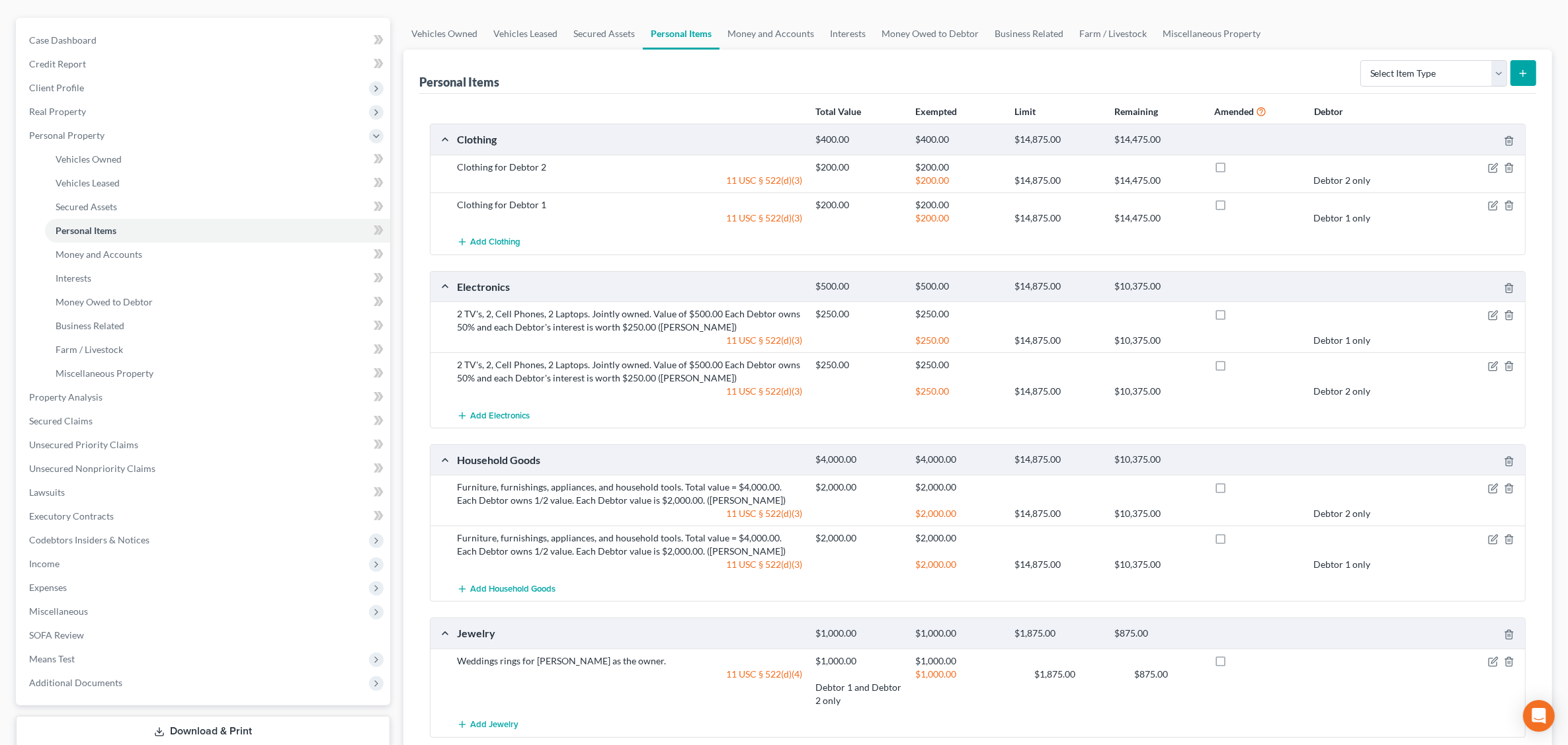
scroll to position [0, 0]
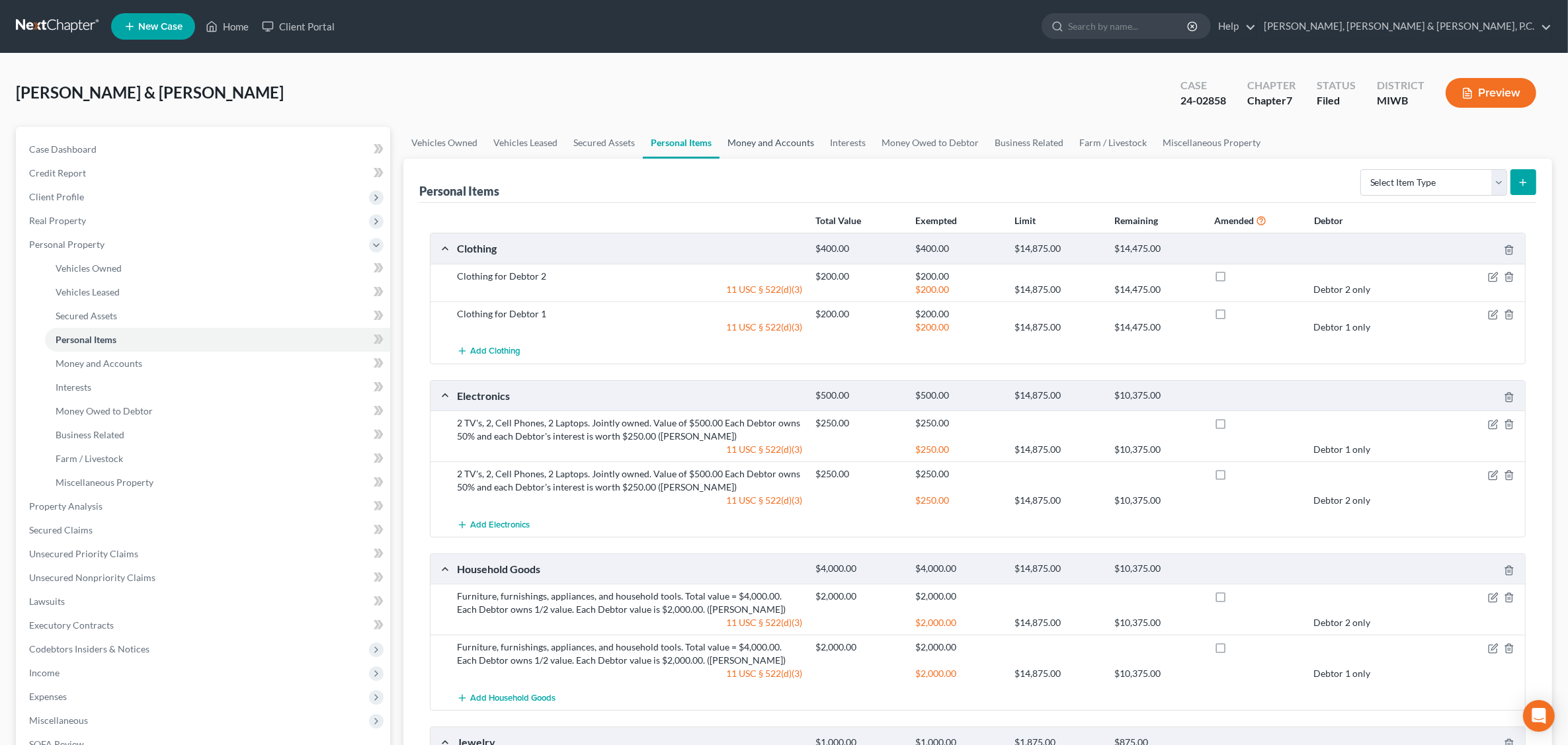
click at [745, 146] on link "Money and Accounts" at bounding box center [770, 142] width 102 height 32
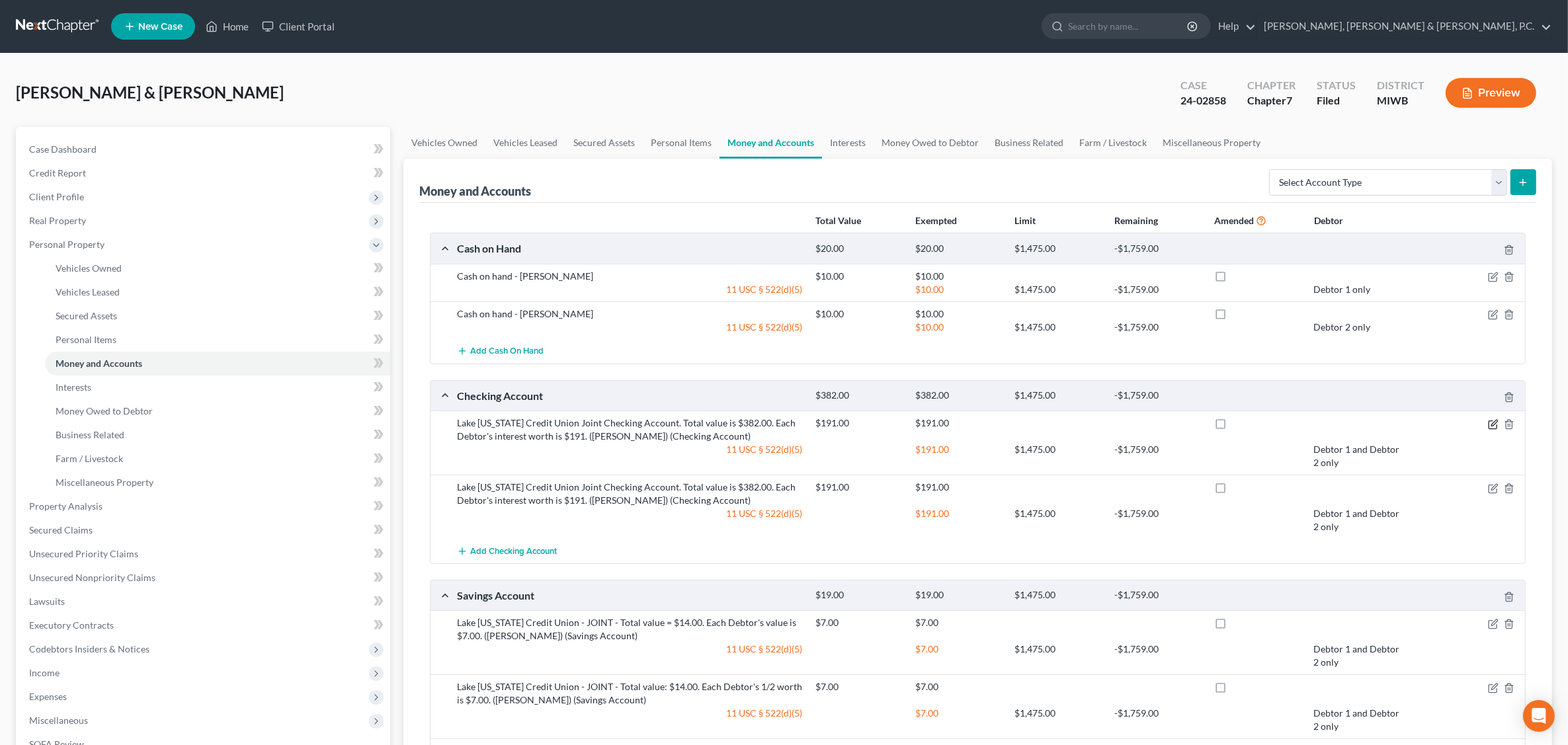
click at [1490, 424] on icon "button" at bounding box center [1493, 424] width 11 height 11
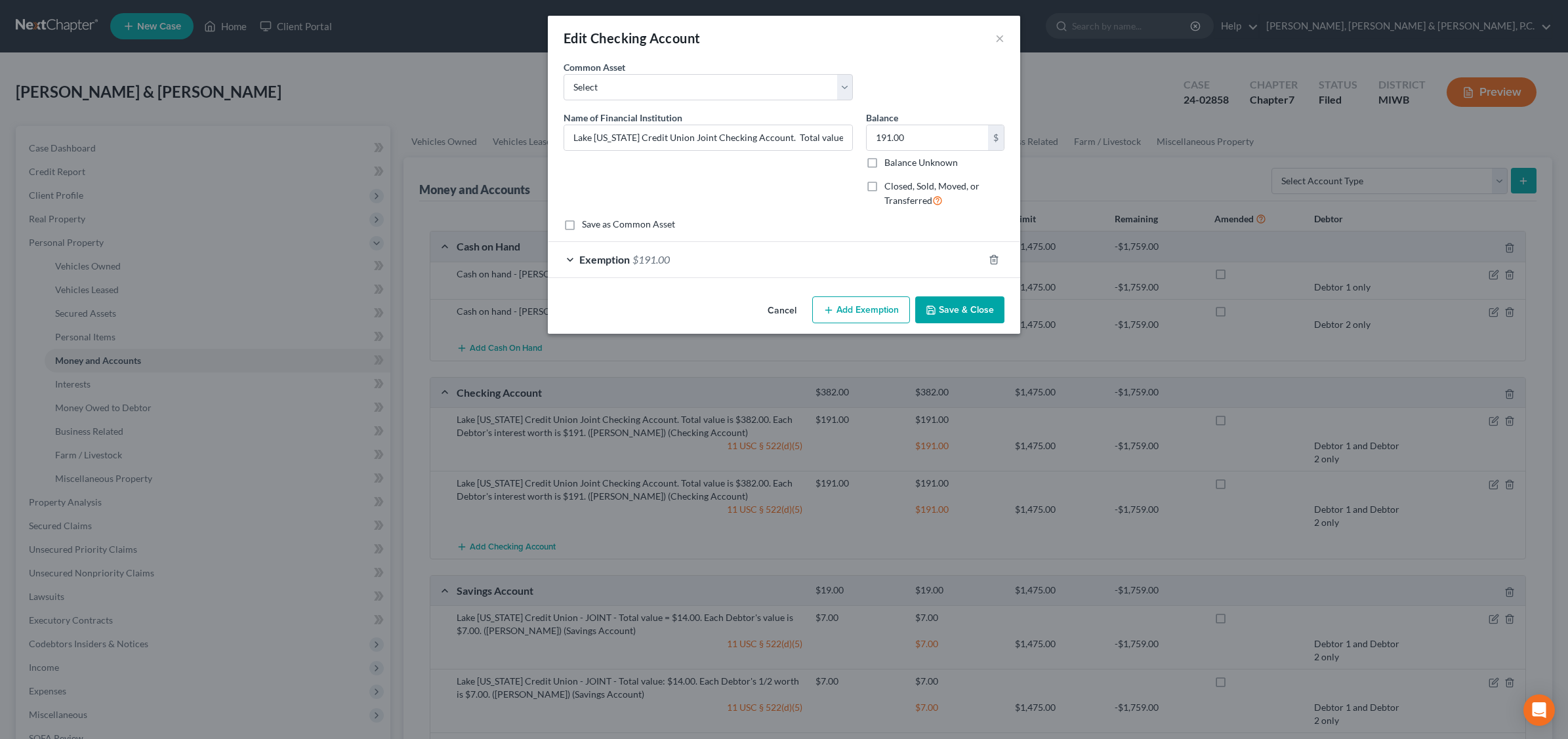
click at [889, 258] on div "Exemption $191.00" at bounding box center [765, 259] width 436 height 35
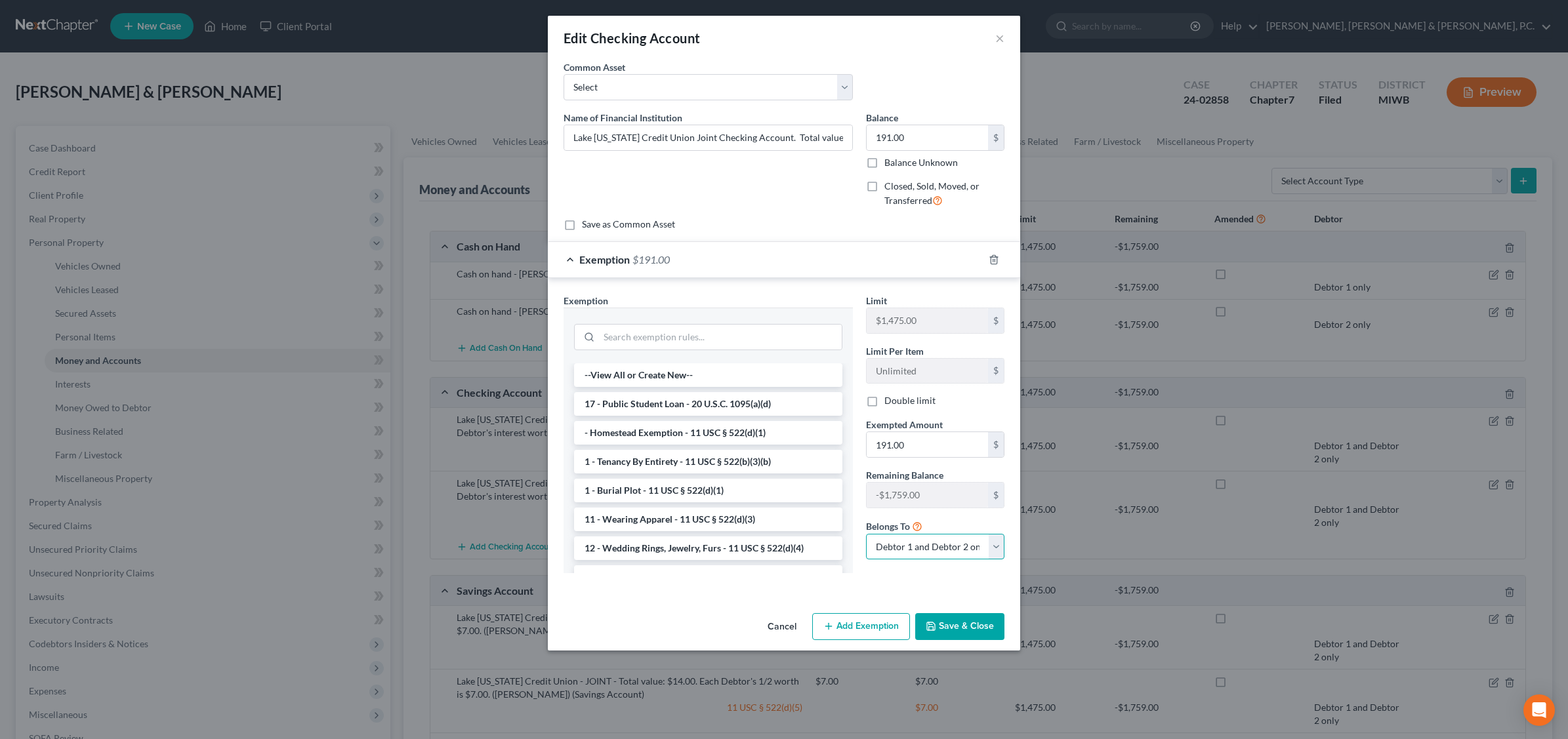
click at [993, 545] on select "Debtor 1 only Debtor 2 only Debtor 1 and Debtor 2 only" at bounding box center [934, 547] width 138 height 26
select select "1"
click at [866, 535] on select "Debtor 1 only Debtor 2 only Debtor 1 and Debtor 2 only" at bounding box center [934, 547] width 138 height 26
drag, startPoint x: 968, startPoint y: 627, endPoint x: 961, endPoint y: 621, distance: 9.2
click at [966, 624] on button "Save & Close" at bounding box center [959, 627] width 89 height 28
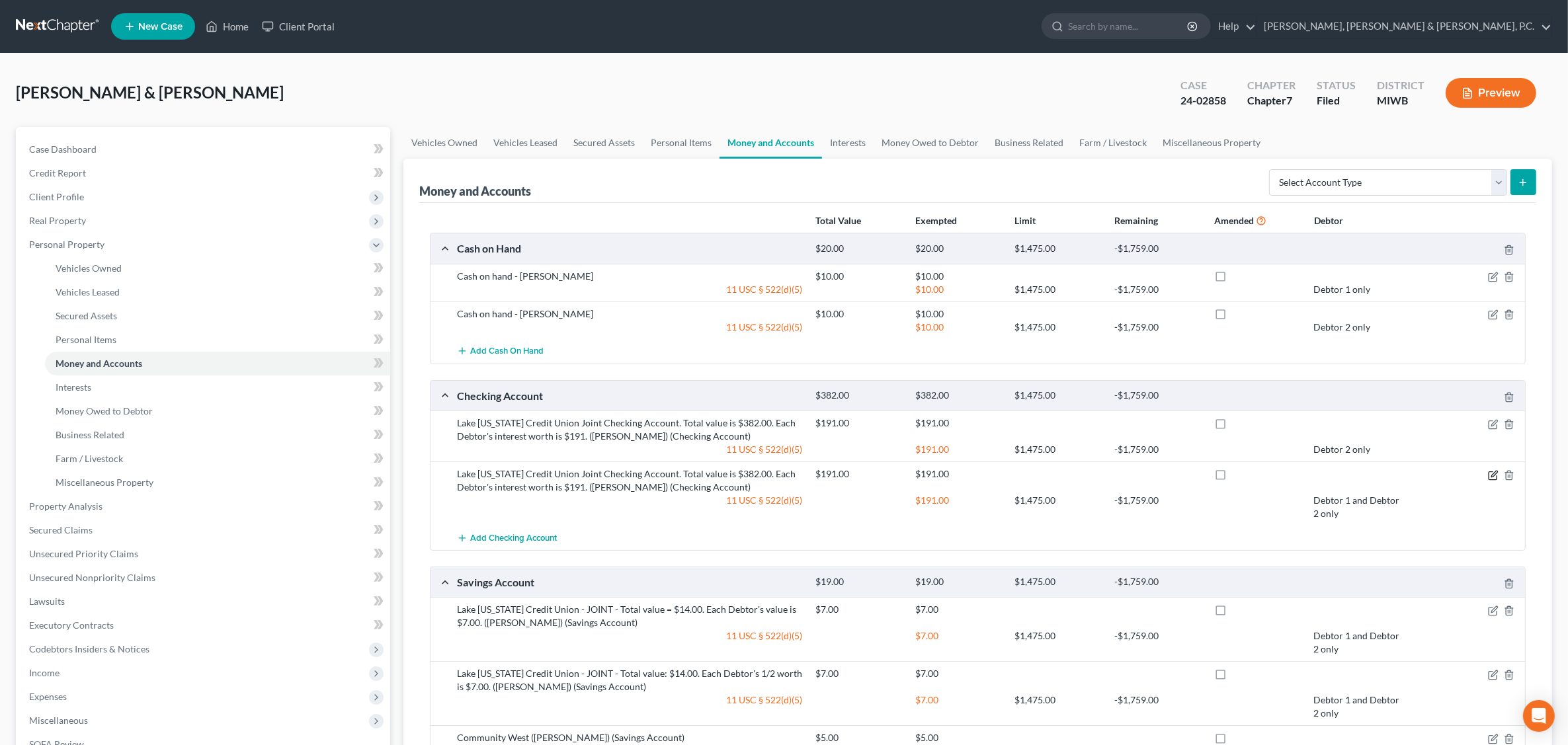
click at [1488, 480] on icon "button" at bounding box center [1493, 475] width 11 height 11
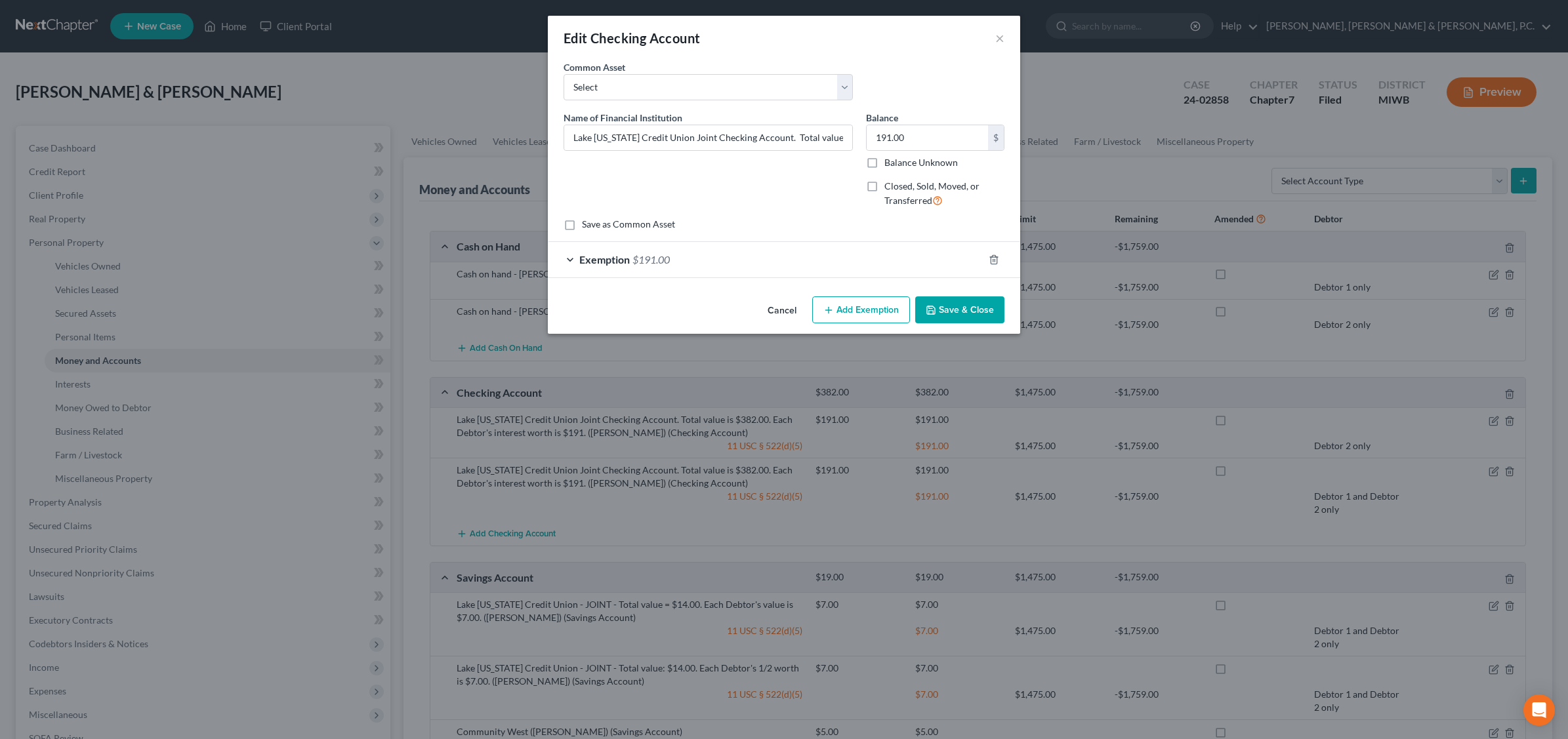
click at [909, 259] on div "Exemption $191.00" at bounding box center [765, 259] width 436 height 35
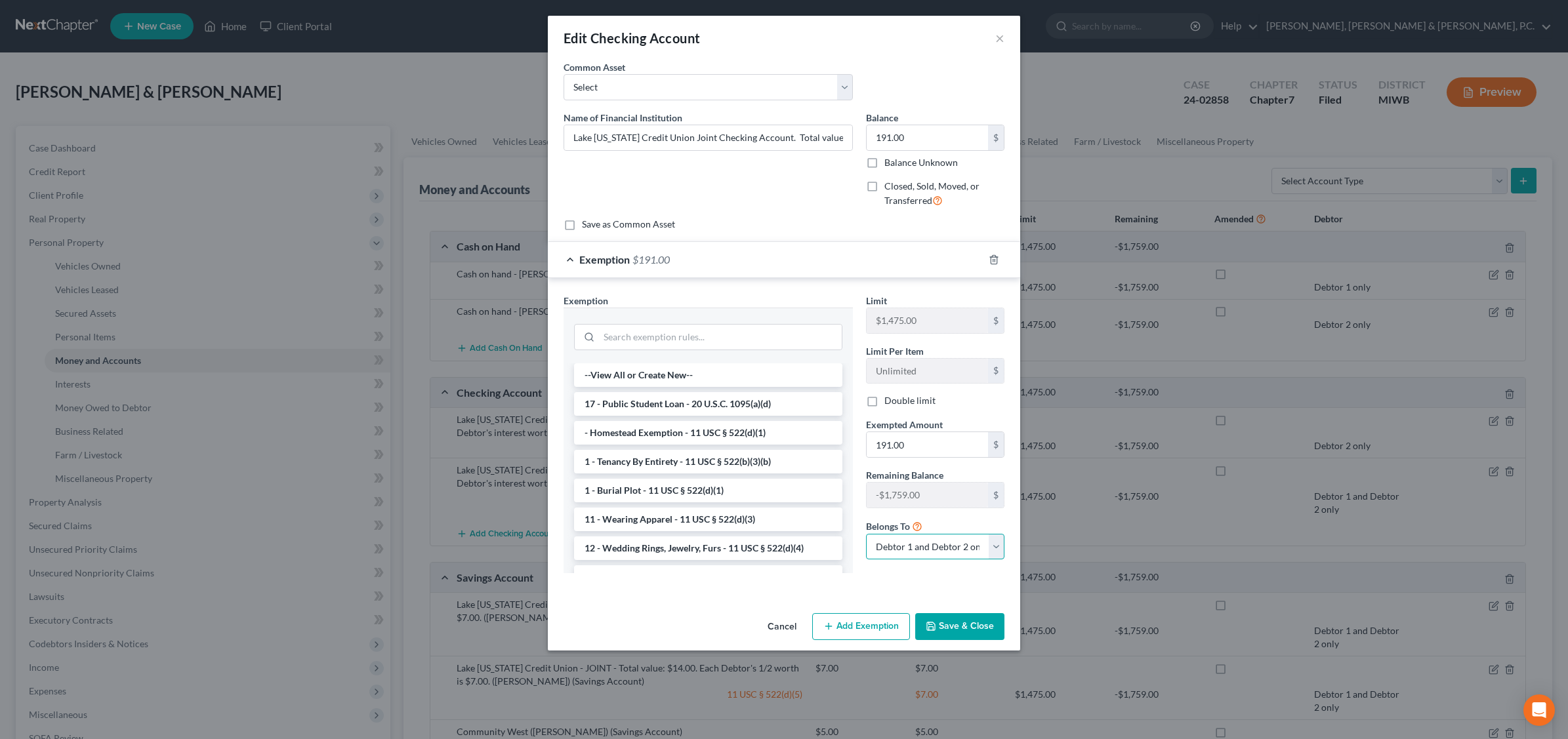
click at [994, 549] on select "Debtor 1 only Debtor 2 only Debtor 1 and Debtor 2 only" at bounding box center [934, 547] width 138 height 26
select select "0"
click at [866, 535] on select "Debtor 1 only Debtor 2 only Debtor 1 and Debtor 2 only" at bounding box center [934, 547] width 138 height 26
click at [959, 624] on button "Save & Close" at bounding box center [959, 627] width 89 height 28
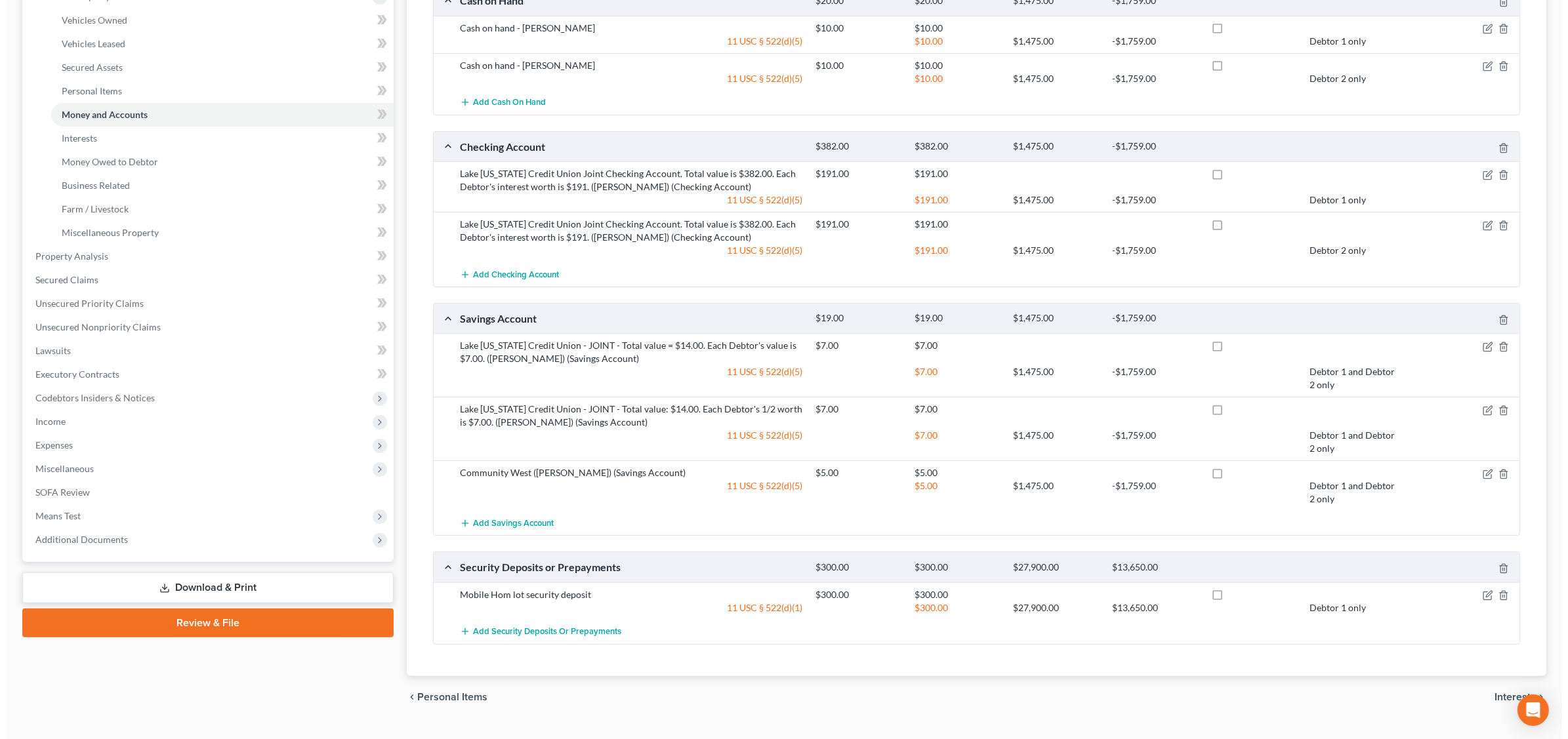
scroll to position [276, 0]
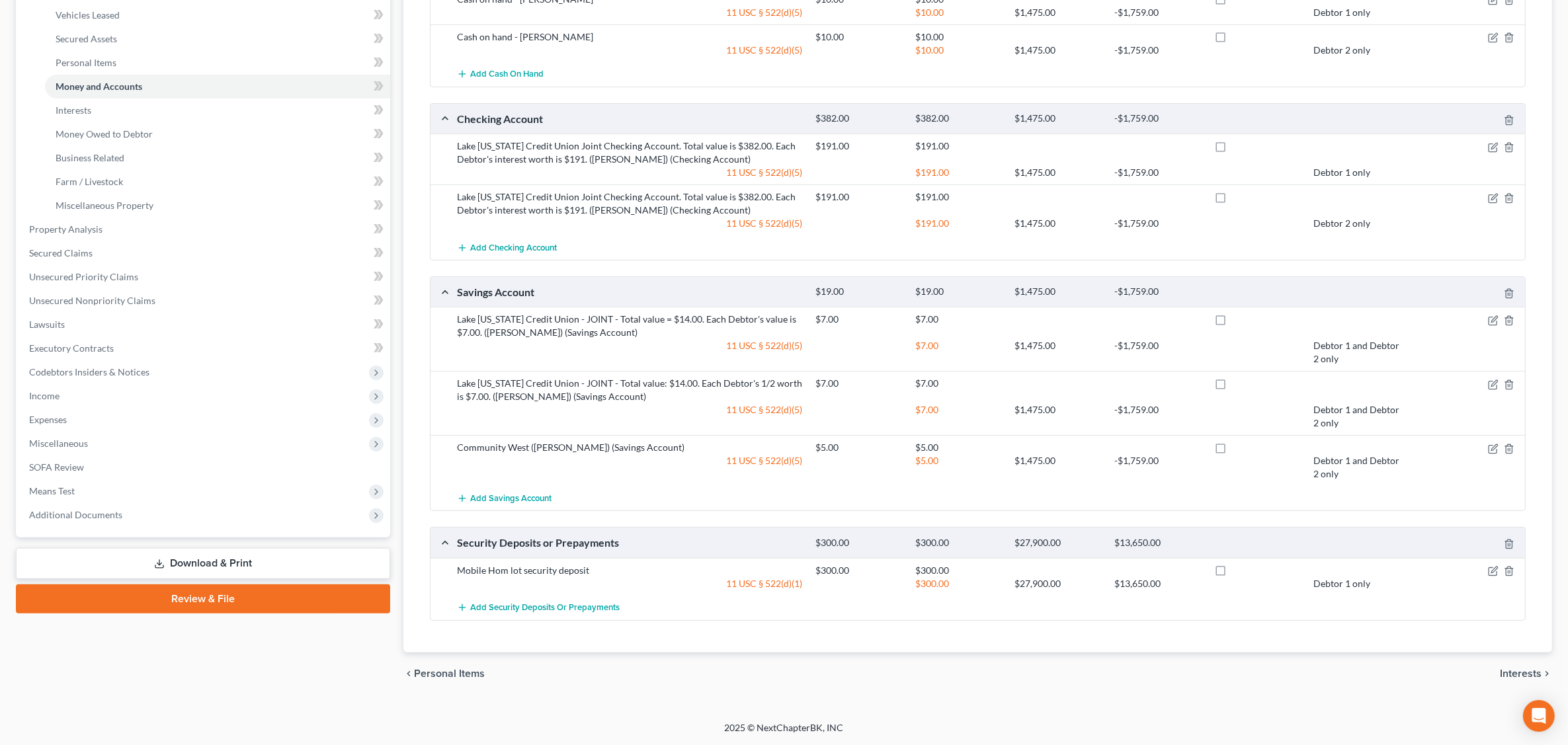
drag, startPoint x: 1435, startPoint y: 338, endPoint x: 1478, endPoint y: 336, distance: 43.0
click at [1441, 340] on div "$7.00 $1,475.00 -$1,759.00 Debtor 1 and Debtor 2 only" at bounding box center [1167, 352] width 718 height 27
click at [1490, 317] on icon "button" at bounding box center [1492, 321] width 8 height 8
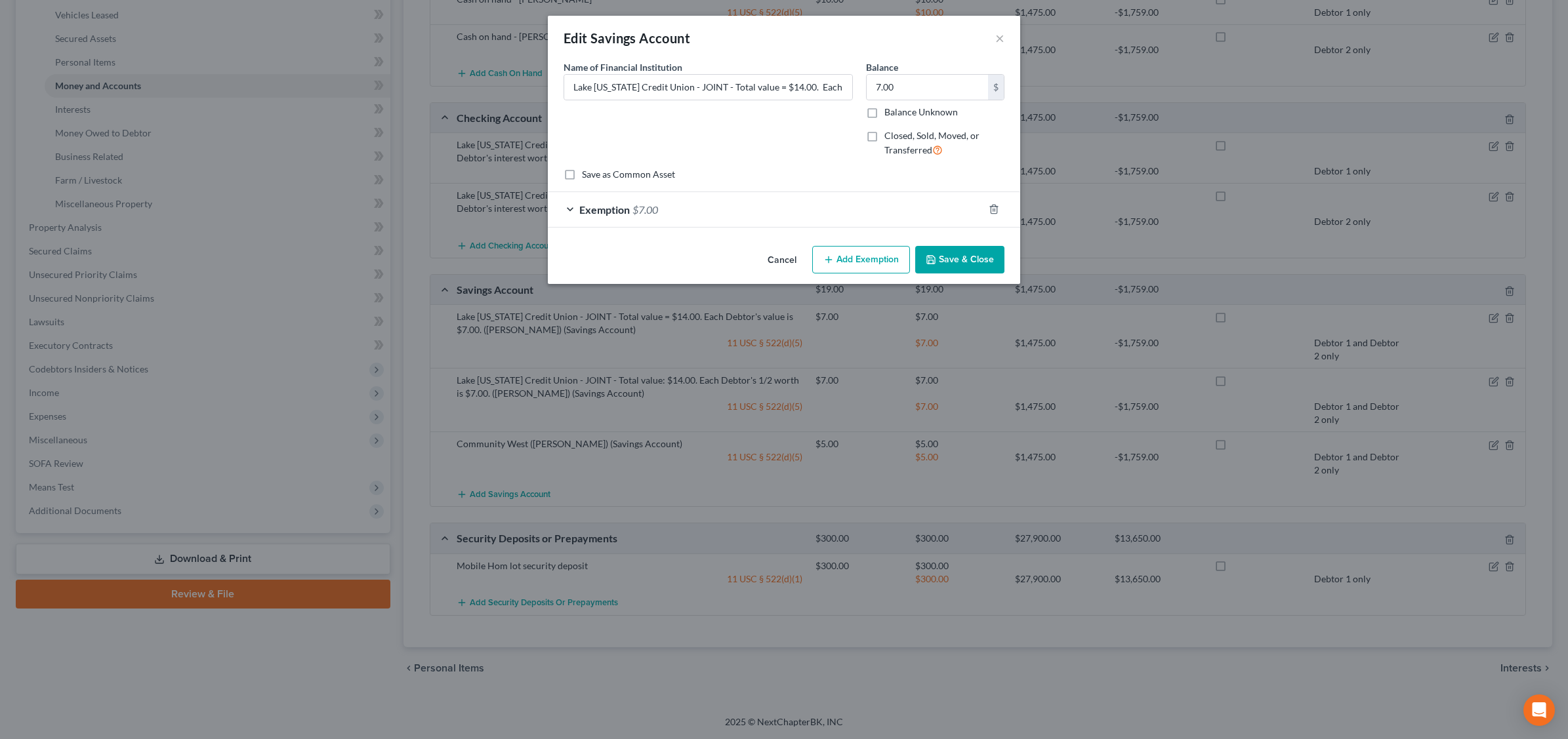
click at [854, 206] on div "Exemption $7.00" at bounding box center [765, 210] width 436 height 35
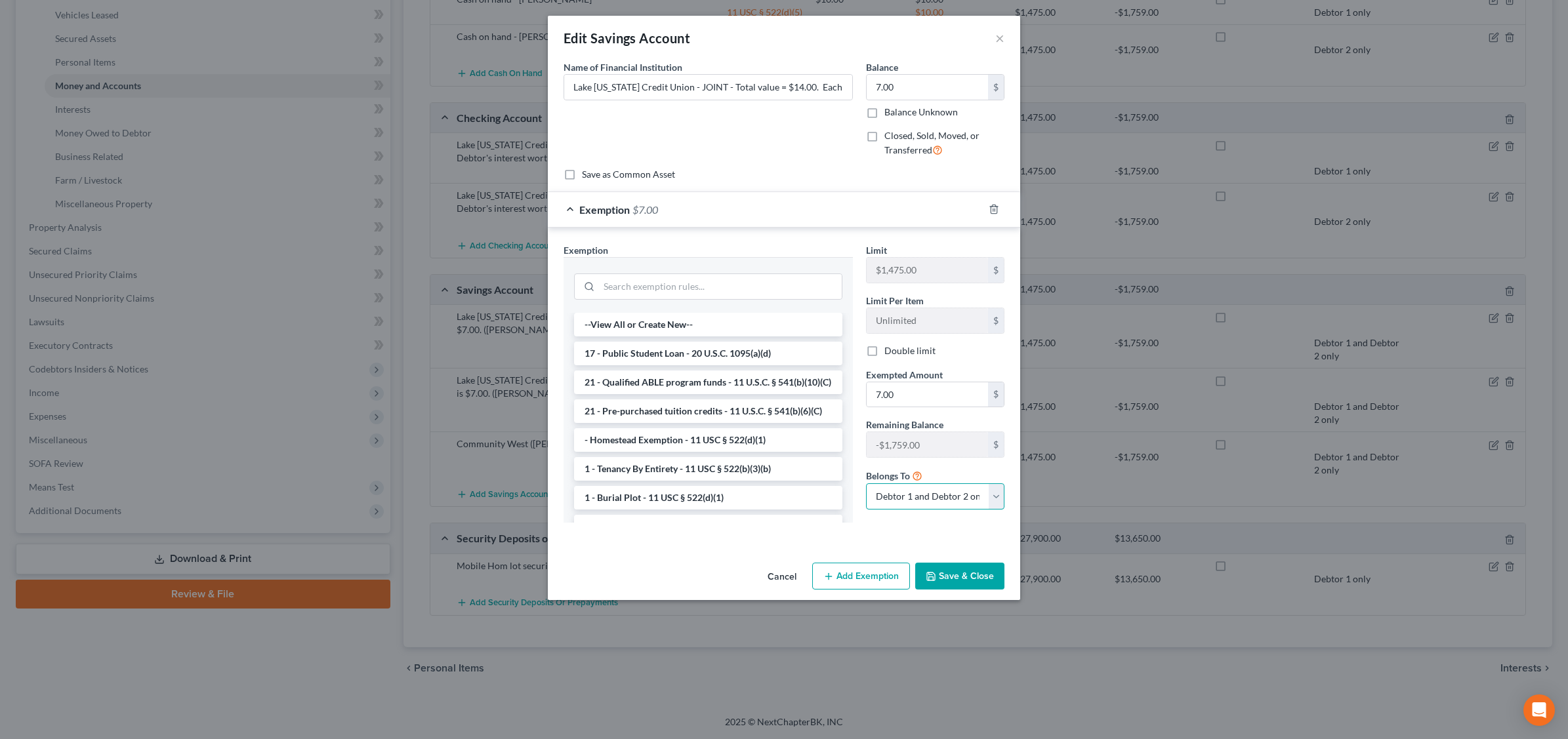
click at [997, 500] on select "Debtor 1 only Debtor 2 only Debtor 1 and Debtor 2 only" at bounding box center [934, 497] width 138 height 26
select select "1"
click at [866, 485] on select "Debtor 1 only Debtor 2 only Debtor 1 and Debtor 2 only" at bounding box center [934, 497] width 138 height 26
click at [959, 570] on button "Save & Close" at bounding box center [959, 576] width 89 height 28
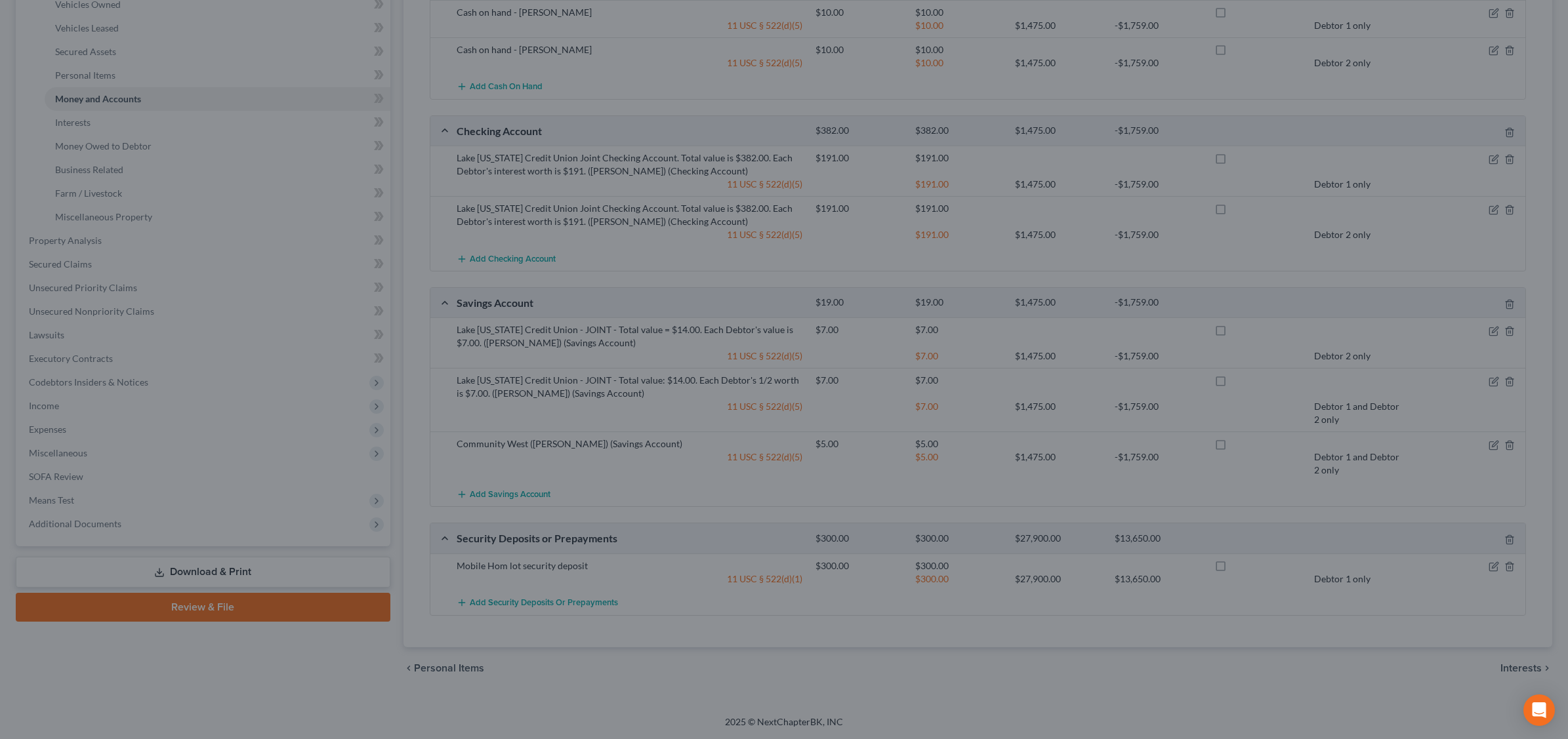
scroll to position [263, 0]
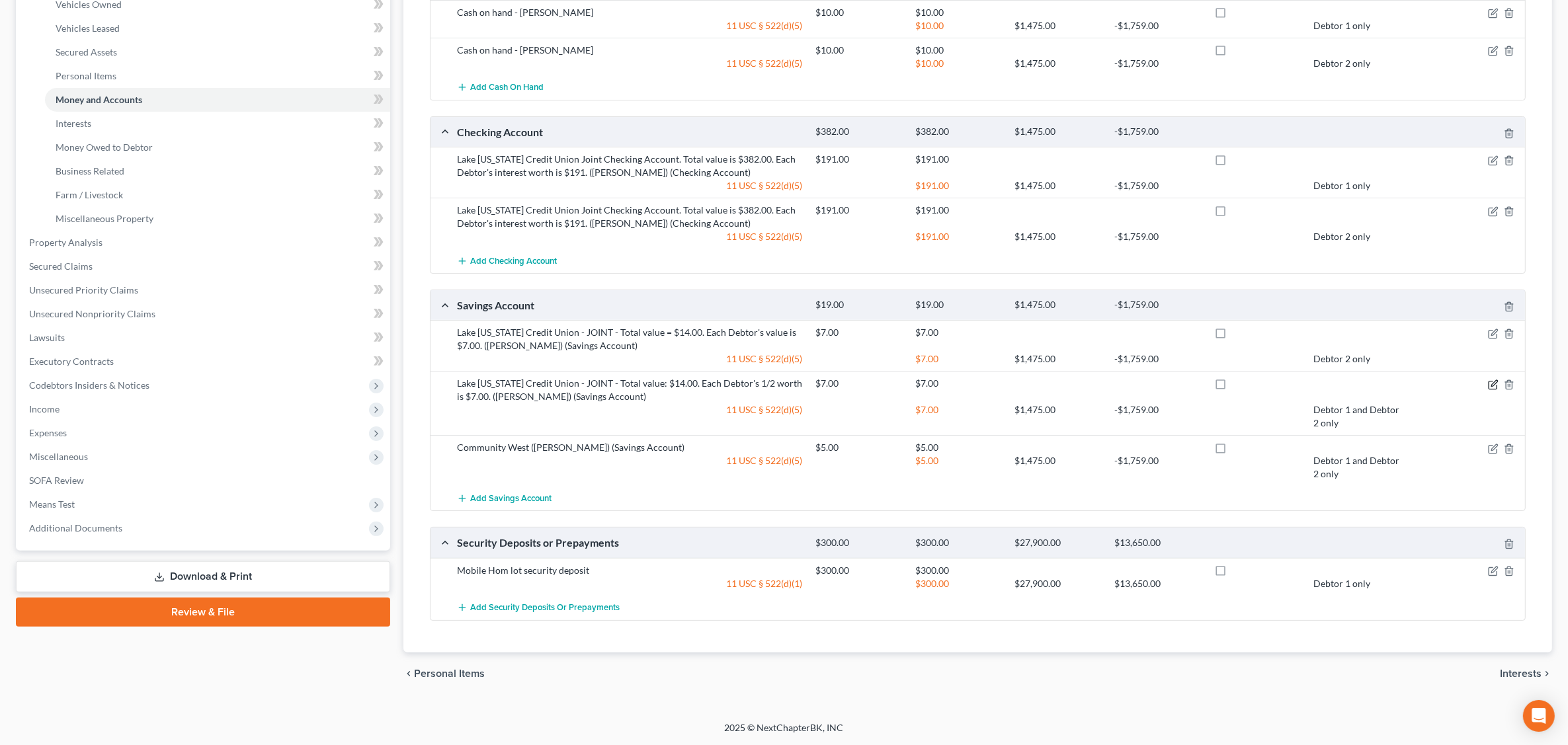
click at [1489, 384] on icon "button" at bounding box center [1493, 384] width 11 height 11
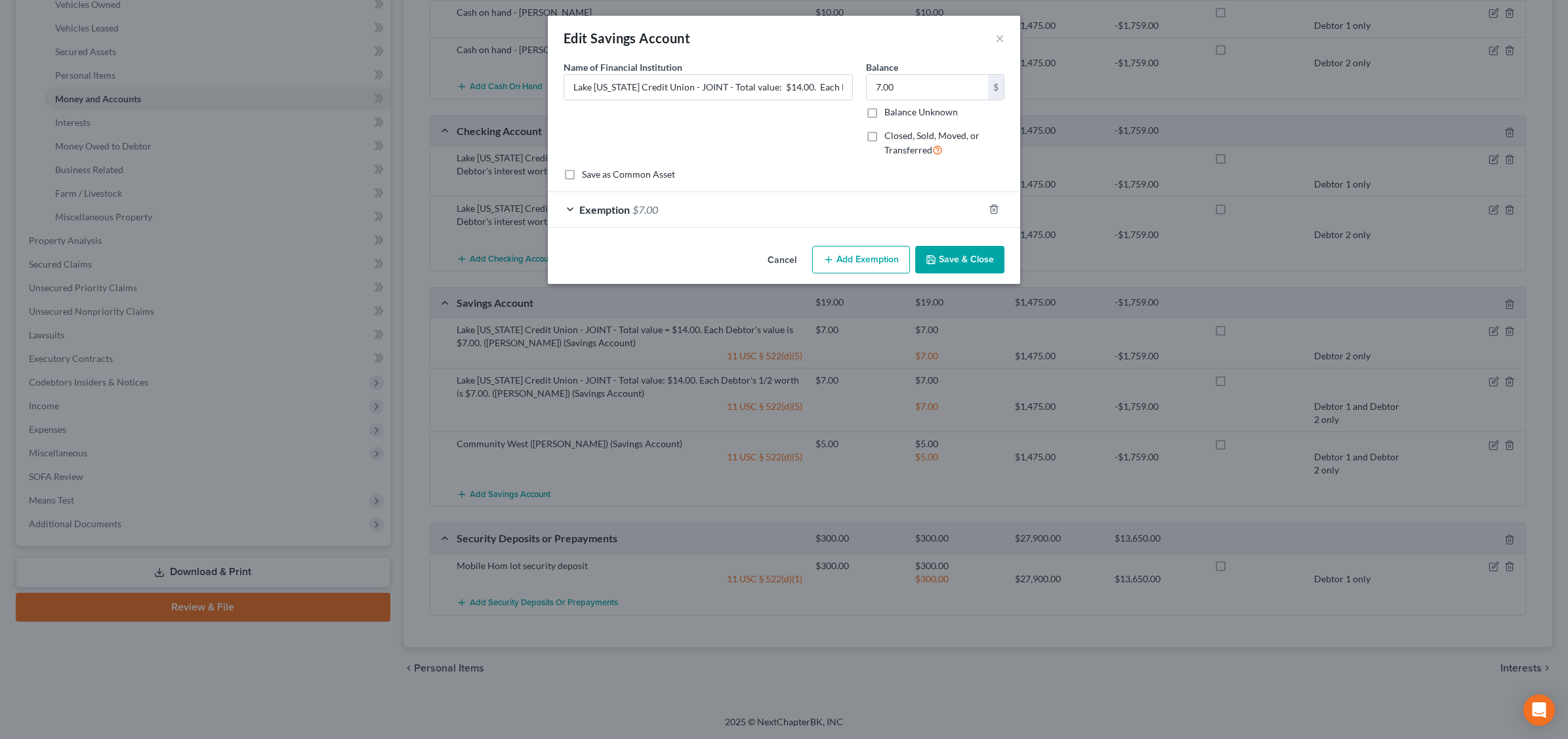
click at [897, 206] on div "Exemption $7.00" at bounding box center [765, 210] width 436 height 35
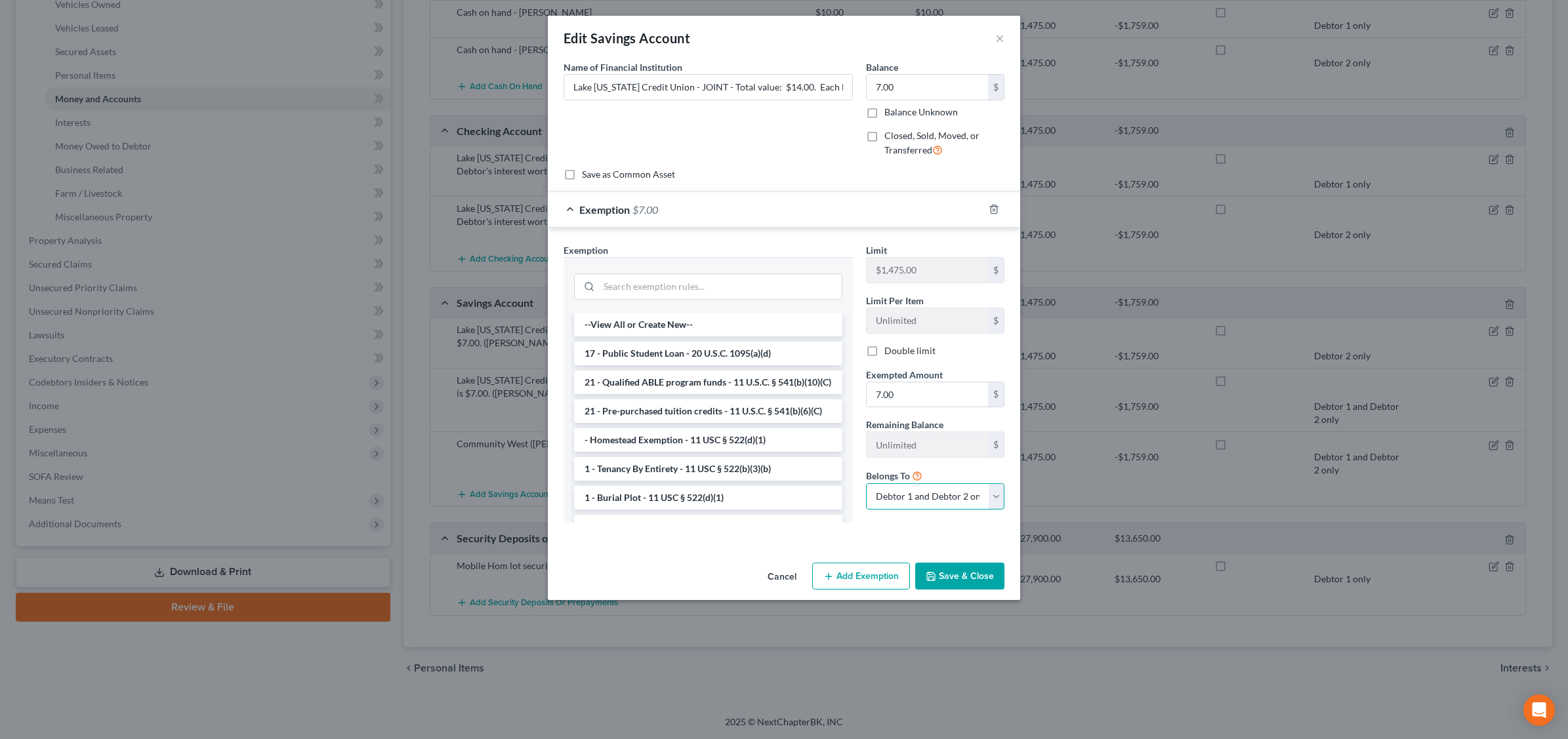
click at [955, 497] on select "Debtor 1 only Debtor 2 only Debtor 1 and Debtor 2 only" at bounding box center [934, 497] width 138 height 26
select select "0"
click at [866, 485] on select "Debtor 1 only Debtor 2 only Debtor 1 and Debtor 2 only" at bounding box center [934, 497] width 138 height 26
click at [956, 579] on button "Save & Close" at bounding box center [959, 576] width 89 height 28
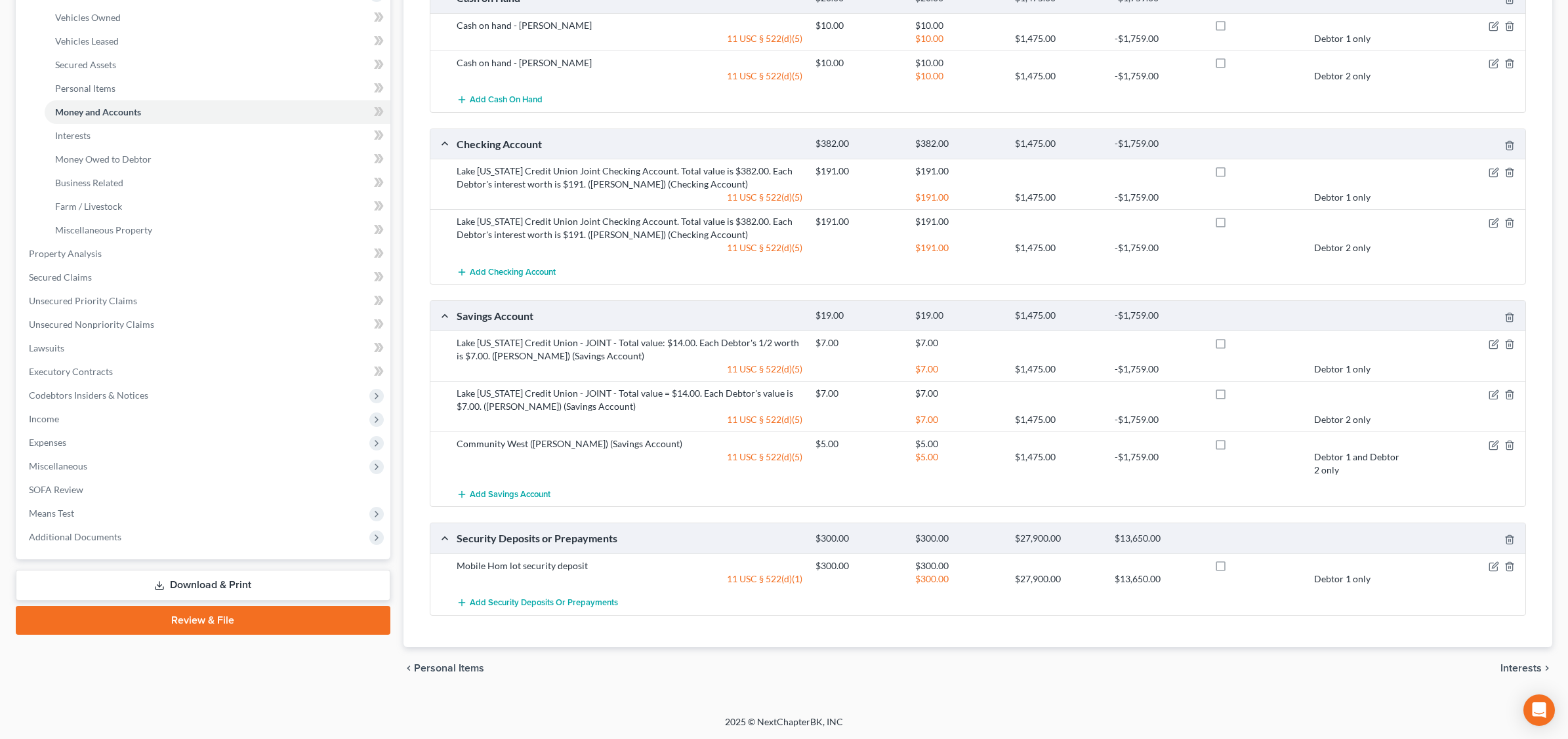
scroll to position [250, 0]
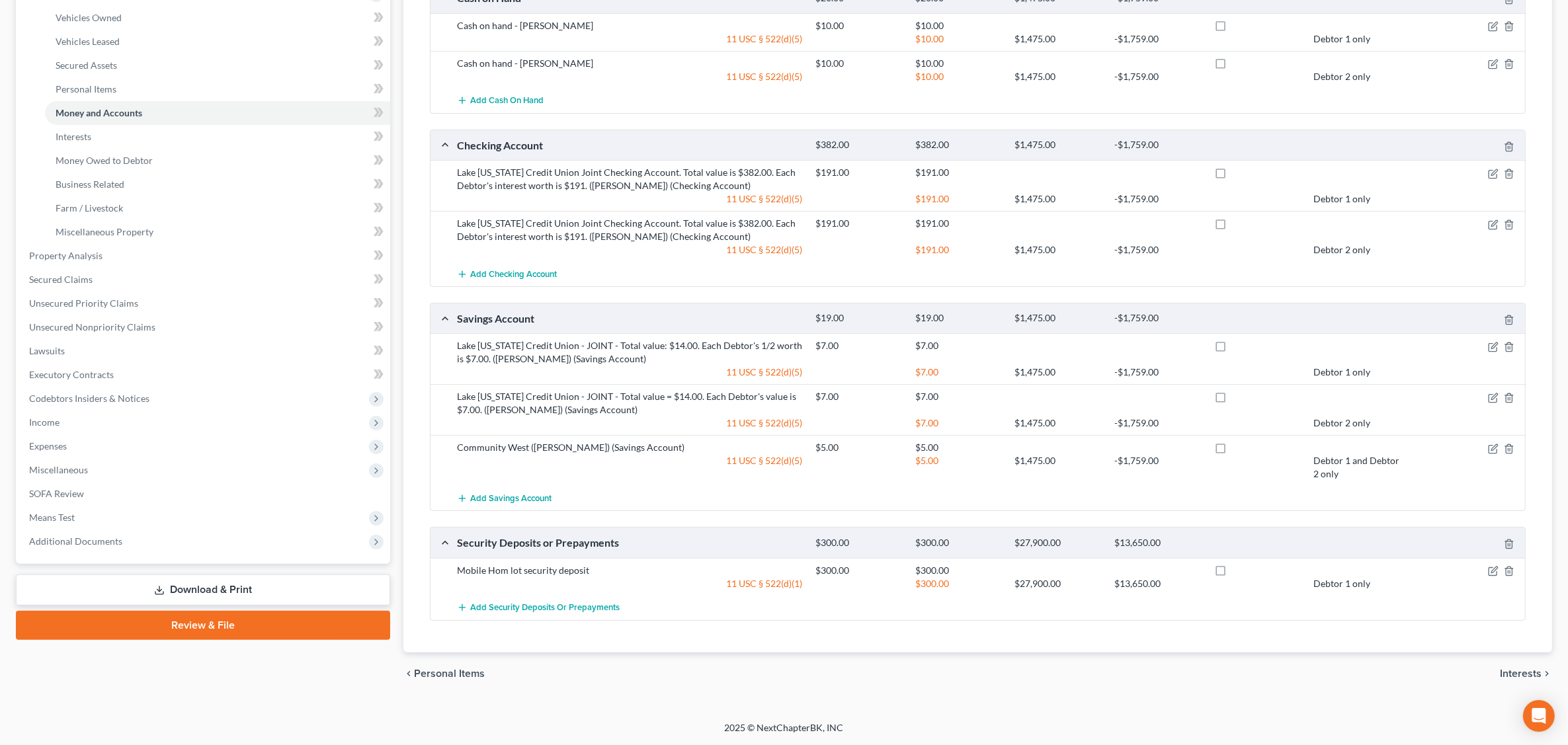
click at [1085, 457] on div "$1,475.00" at bounding box center [1057, 468] width 100 height 27
click at [1491, 447] on icon "button" at bounding box center [1493, 449] width 11 height 11
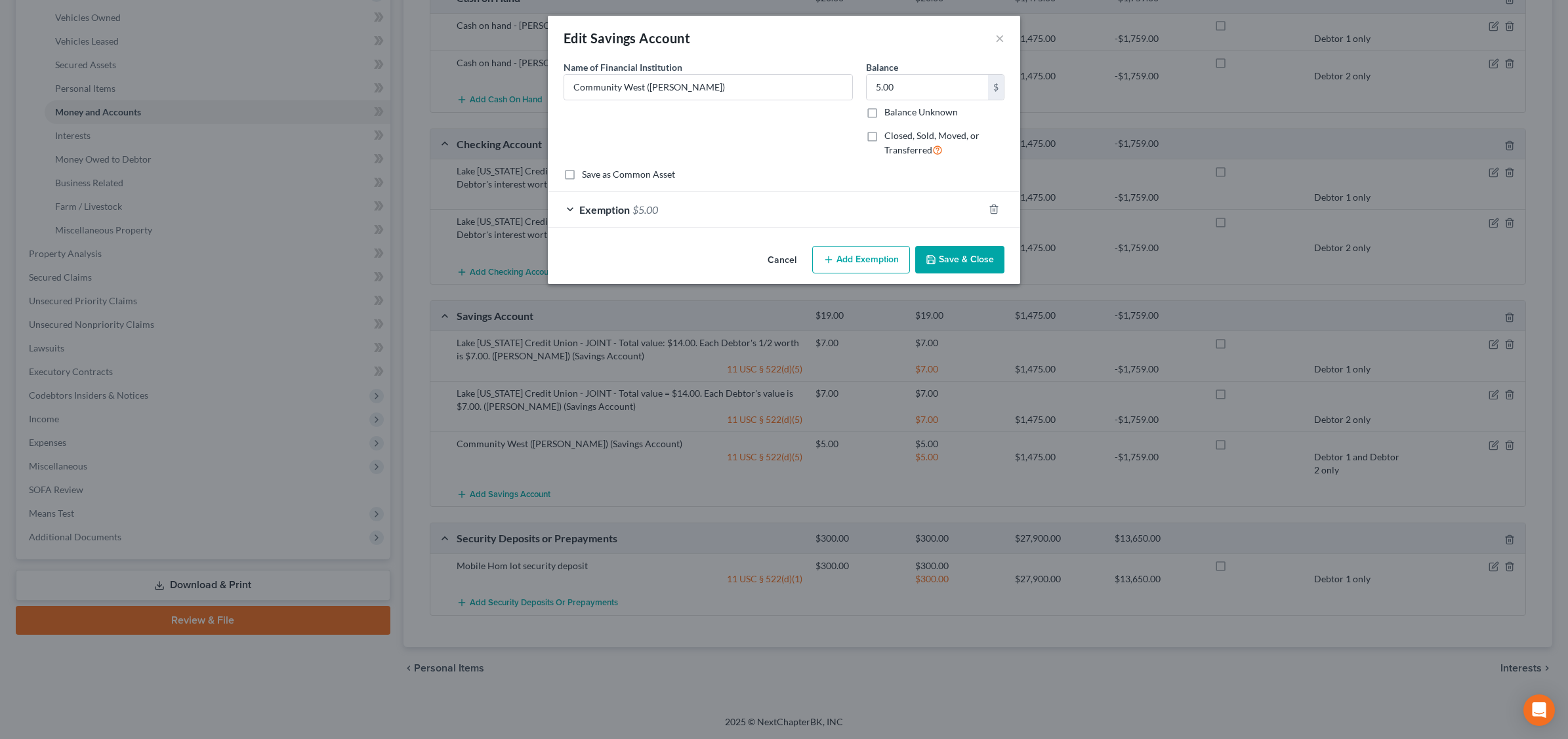
click at [932, 215] on div "Exemption $5.00" at bounding box center [765, 210] width 436 height 35
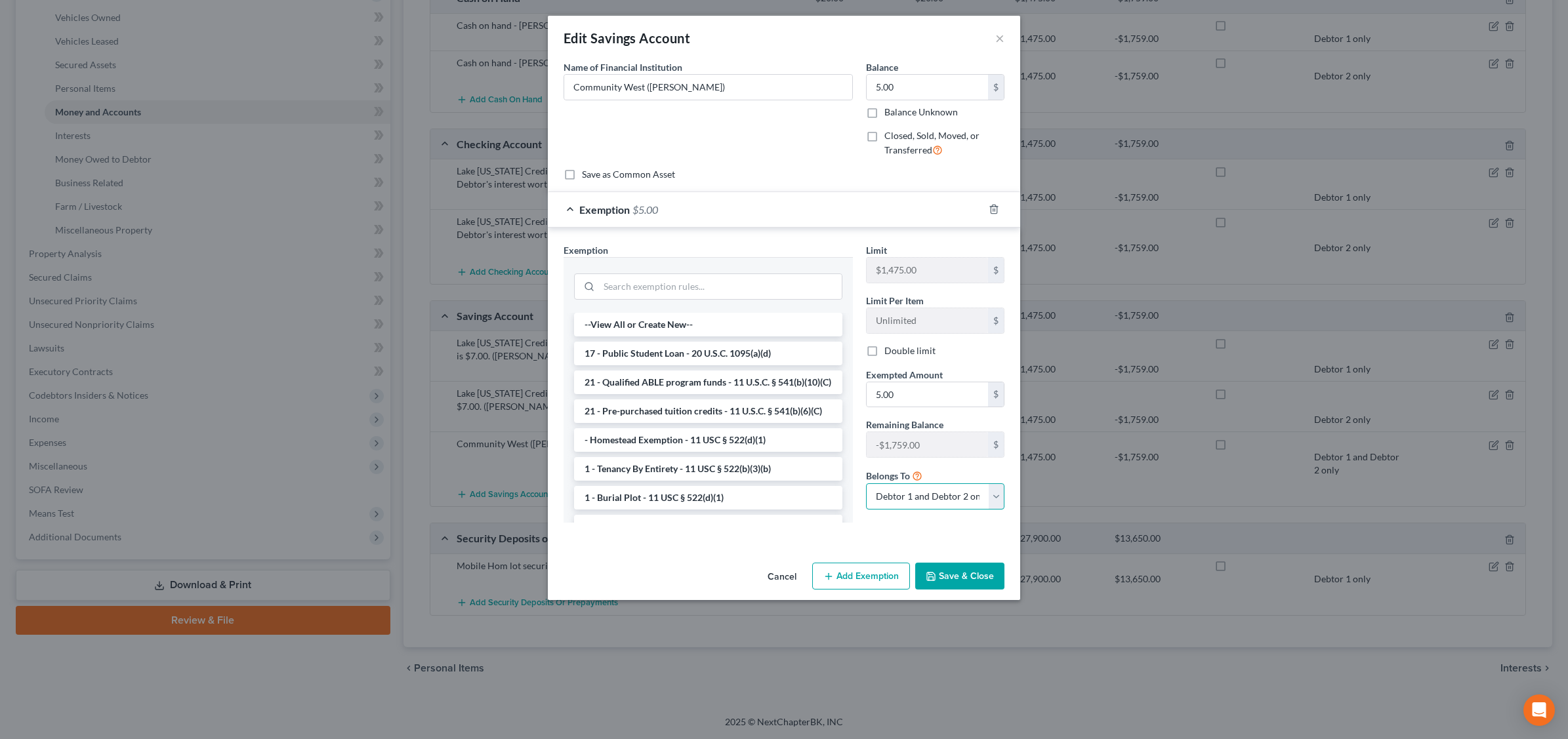
click at [965, 500] on select "Debtor 1 only Debtor 2 only Debtor 1 and Debtor 2 only" at bounding box center [934, 497] width 138 height 26
select select "0"
click at [866, 485] on select "Debtor 1 only Debtor 2 only Debtor 1 and Debtor 2 only" at bounding box center [934, 497] width 138 height 26
click at [980, 575] on button "Save & Close" at bounding box center [959, 576] width 89 height 28
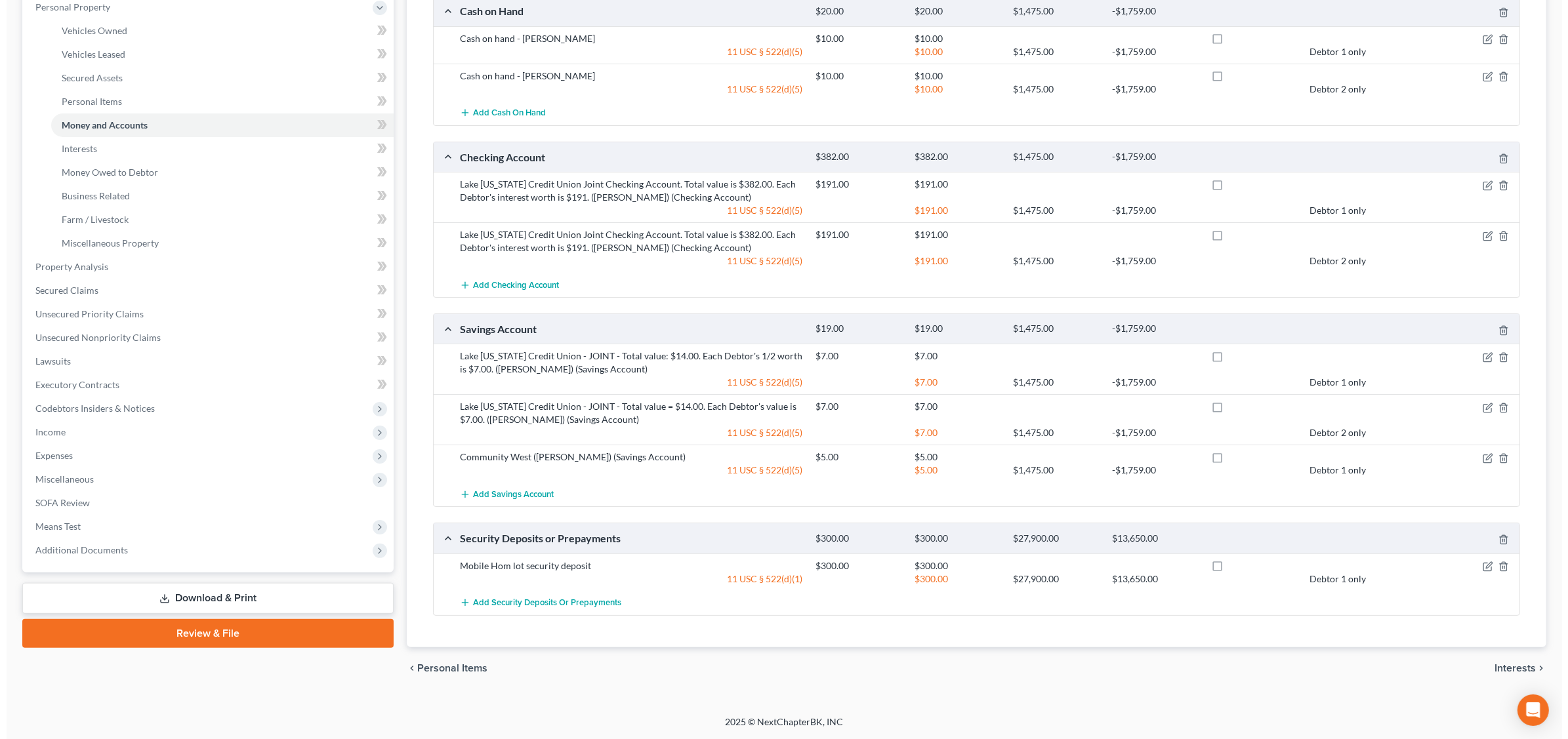
scroll to position [0, 0]
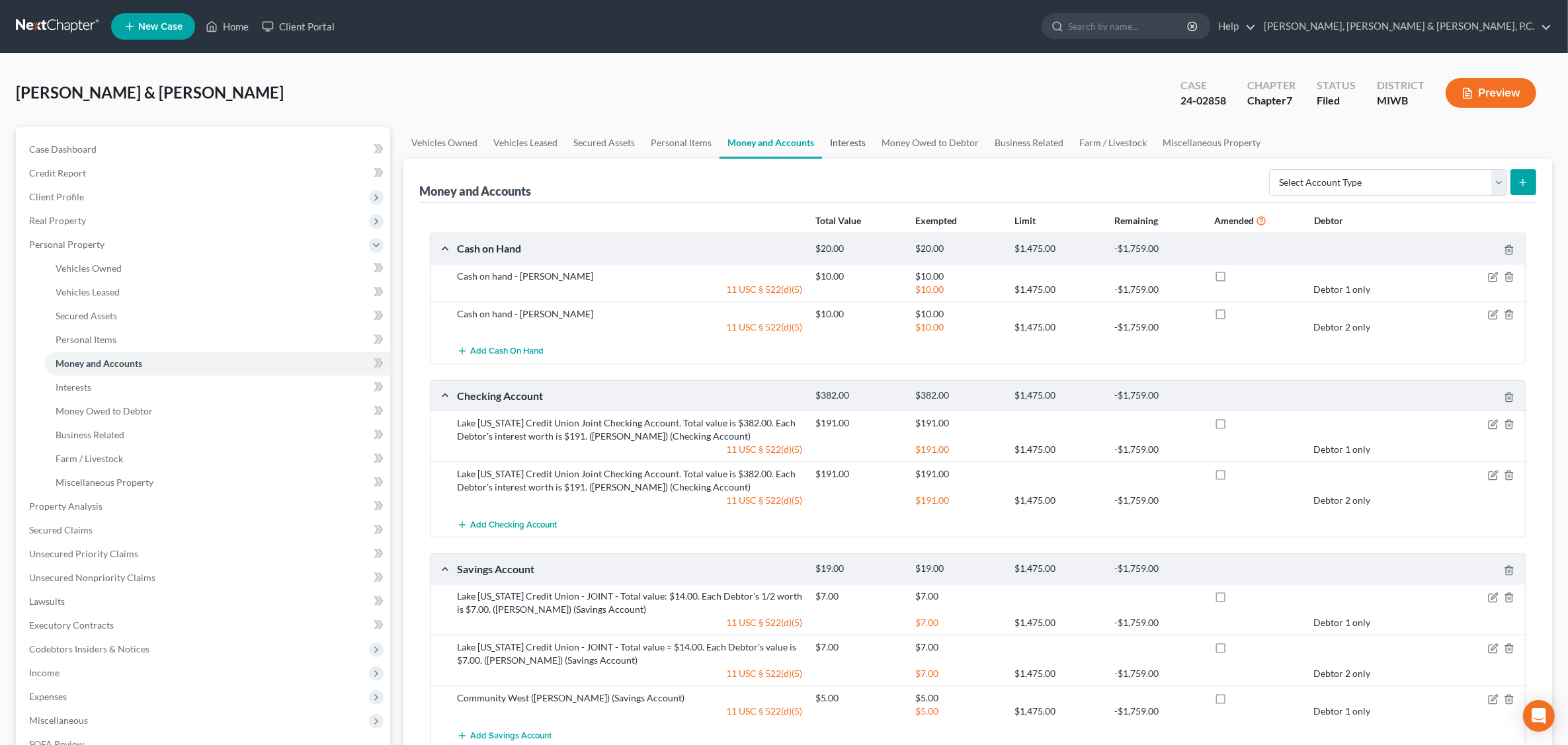
click at [845, 144] on link "Interests" at bounding box center [848, 142] width 52 height 32
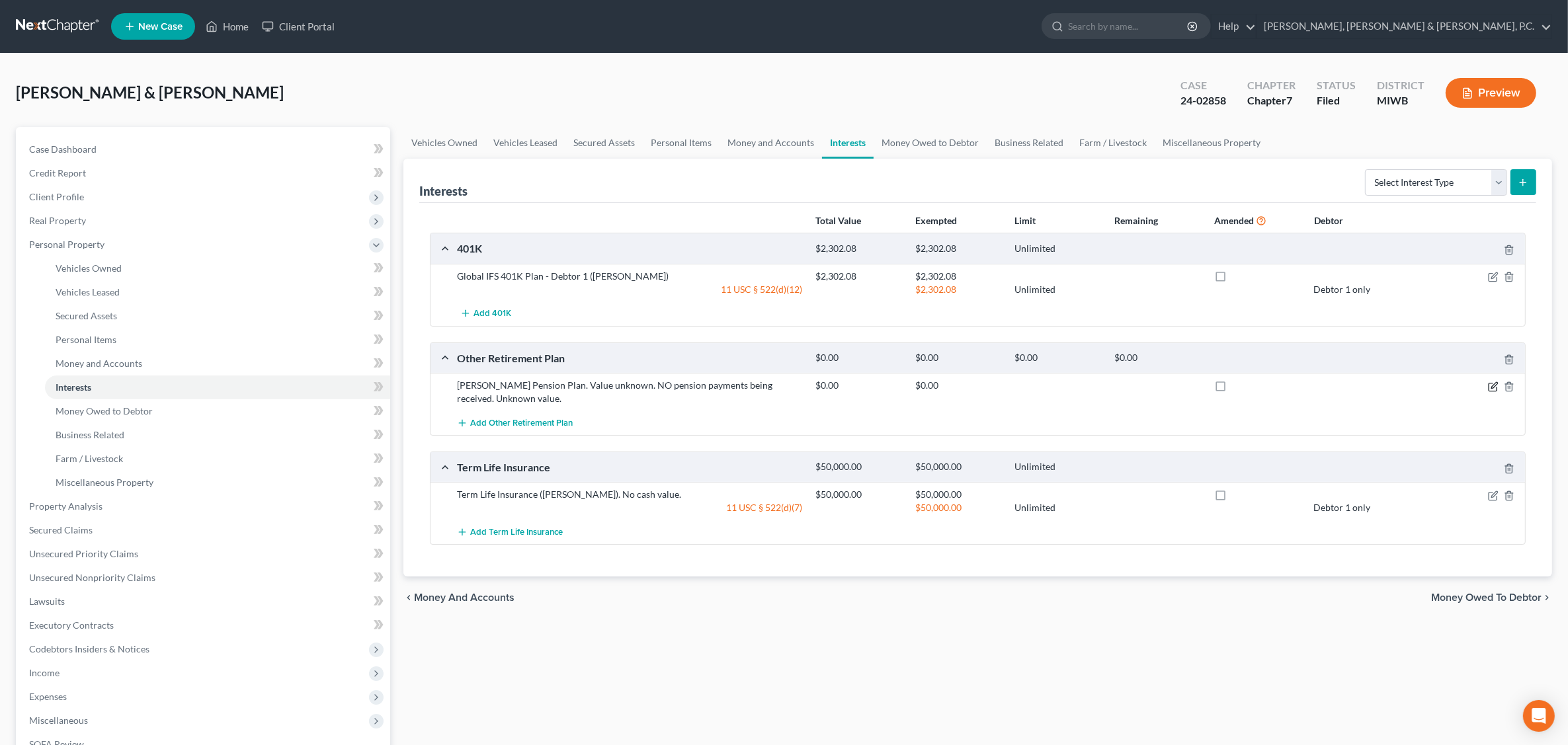
click at [1488, 385] on icon "button" at bounding box center [1492, 387] width 8 height 8
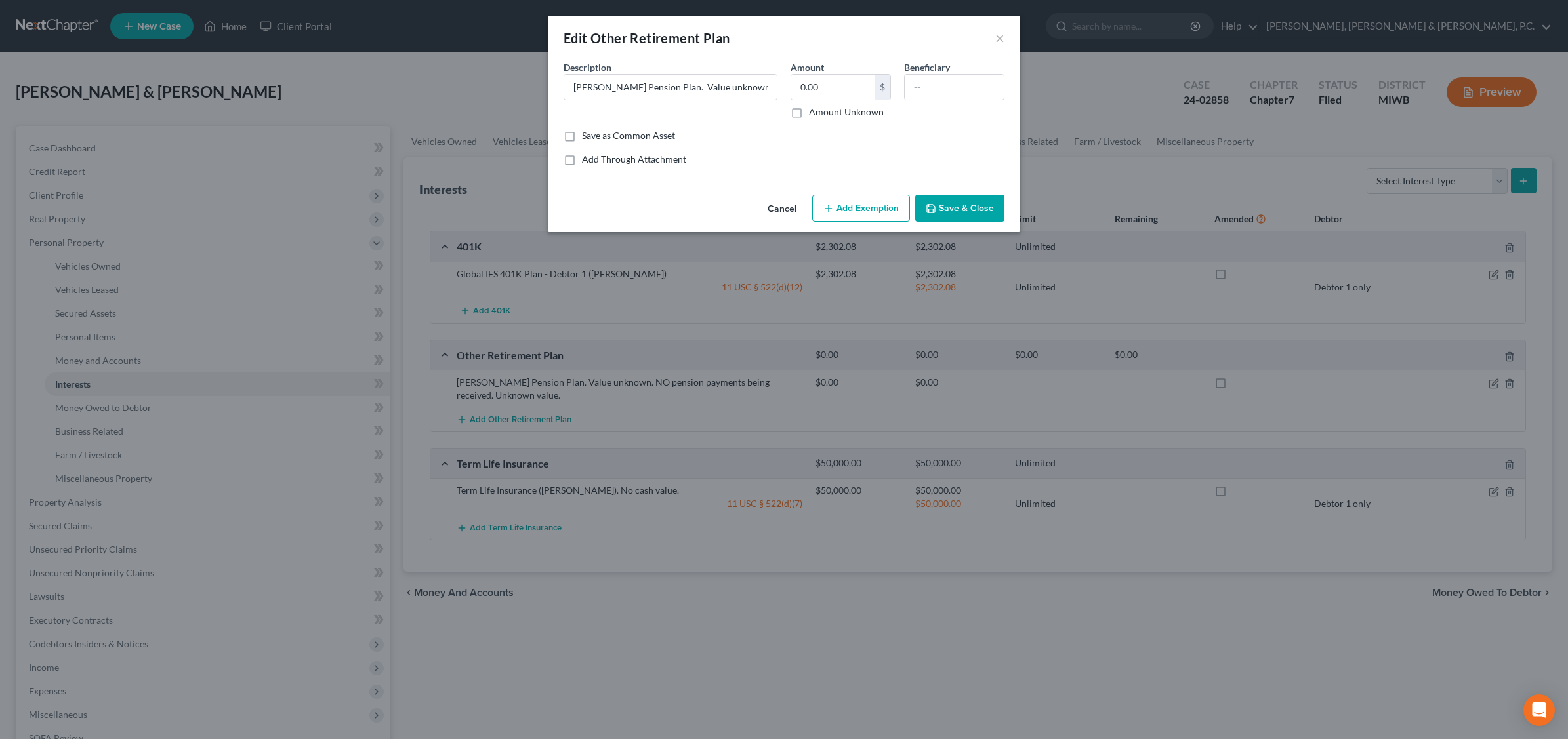
click at [840, 206] on button "Add Exemption" at bounding box center [861, 208] width 98 height 28
select select "2"
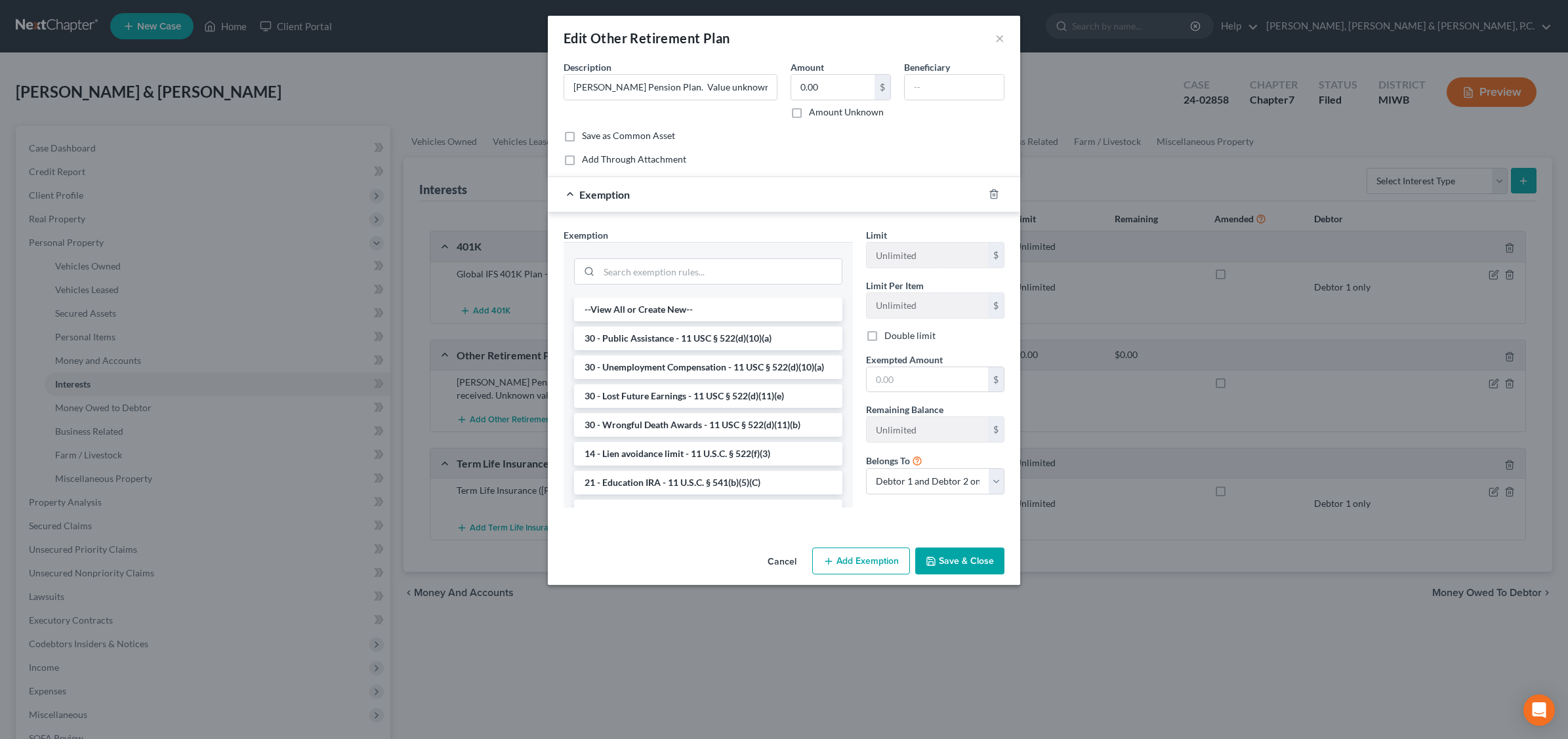
click at [687, 192] on div "Exemption" at bounding box center [765, 194] width 436 height 35
click at [684, 188] on div "Exemption" at bounding box center [765, 194] width 436 height 35
click at [745, 265] on input "search" at bounding box center [720, 272] width 241 height 25
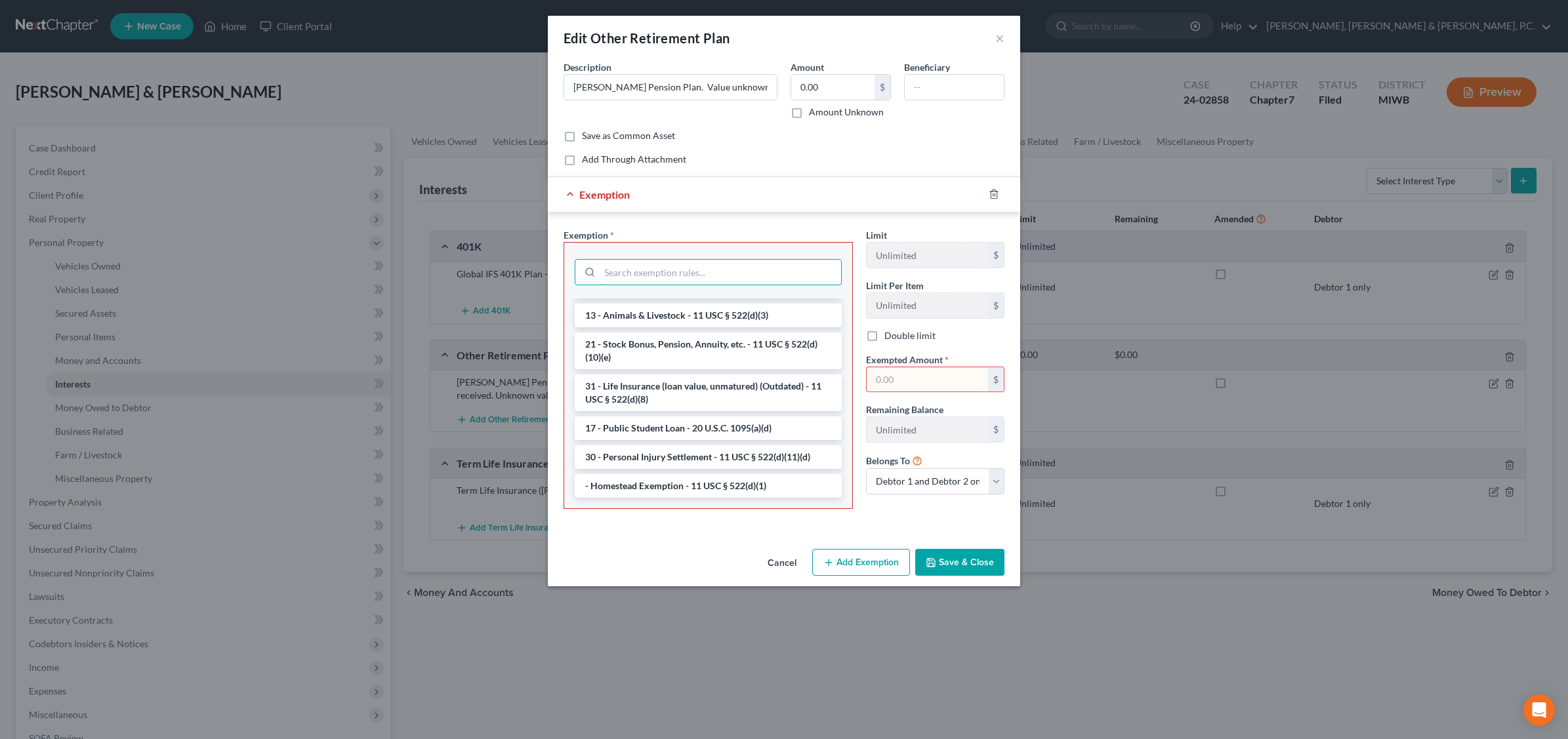
scroll to position [752, 0]
click at [643, 272] on input "search" at bounding box center [720, 272] width 241 height 25
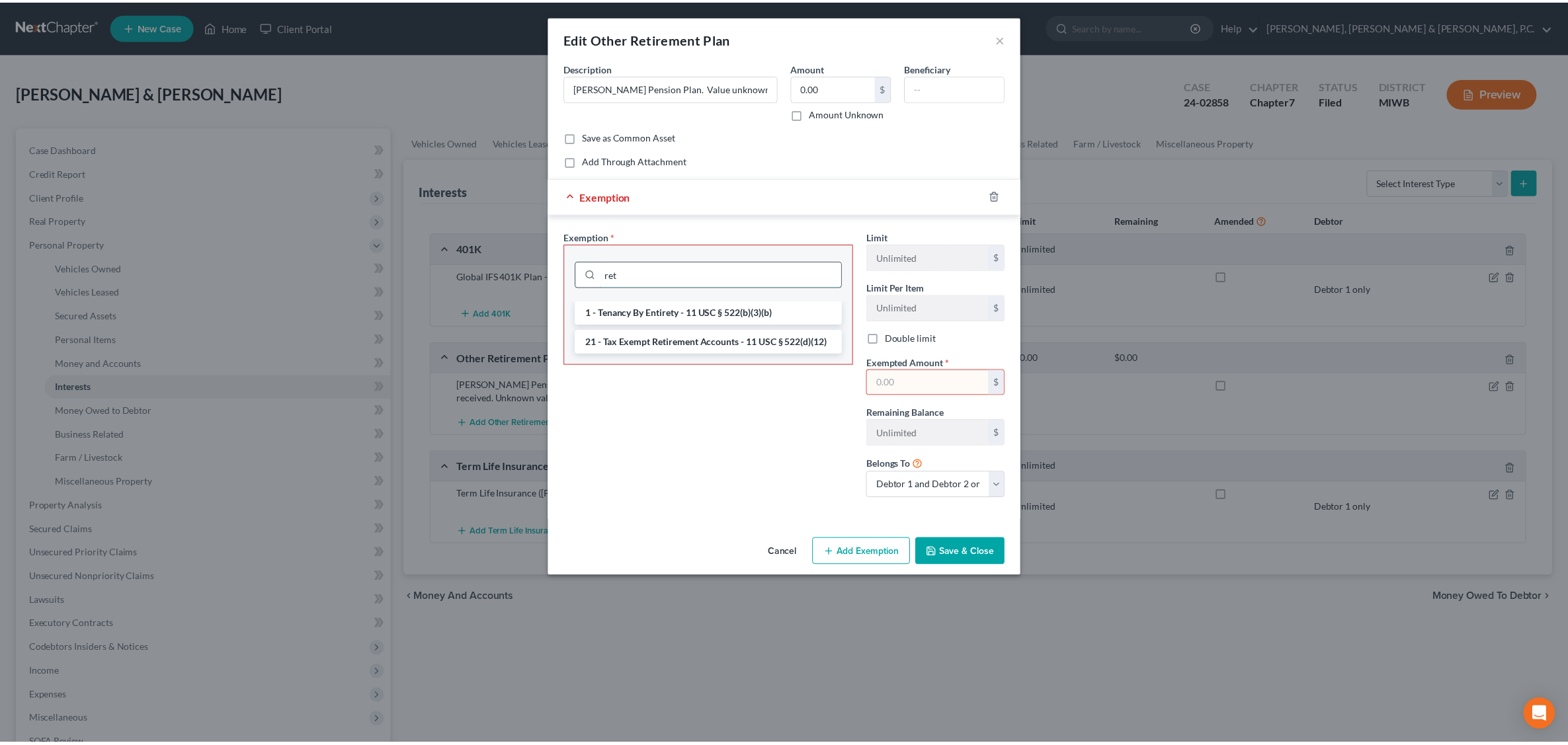
scroll to position [0, 0]
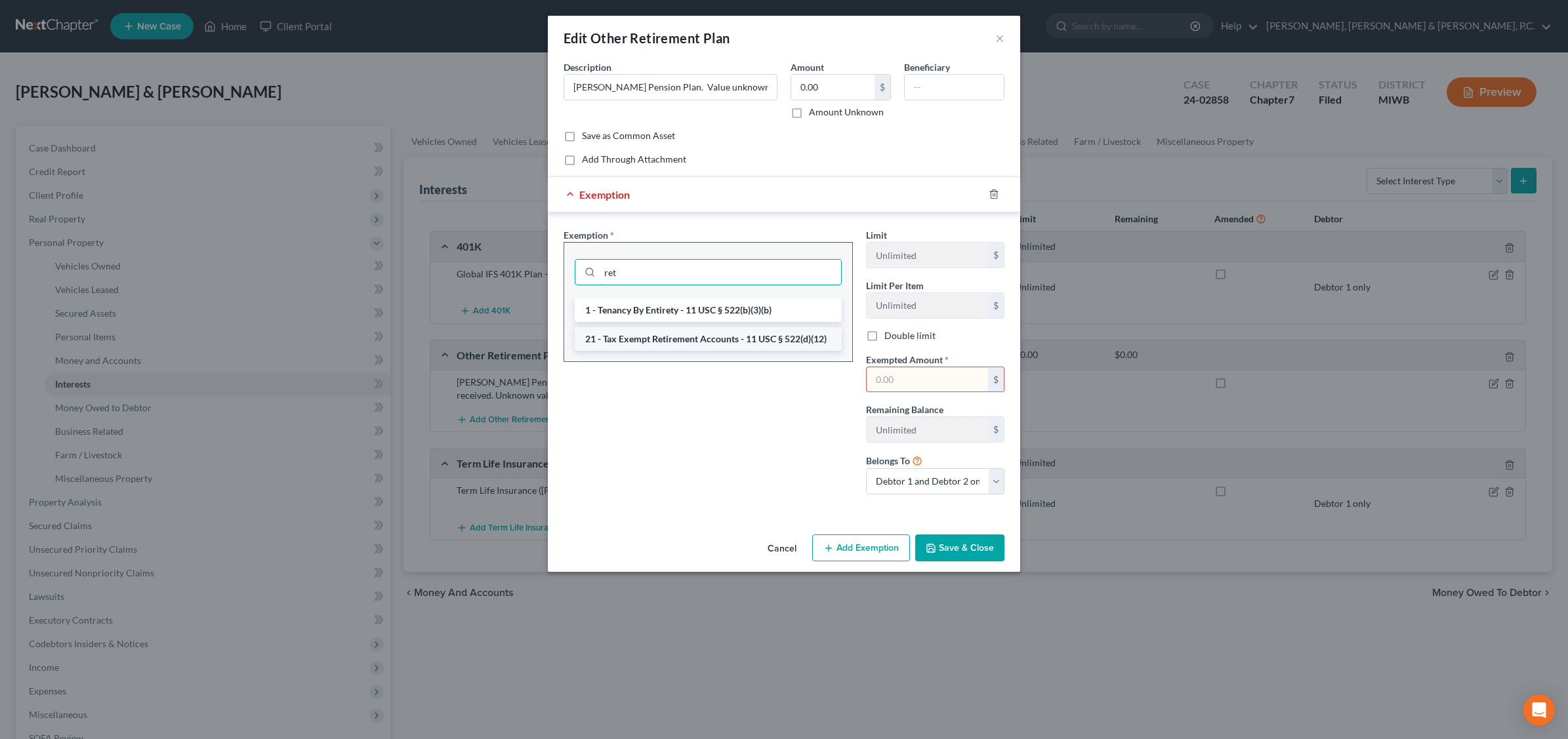
type input "ret"
click at [706, 335] on li "21 - Tax Exempt Retirement Accounts - 11 USC § 522(d)(12)" at bounding box center [708, 339] width 267 height 24
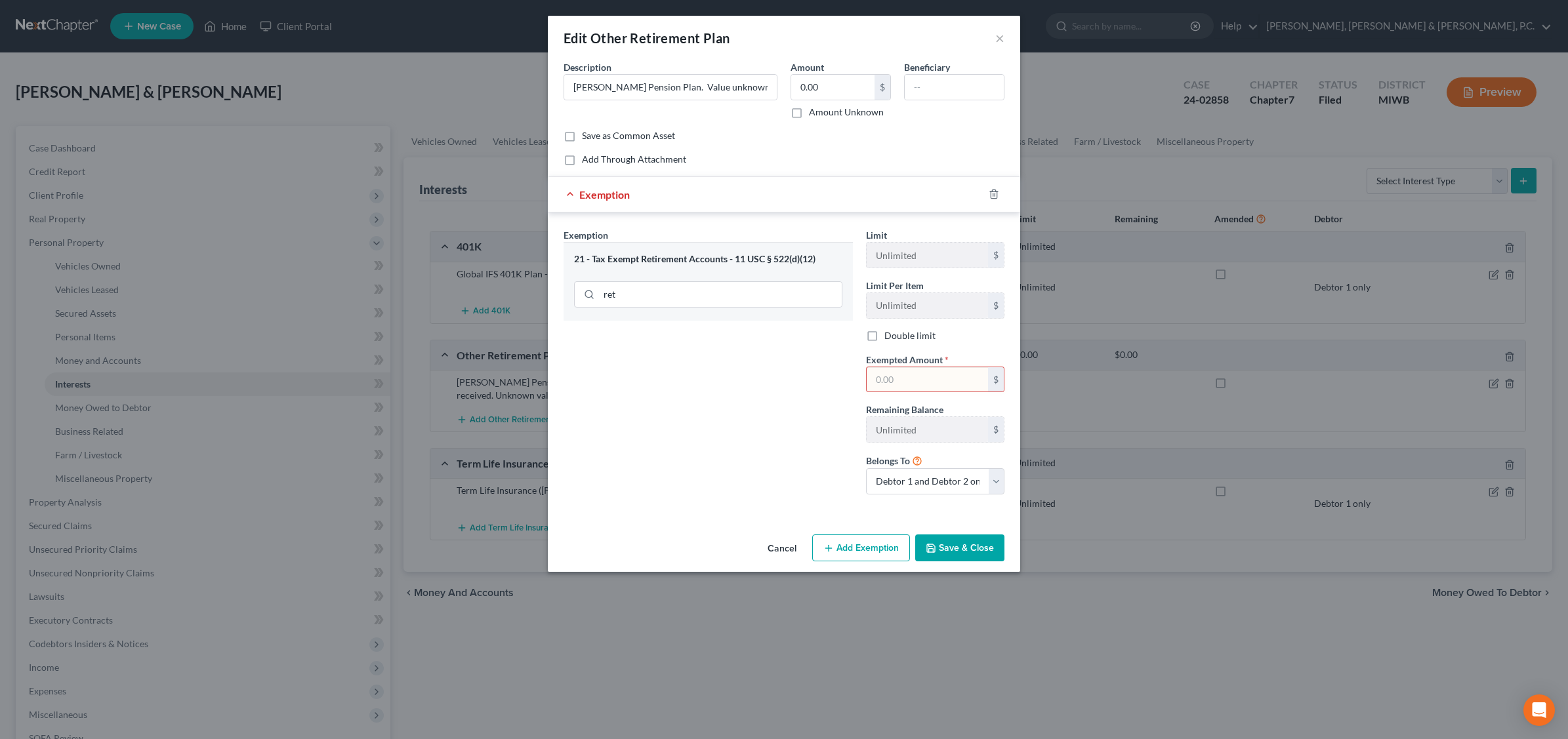
click at [914, 377] on input "text" at bounding box center [927, 380] width 122 height 25
type input "50,000.00"
click at [809, 112] on label "Amount Unknown" at bounding box center [846, 112] width 75 height 13
click at [814, 112] on input "Amount Unknown" at bounding box center [818, 110] width 8 height 8
checkbox input "true"
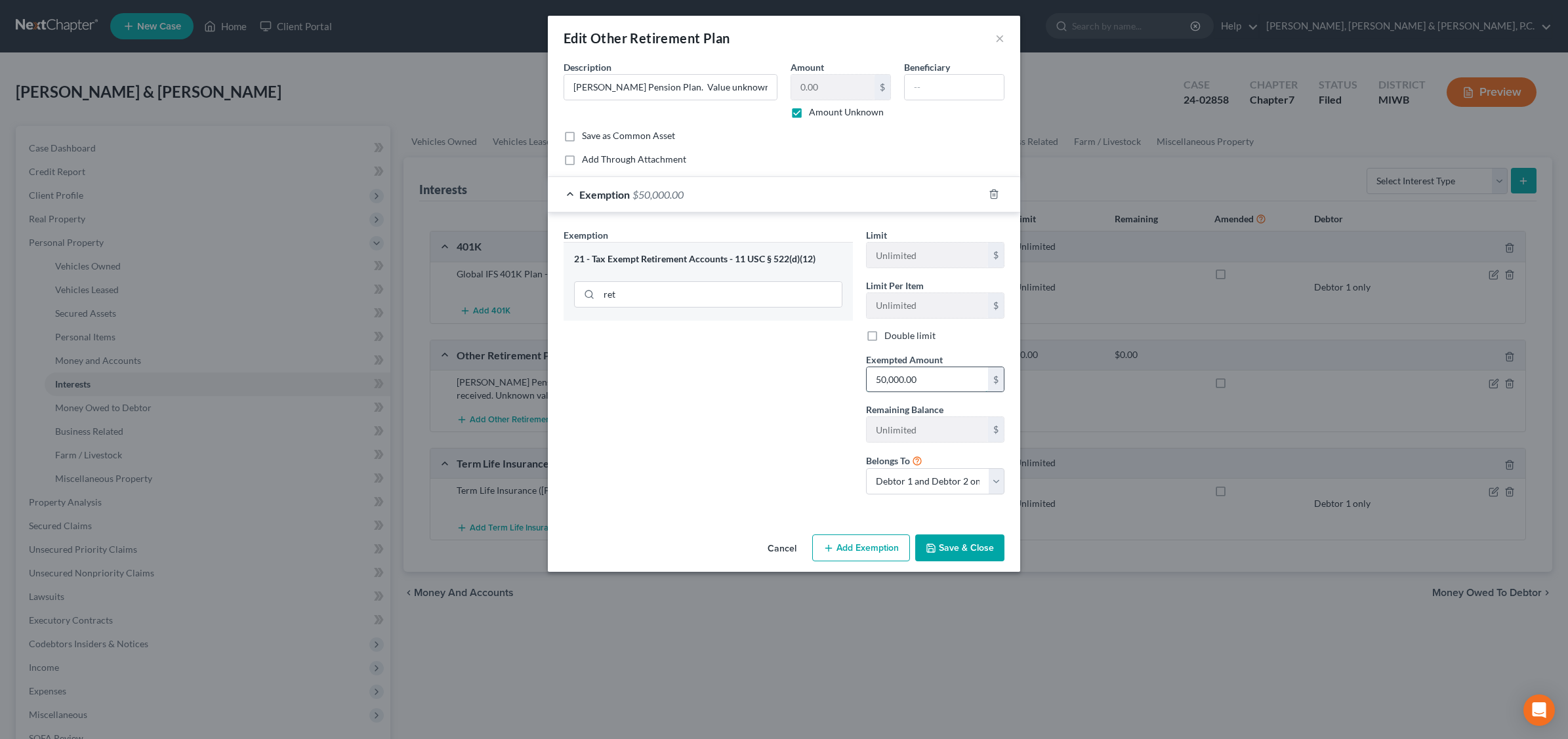
click at [929, 383] on input "50,000.00" at bounding box center [927, 380] width 122 height 25
click at [729, 362] on div "Exemption Set must be selected for CA. Exemption * 21 - Tax Exempt Retirement A…" at bounding box center [708, 367] width 302 height 276
click at [982, 556] on button "Save & Close" at bounding box center [959, 549] width 89 height 28
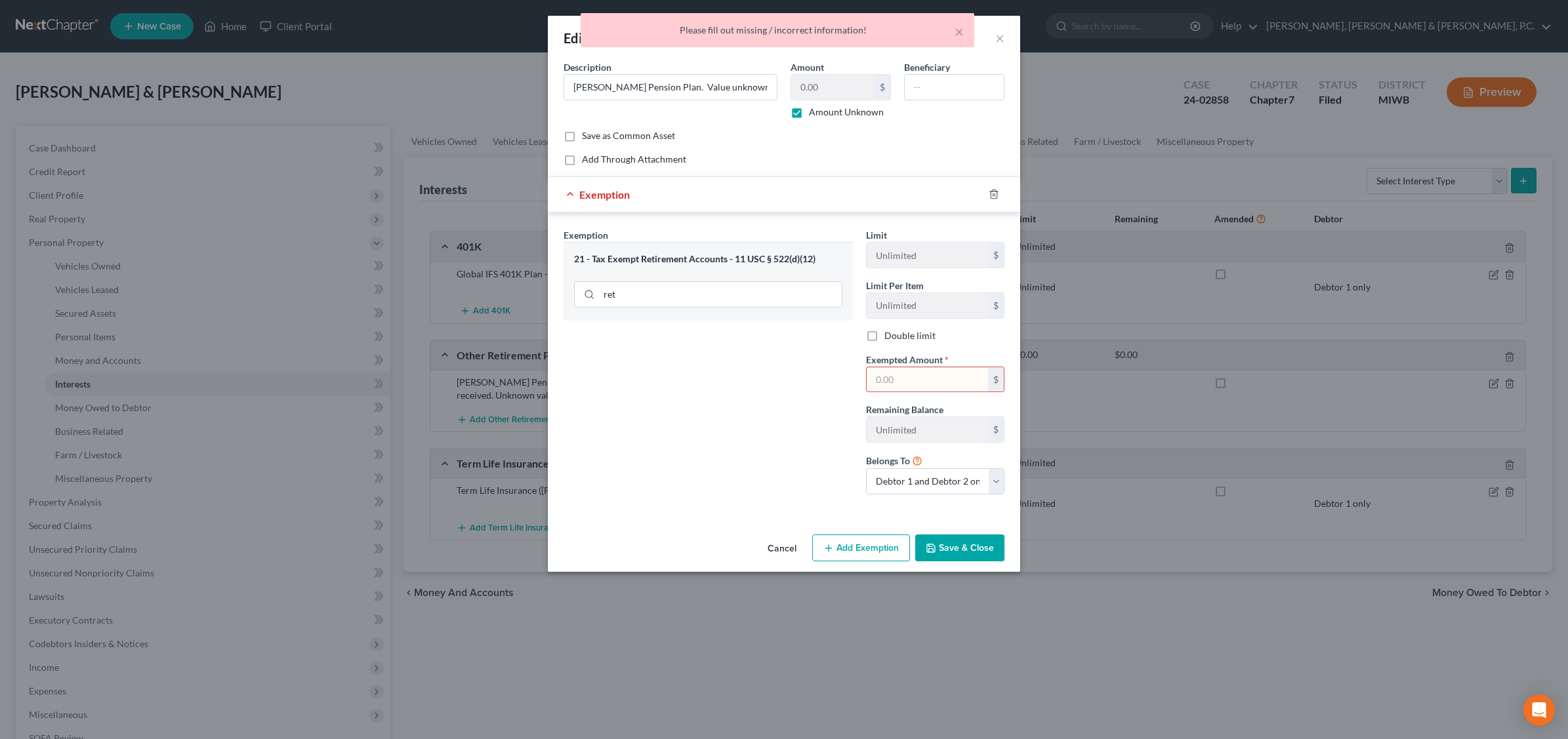
click at [743, 171] on form "An exemption set must first be selected from the Filing Information section. Co…" at bounding box center [784, 288] width 441 height 456
click at [900, 379] on input "text" at bounding box center [927, 380] width 122 height 25
type input "50,000.00"
click at [965, 542] on button "Save & Close" at bounding box center [959, 549] width 89 height 28
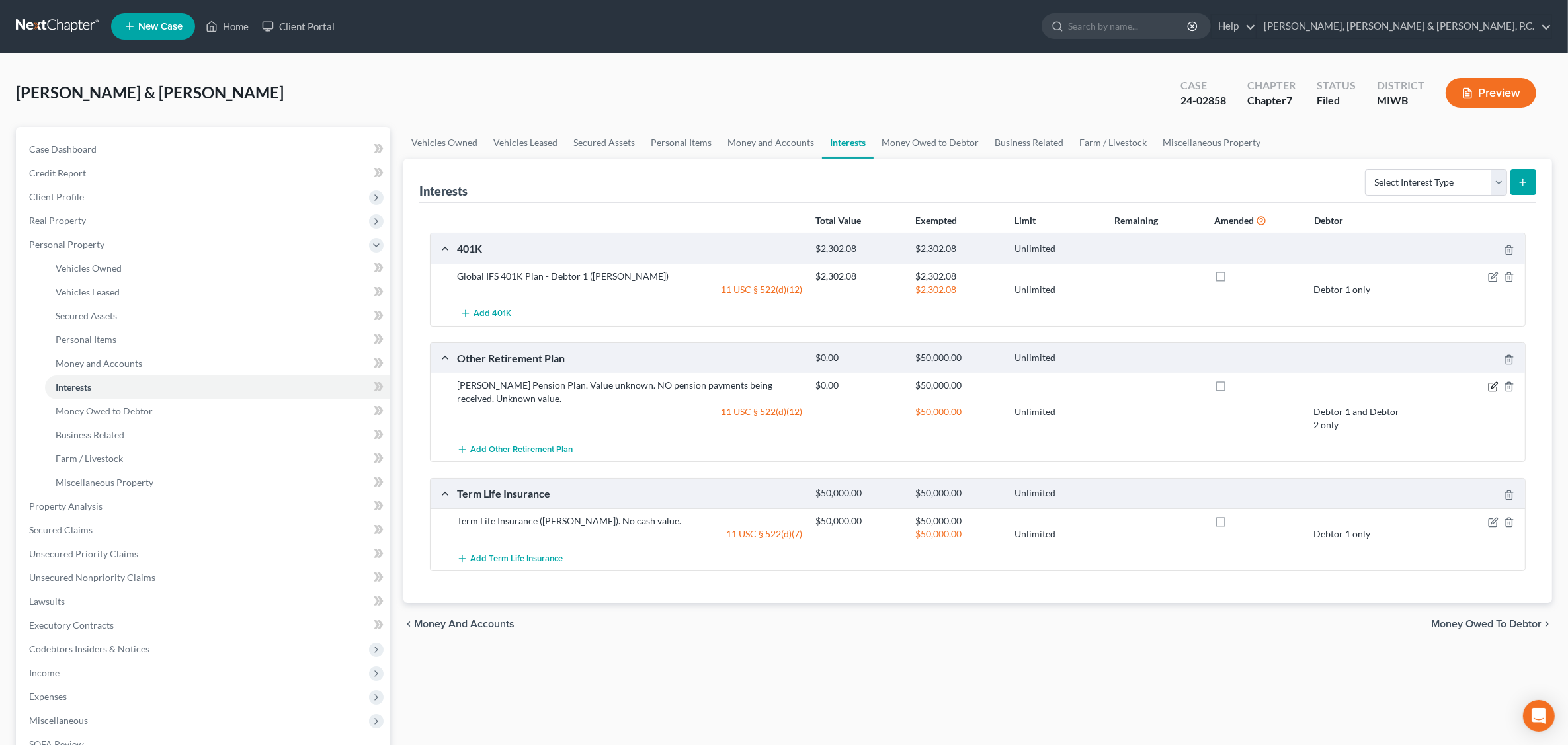
click at [1492, 387] on icon "button" at bounding box center [1494, 385] width 6 height 6
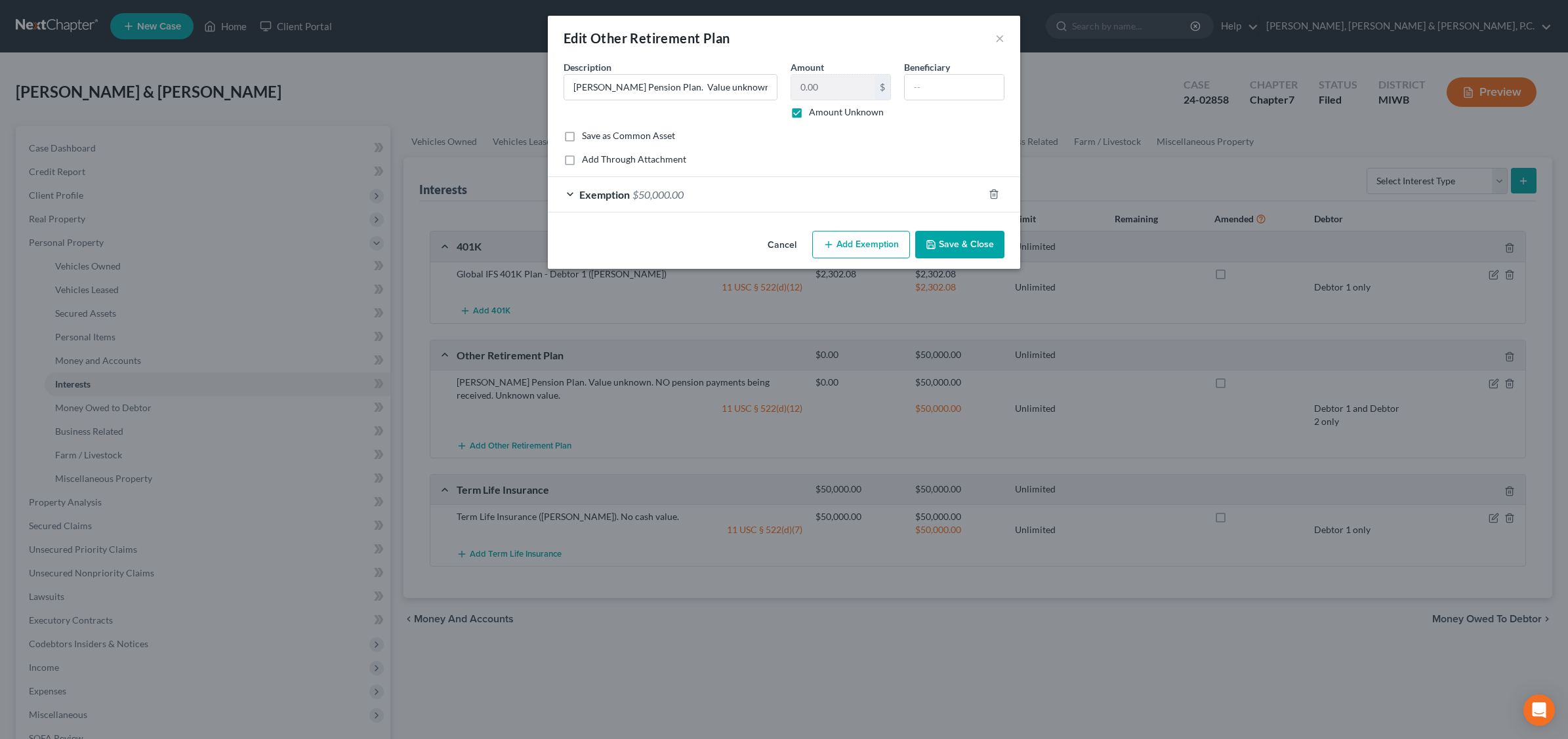
click at [815, 185] on div "Exemption $50,000.00" at bounding box center [765, 194] width 436 height 35
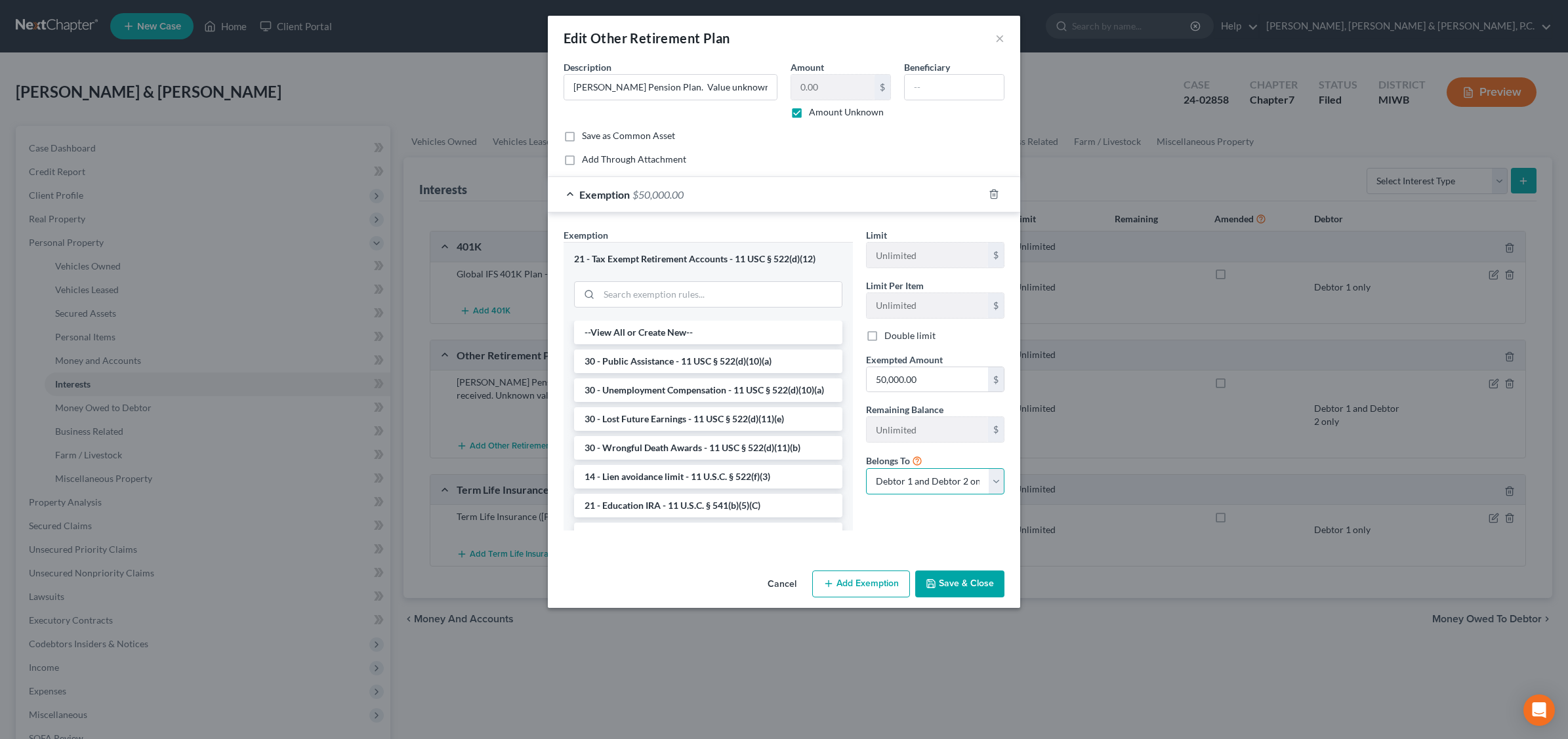
click at [994, 479] on select "Debtor 1 only Debtor 2 only Debtor 1 and Debtor 2 only" at bounding box center [934, 481] width 138 height 26
select select "0"
click at [866, 470] on select "Debtor 1 only Debtor 2 only Debtor 1 and Debtor 2 only" at bounding box center [934, 481] width 138 height 26
click at [963, 589] on button "Save & Close" at bounding box center [959, 584] width 89 height 28
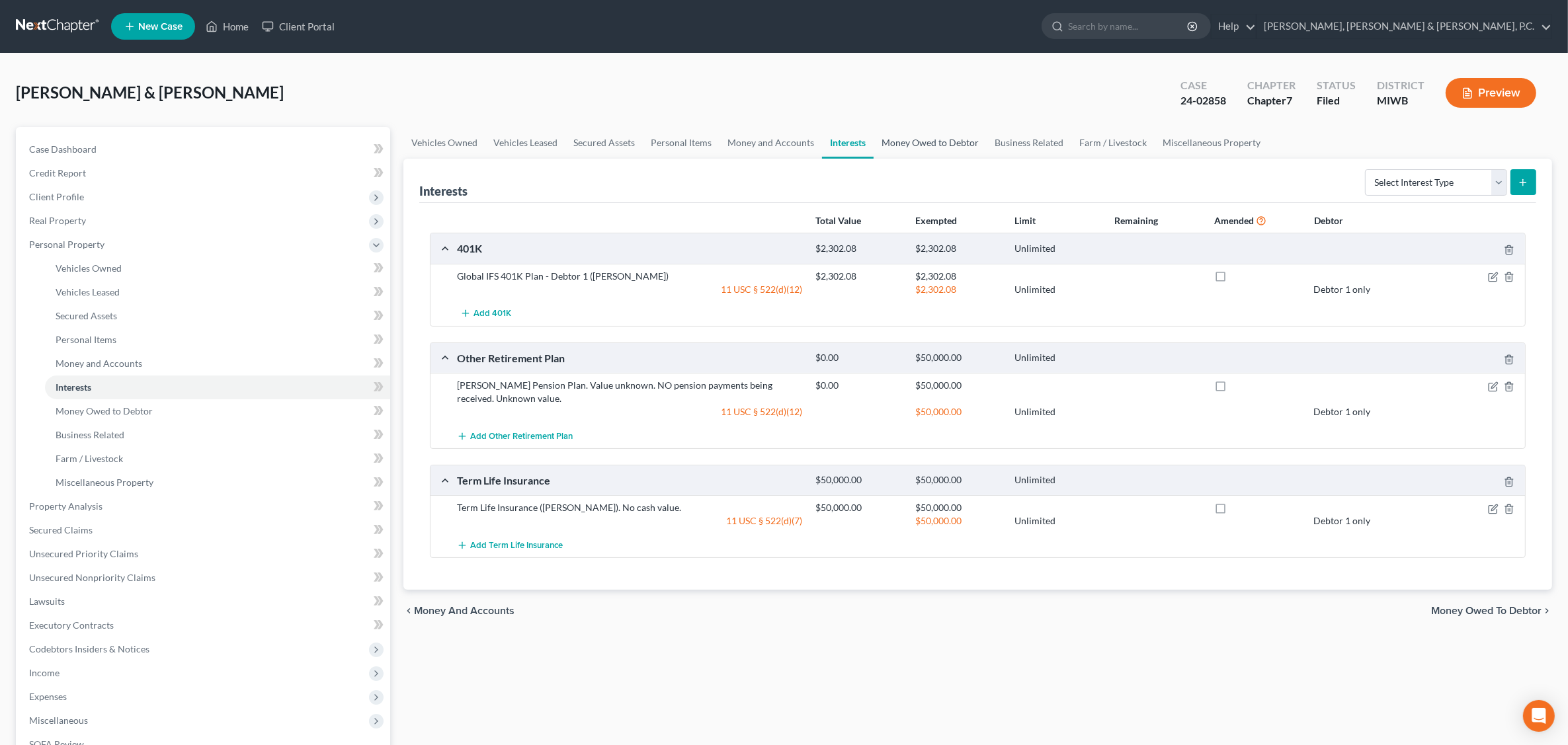
click at [898, 146] on link "Money Owed to Debtor" at bounding box center [929, 142] width 113 height 32
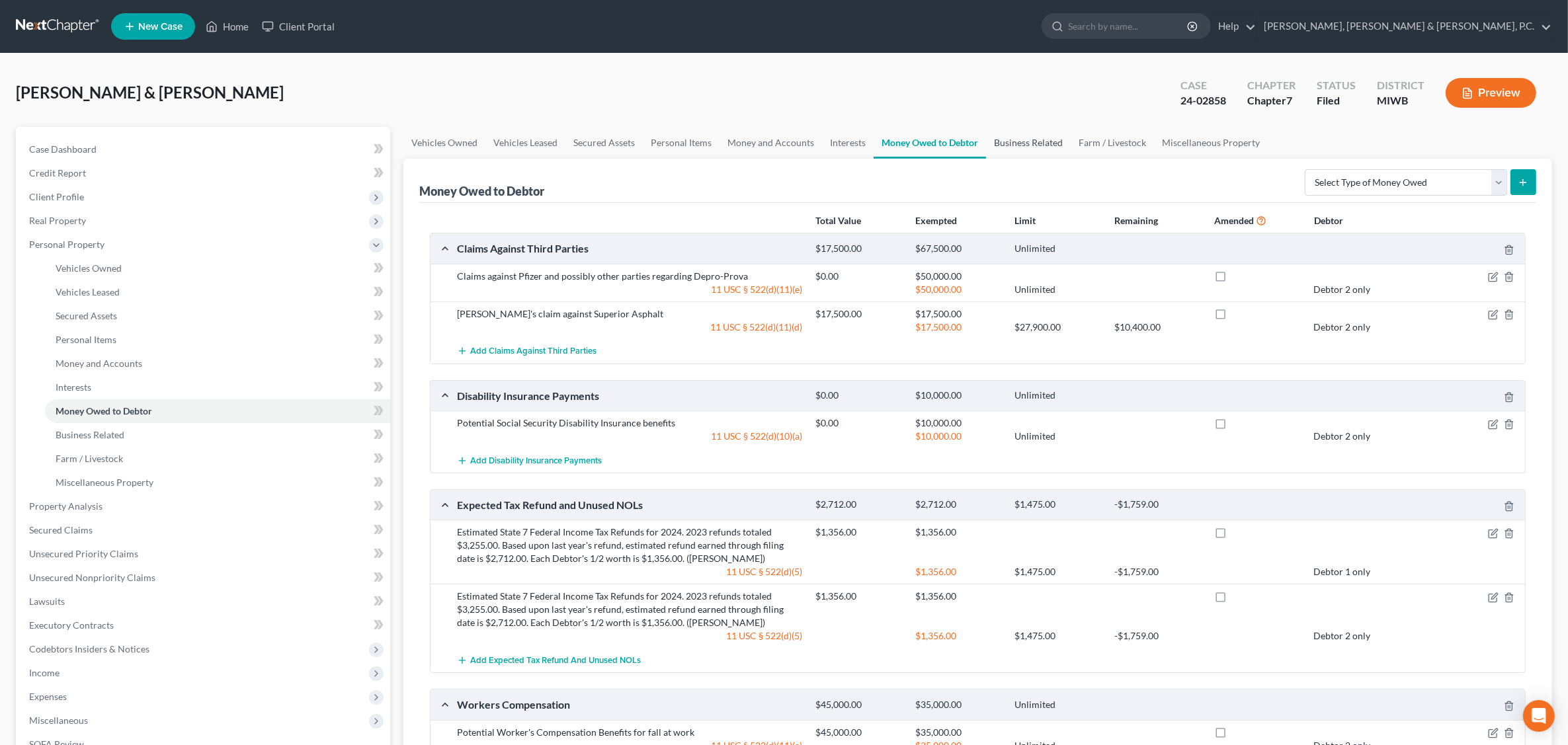
click at [1026, 143] on link "Business Related" at bounding box center [1028, 142] width 85 height 32
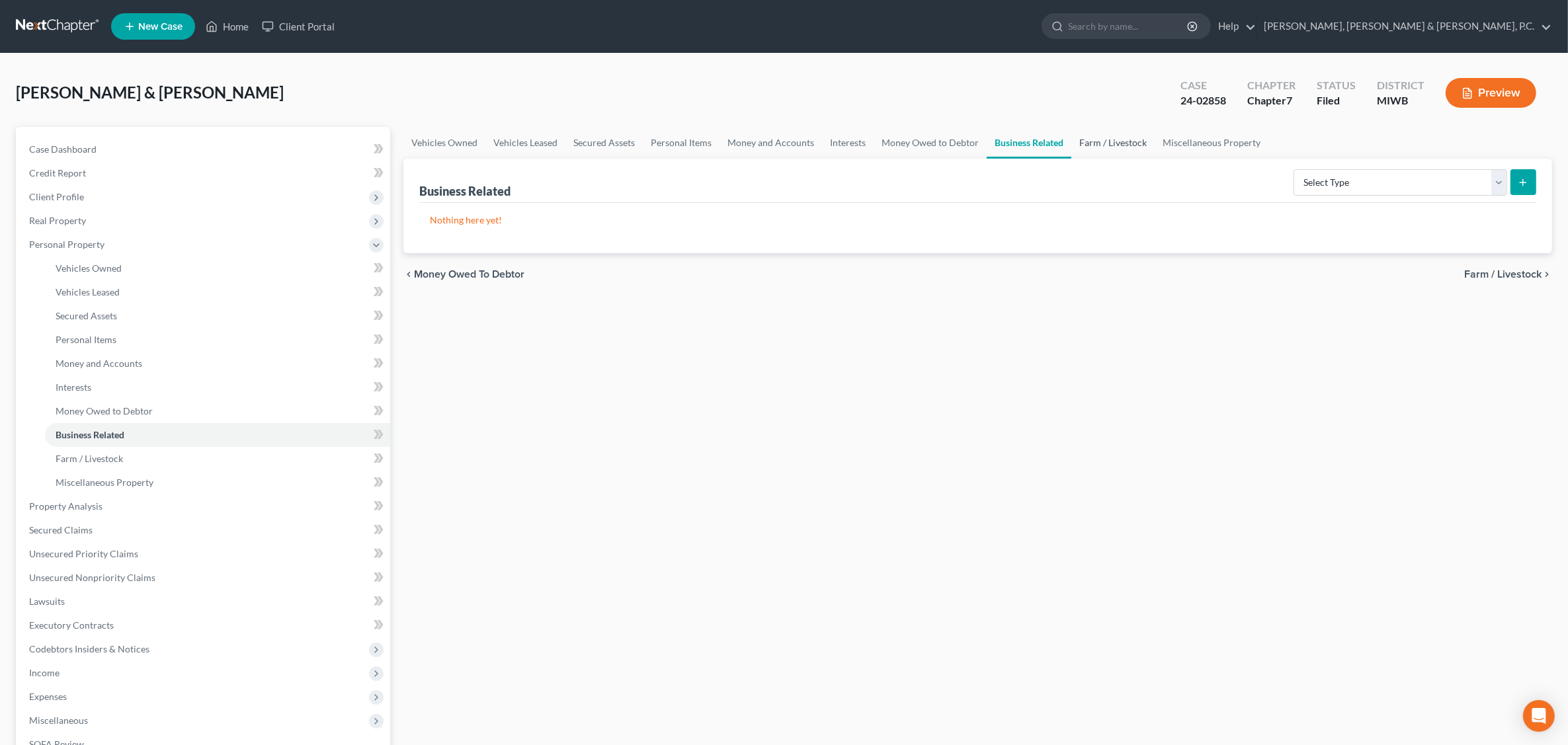
click at [1109, 137] on link "Farm / Livestock" at bounding box center [1113, 142] width 83 height 32
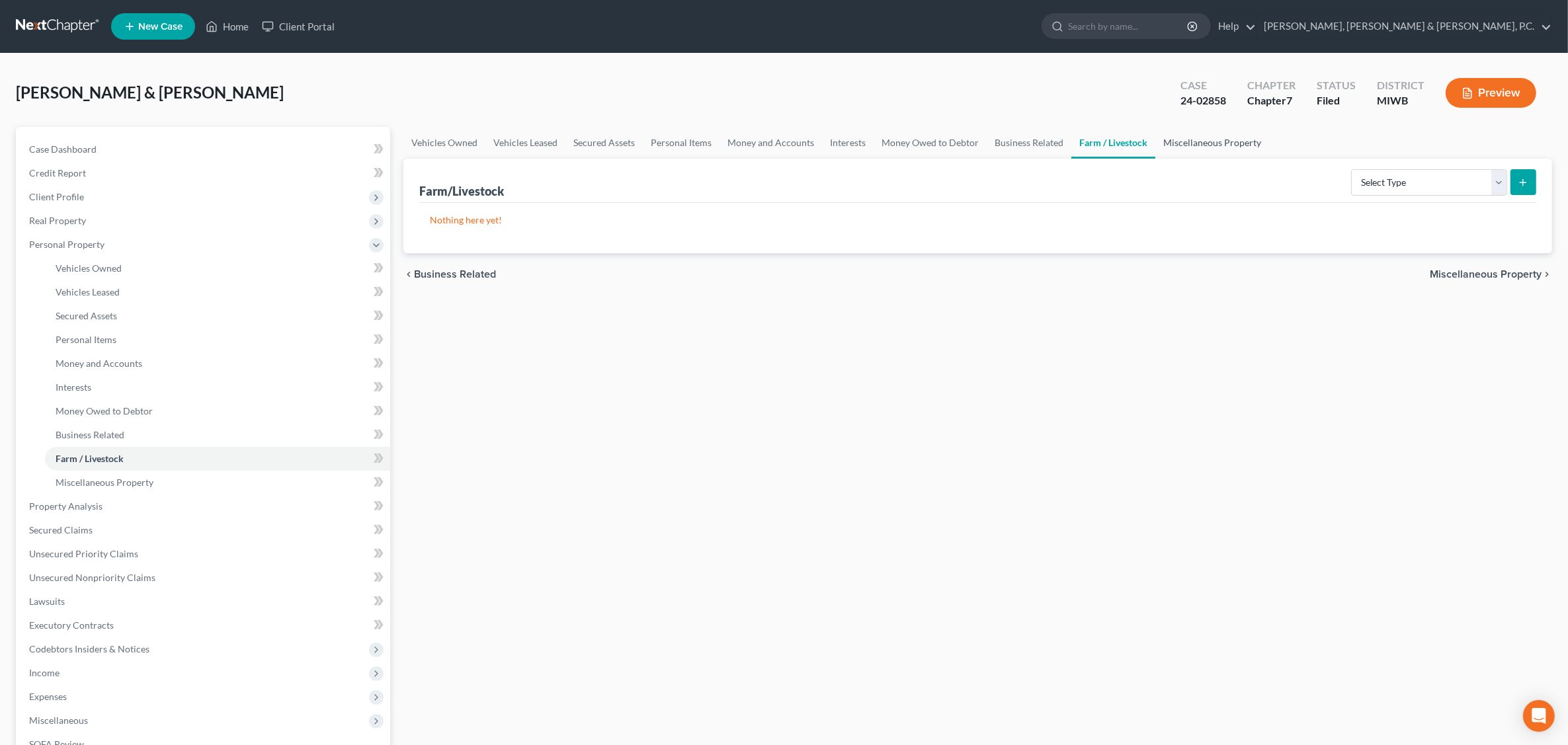
click at [1198, 141] on link "Miscellaneous Property" at bounding box center [1212, 142] width 113 height 32
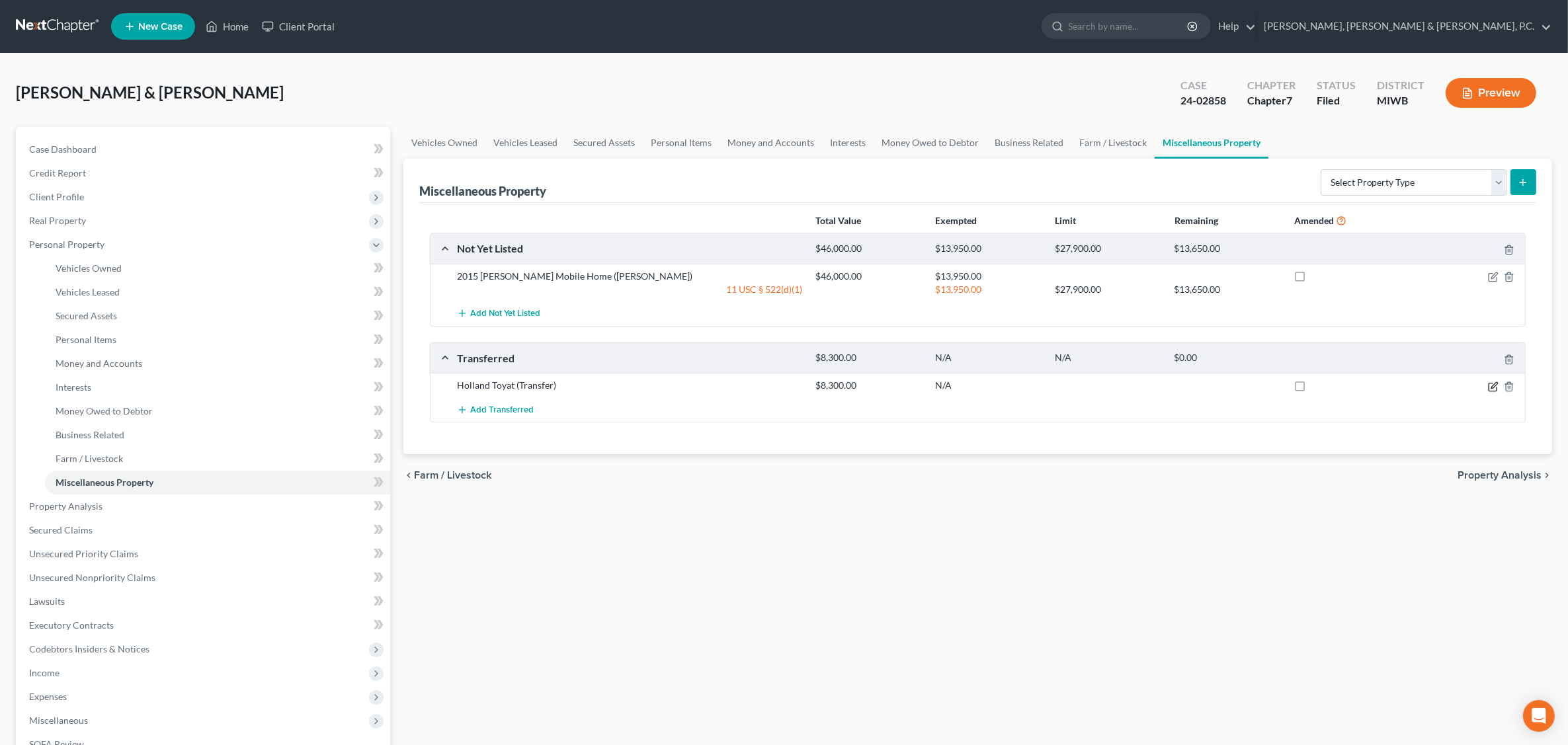
click at [1485, 384] on div at bounding box center [1466, 385] width 120 height 13
click at [1488, 388] on icon "button" at bounding box center [1492, 387] width 8 height 8
select select "Ordinary ([DATE])"
select select "23"
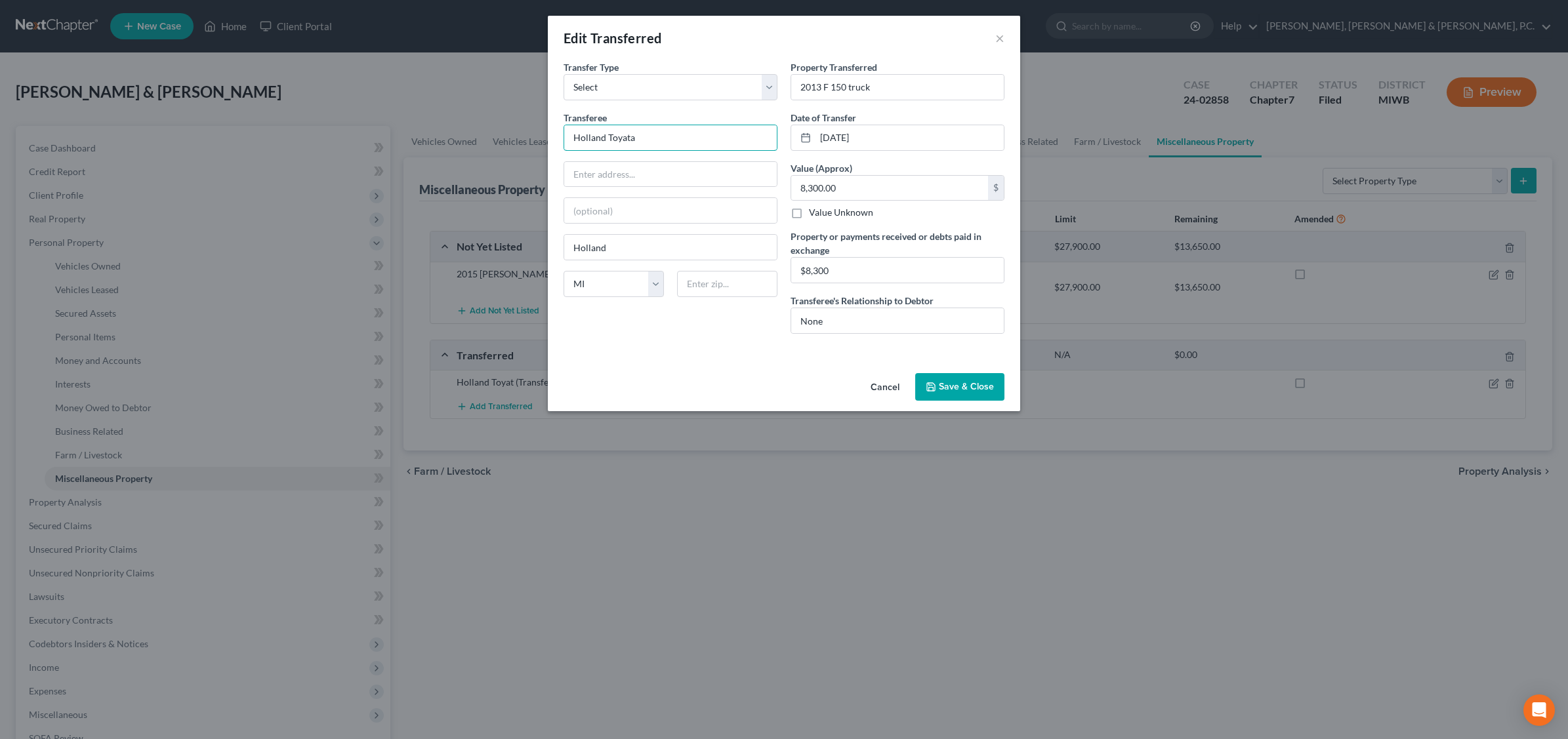
type input "Holland Toyata"
click at [982, 385] on button "Save & Close" at bounding box center [959, 387] width 89 height 28
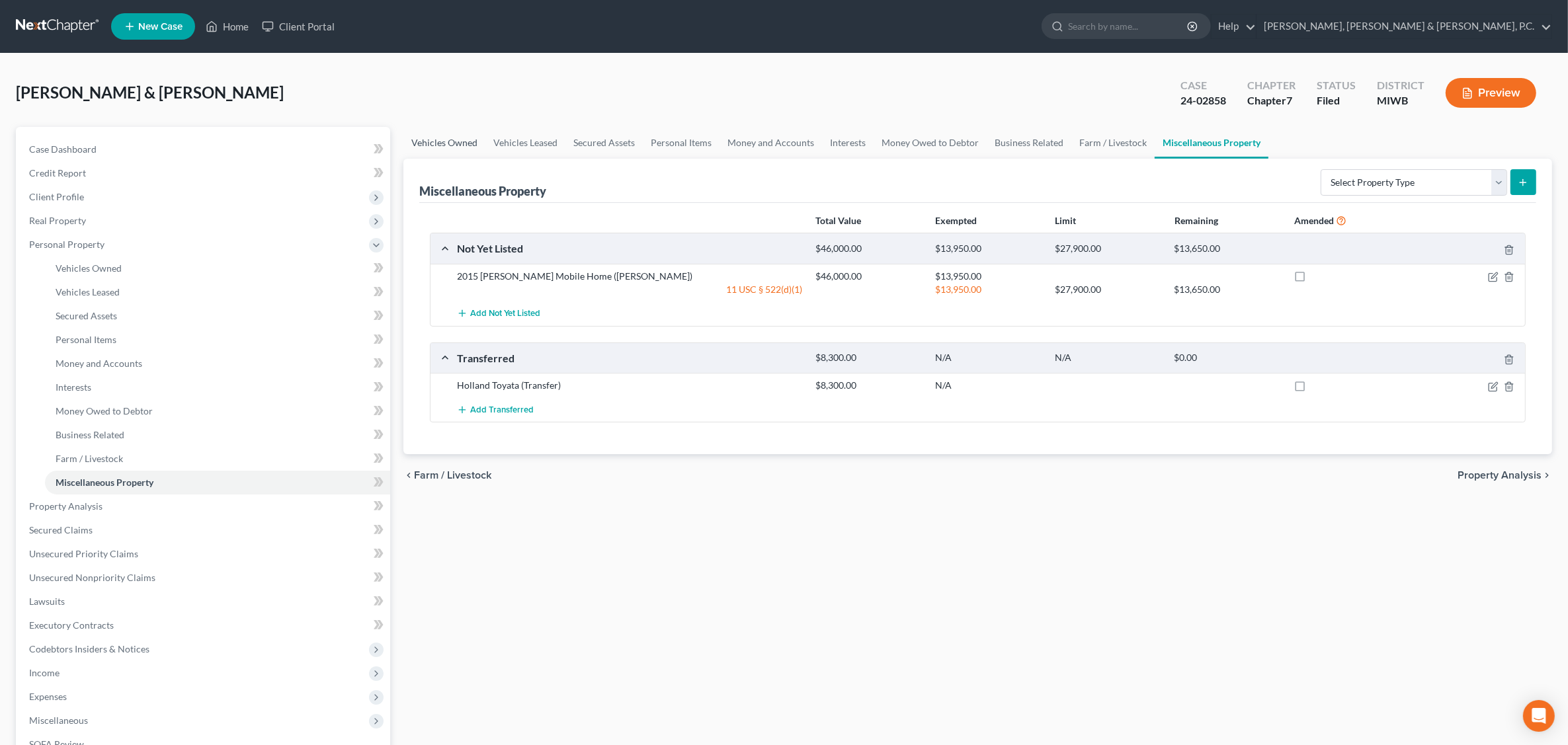
click at [445, 139] on link "Vehicles Owned" at bounding box center [444, 142] width 82 height 32
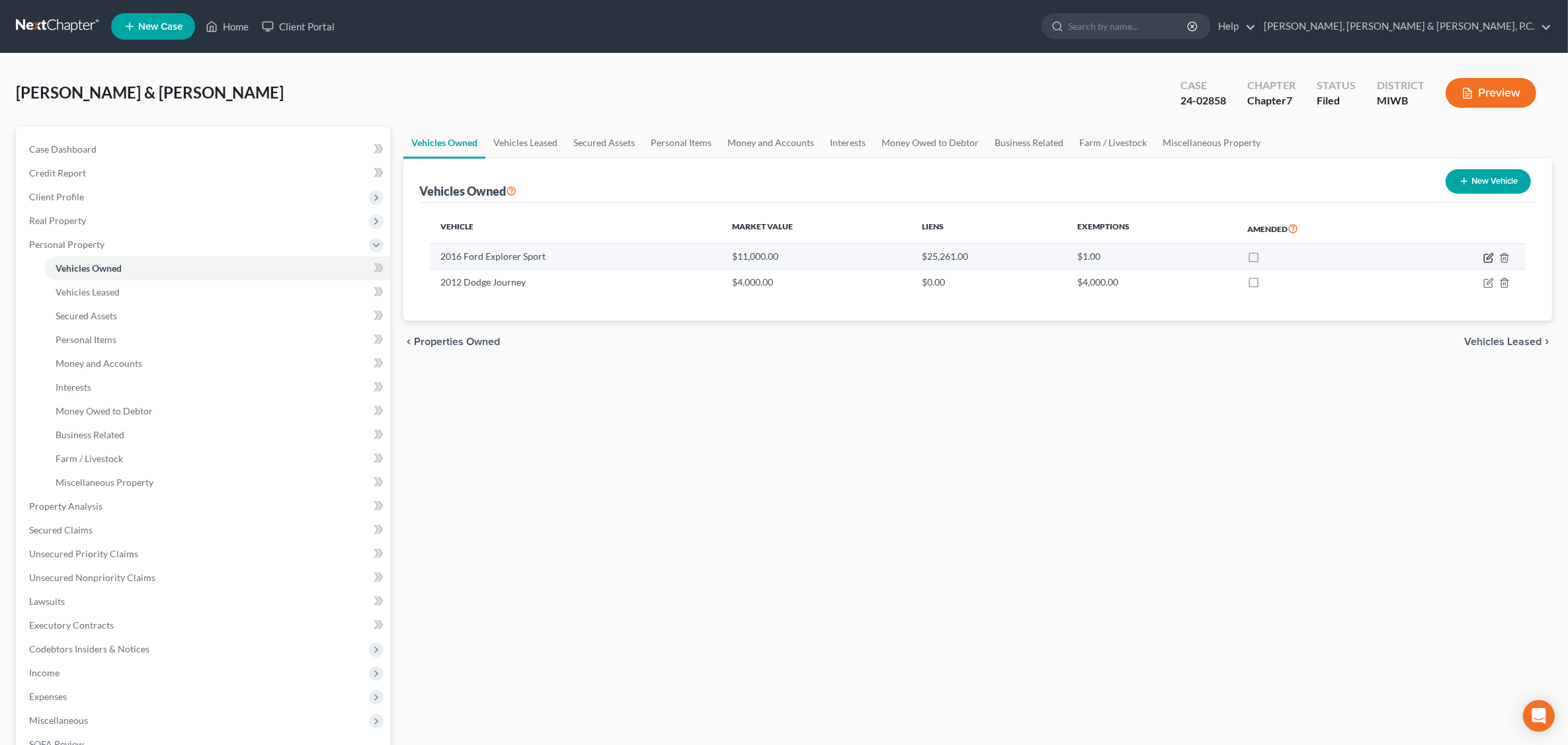
click at [1485, 254] on icon "button" at bounding box center [1487, 258] width 8 height 8
select select "0"
select select "10"
select select "3"
select select "0"
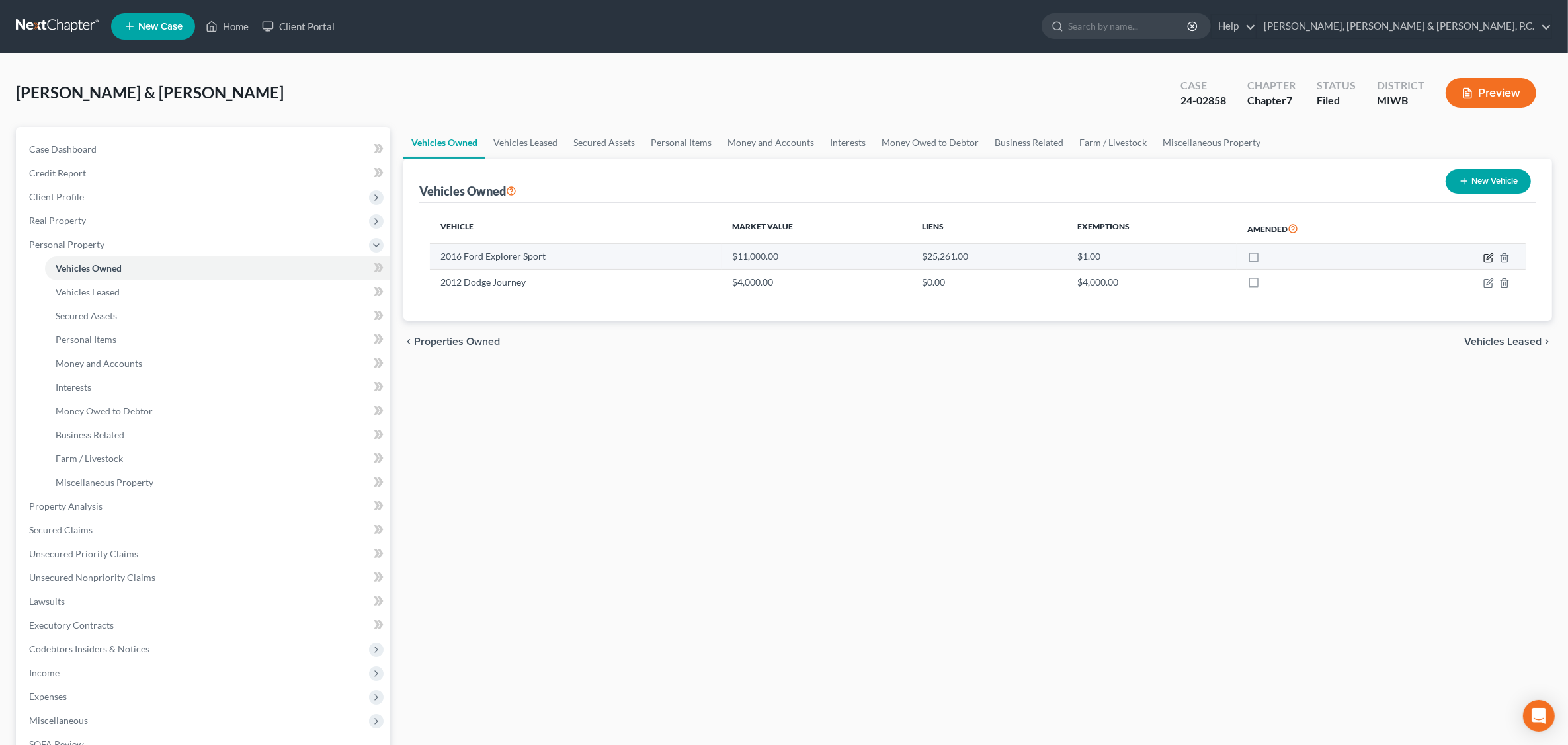
select select "2"
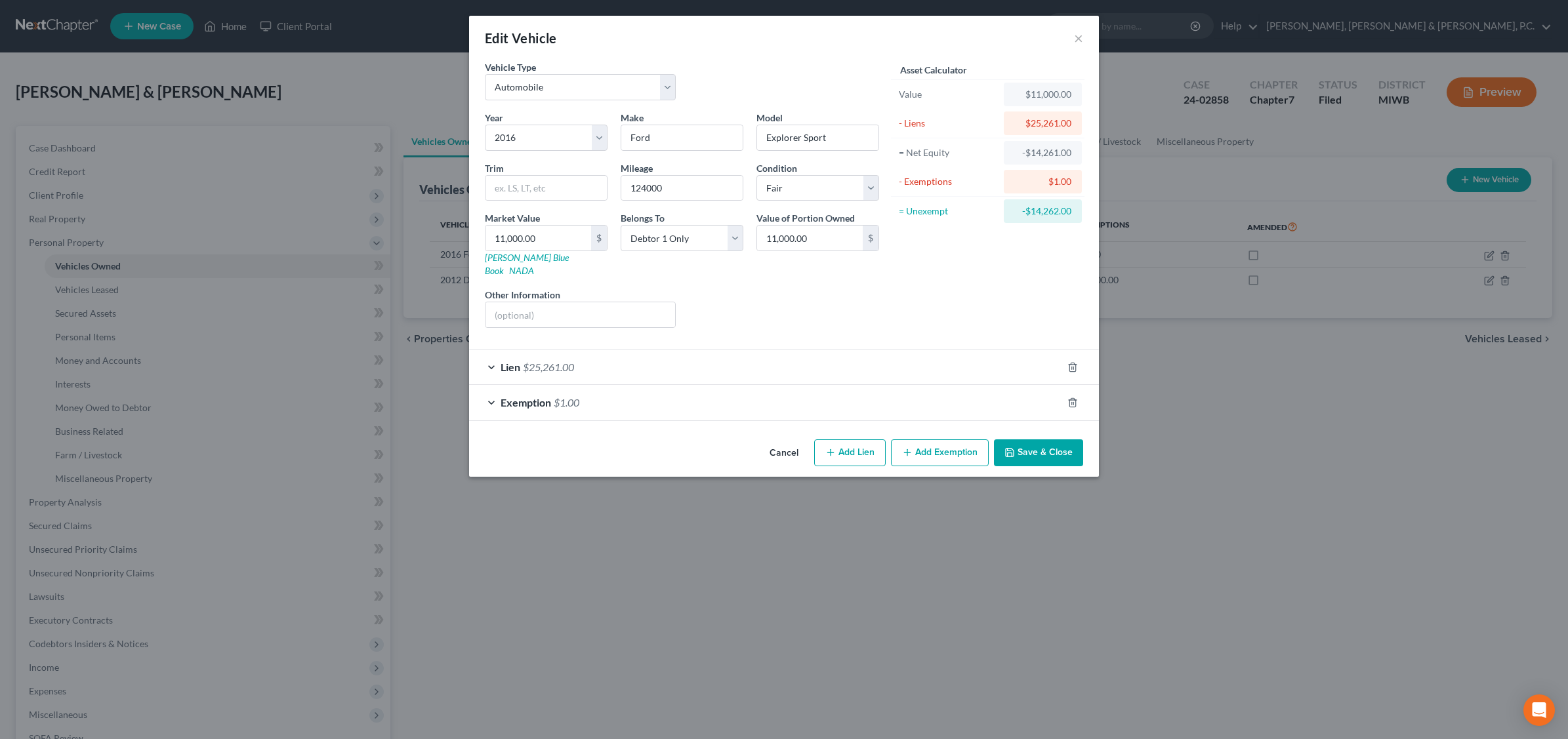
click at [670, 390] on div "Exemption $1.00" at bounding box center [766, 402] width 593 height 35
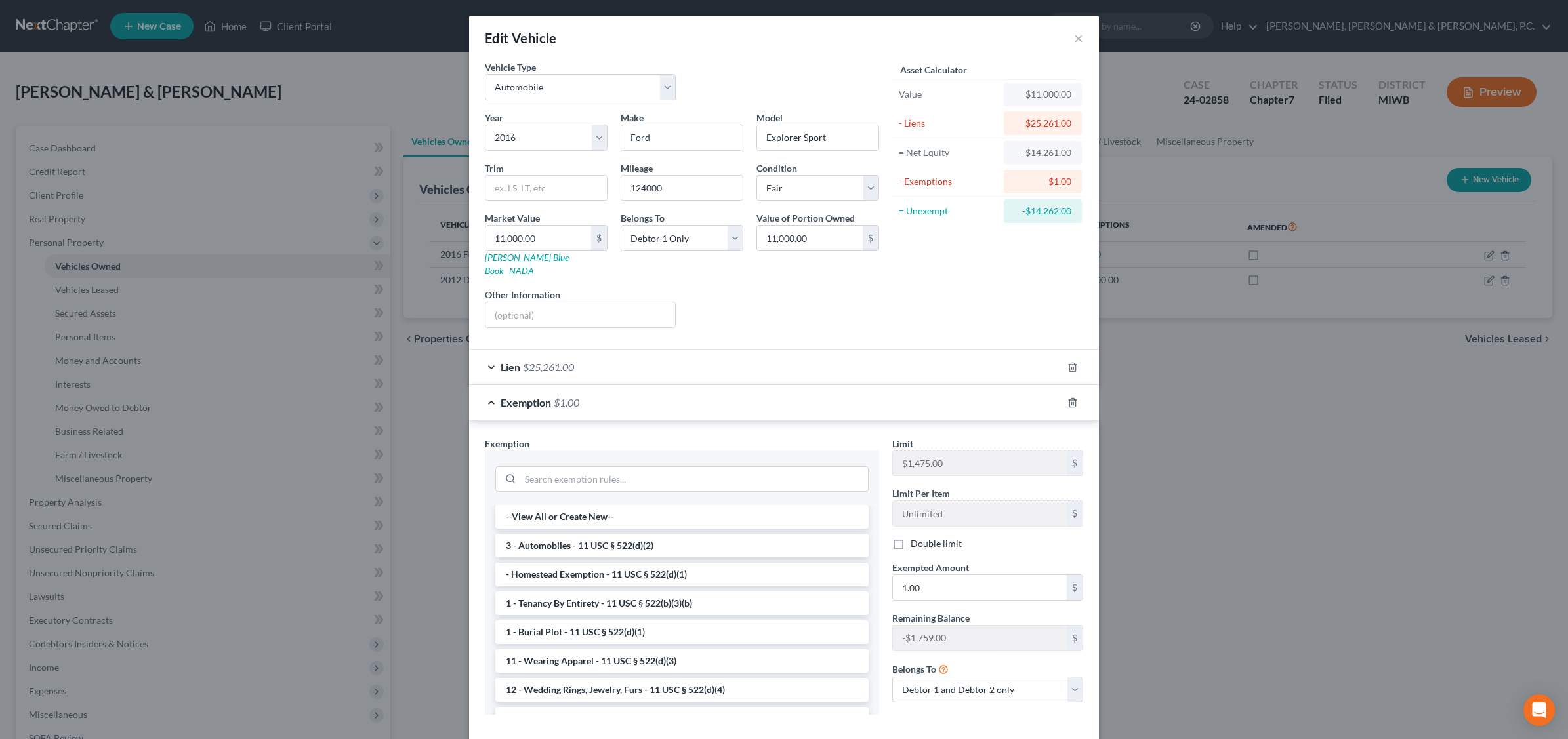
click at [1182, 444] on div "Edit Vehicle × Vehicle Type Select Automobile Truck Trailer Watercraft Aircraft…" at bounding box center [784, 370] width 1568 height 739
click at [1076, 33] on button "×" at bounding box center [1078, 38] width 9 height 16
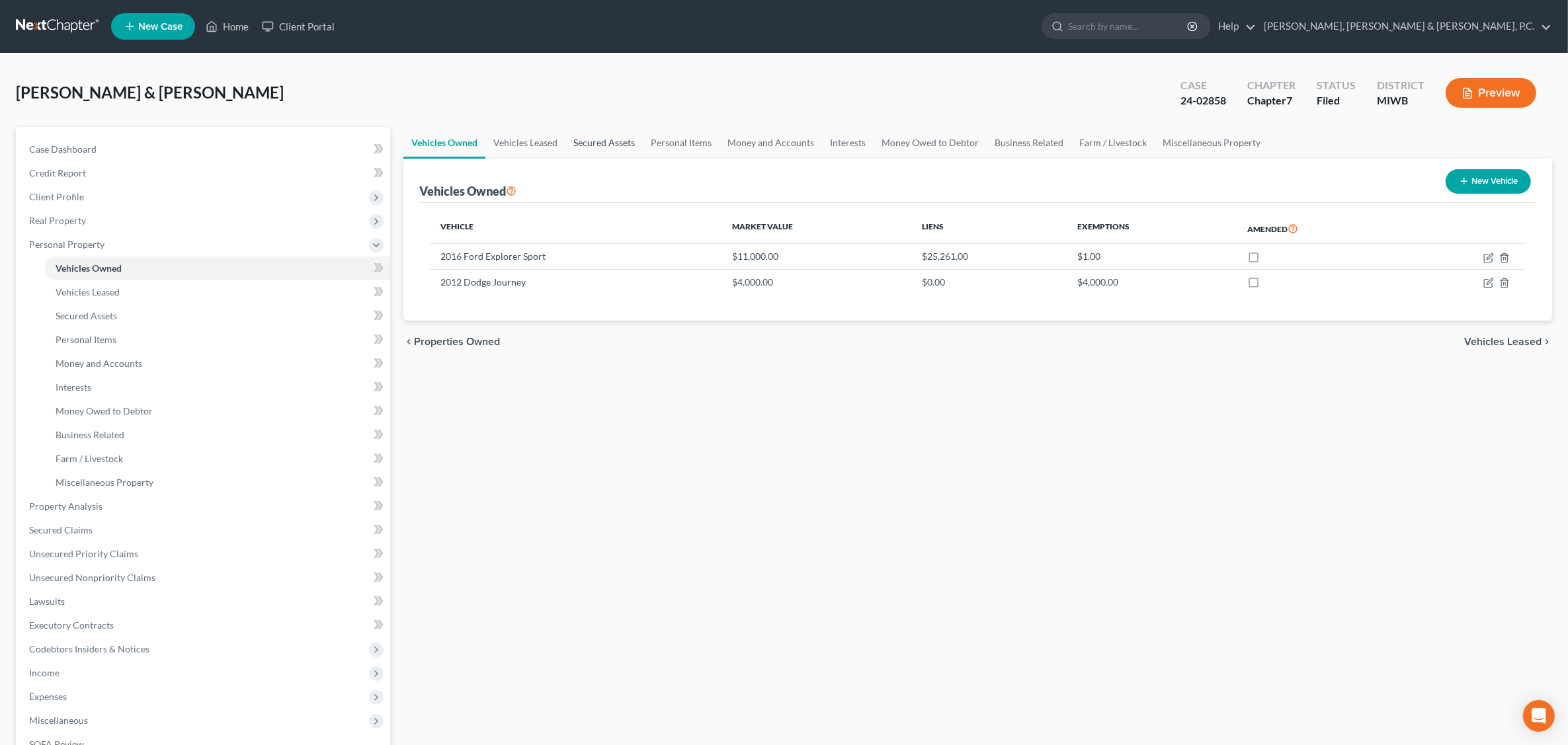
click at [623, 141] on link "Secured Assets" at bounding box center [604, 142] width 77 height 32
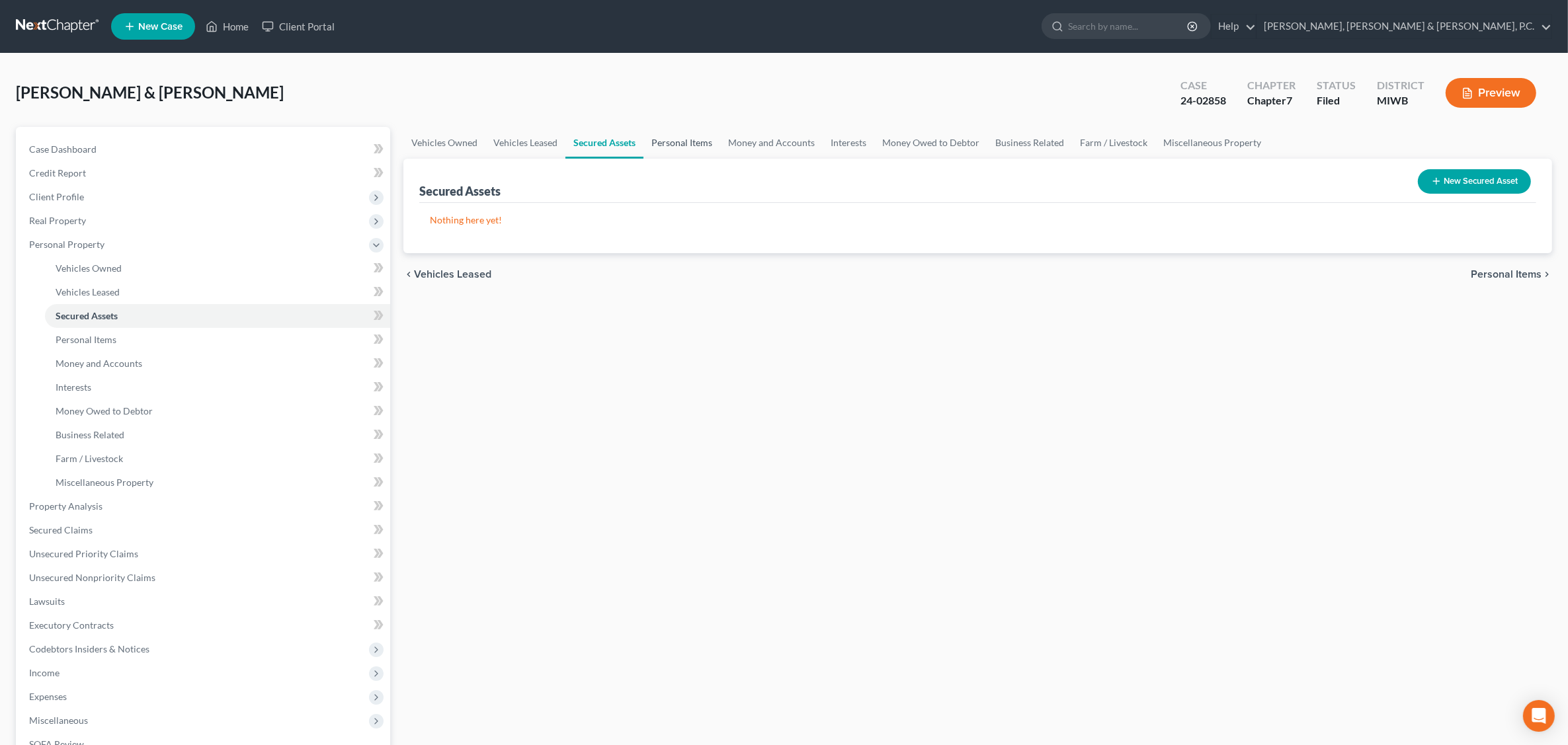
click at [680, 146] on link "Personal Items" at bounding box center [682, 142] width 77 height 32
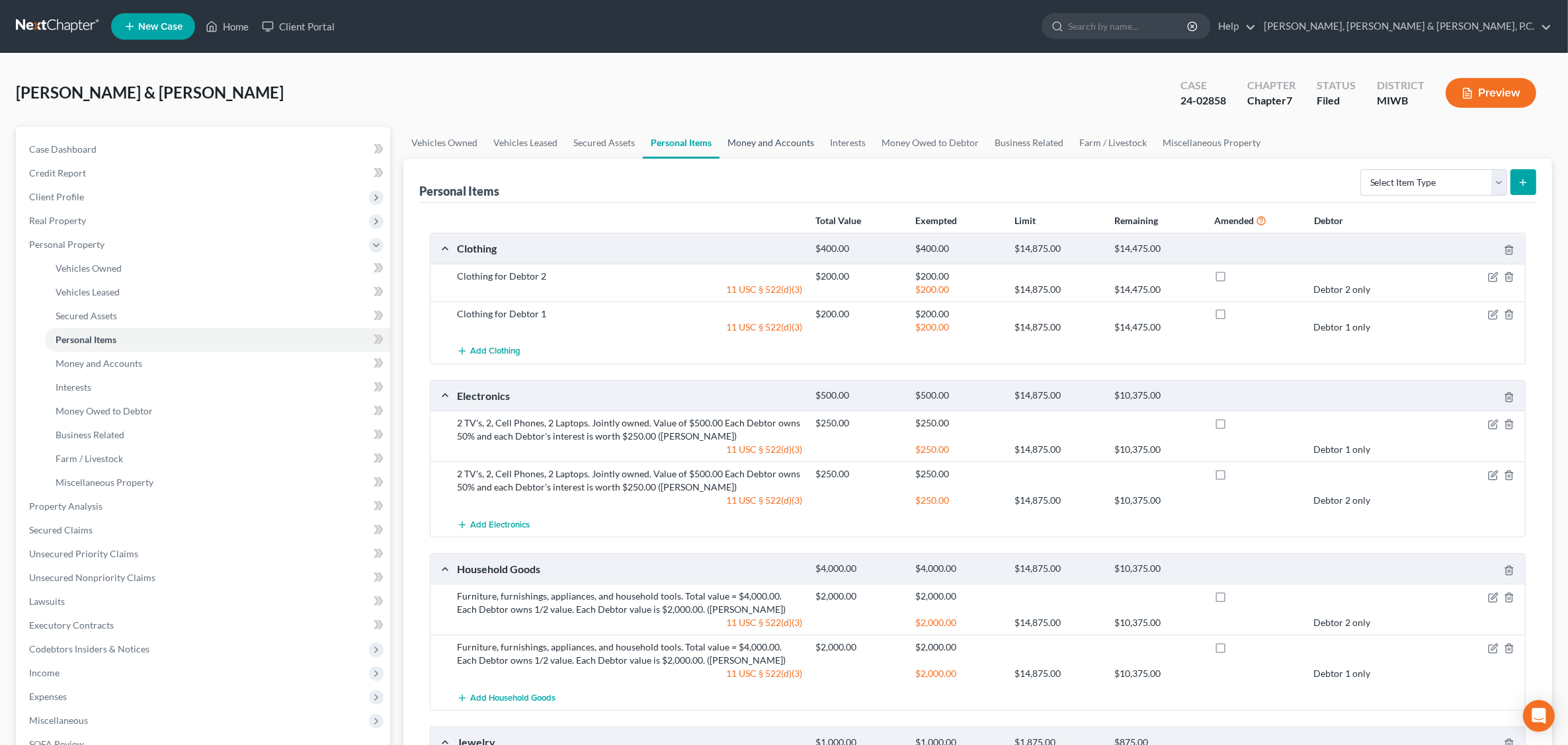
click at [796, 143] on link "Money and Accounts" at bounding box center [770, 142] width 102 height 32
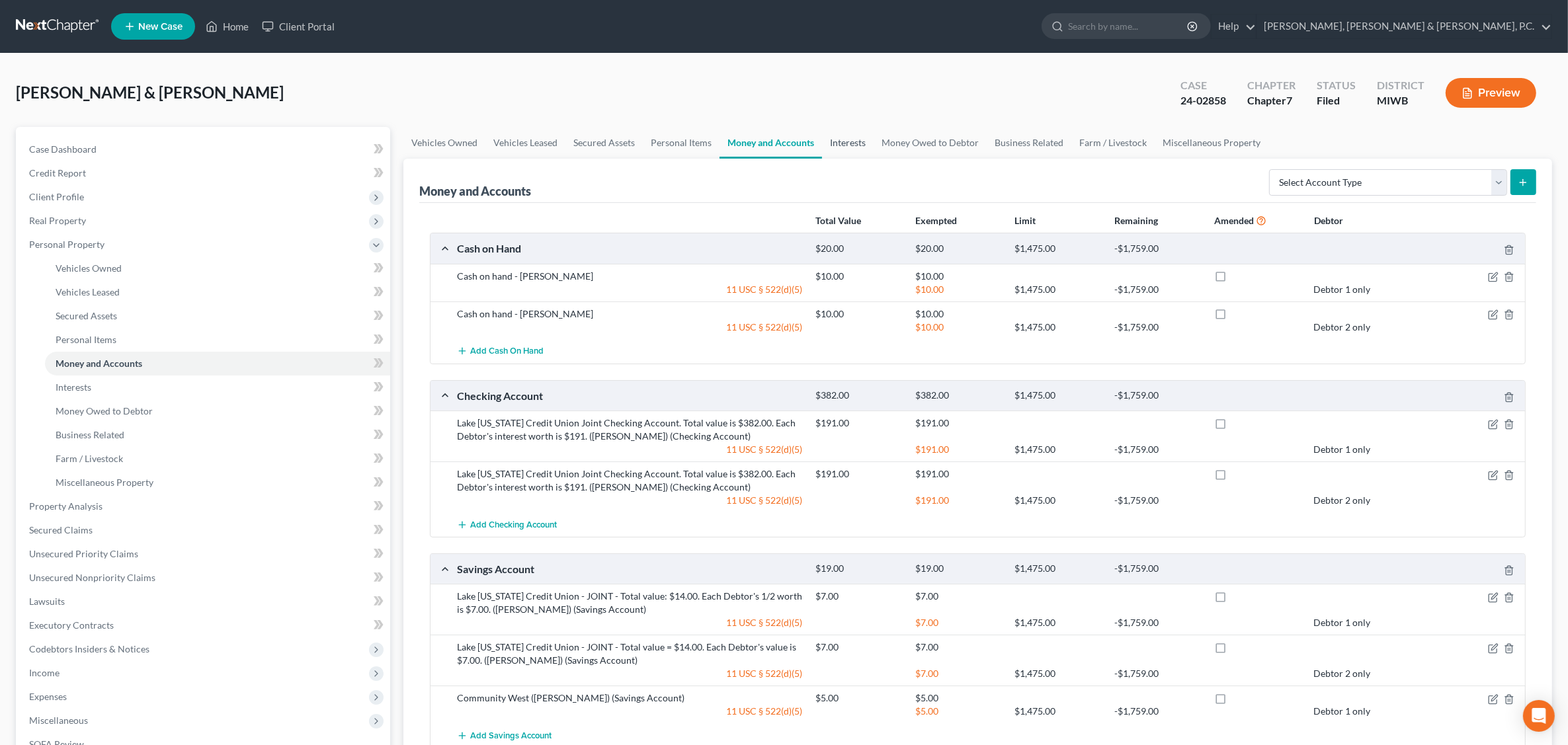
click at [851, 143] on link "Interests" at bounding box center [848, 142] width 52 height 32
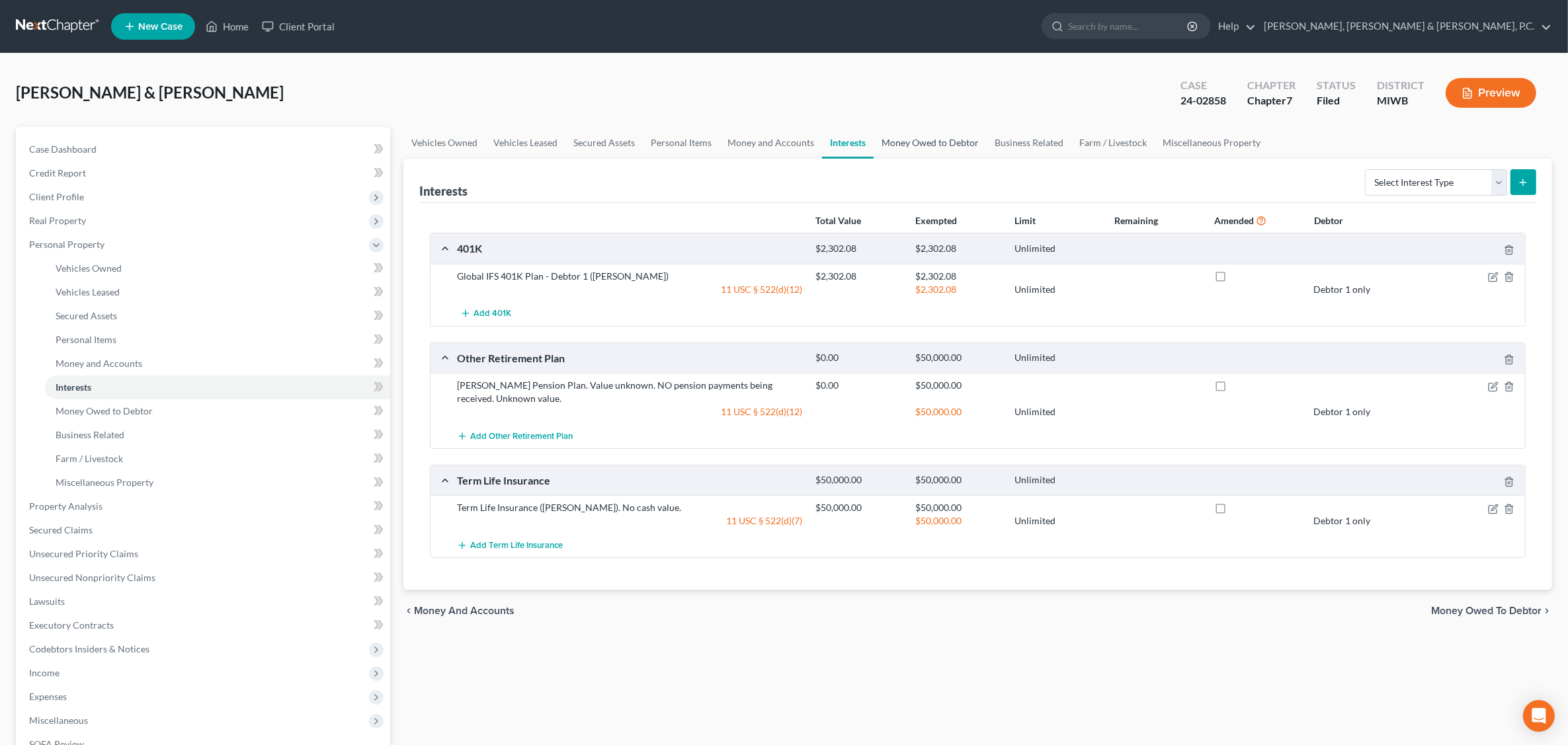
click at [921, 146] on link "Money Owed to Debtor" at bounding box center [929, 142] width 113 height 32
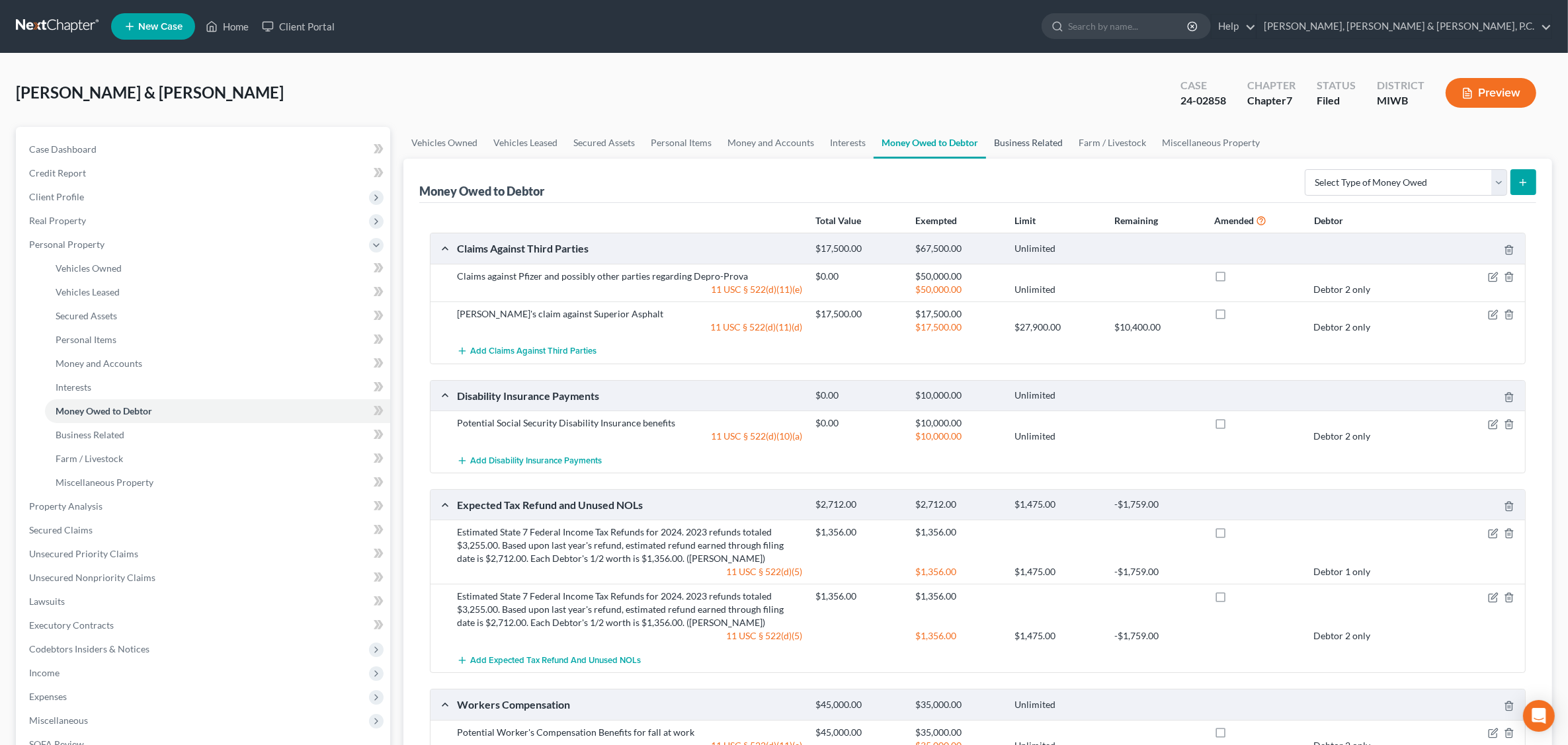
click at [1019, 142] on link "Business Related" at bounding box center [1028, 142] width 85 height 32
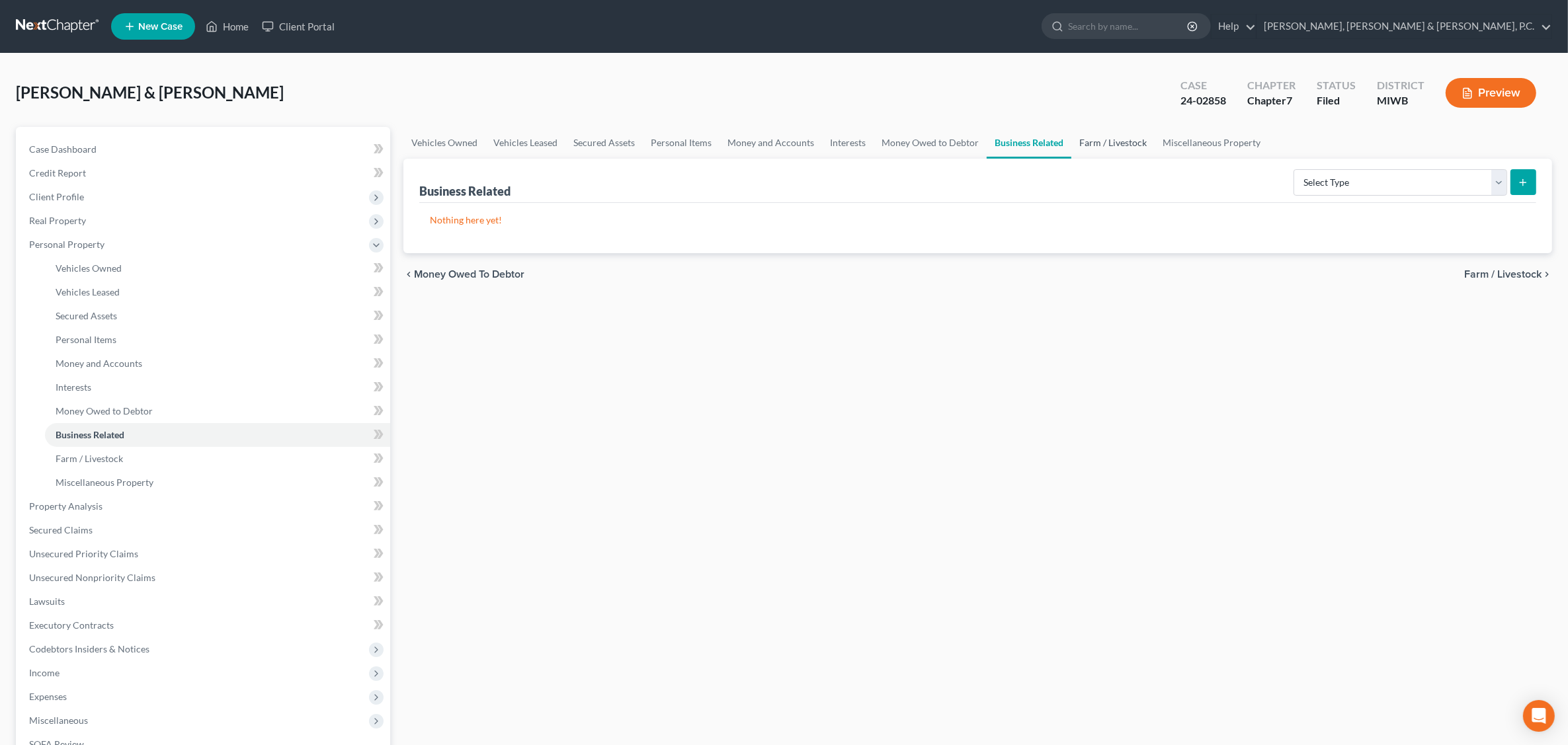
click at [1111, 141] on link "Farm / Livestock" at bounding box center [1113, 142] width 83 height 32
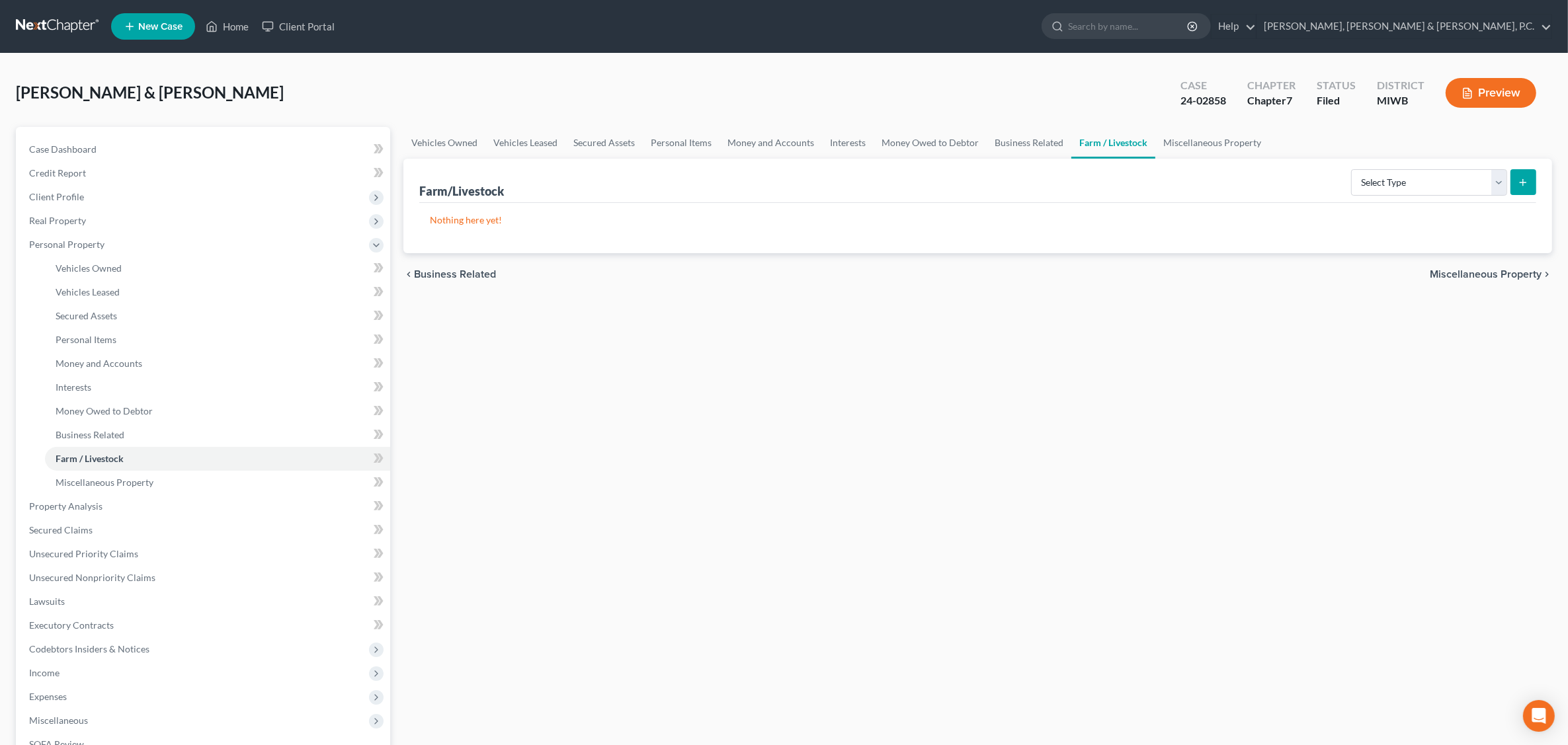
click at [462, 98] on div "[PERSON_NAME] & [PERSON_NAME] Upgraded Case 24-02858 Chapter Chapter 7 Status F…" at bounding box center [784, 98] width 1536 height 57
click at [1496, 91] on button "Preview" at bounding box center [1490, 92] width 90 height 29
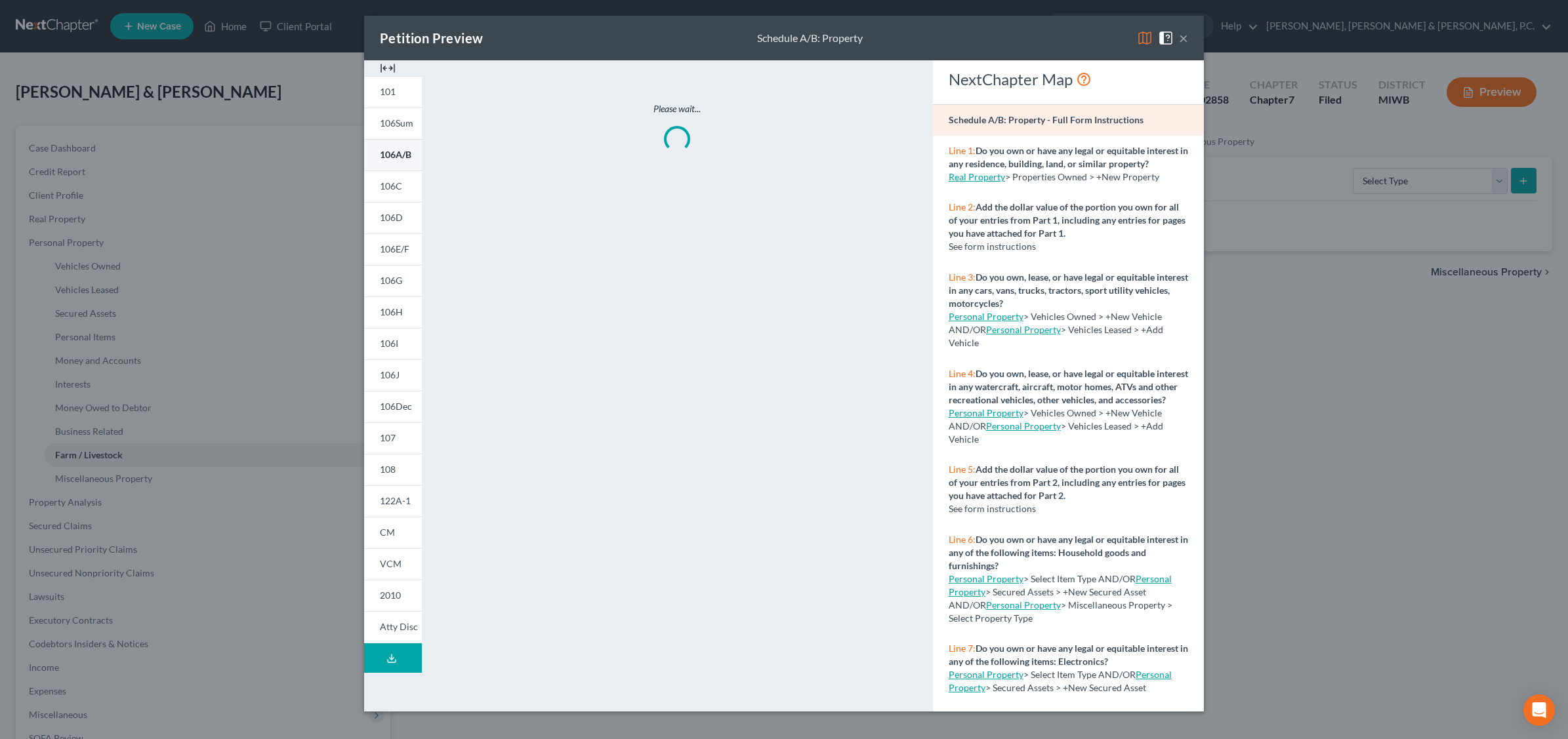
click at [394, 156] on span "106A/B" at bounding box center [395, 154] width 31 height 11
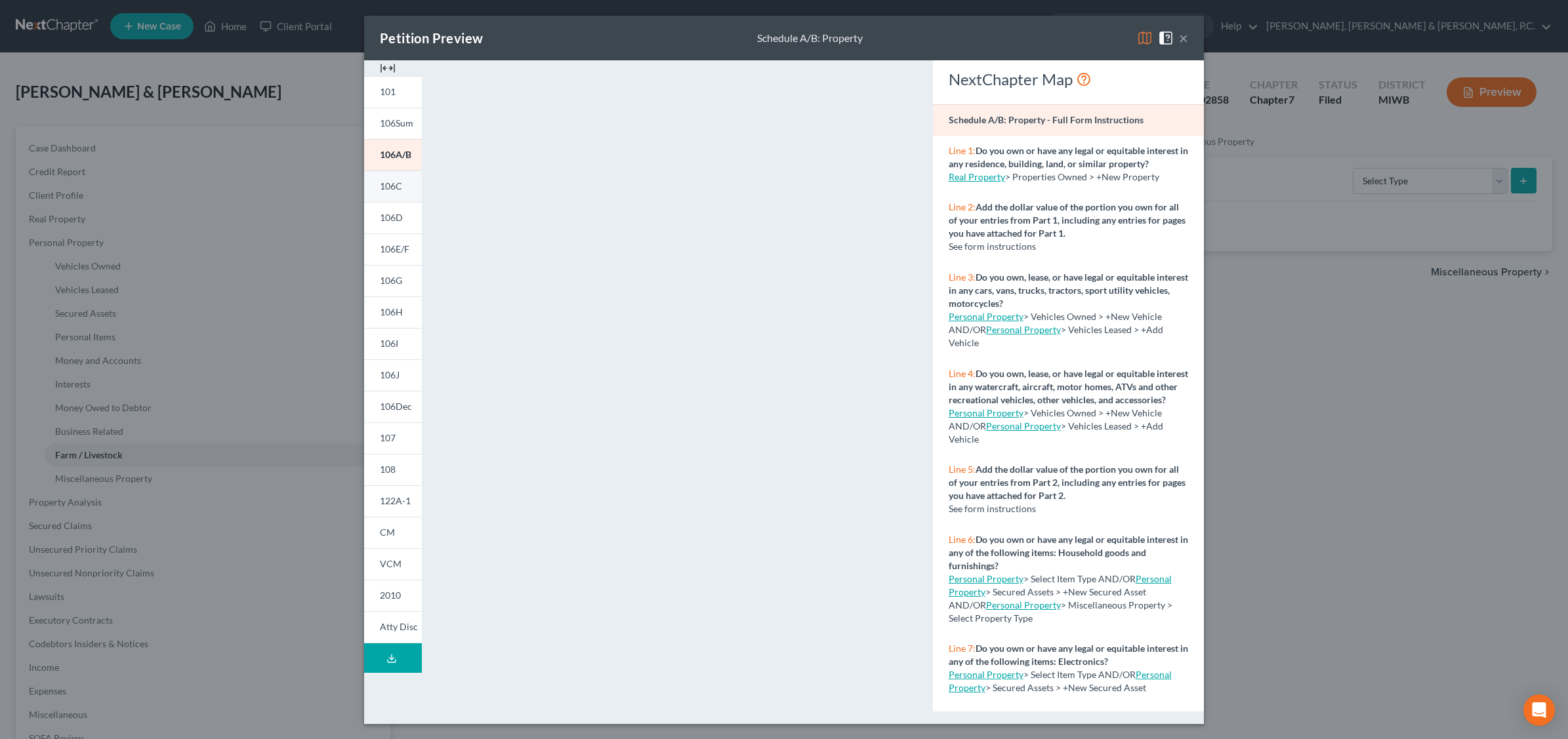
click at [393, 185] on span "106C" at bounding box center [391, 186] width 22 height 11
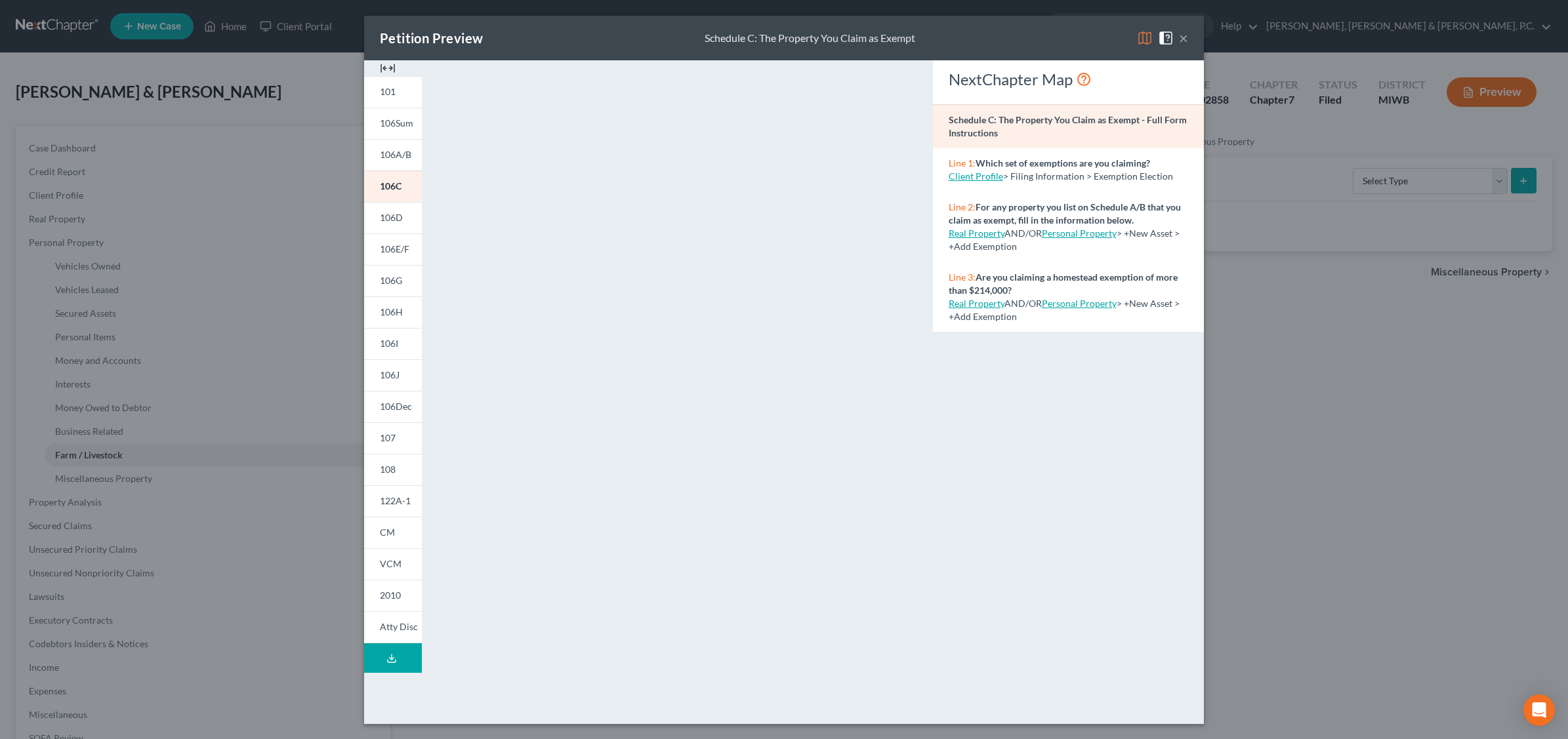
click at [1319, 210] on div "Petition Preview Schedule C: The Property You Claim as Exempt × 101 106Sum 106A…" at bounding box center [784, 370] width 1568 height 739
